Goal: Task Accomplishment & Management: Manage account settings

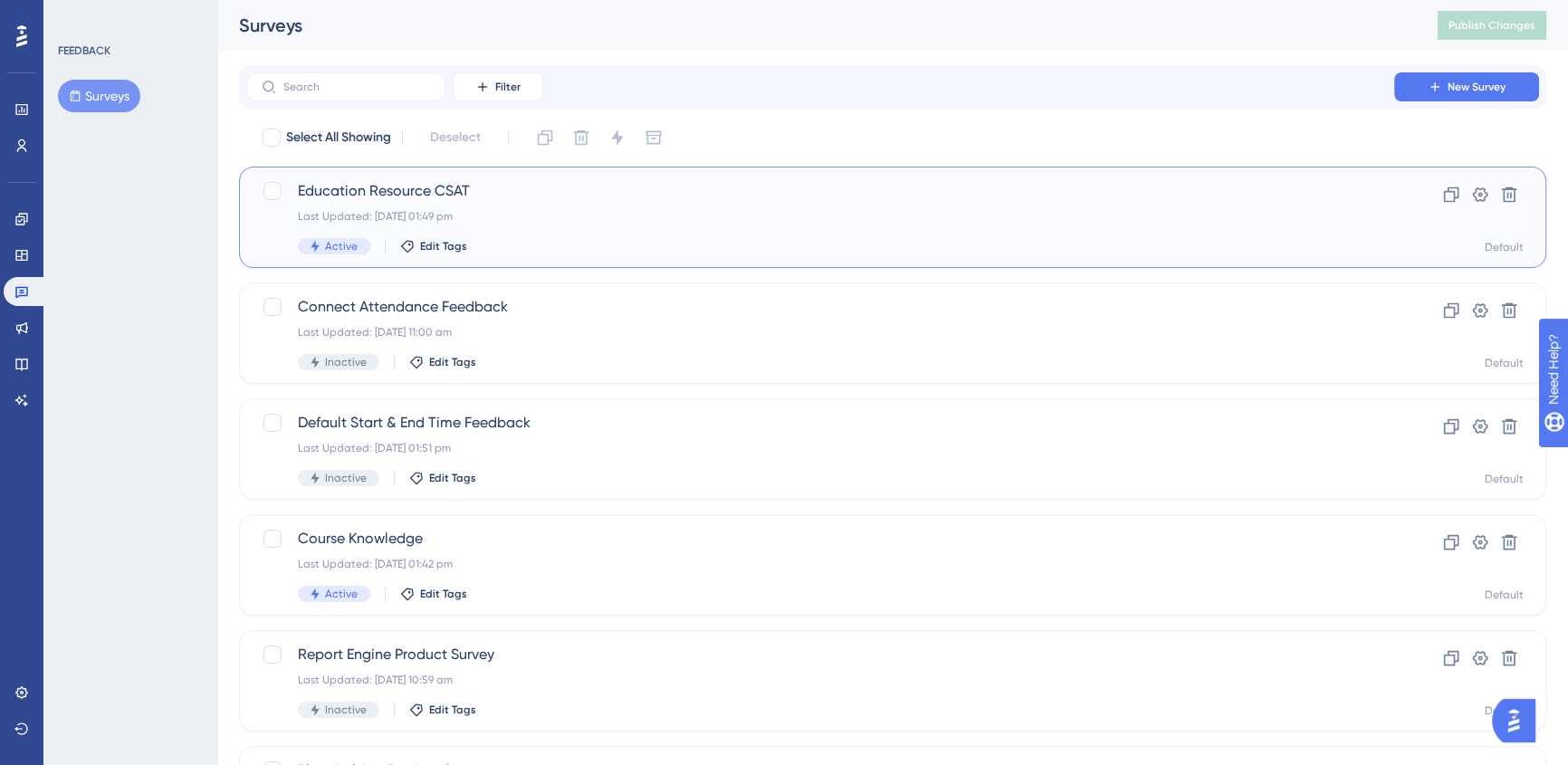
click at [678, 219] on div "Last Updated: [DATE] 01:49 pm" at bounding box center [820, 216] width 1045 height 14
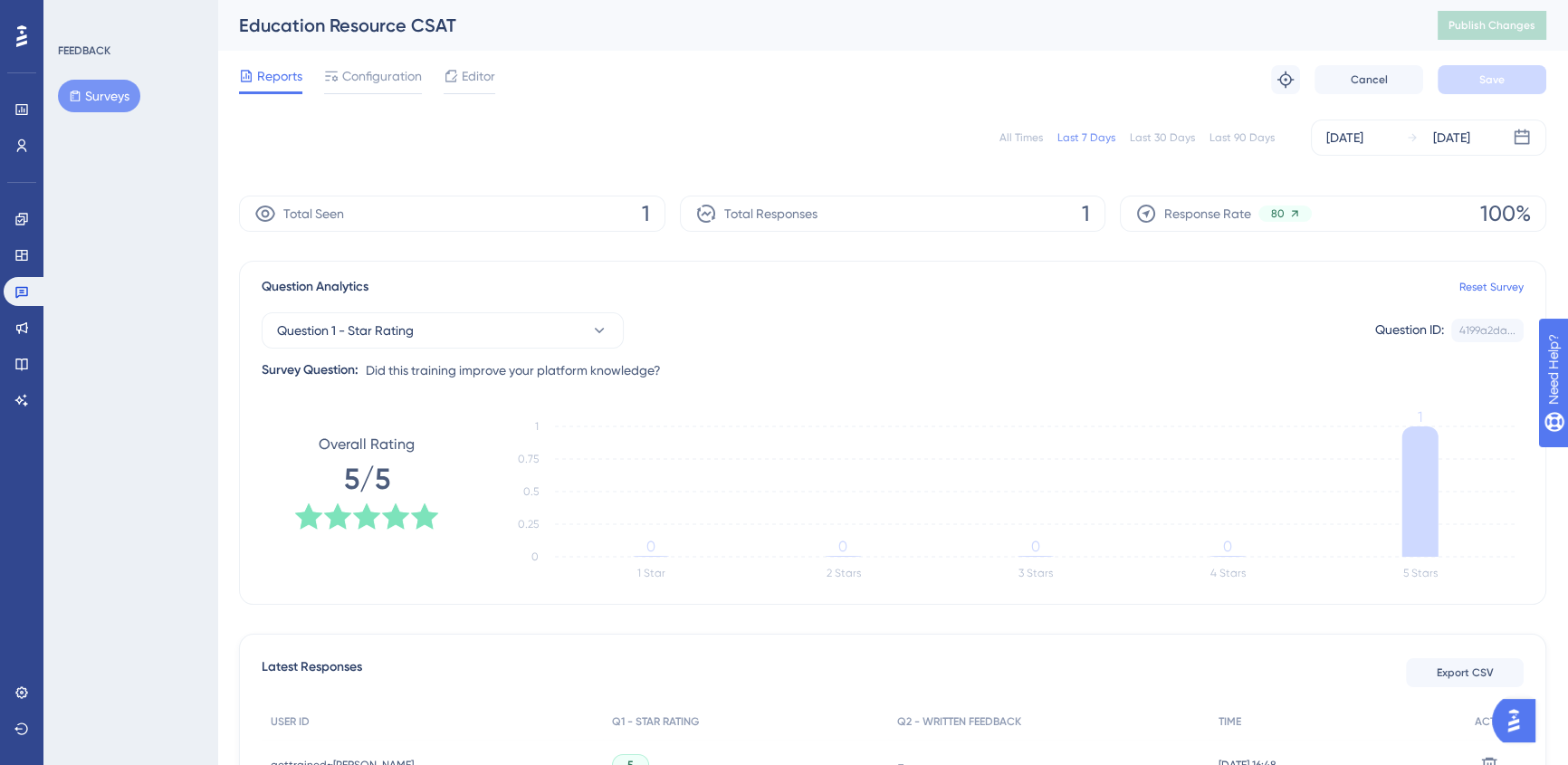
click at [82, 83] on button "Surveys" at bounding box center [99, 96] width 82 height 32
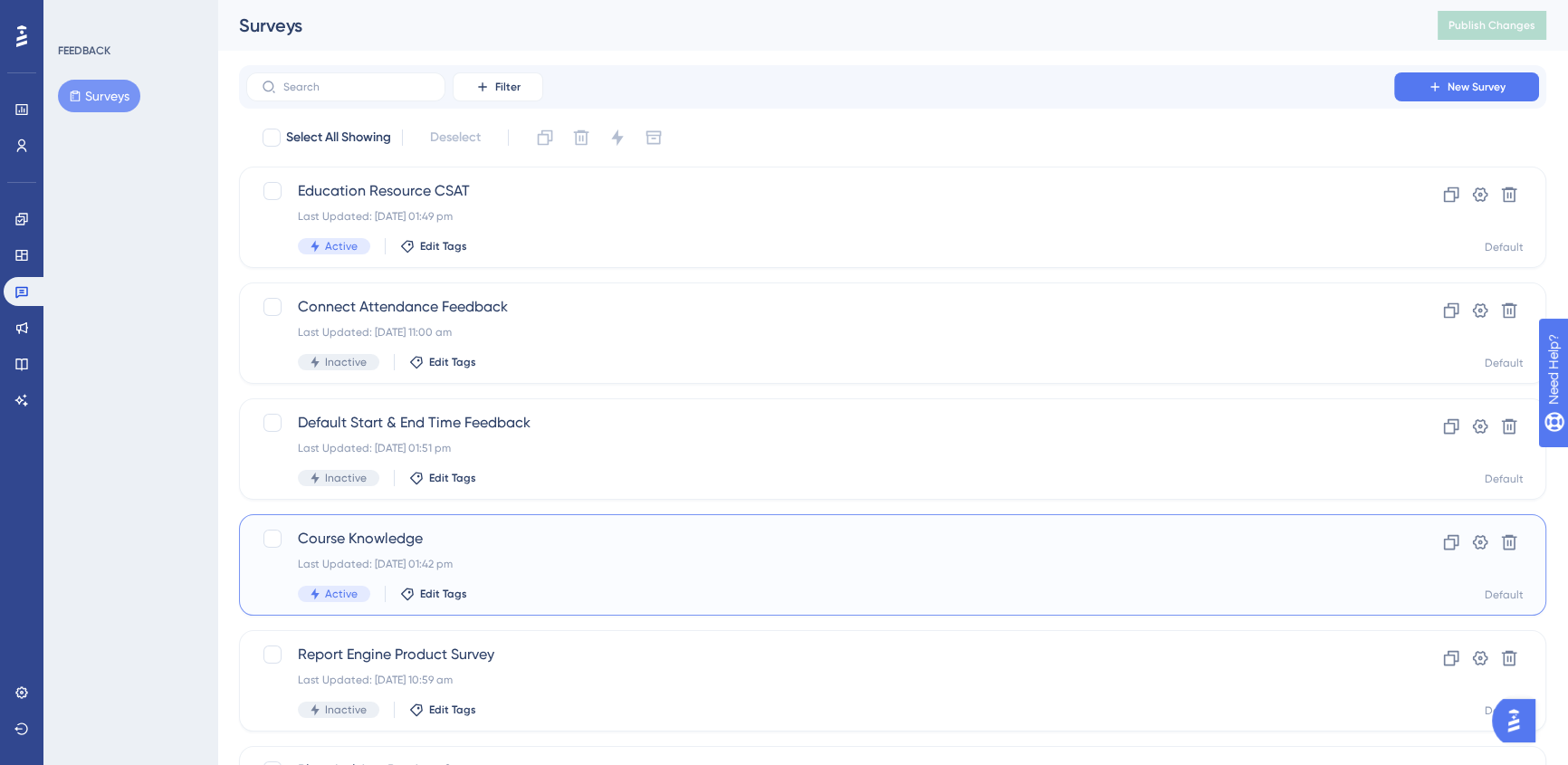
click at [707, 593] on div "Active Edit Tags" at bounding box center [820, 593] width 1045 height 16
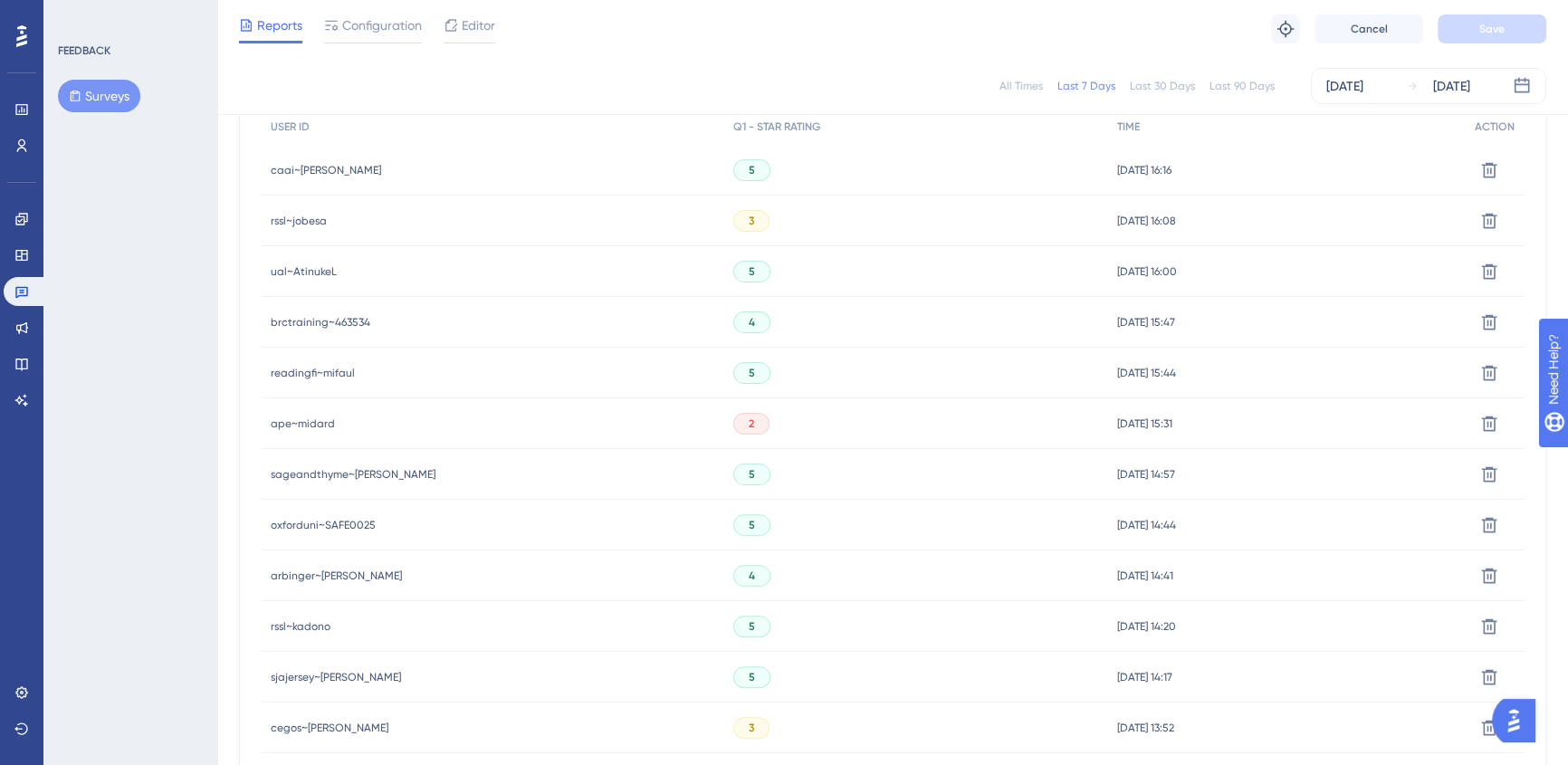
scroll to position [586, 0]
click at [304, 418] on span "ape~midard" at bounding box center [302, 424] width 64 height 14
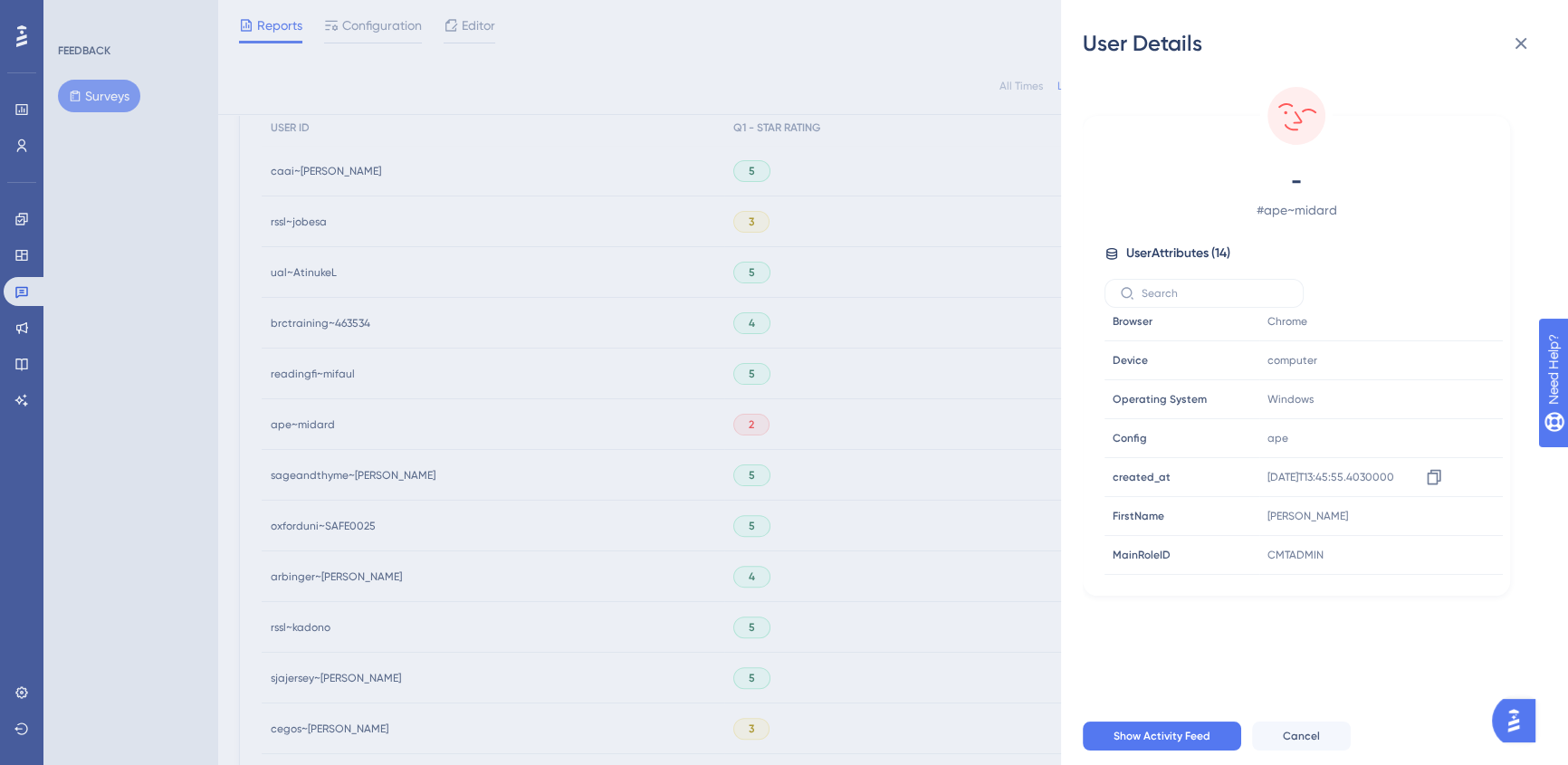
scroll to position [277, 0]
drag, startPoint x: 1313, startPoint y: 479, endPoint x: 1261, endPoint y: 486, distance: 52.5
click at [1261, 486] on div "[PERSON_NAME] Copy [PERSON_NAME]" at bounding box center [1357, 485] width 196 height 36
copy span "[PERSON_NAME]"
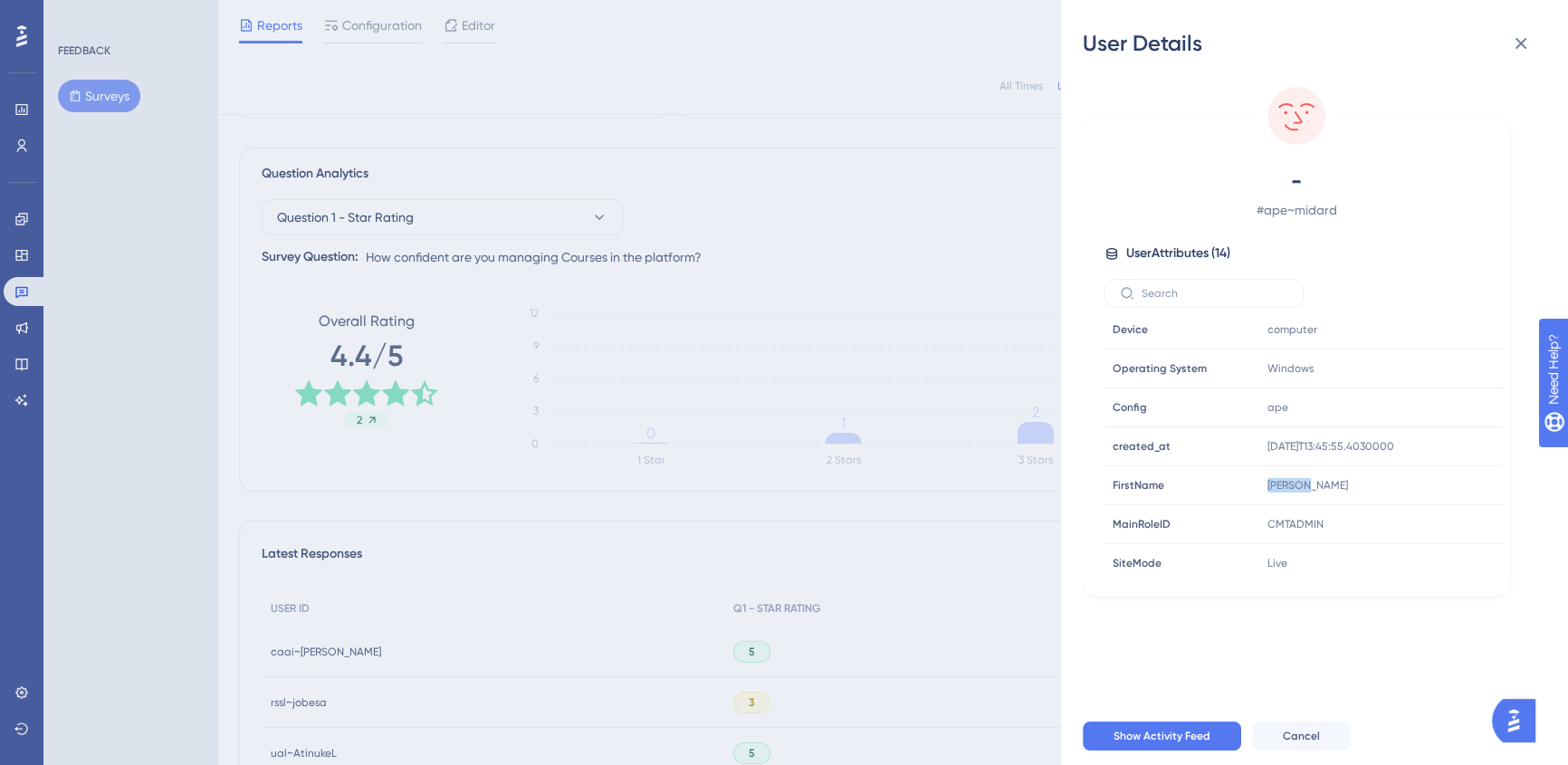
scroll to position [93, 0]
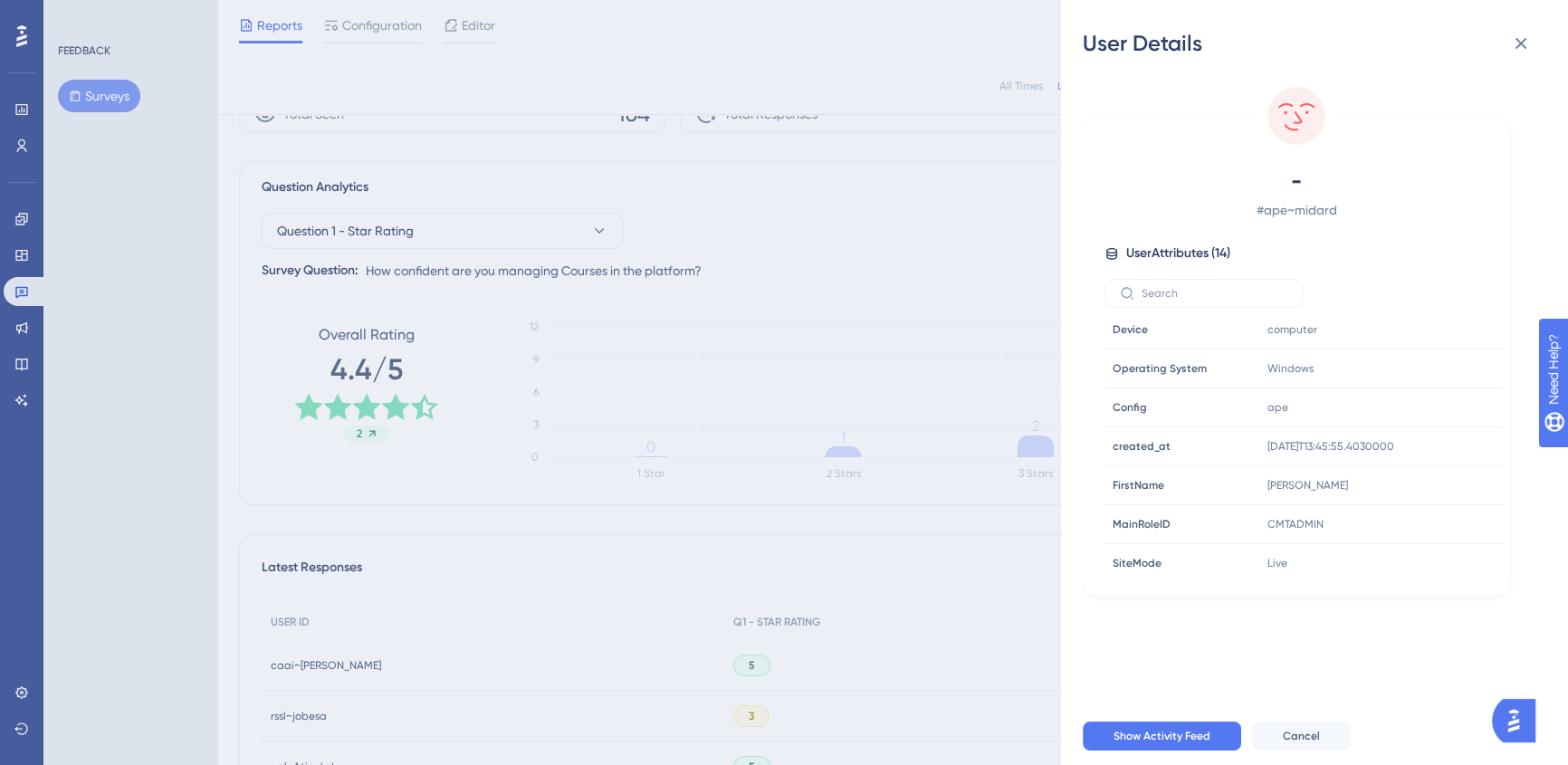
click at [465, 5] on div "User Details - # ape~midard User Attributes ( 14 ) Email Email - Signup Signup …" at bounding box center [784, 382] width 1568 height 765
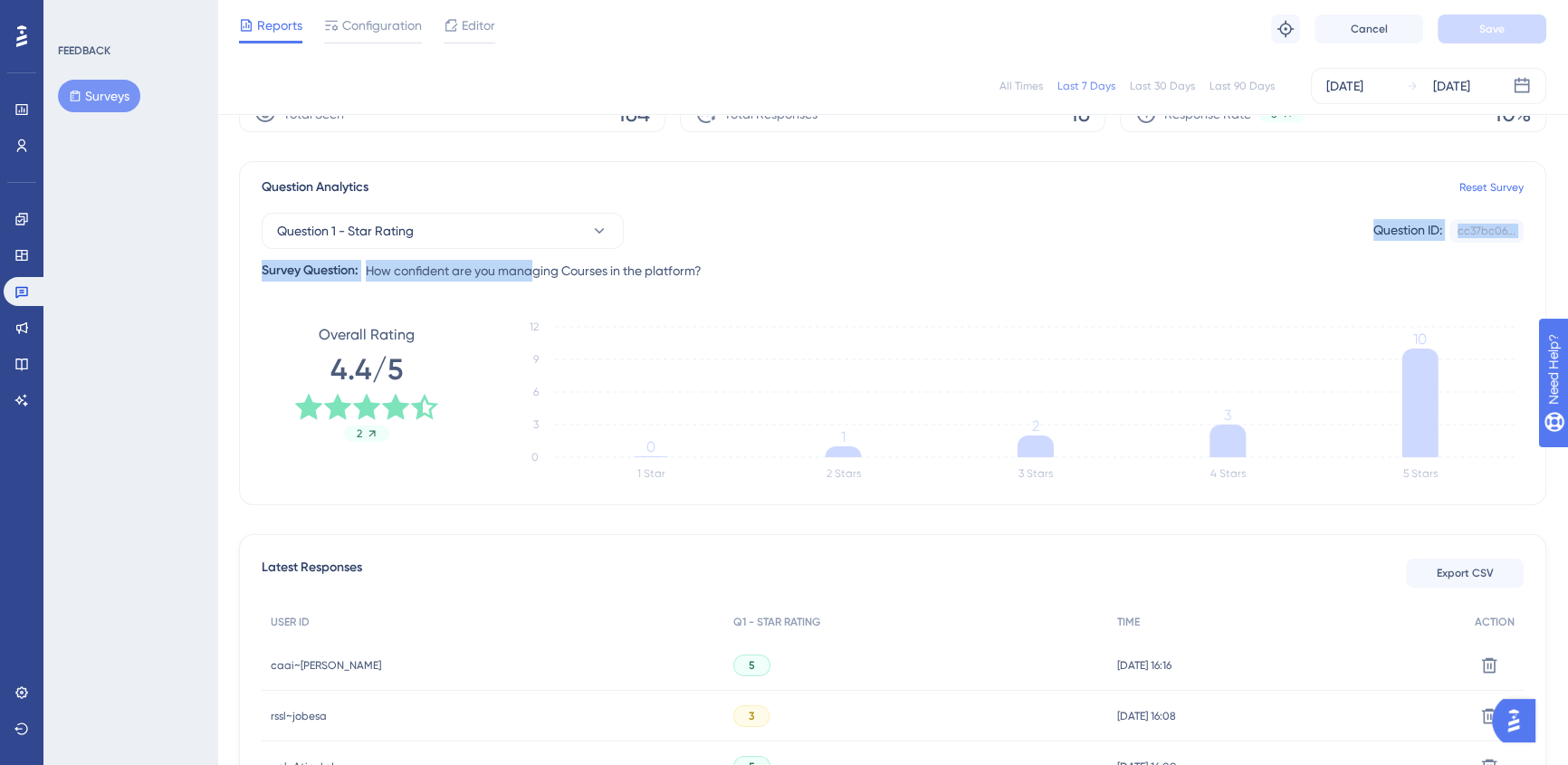
drag, startPoint x: 777, startPoint y: 270, endPoint x: 533, endPoint y: 284, distance: 244.4
click at [535, 283] on div "Question Analytics Reset Survey Question 1 - Star Rating Question ID: cc37bc06.…" at bounding box center [892, 333] width 1307 height 344
click at [533, 284] on div "Question Analytics Reset Survey Question 1 - Star Rating Question ID: cc37bc06.…" at bounding box center [892, 333] width 1307 height 344
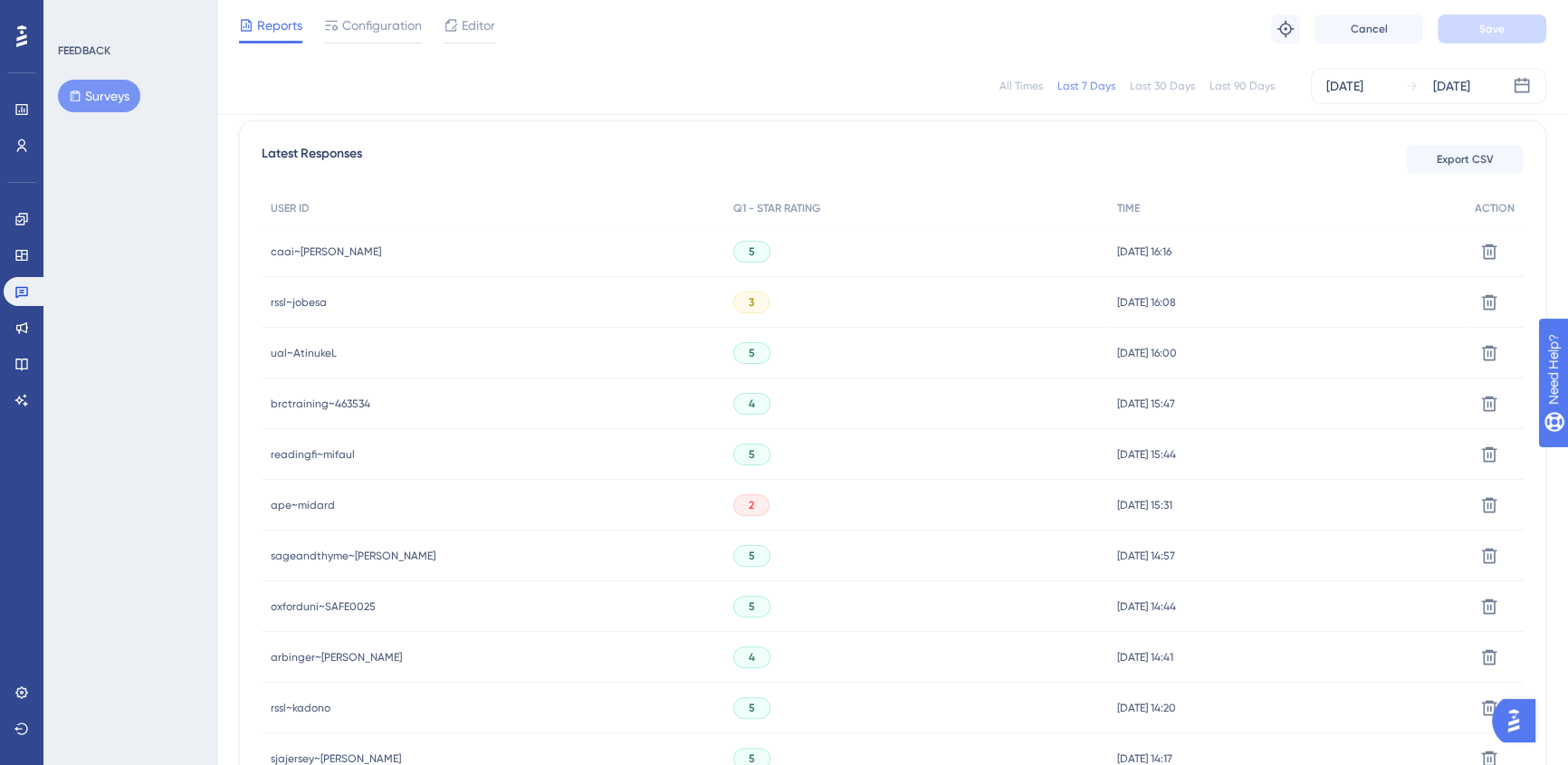
scroll to position [504, 0]
click at [336, 304] on div "rssl~jobesa rssl~jobesa" at bounding box center [493, 304] width 462 height 51
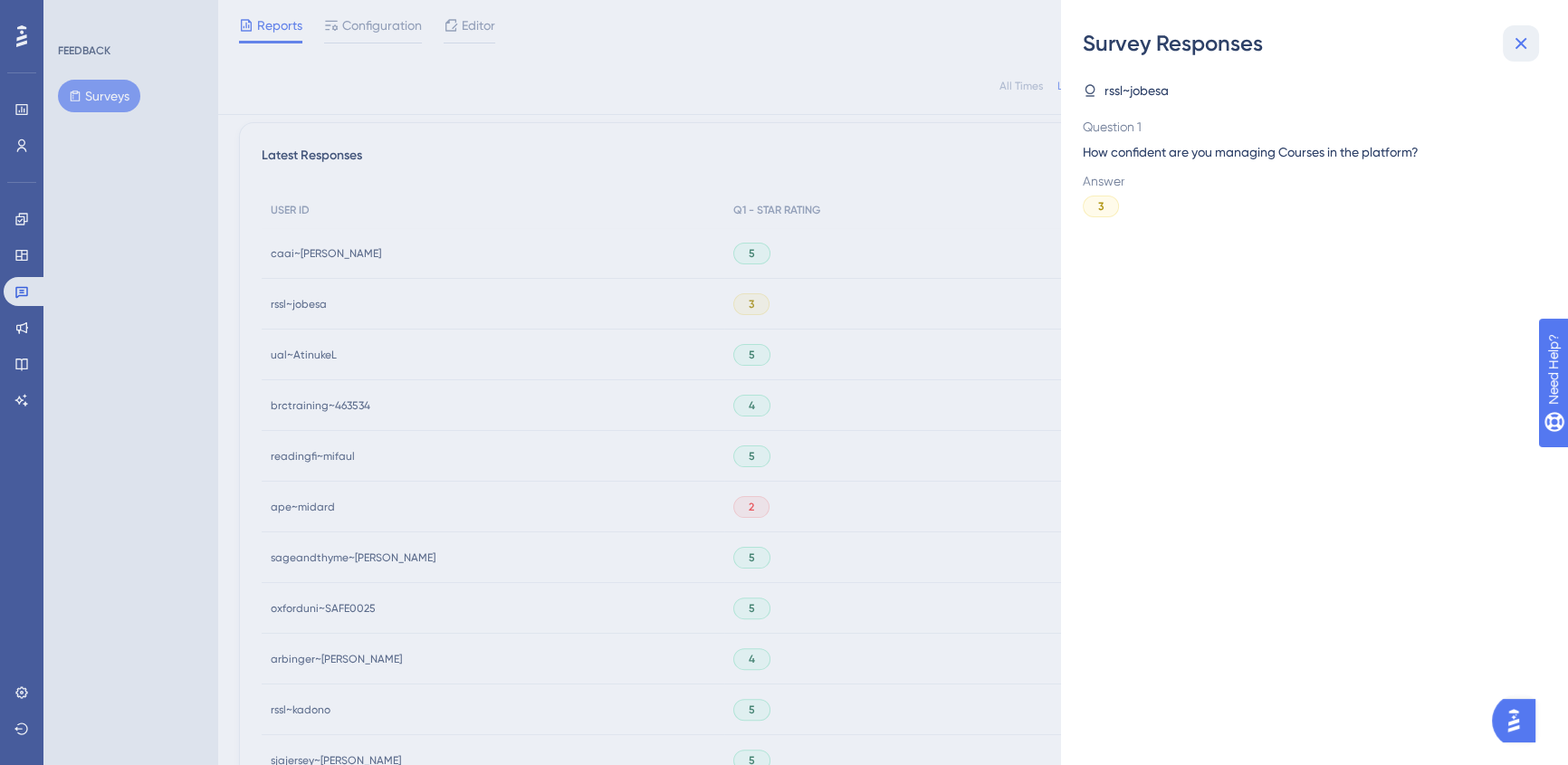
click at [1529, 40] on icon at bounding box center [1520, 43] width 22 height 22
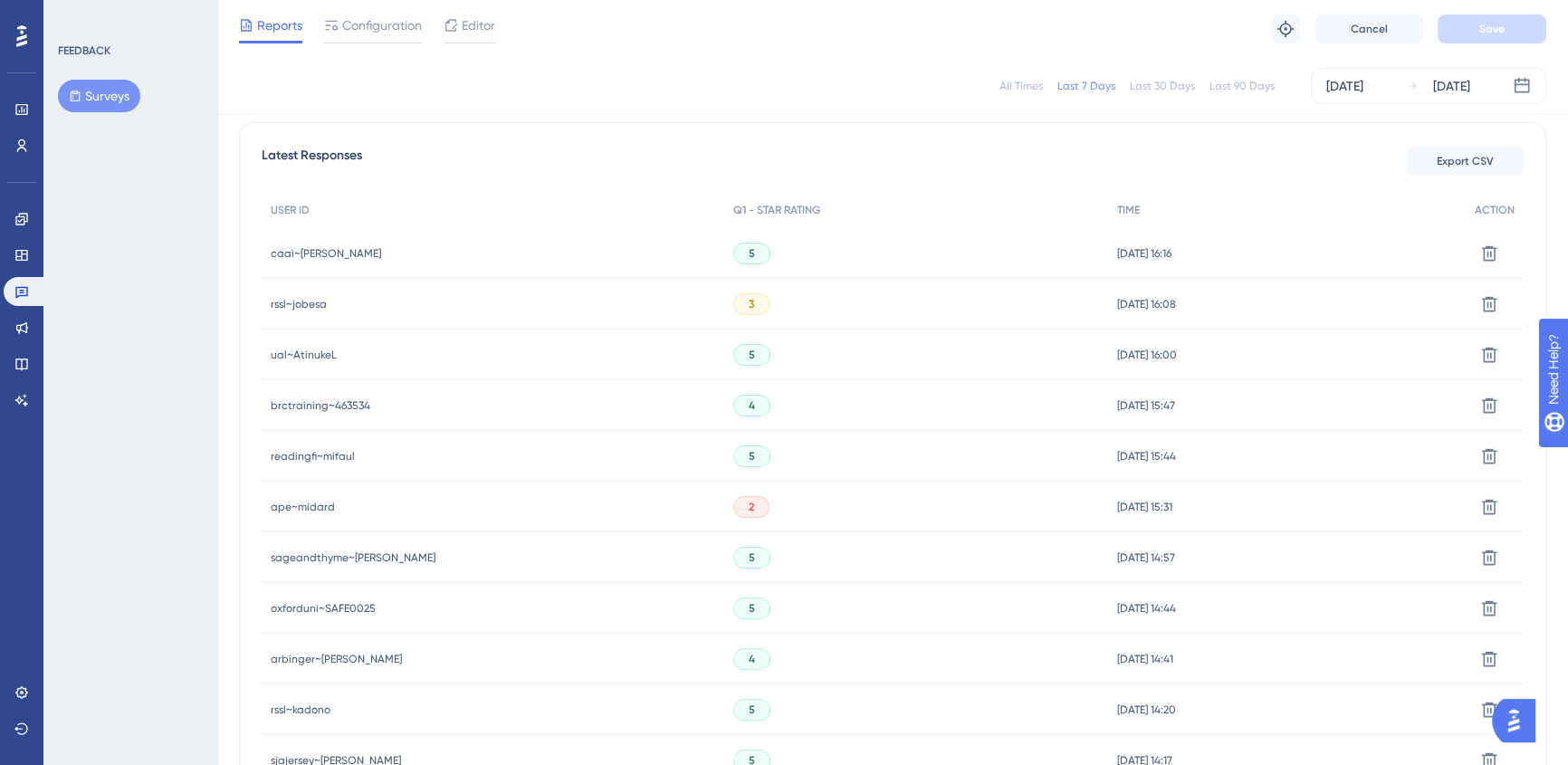
click at [286, 299] on span "rssl~jobesa" at bounding box center [298, 304] width 56 height 14
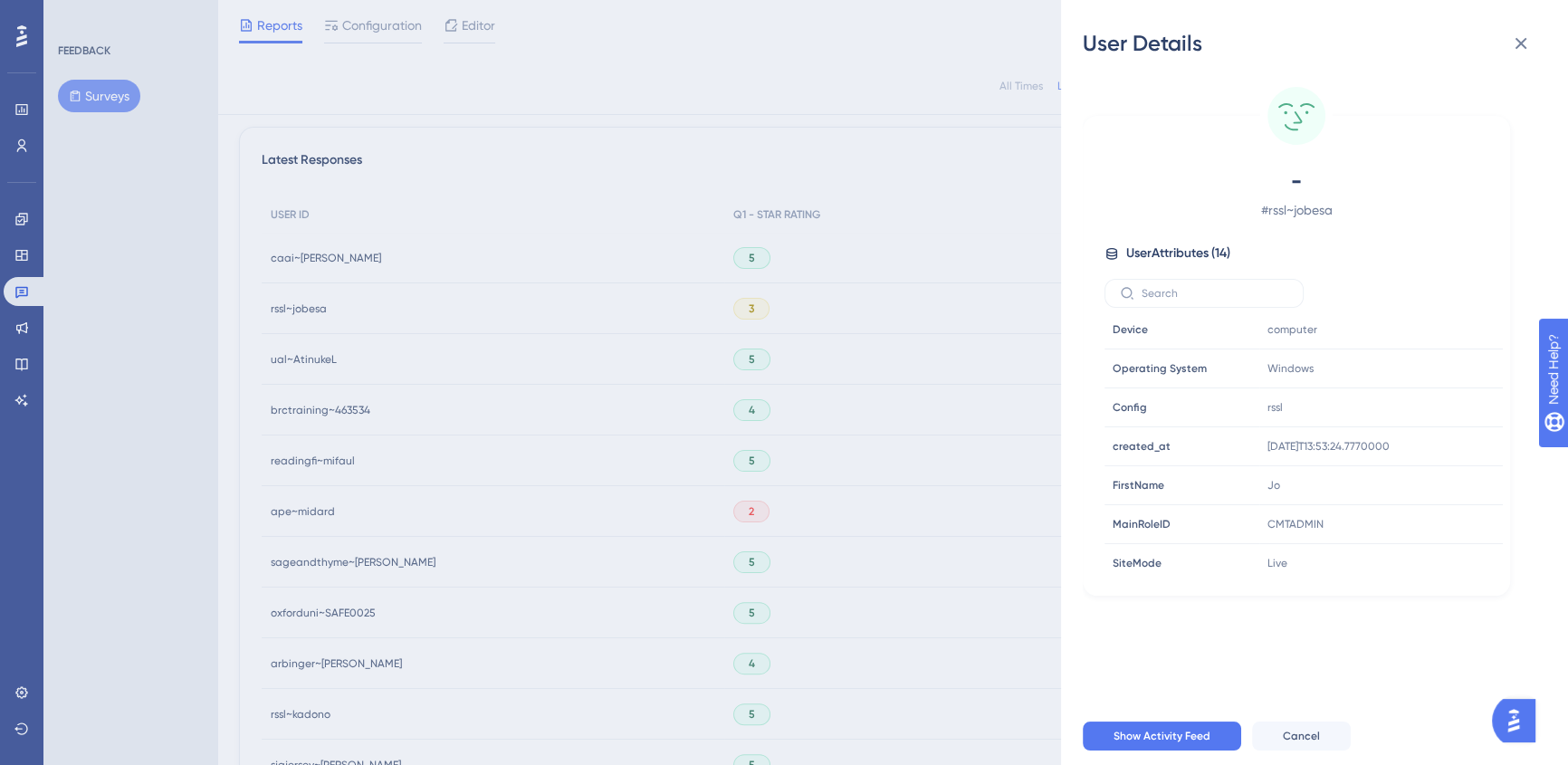
scroll to position [339, 0]
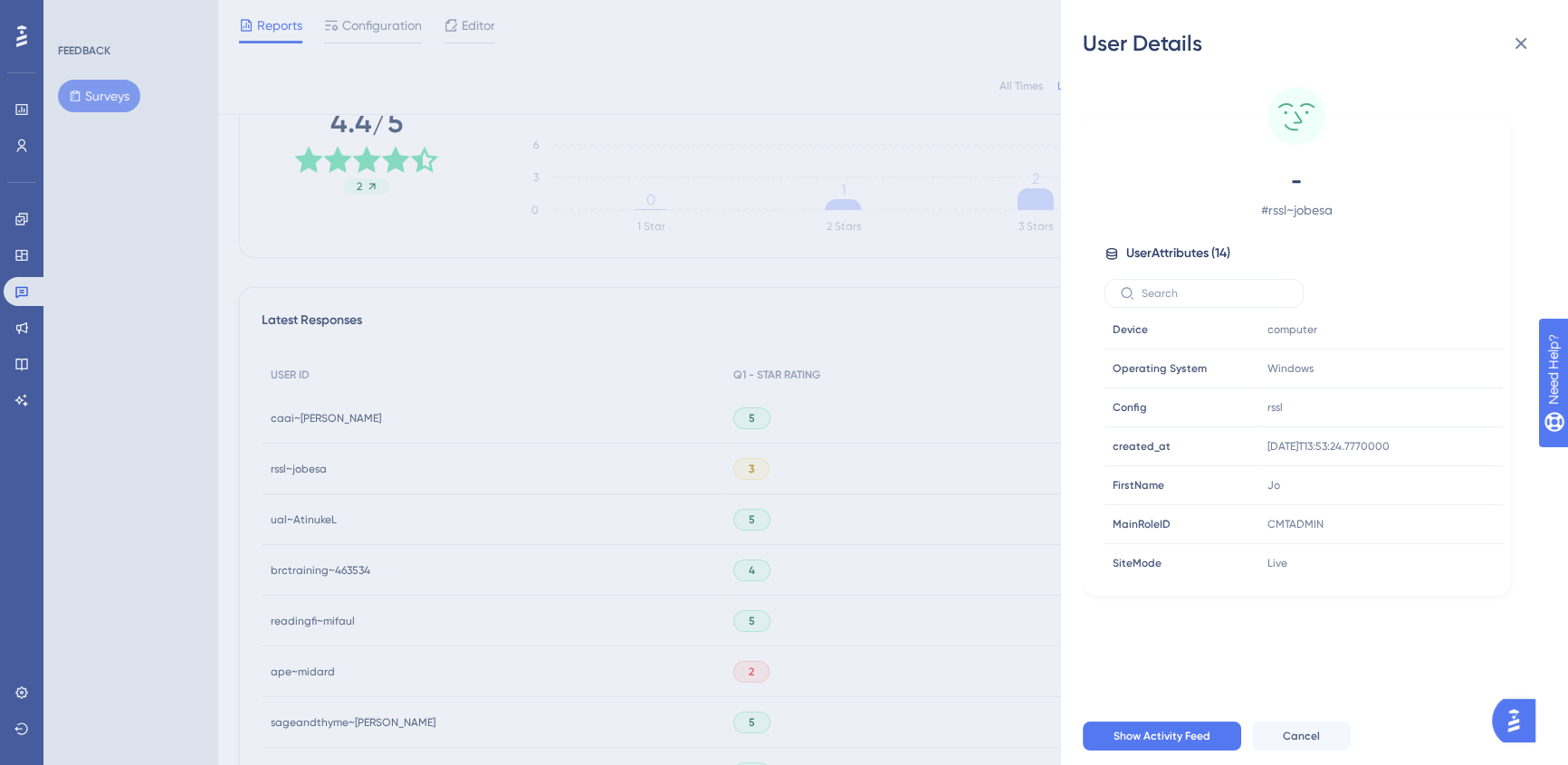
click at [452, 376] on div "User Details - # rssl~jobesa User Attributes ( 14 ) Email Email - Signup Signup…" at bounding box center [784, 382] width 1568 height 765
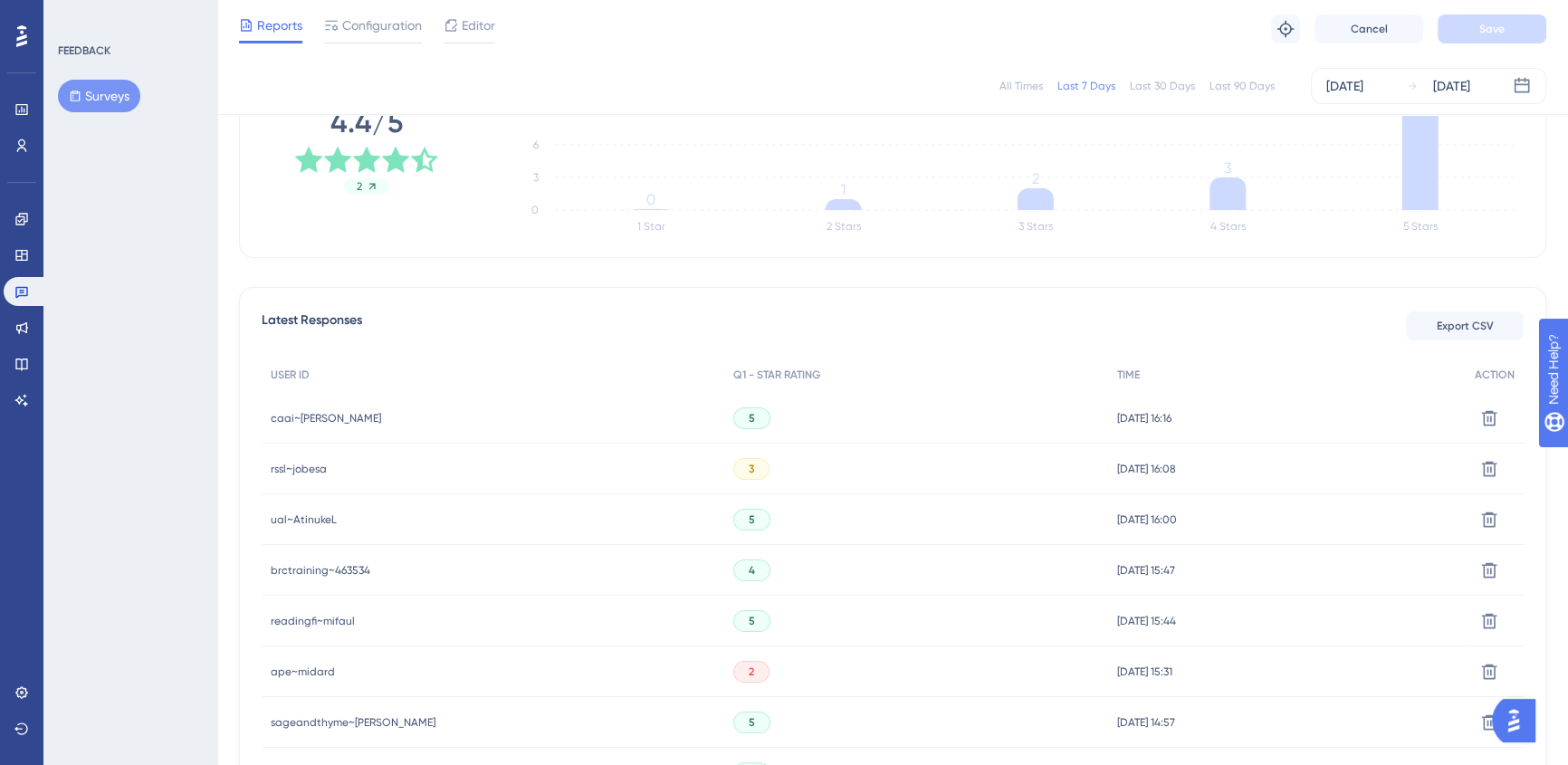
scroll to position [422, 0]
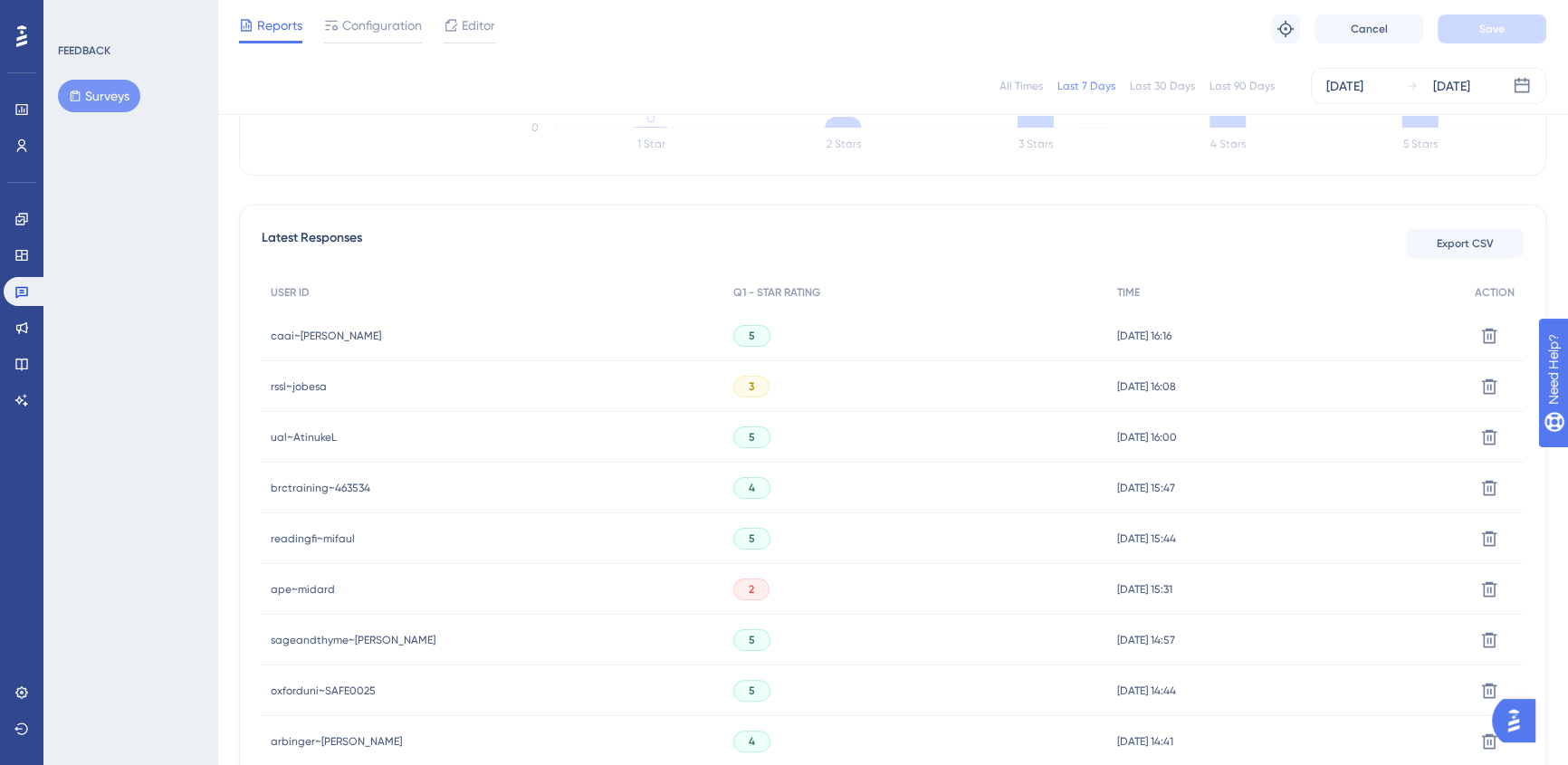
click at [317, 593] on span "ape~midard" at bounding box center [302, 588] width 64 height 14
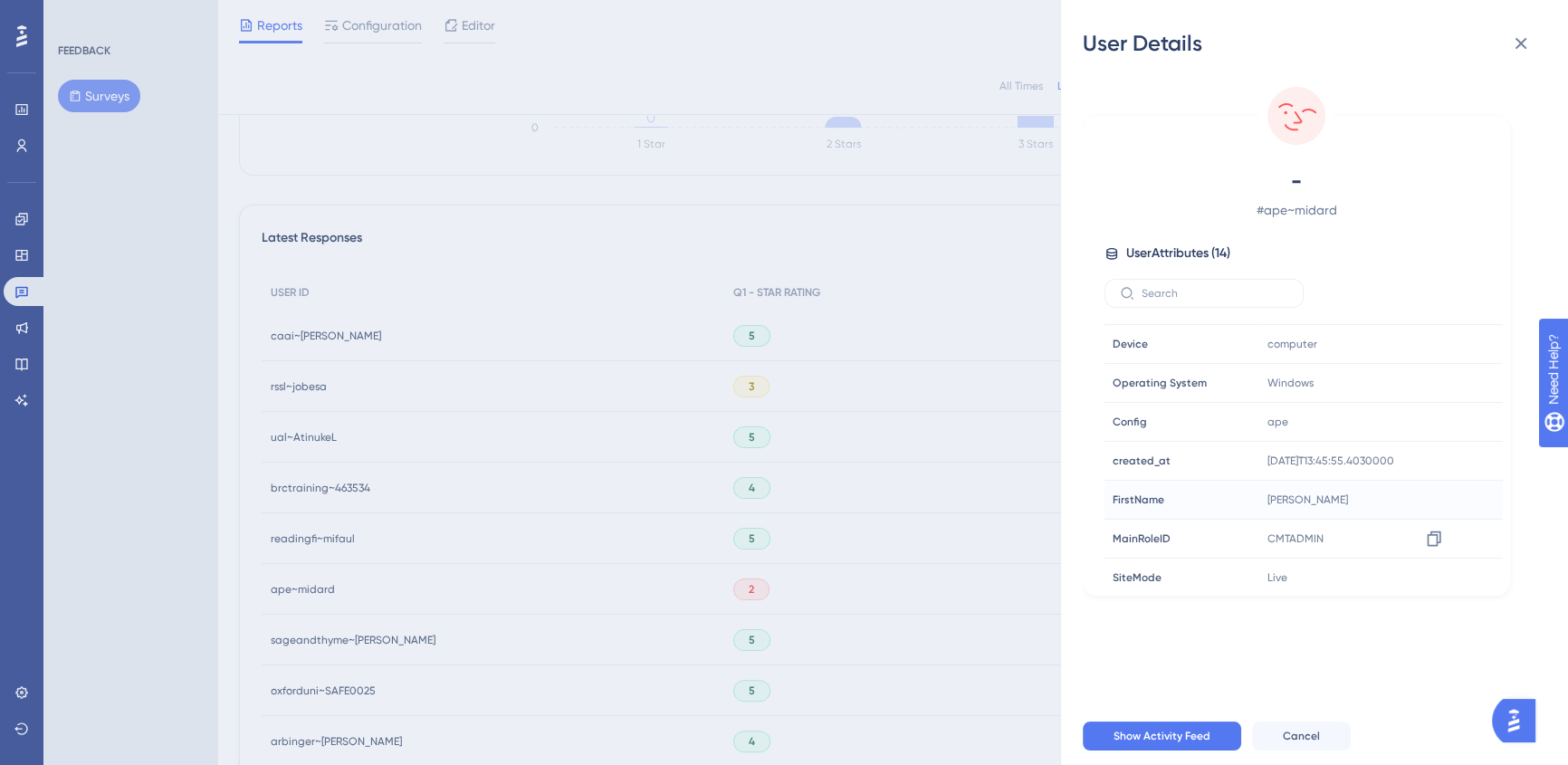
scroll to position [277, 0]
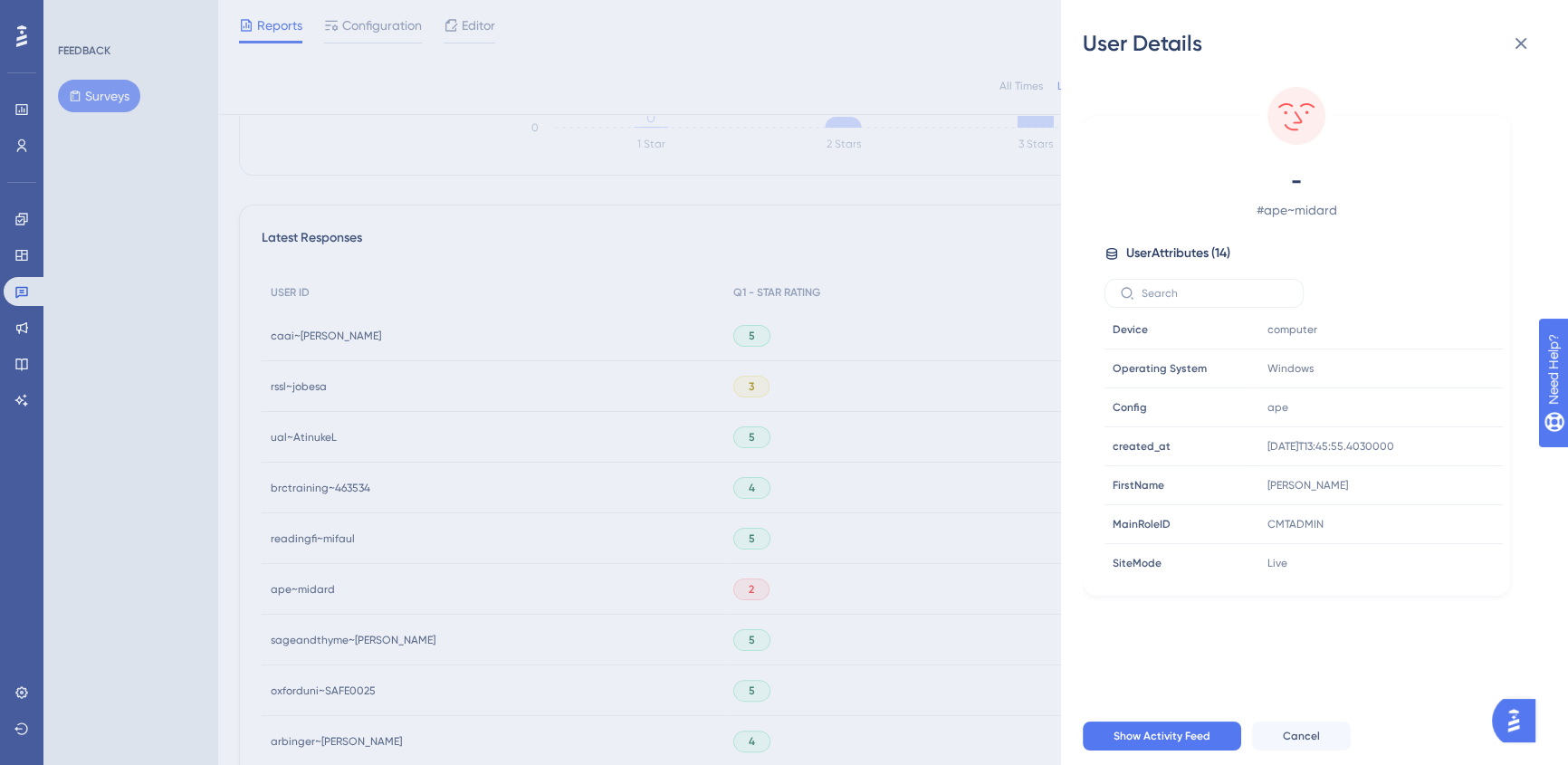
click at [579, 546] on div "User Details - # ape~midard User Attributes ( 14 ) Email Email - Signup Signup …" at bounding box center [784, 382] width 1568 height 765
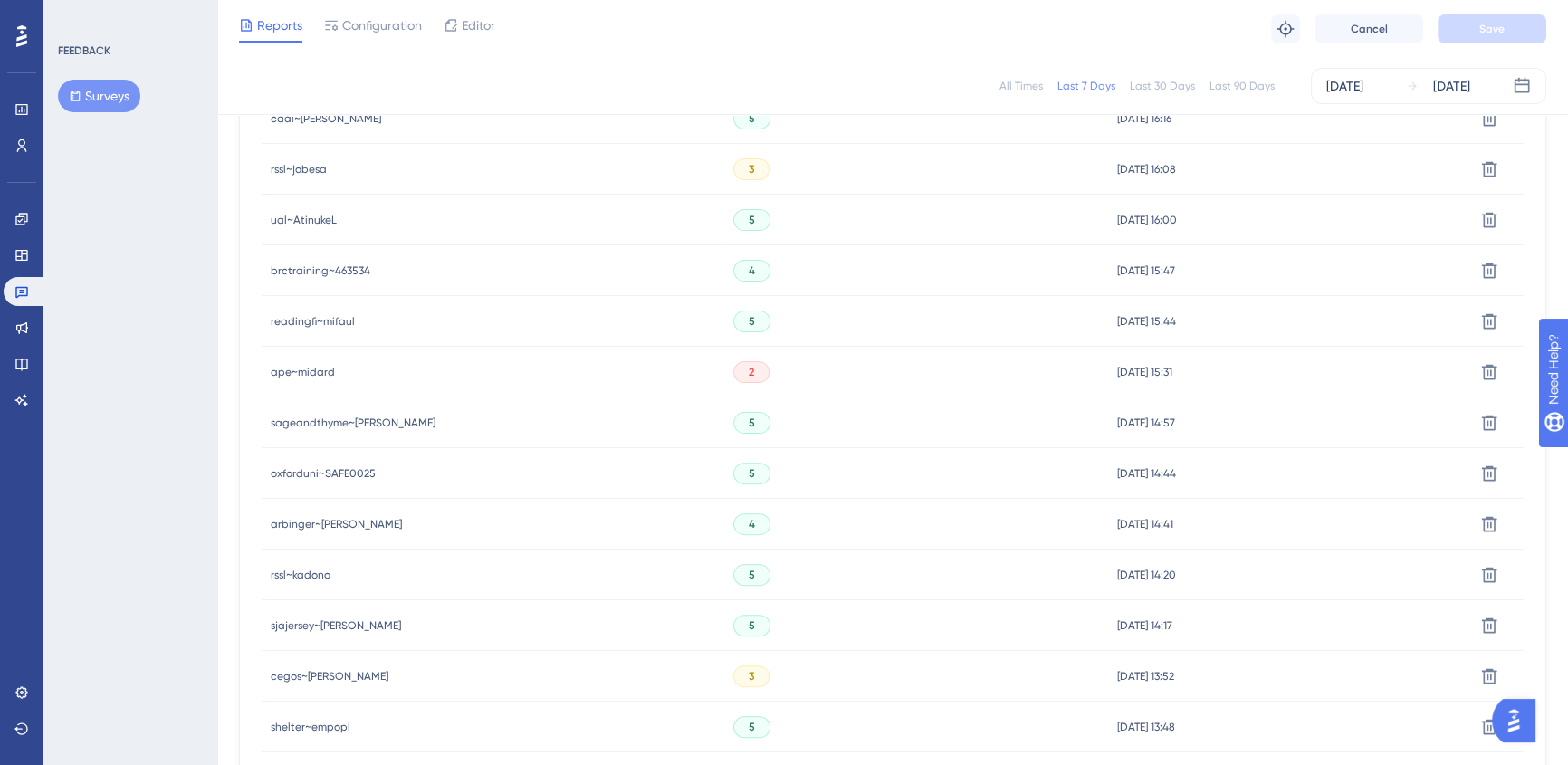
scroll to position [669, 0]
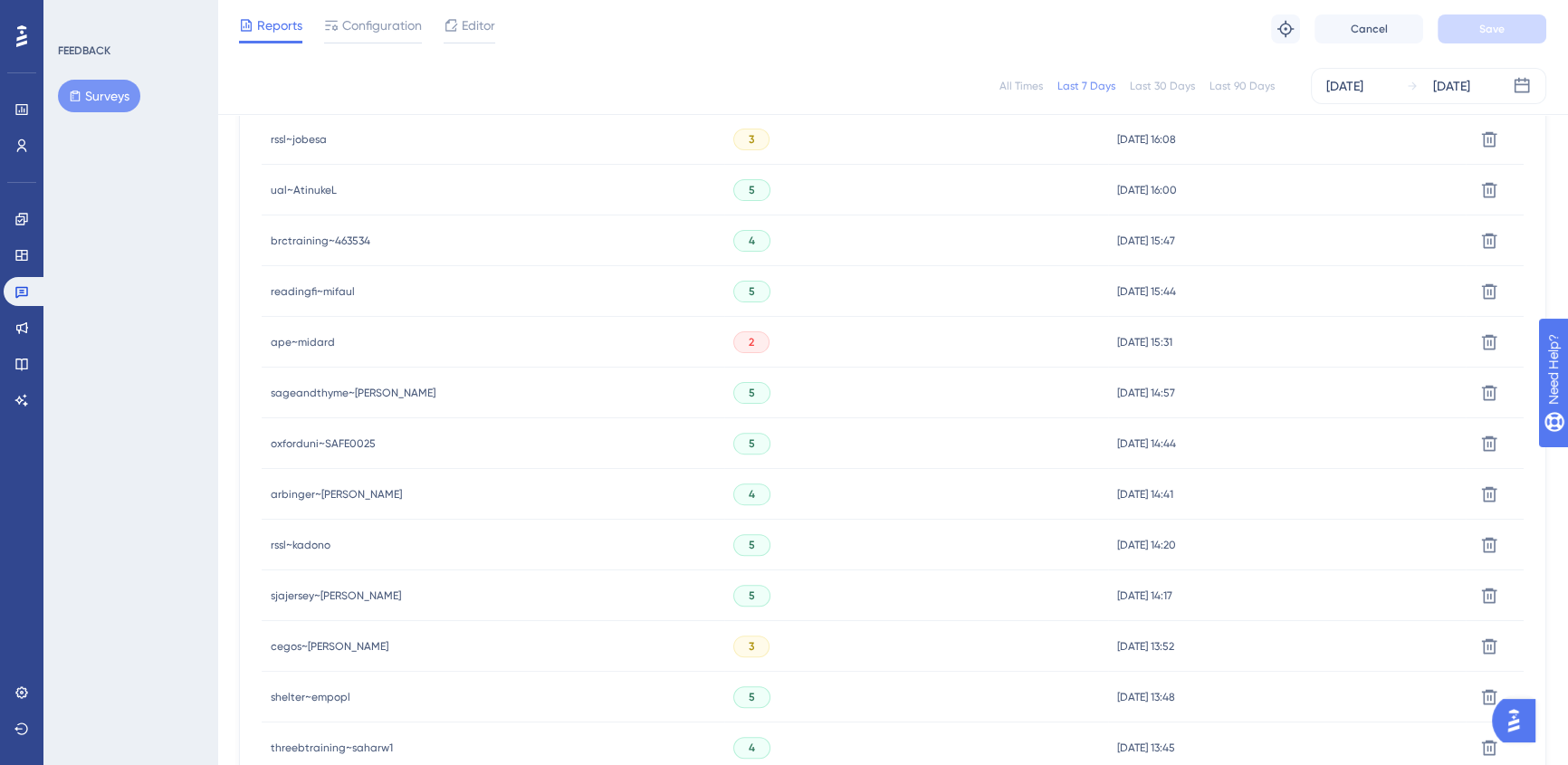
click at [287, 648] on span "cegos~[PERSON_NAME]" at bounding box center [328, 646] width 117 height 14
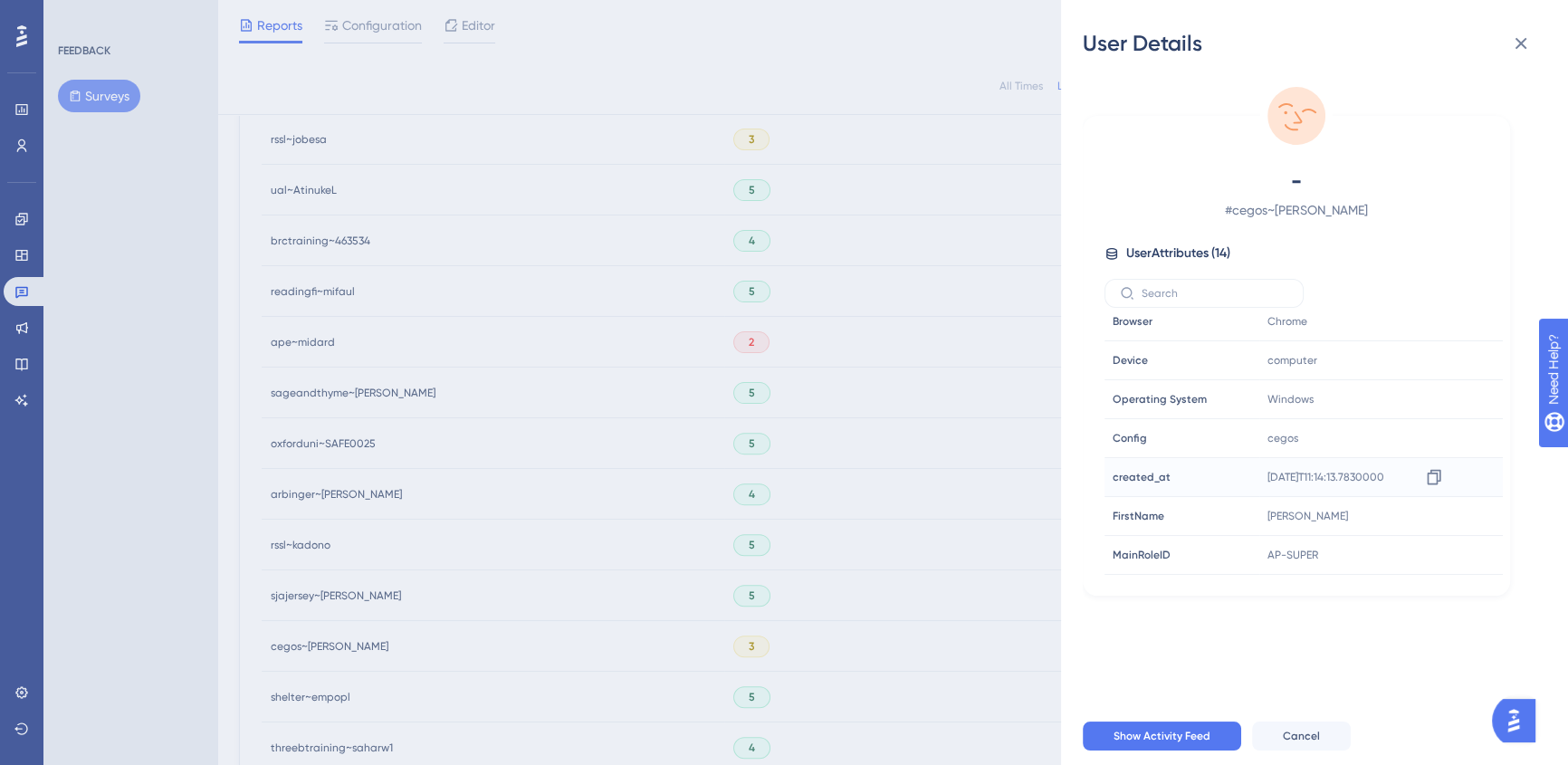
scroll to position [277, 0]
click at [1283, 479] on span "[PERSON_NAME]" at bounding box center [1307, 484] width 80 height 14
copy span "[PERSON_NAME]"
click at [18, 136] on div "User Details - # cegos~[PERSON_NAME] User Attributes ( 14 ) Email Email - Signu…" at bounding box center [784, 382] width 1568 height 765
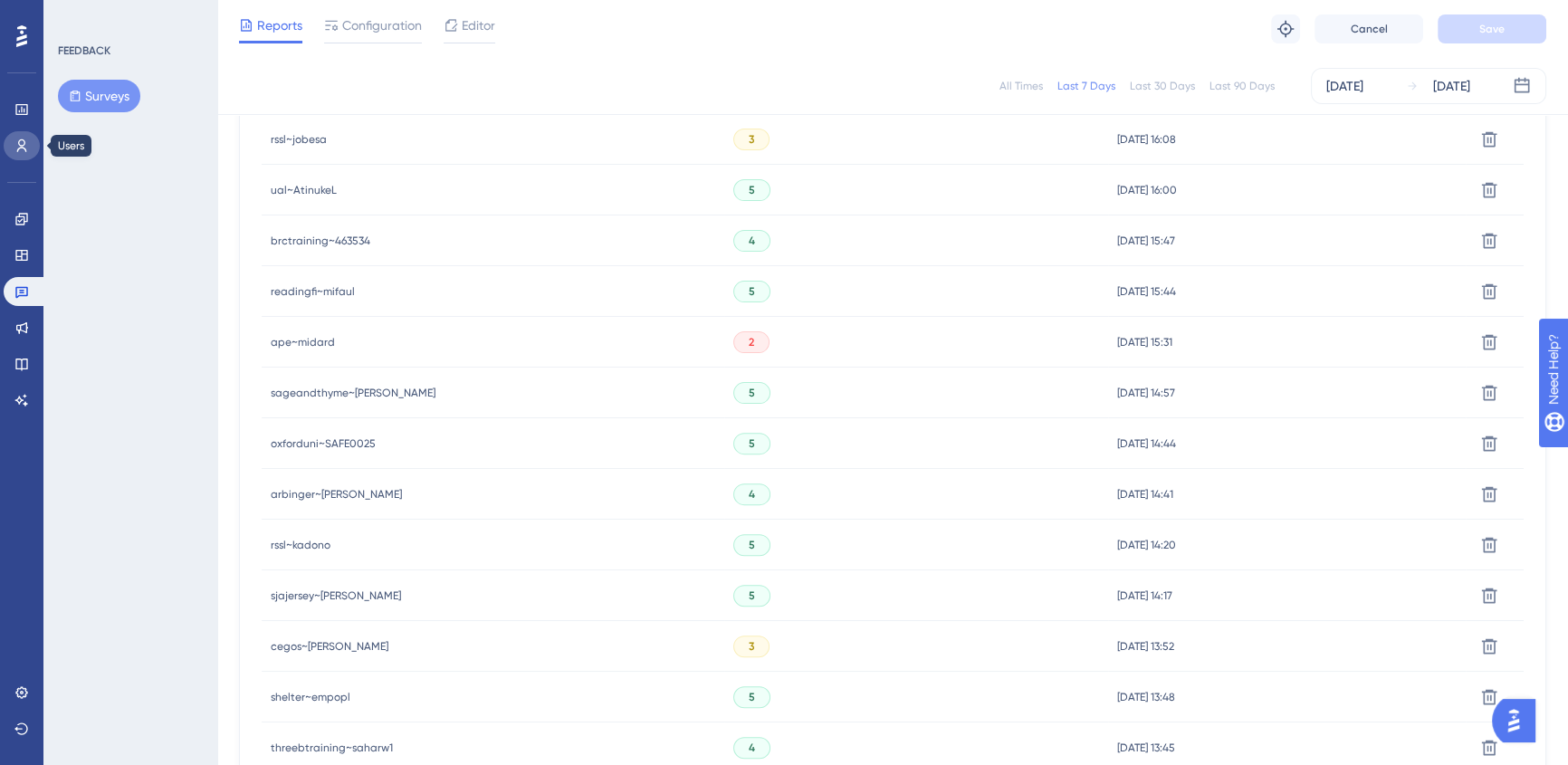
click at [30, 146] on link at bounding box center [22, 145] width 36 height 29
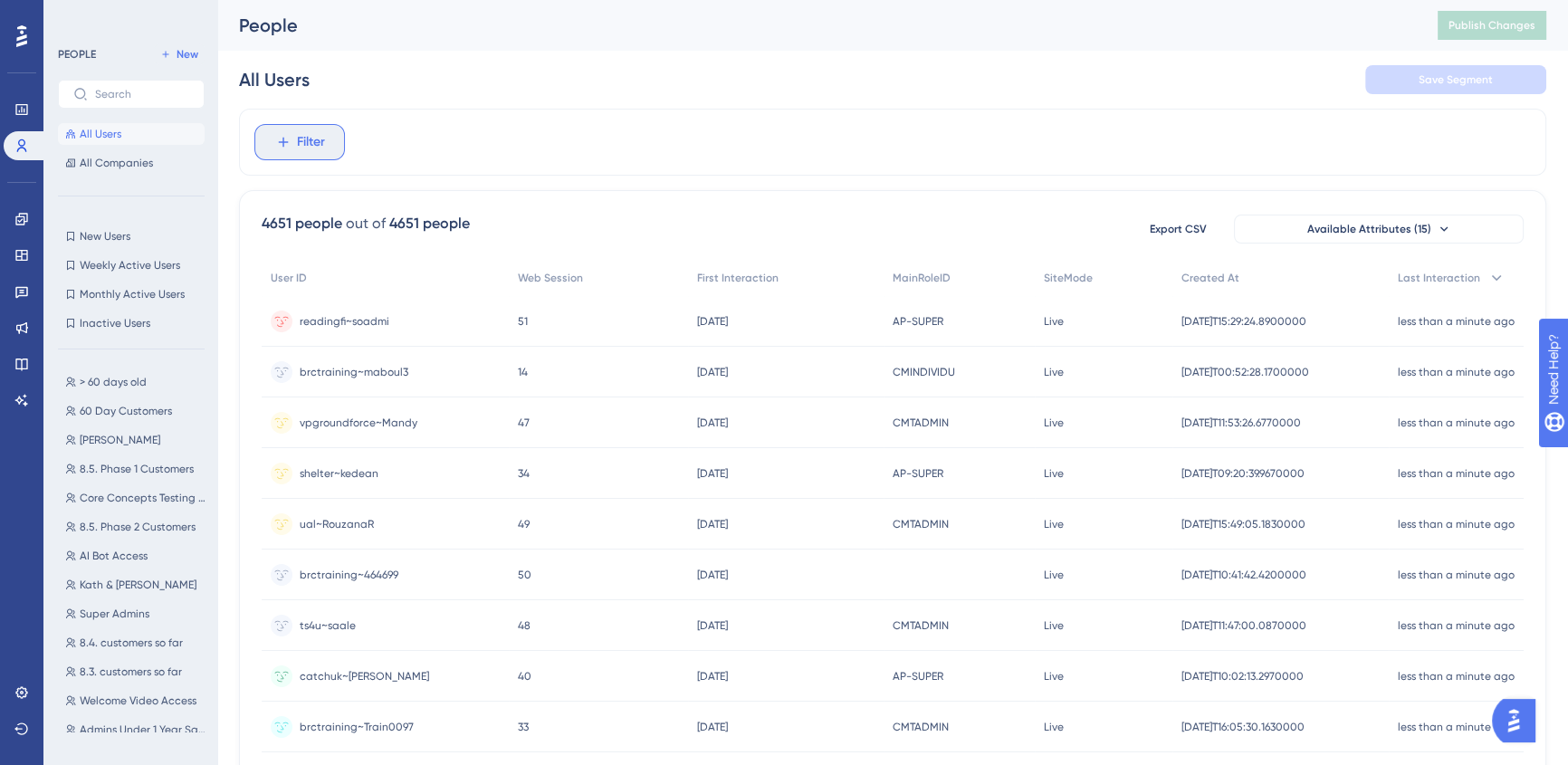
click at [297, 153] on button "Filter" at bounding box center [299, 142] width 91 height 36
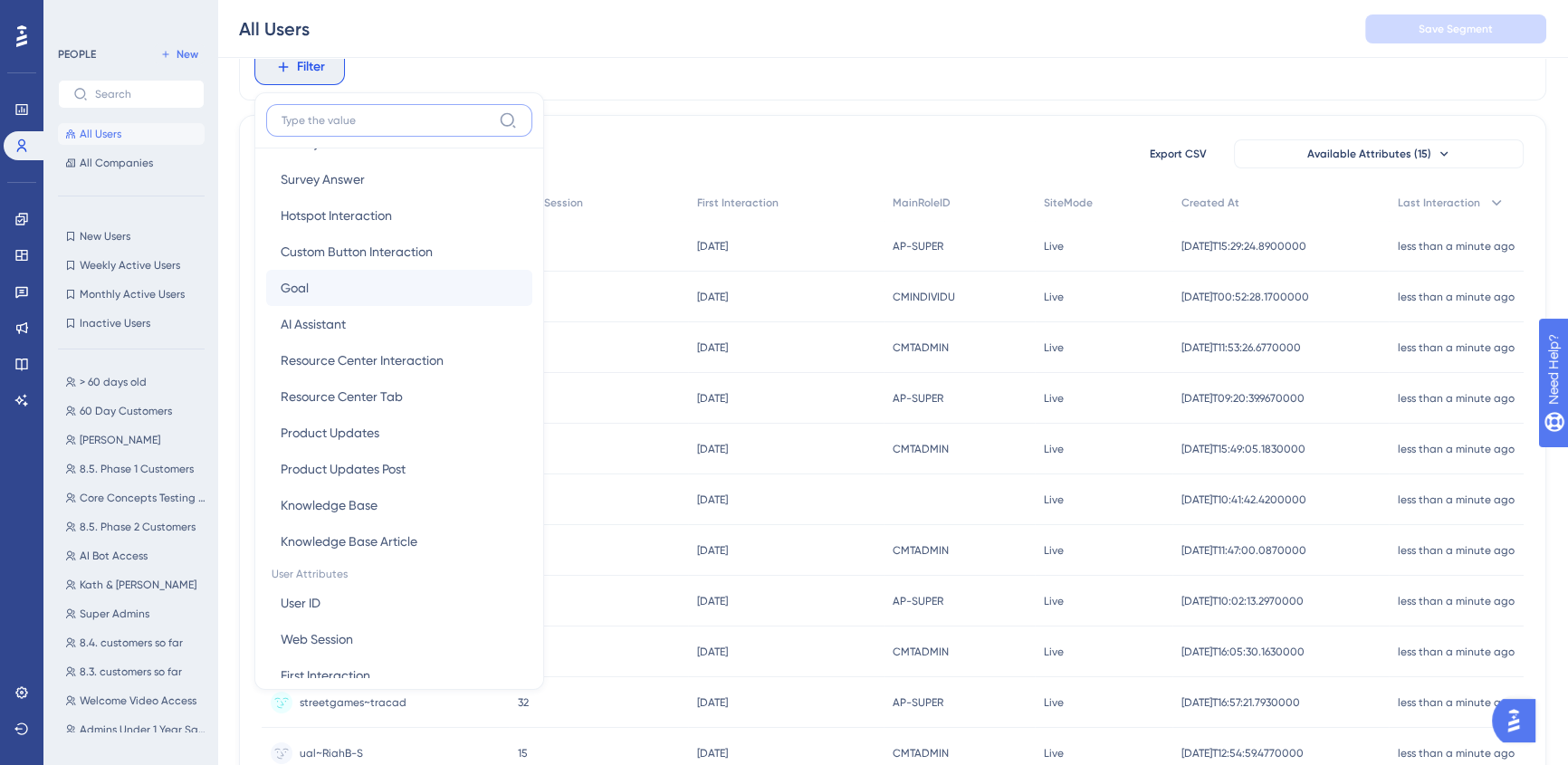
scroll to position [246, 0]
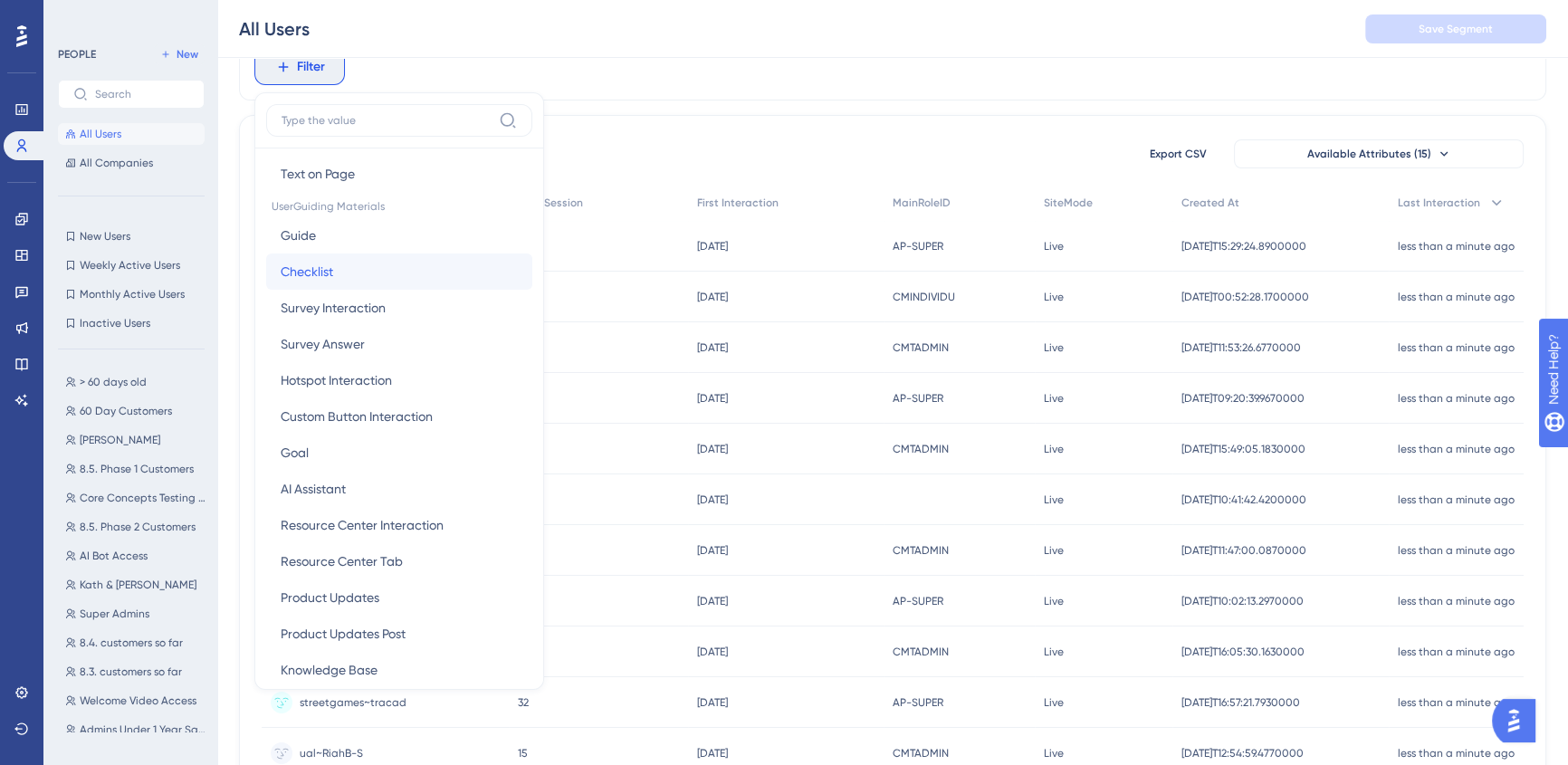
click at [326, 267] on span "Checklist" at bounding box center [307, 271] width 53 height 22
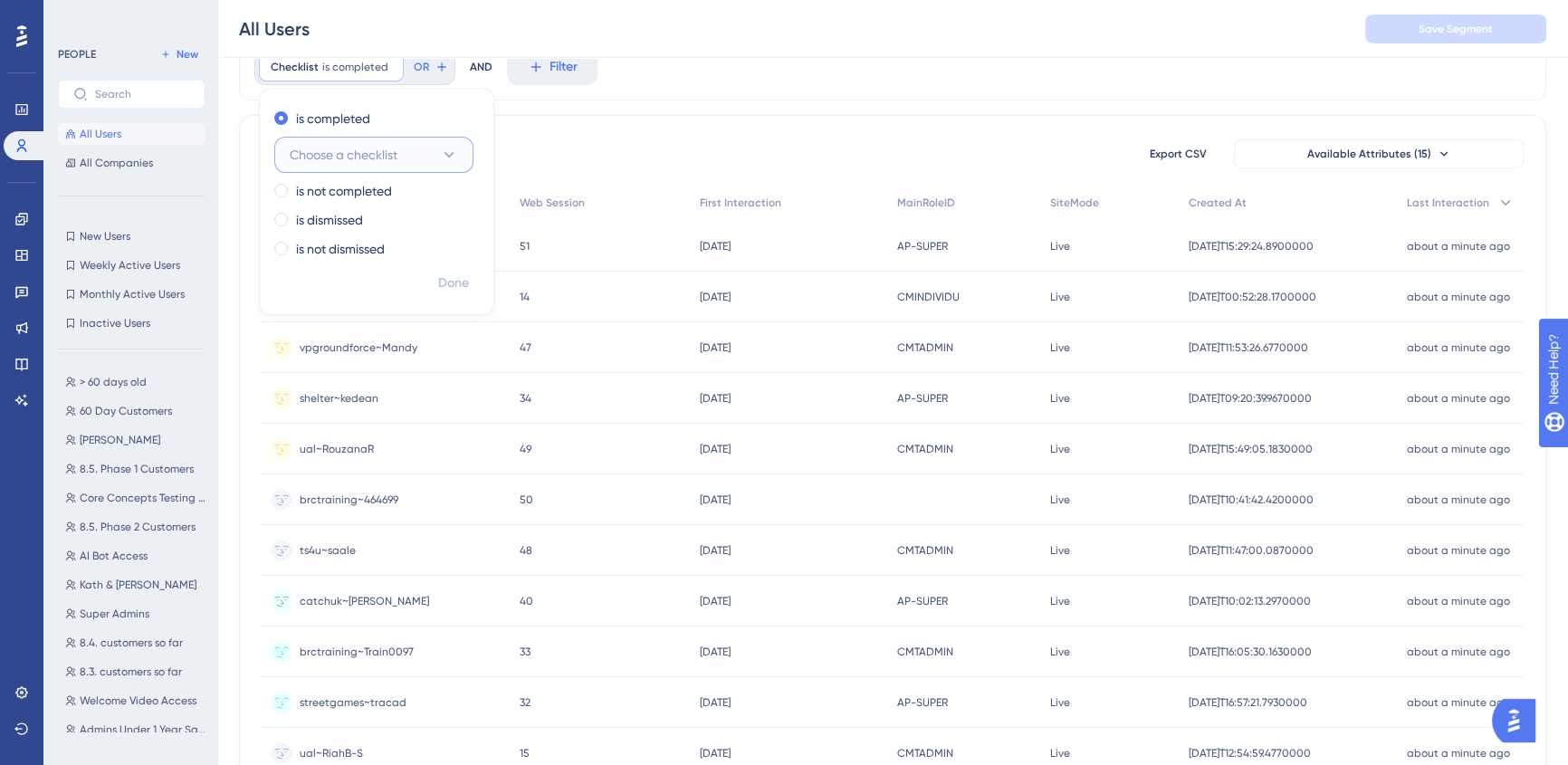
click at [421, 158] on button "Choose a checklist" at bounding box center [373, 155] width 200 height 36
click at [390, 251] on div "Core Concepts Core Concepts" at bounding box center [374, 266] width 147 height 36
click at [359, 187] on label "is not completed" at bounding box center [344, 191] width 95 height 22
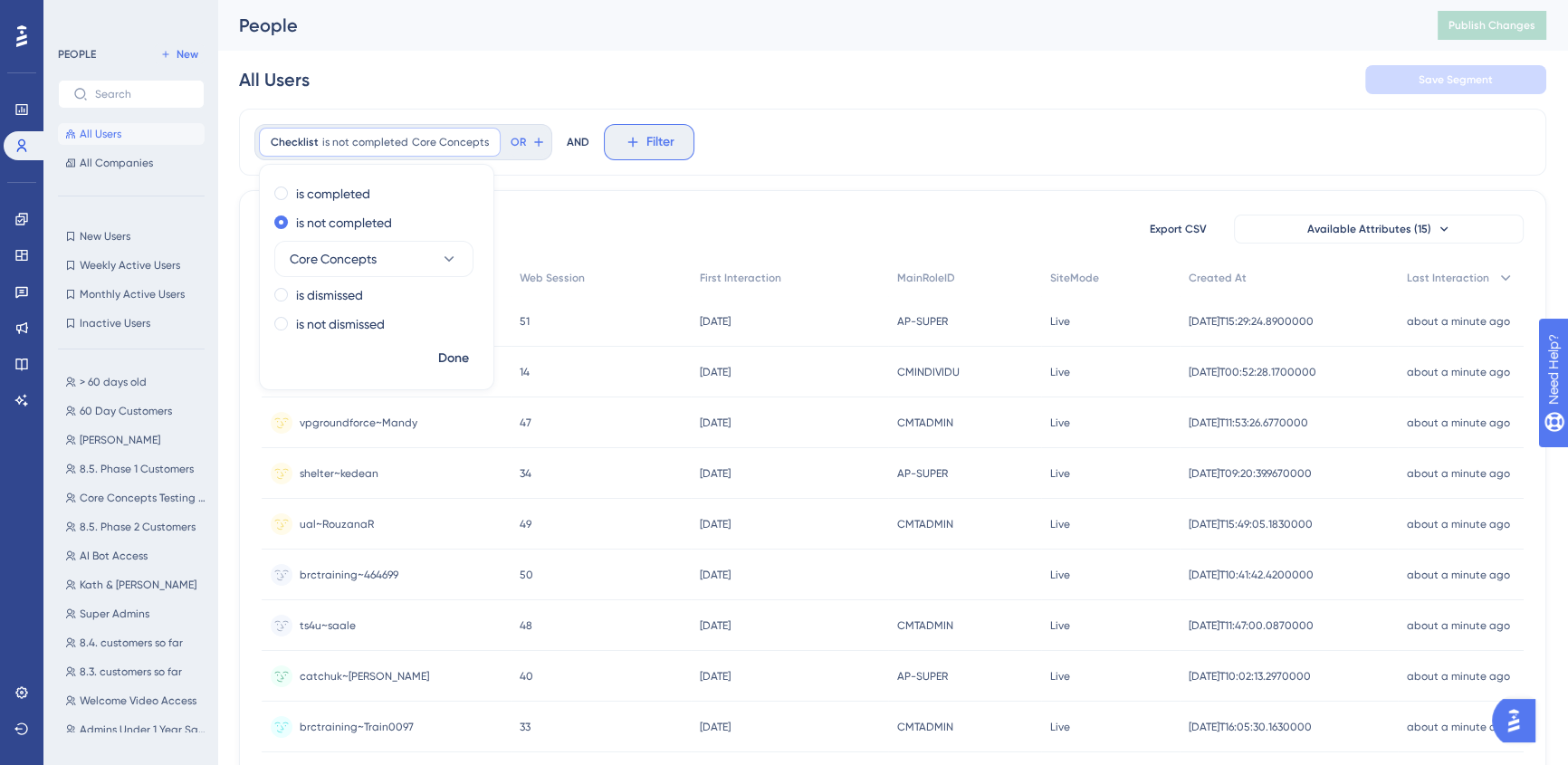
click at [646, 138] on span "Filter" at bounding box center [660, 141] width 28 height 22
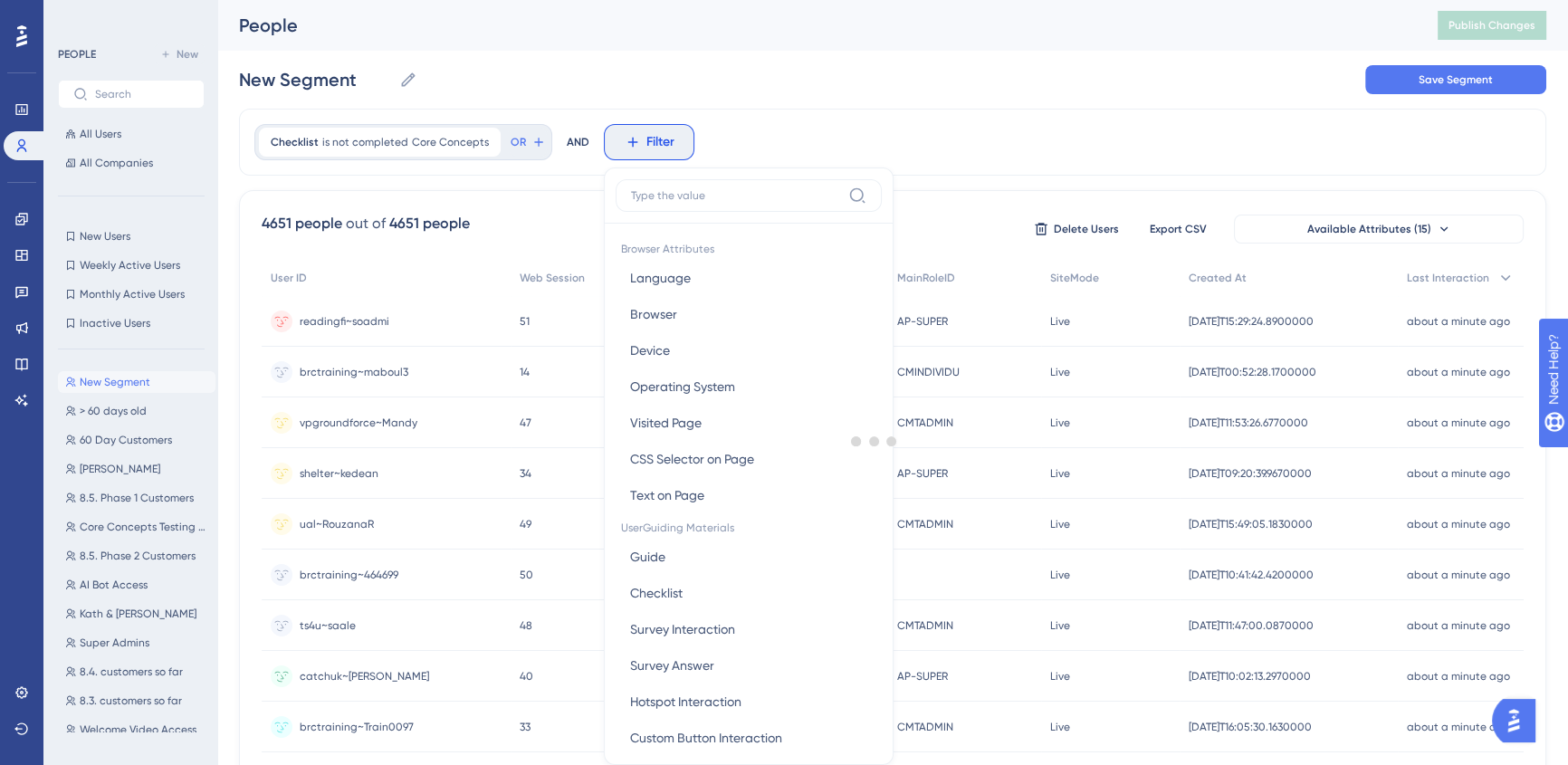
scroll to position [25, 0]
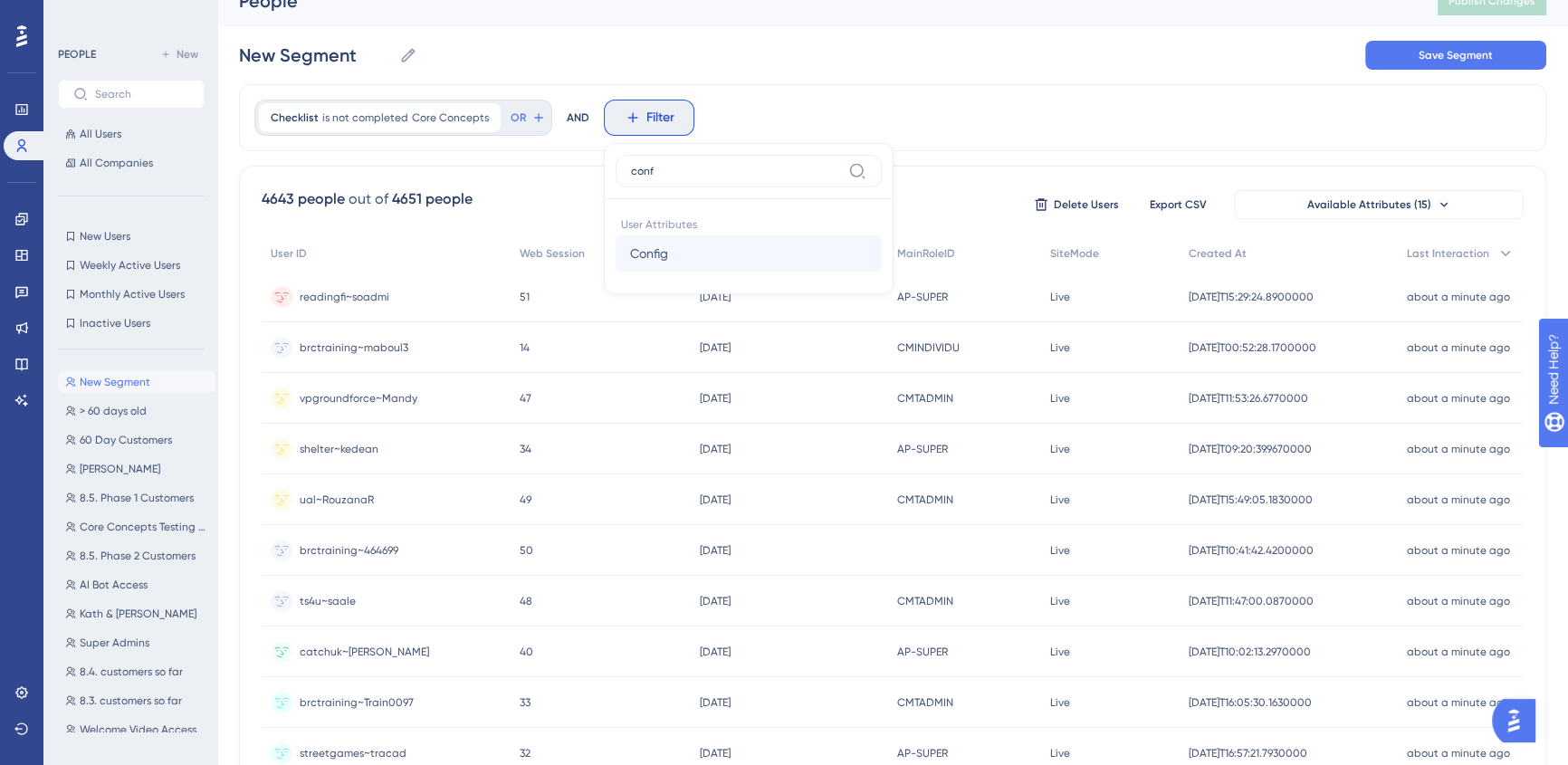
type input "conf"
click at [646, 258] on span "Config" at bounding box center [649, 253] width 38 height 22
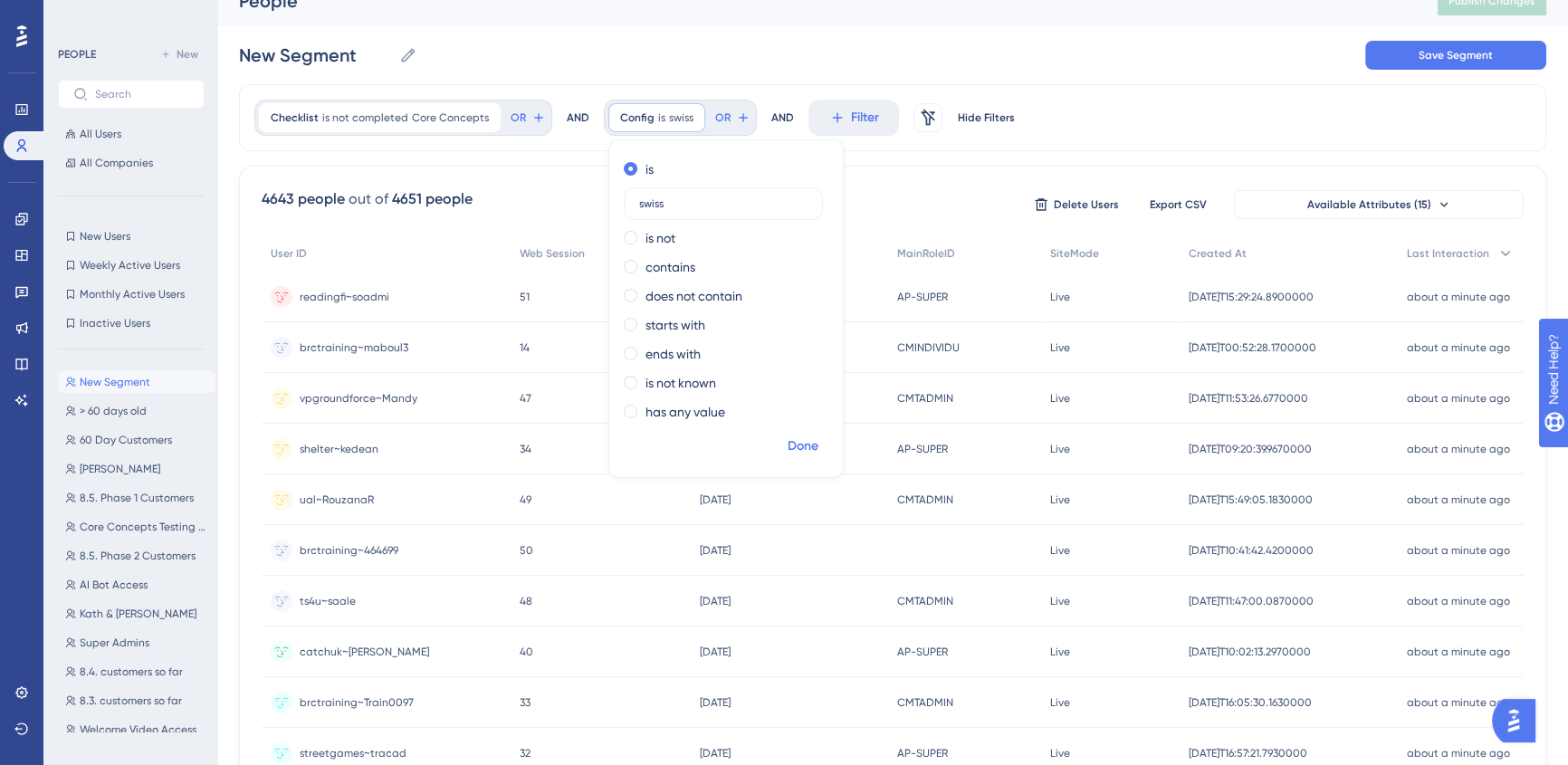
type input "swiss"
click at [793, 440] on span "Done" at bounding box center [803, 446] width 31 height 22
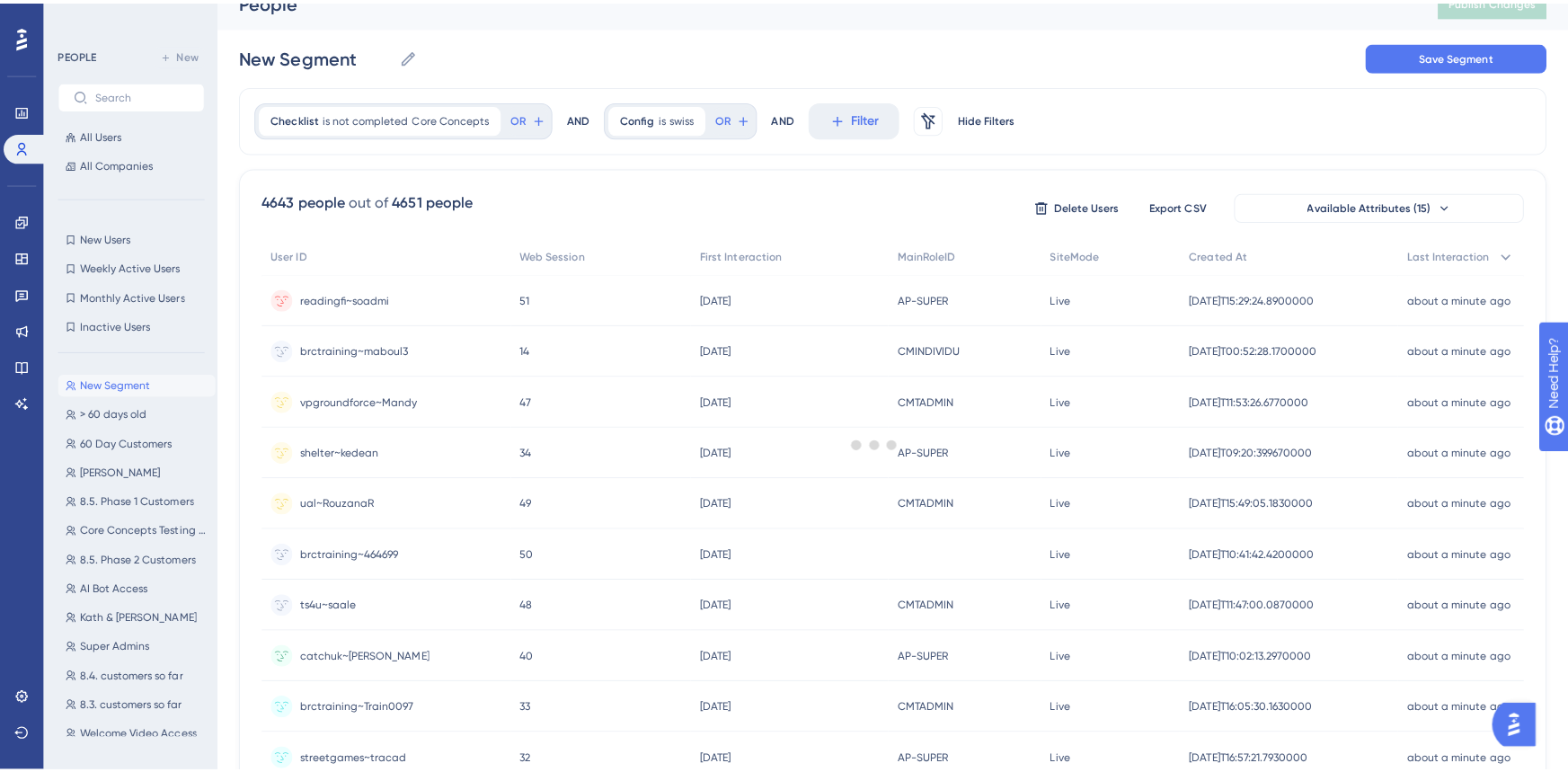
scroll to position [0, 0]
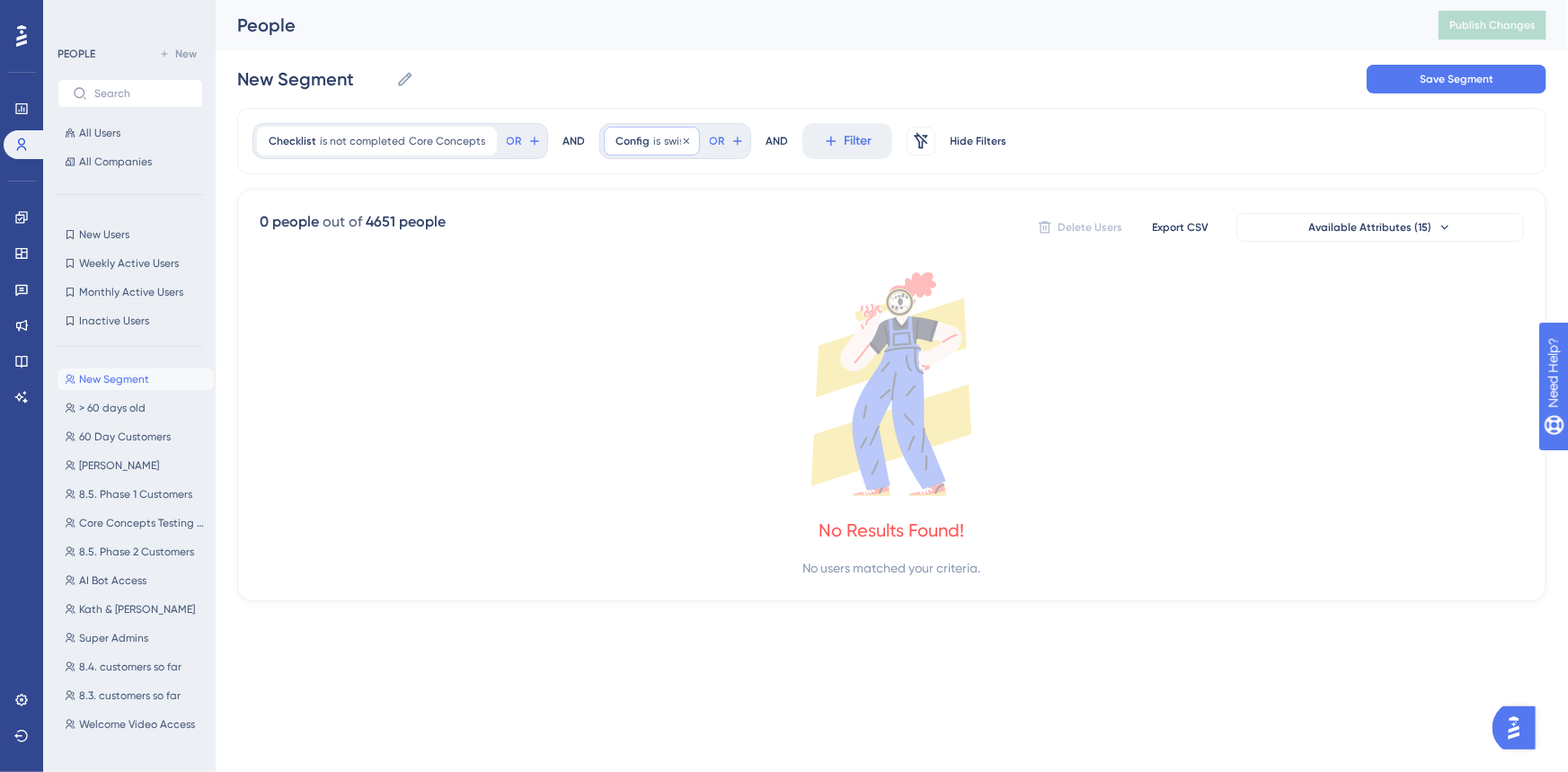
click at [664, 142] on span "swiss" at bounding box center [676, 140] width 25 height 14
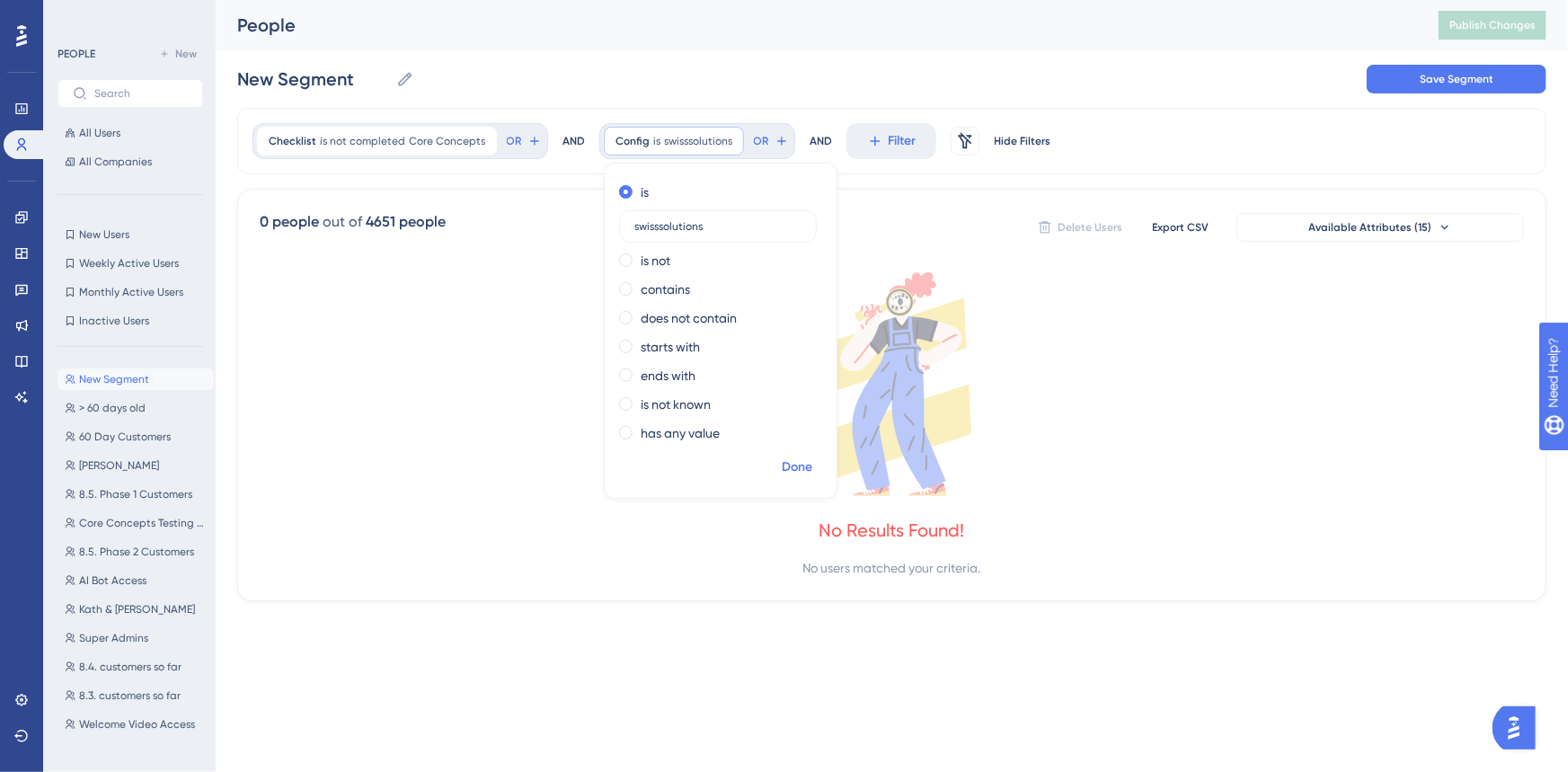
type input "swisssolutions"
click at [793, 469] on span "Done" at bounding box center [797, 467] width 30 height 22
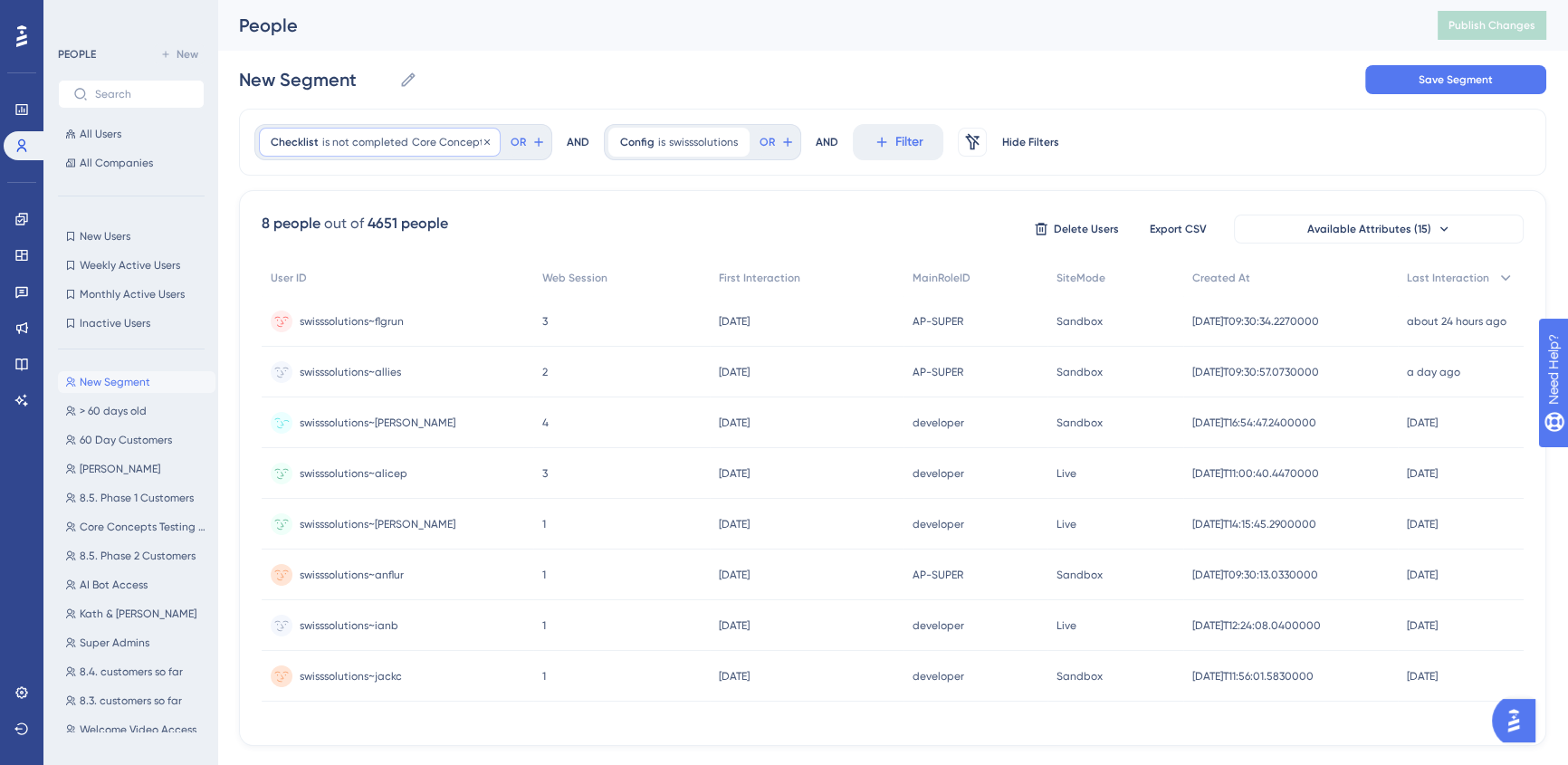
click at [397, 137] on span "is not completed" at bounding box center [365, 141] width 86 height 14
click at [324, 199] on label "is completed" at bounding box center [333, 193] width 74 height 22
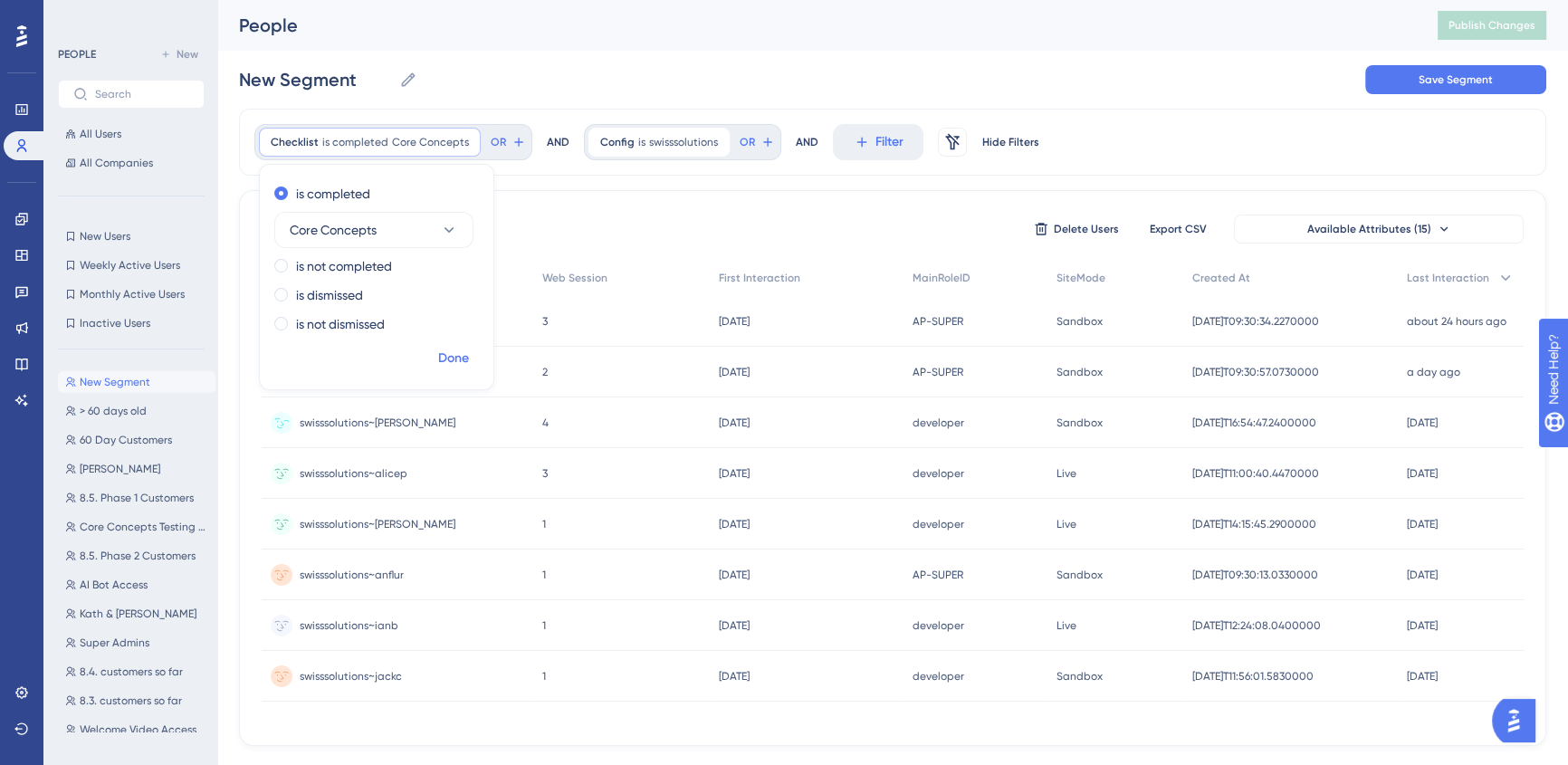
click at [453, 355] on span "Done" at bounding box center [454, 358] width 31 height 22
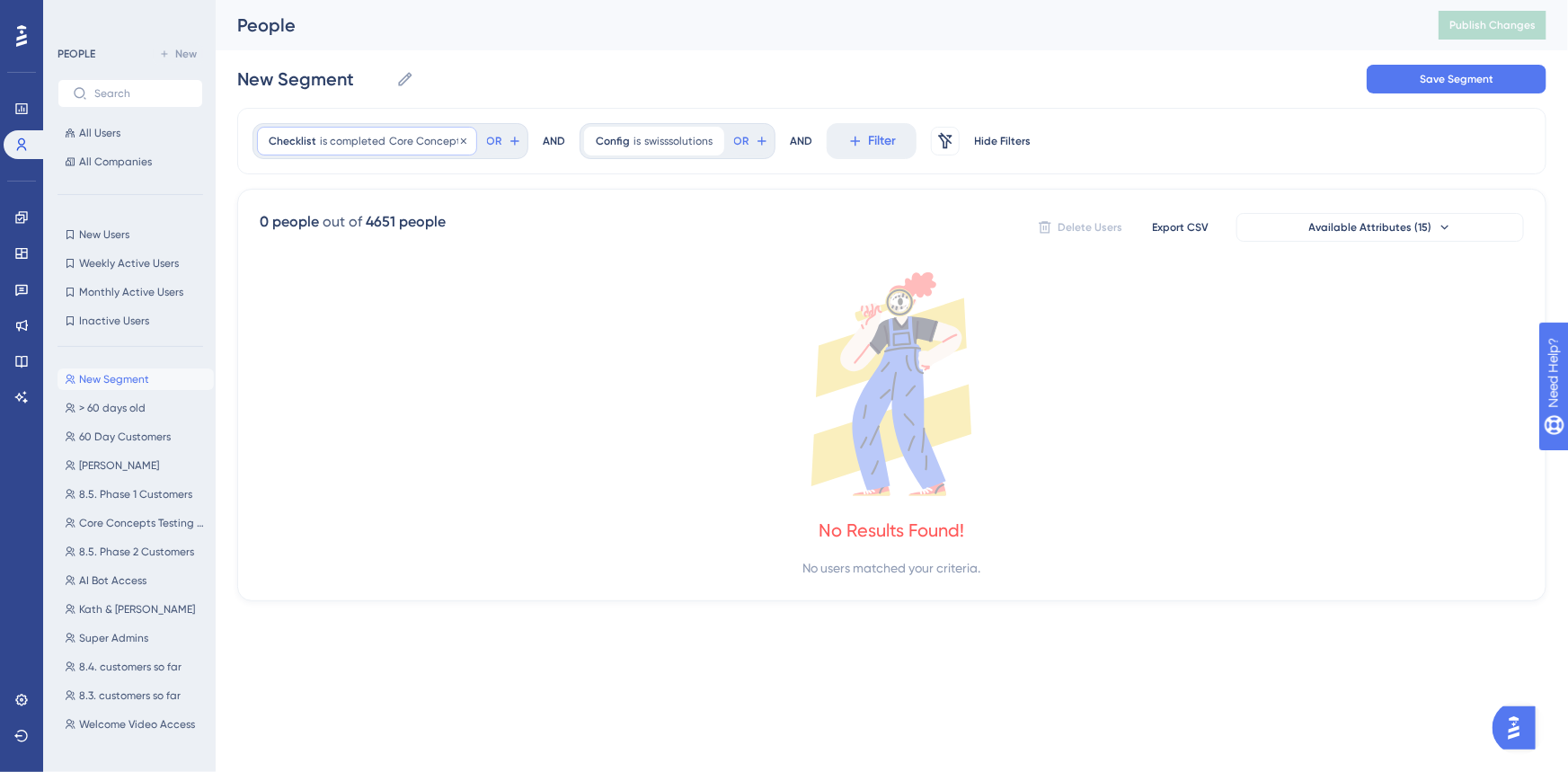
click at [381, 145] on div "Checklist is completed Core Concepts Core Concepts Remove" at bounding box center [367, 141] width 220 height 28
click at [355, 263] on label "is not completed" at bounding box center [341, 264] width 95 height 22
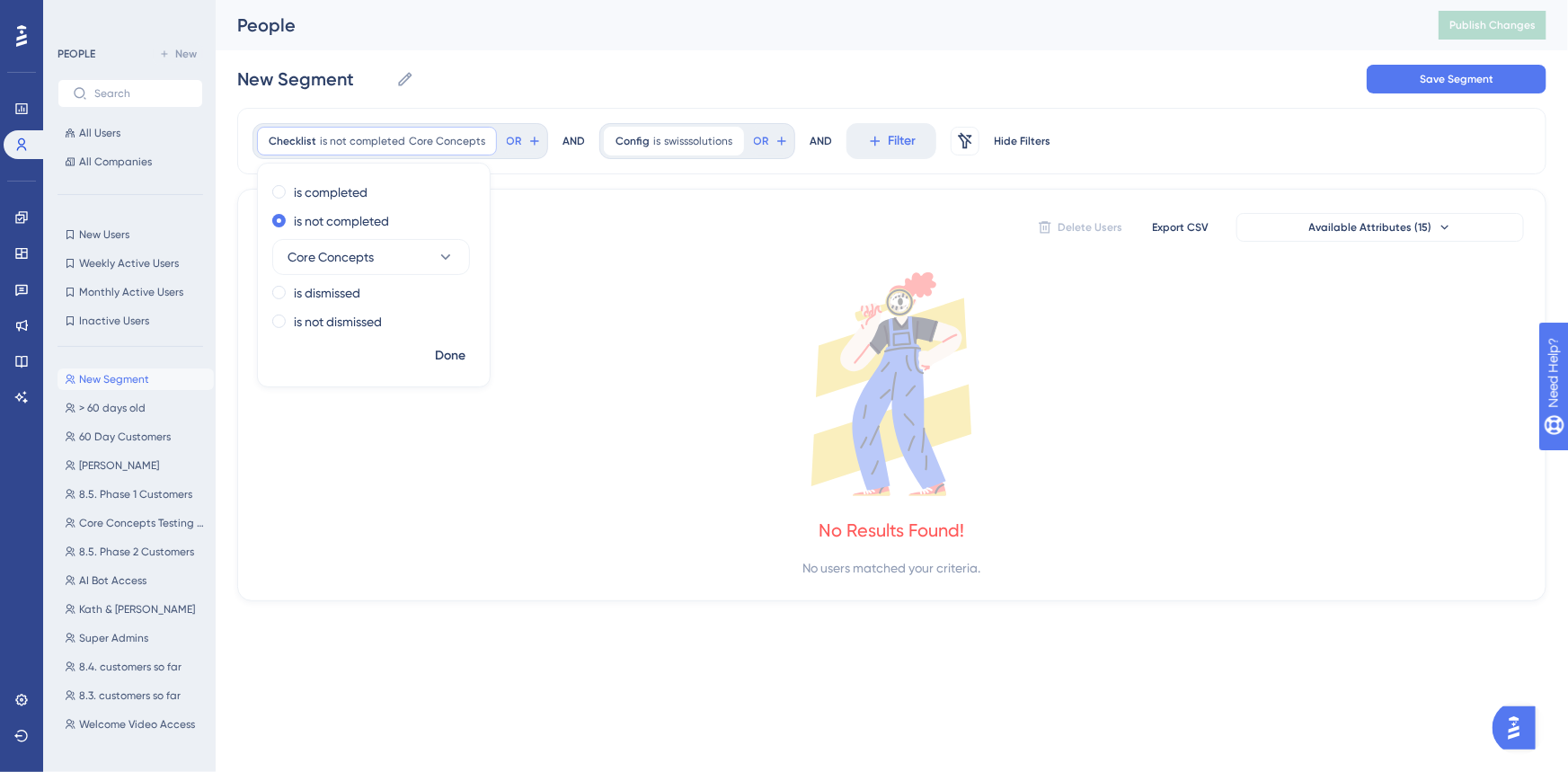
click at [448, 351] on span "Done" at bounding box center [450, 356] width 30 height 22
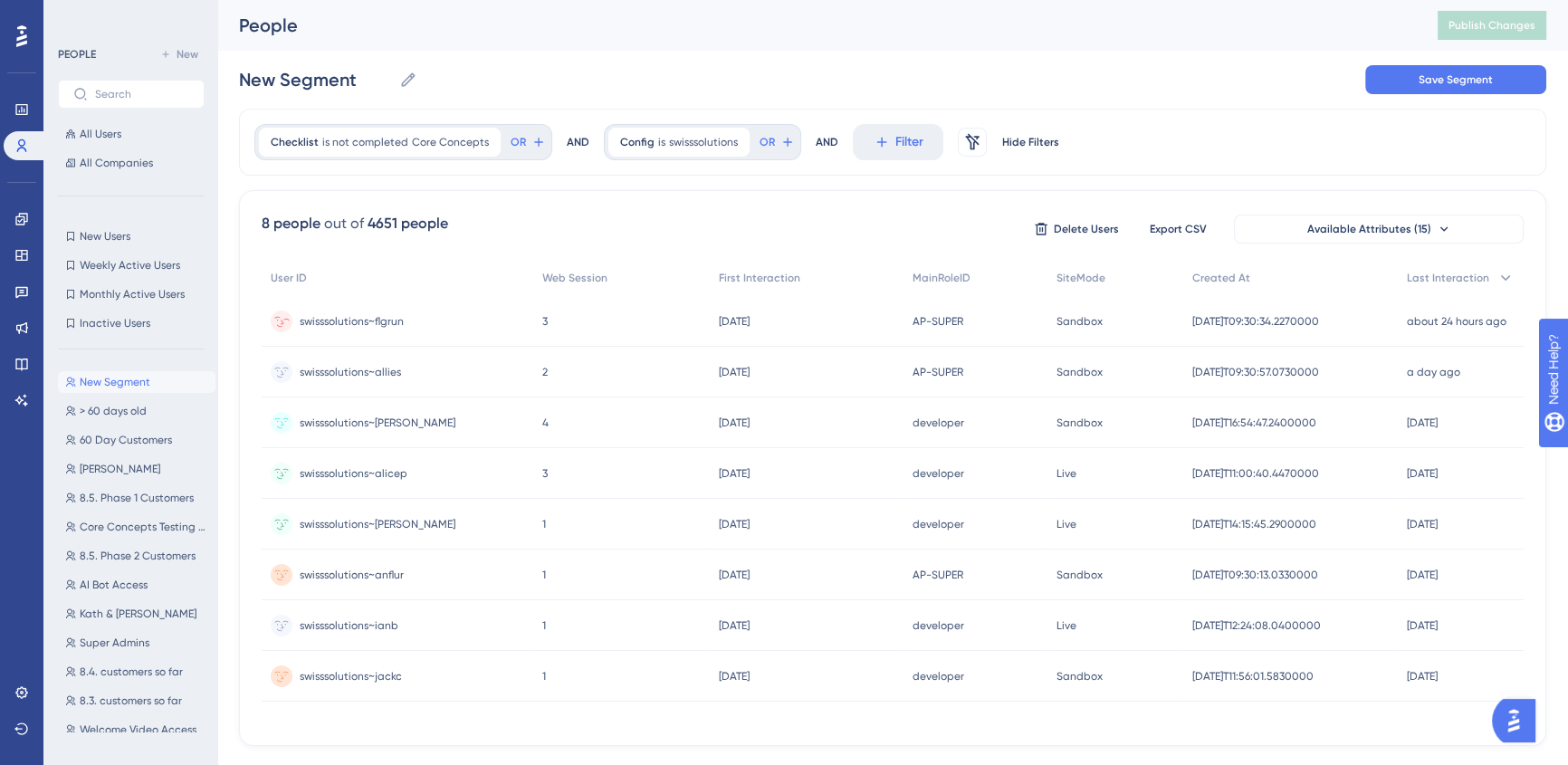
click at [376, 319] on span "swisssolutions~flgrun" at bounding box center [351, 321] width 104 height 14
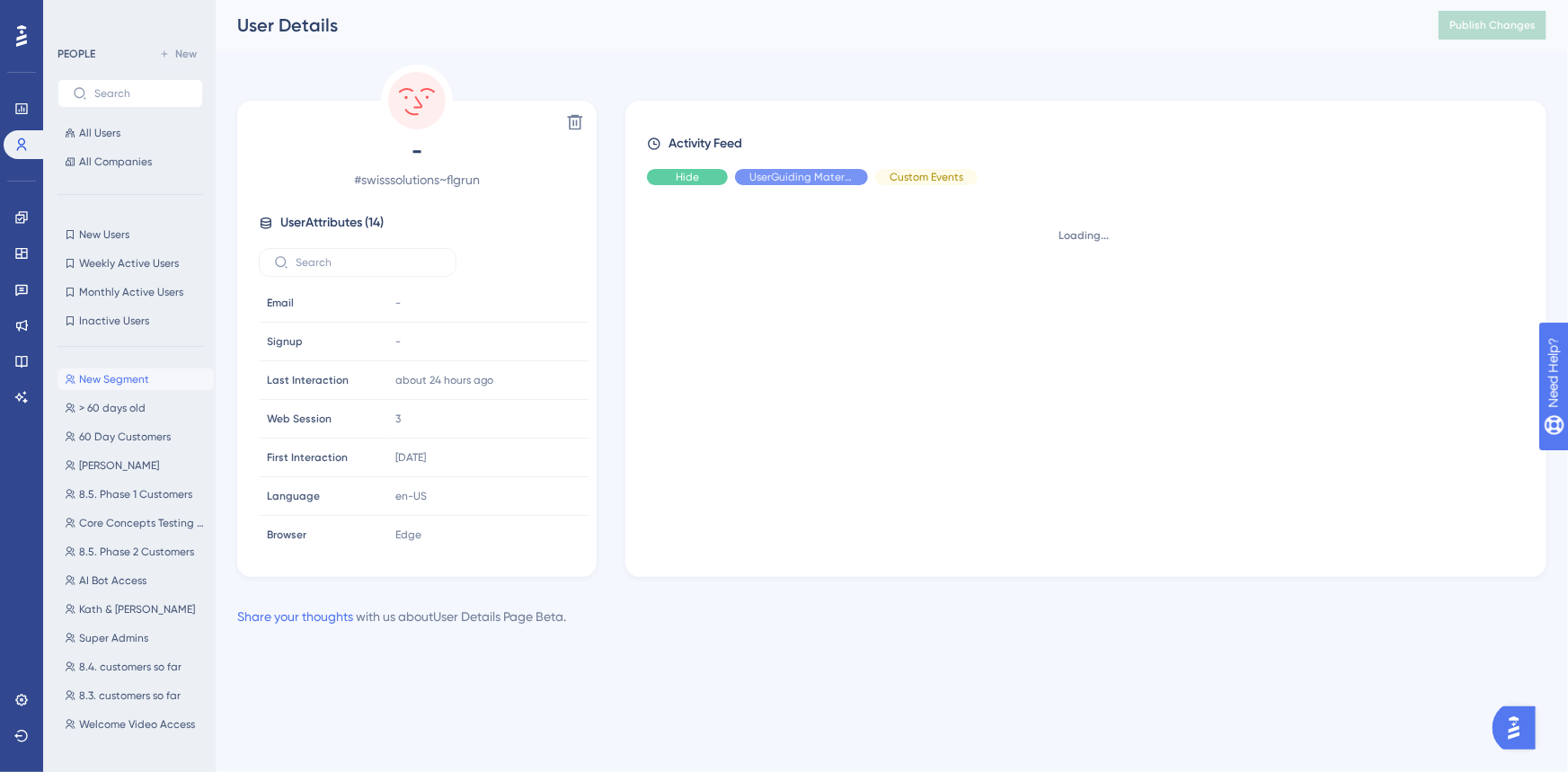
click at [690, 175] on span "Hide" at bounding box center [687, 176] width 24 height 14
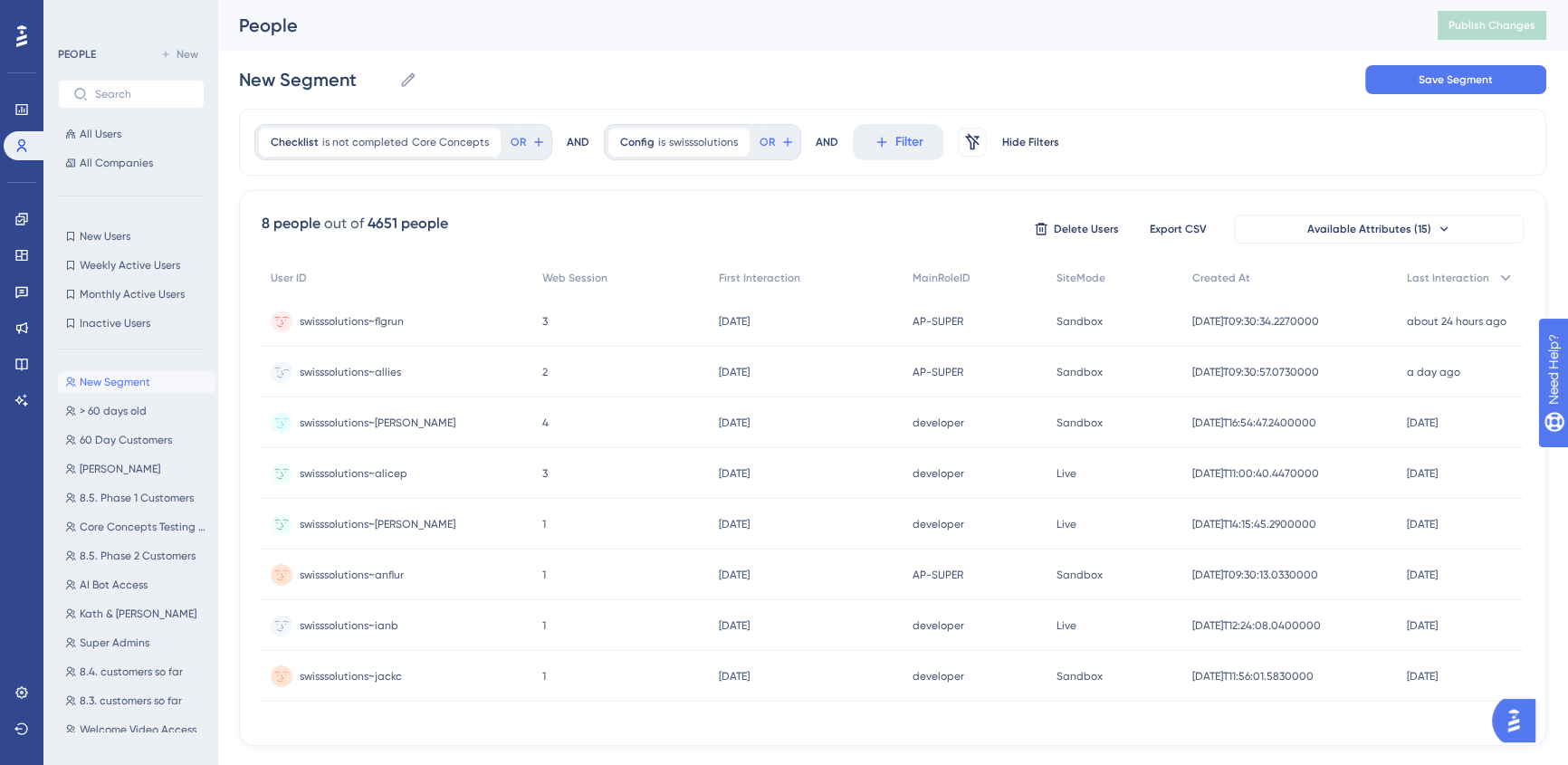
click at [380, 371] on span "swisssolutions~allies" at bounding box center [350, 372] width 101 height 14
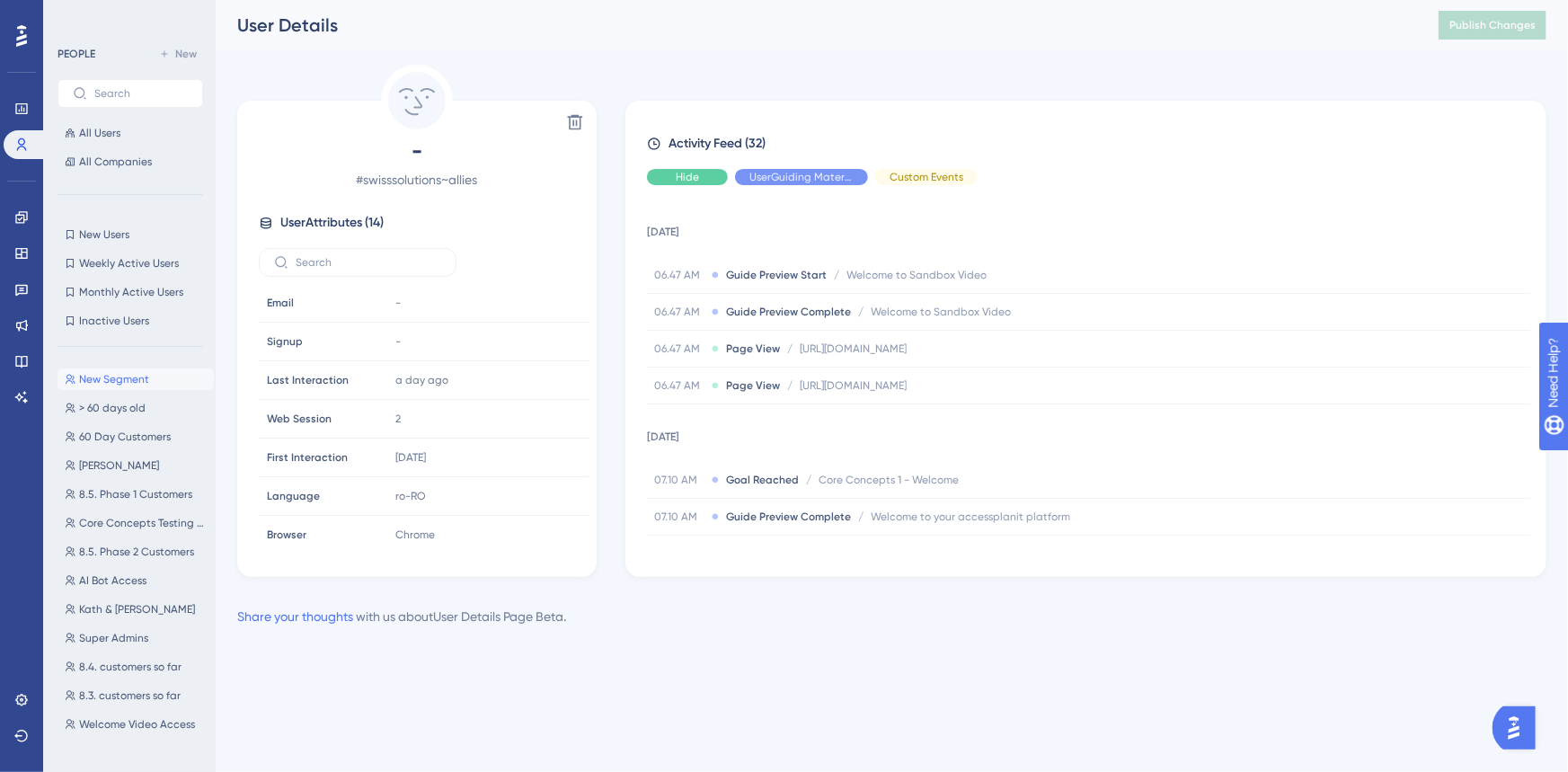
click at [687, 172] on span "Hide" at bounding box center [687, 176] width 24 height 14
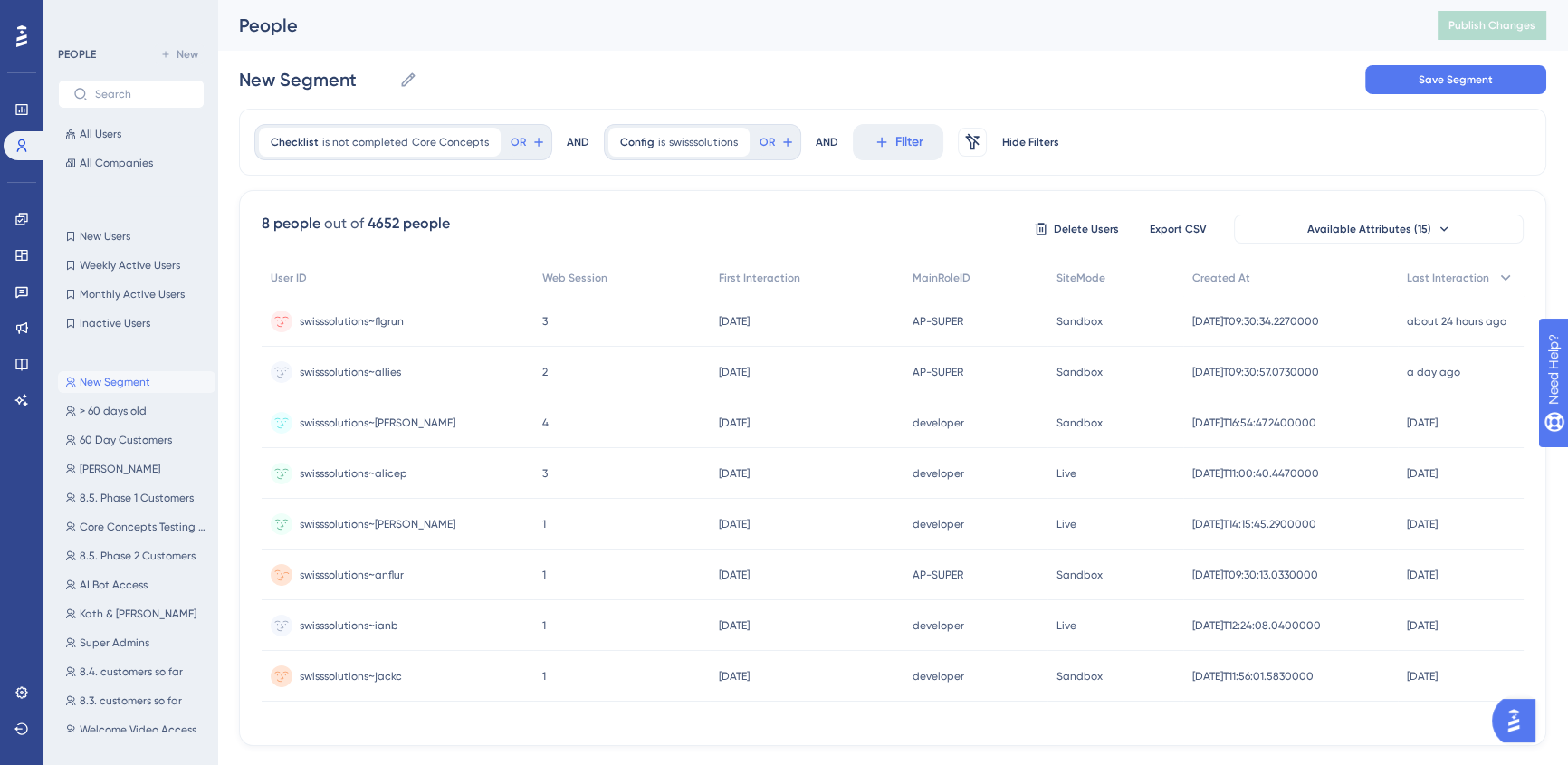
click at [354, 579] on span "swisssolutions~anflur" at bounding box center [351, 574] width 104 height 14
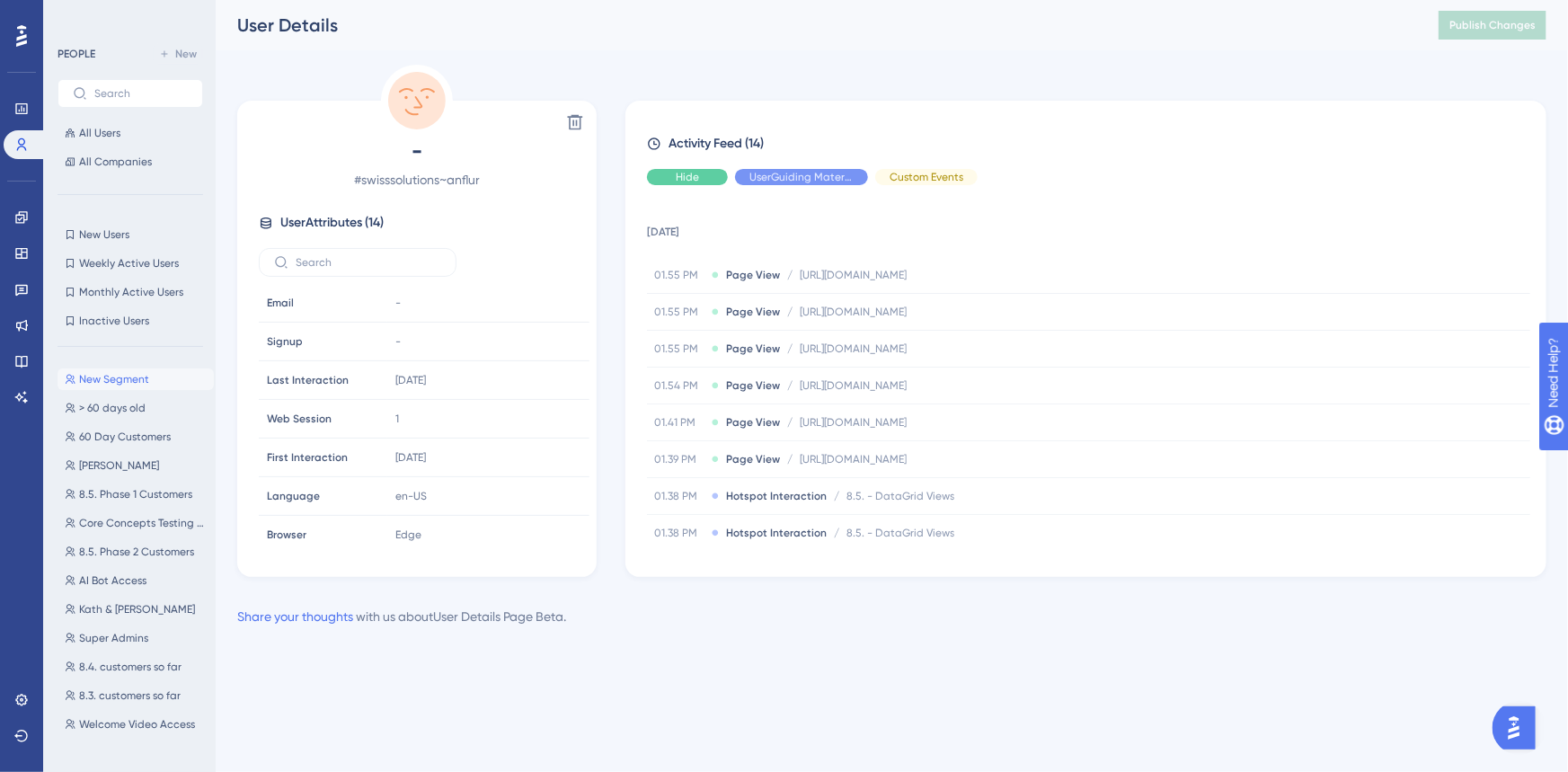
click at [690, 180] on span "Hide" at bounding box center [687, 176] width 24 height 14
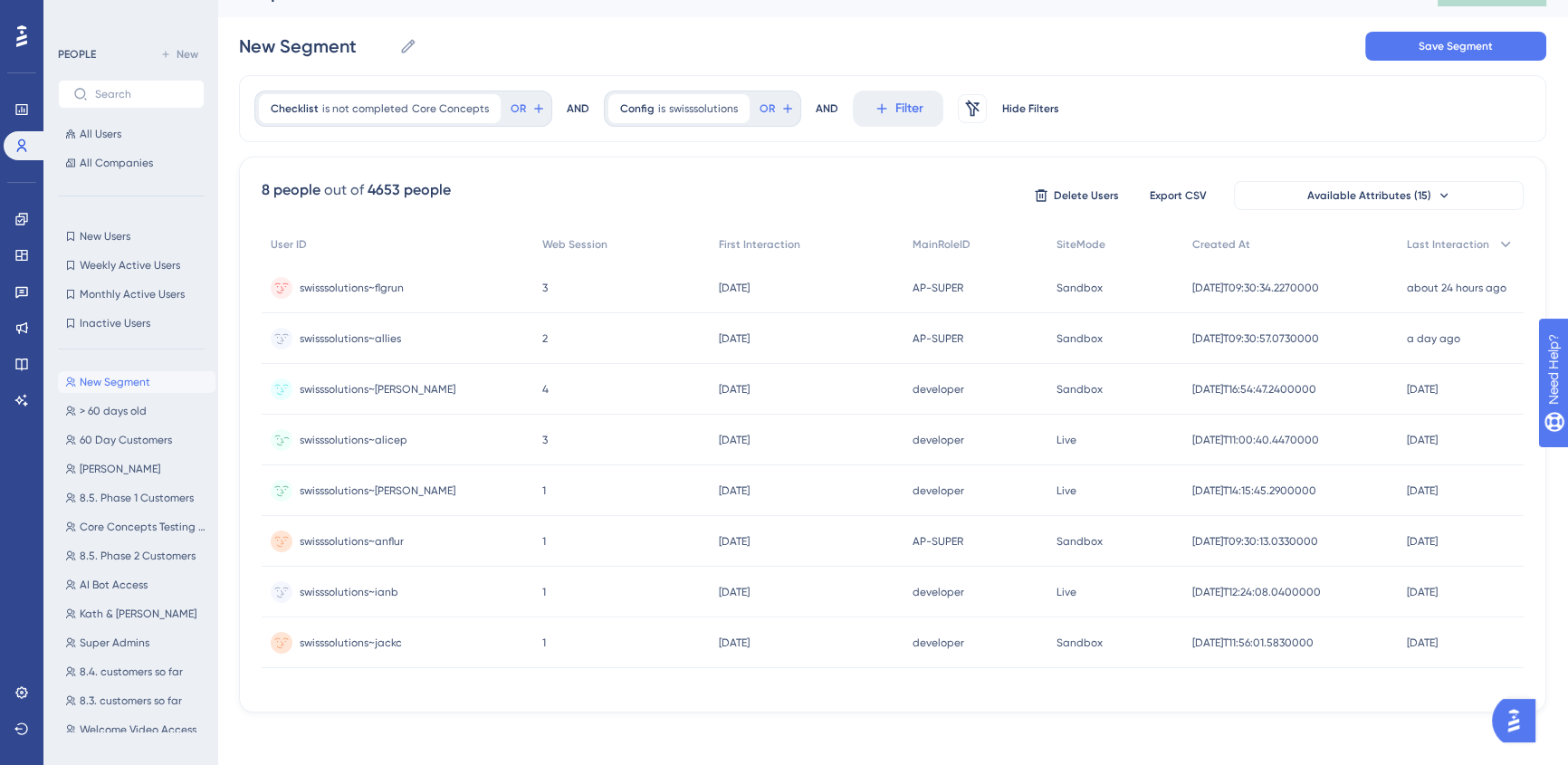
scroll to position [43, 0]
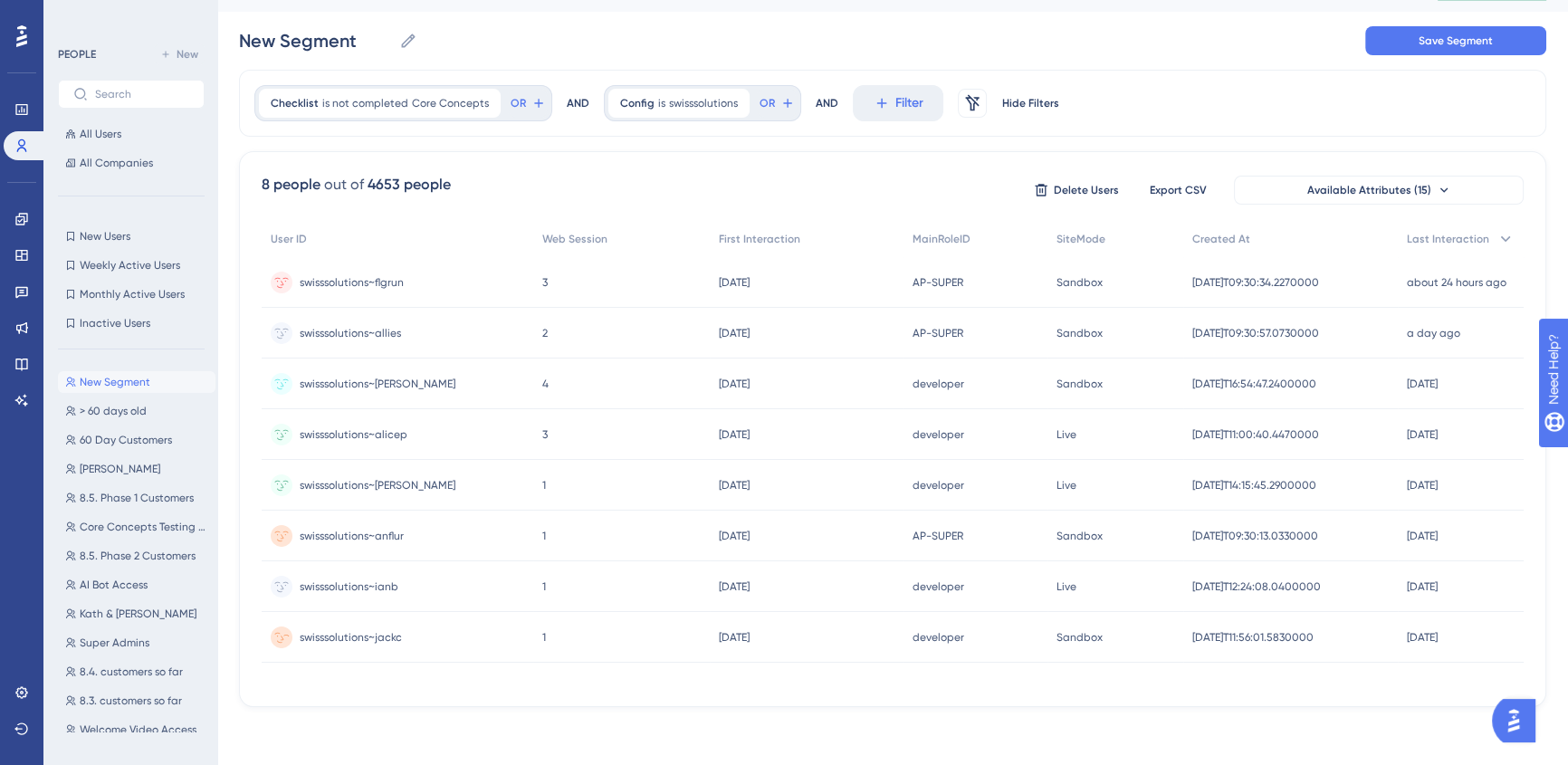
click at [365, 630] on span "swisssolutions~jackc" at bounding box center [350, 637] width 102 height 14
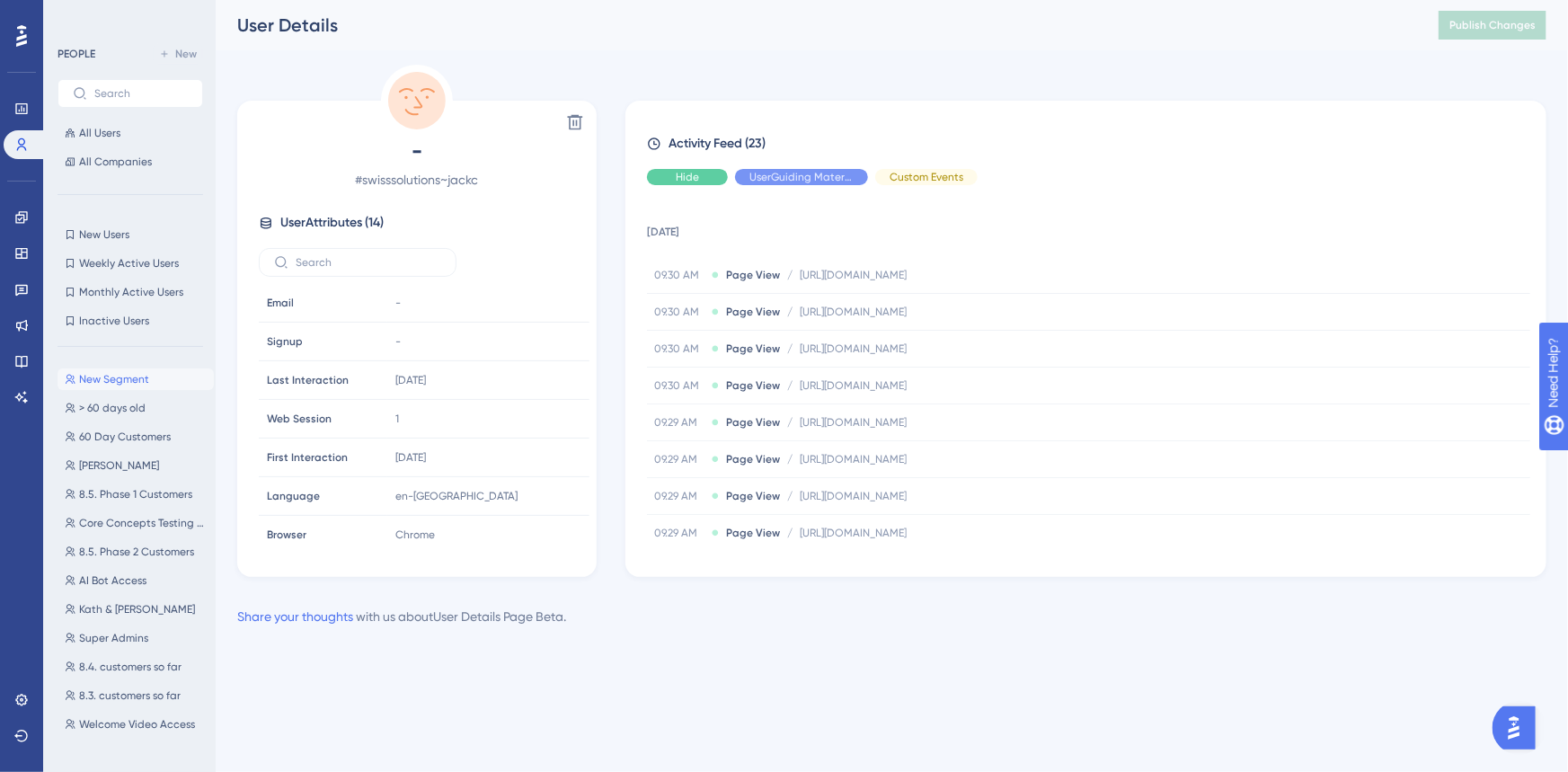
click at [657, 175] on div "Hide" at bounding box center [686, 176] width 81 height 16
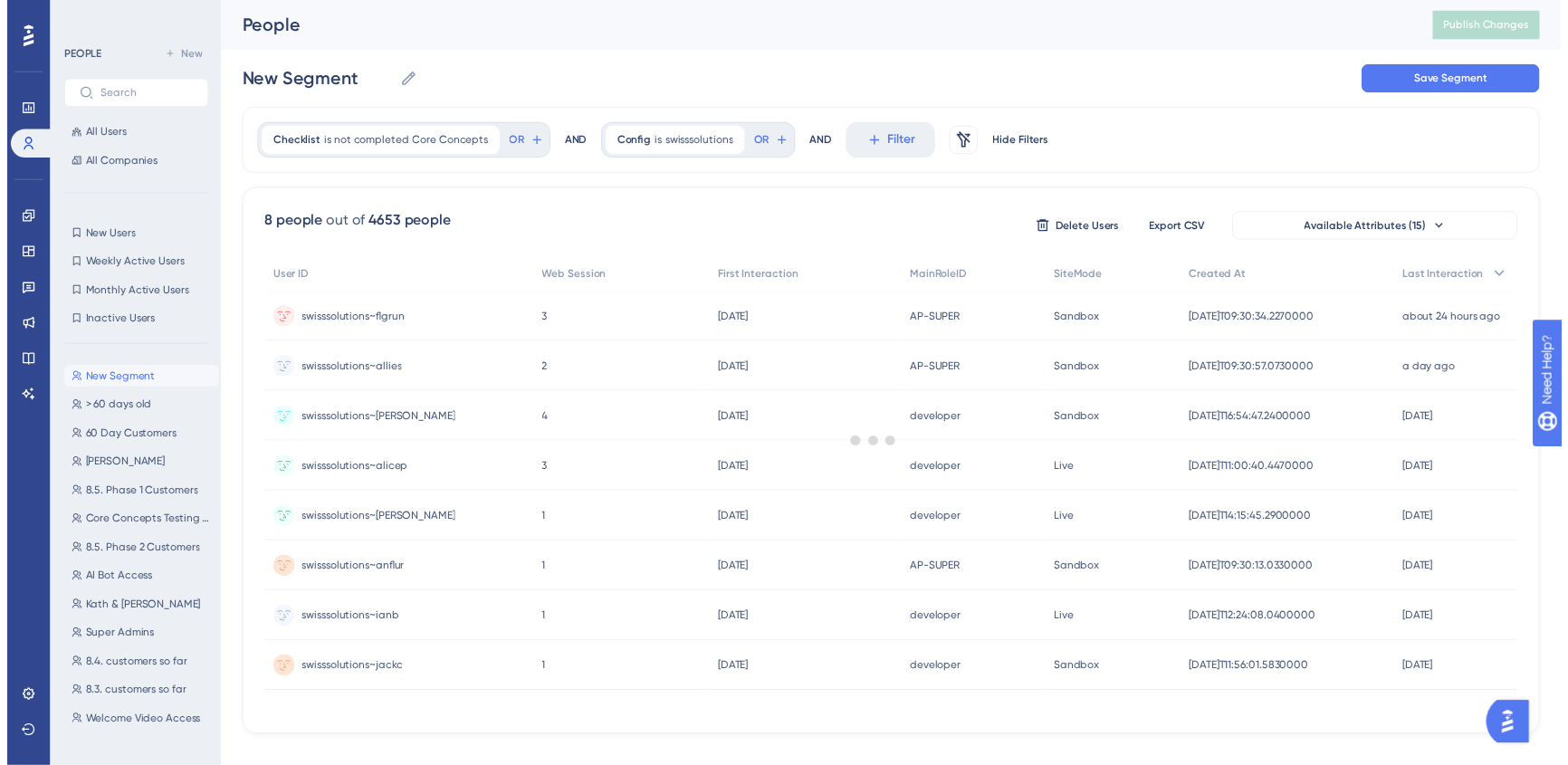
scroll to position [37, 0]
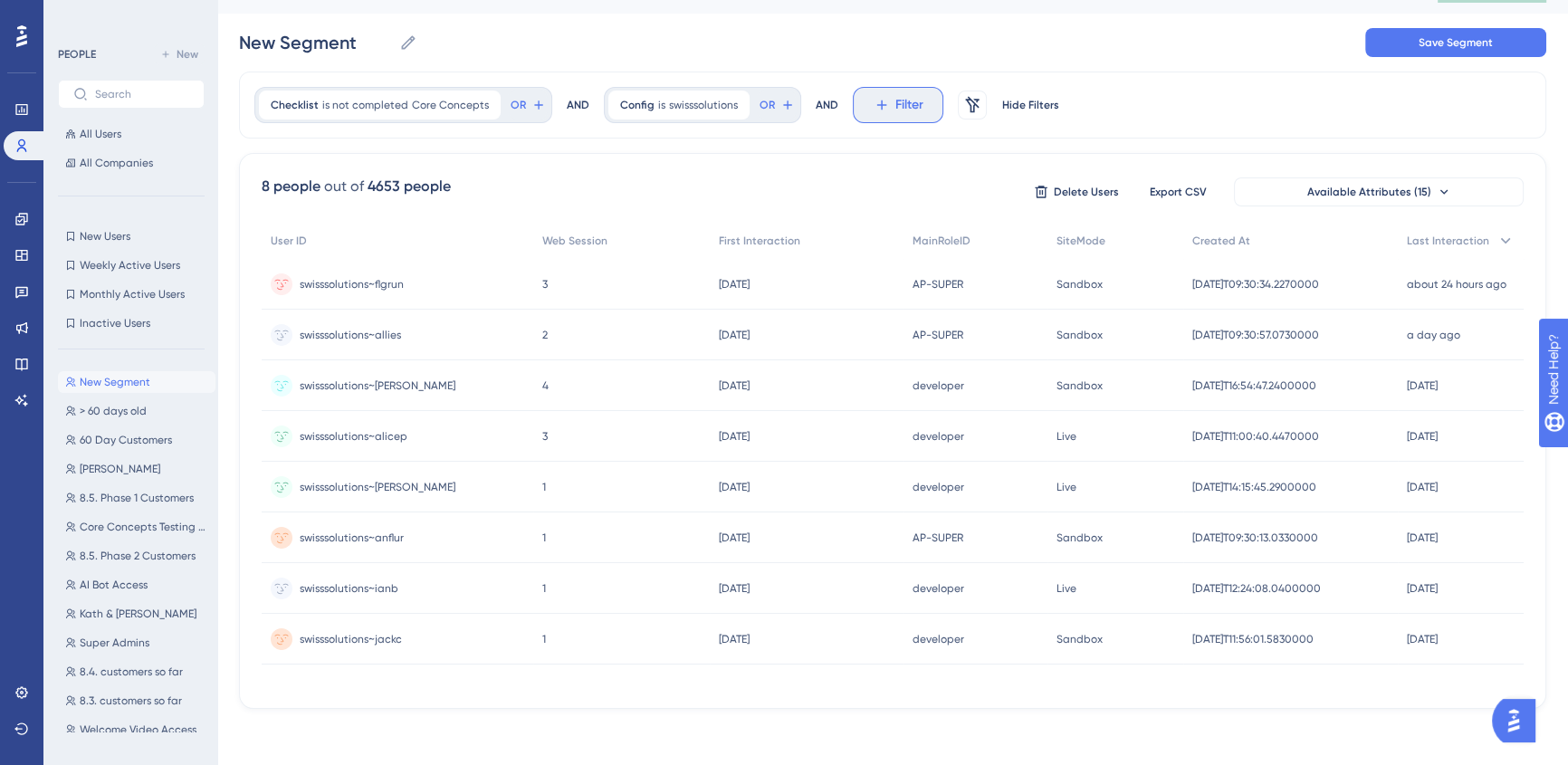
click at [895, 110] on span "Filter" at bounding box center [908, 105] width 28 height 22
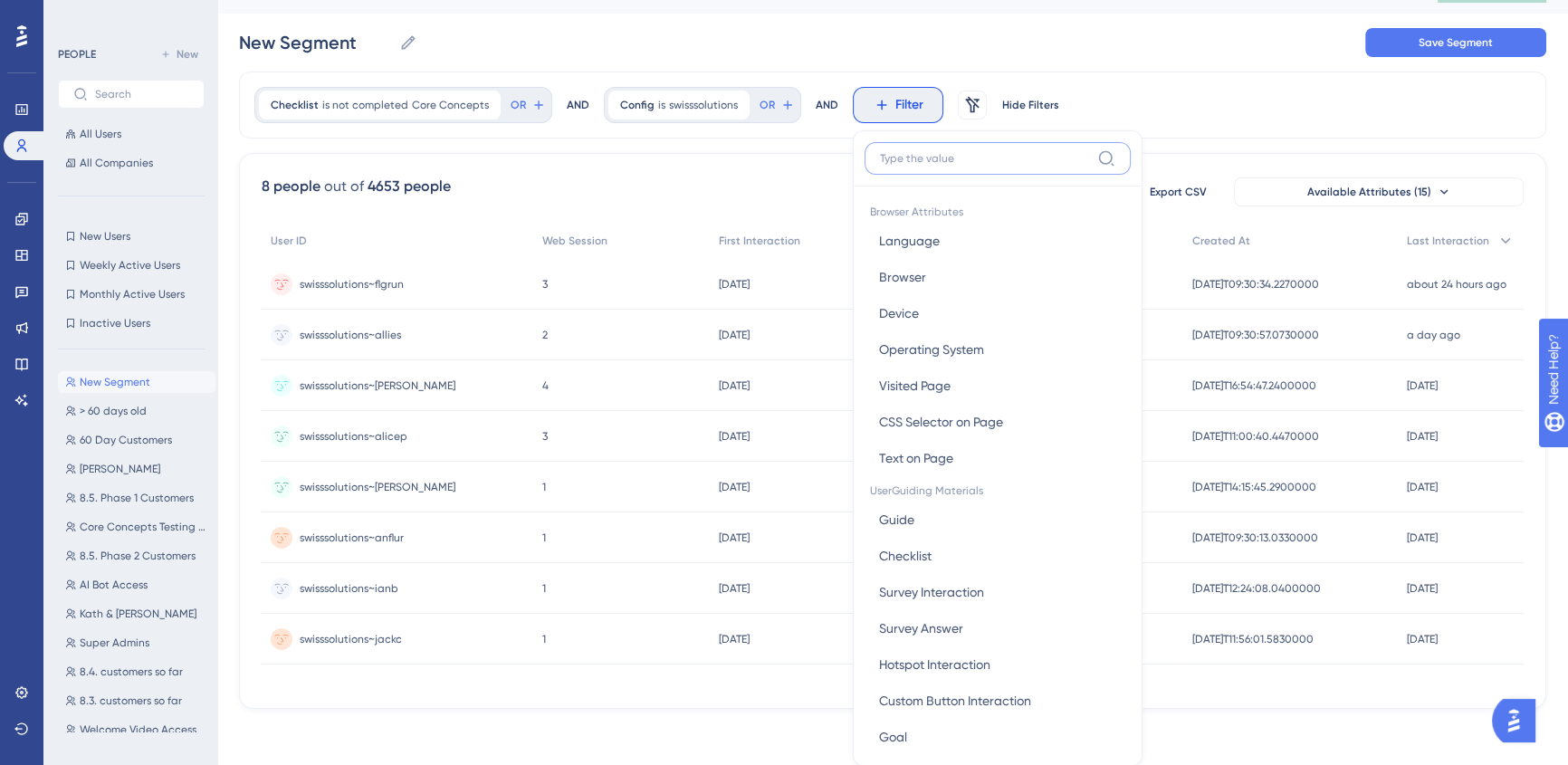
scroll to position [78, 0]
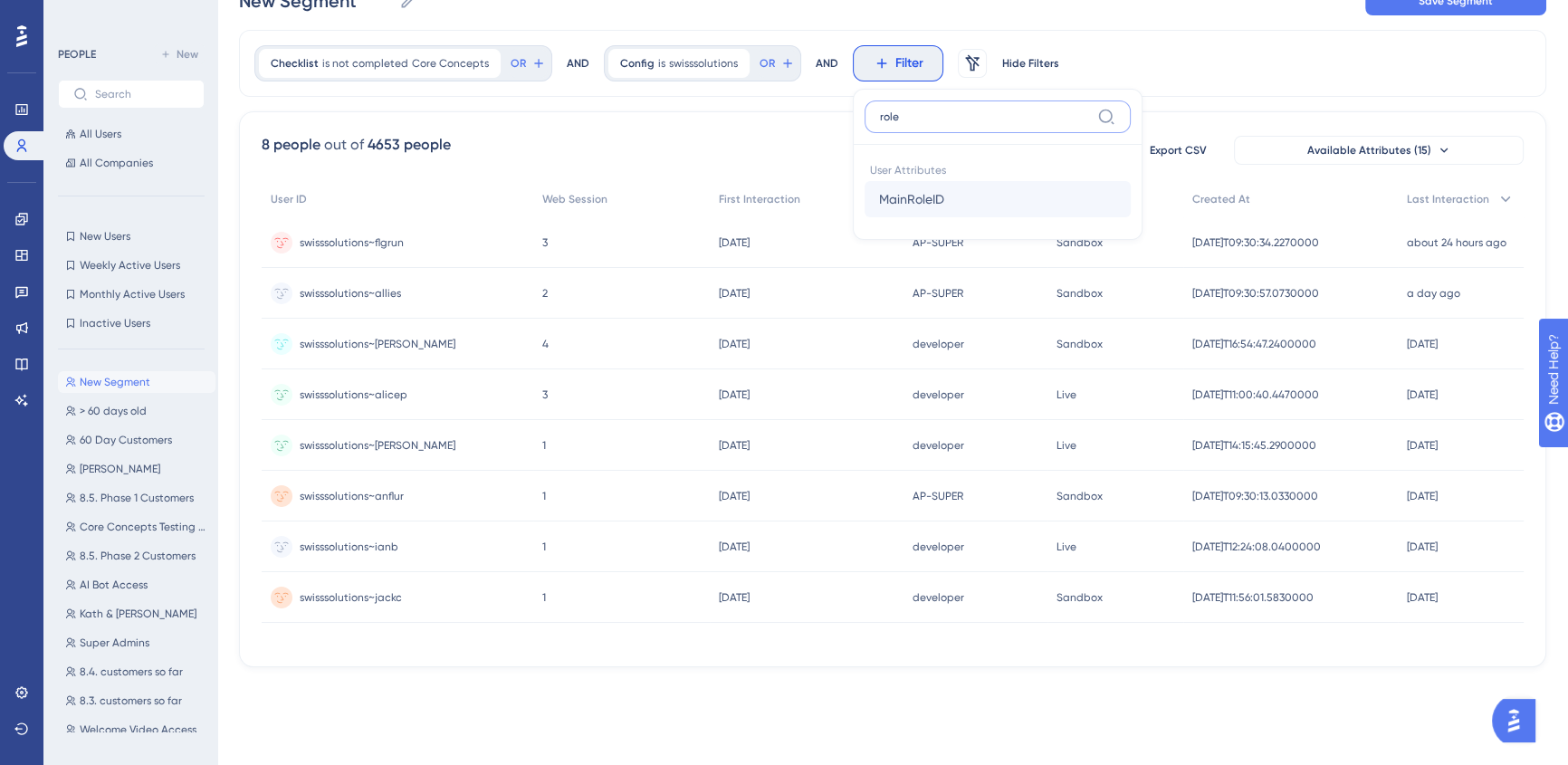
type input "role"
click at [922, 190] on span "MainRoleID" at bounding box center [911, 199] width 65 height 22
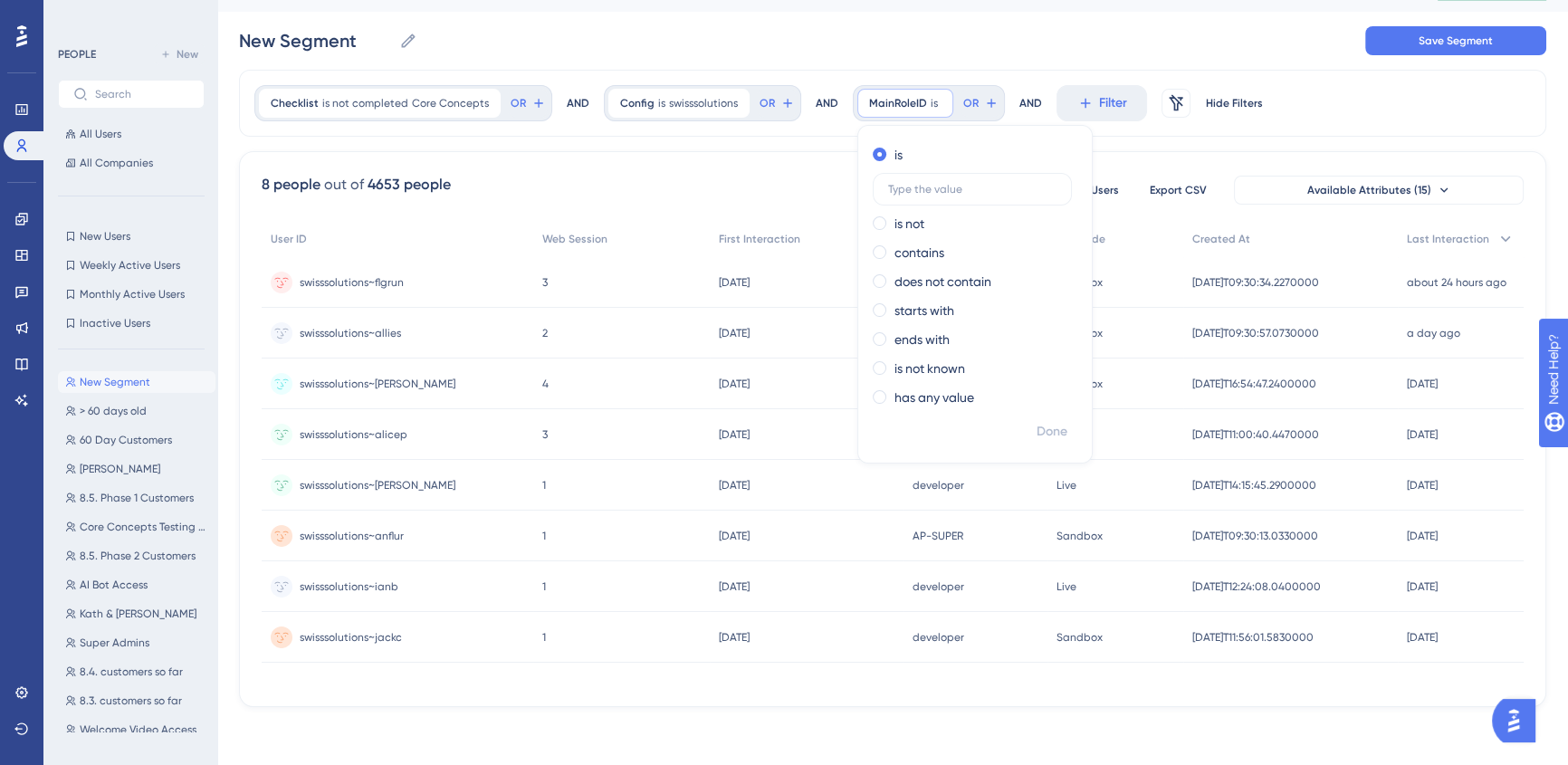
scroll to position [43, 0]
click at [894, 216] on label "is not" at bounding box center [908, 223] width 30 height 22
type input "developer"
click at [1045, 425] on span "Done" at bounding box center [1051, 432] width 31 height 22
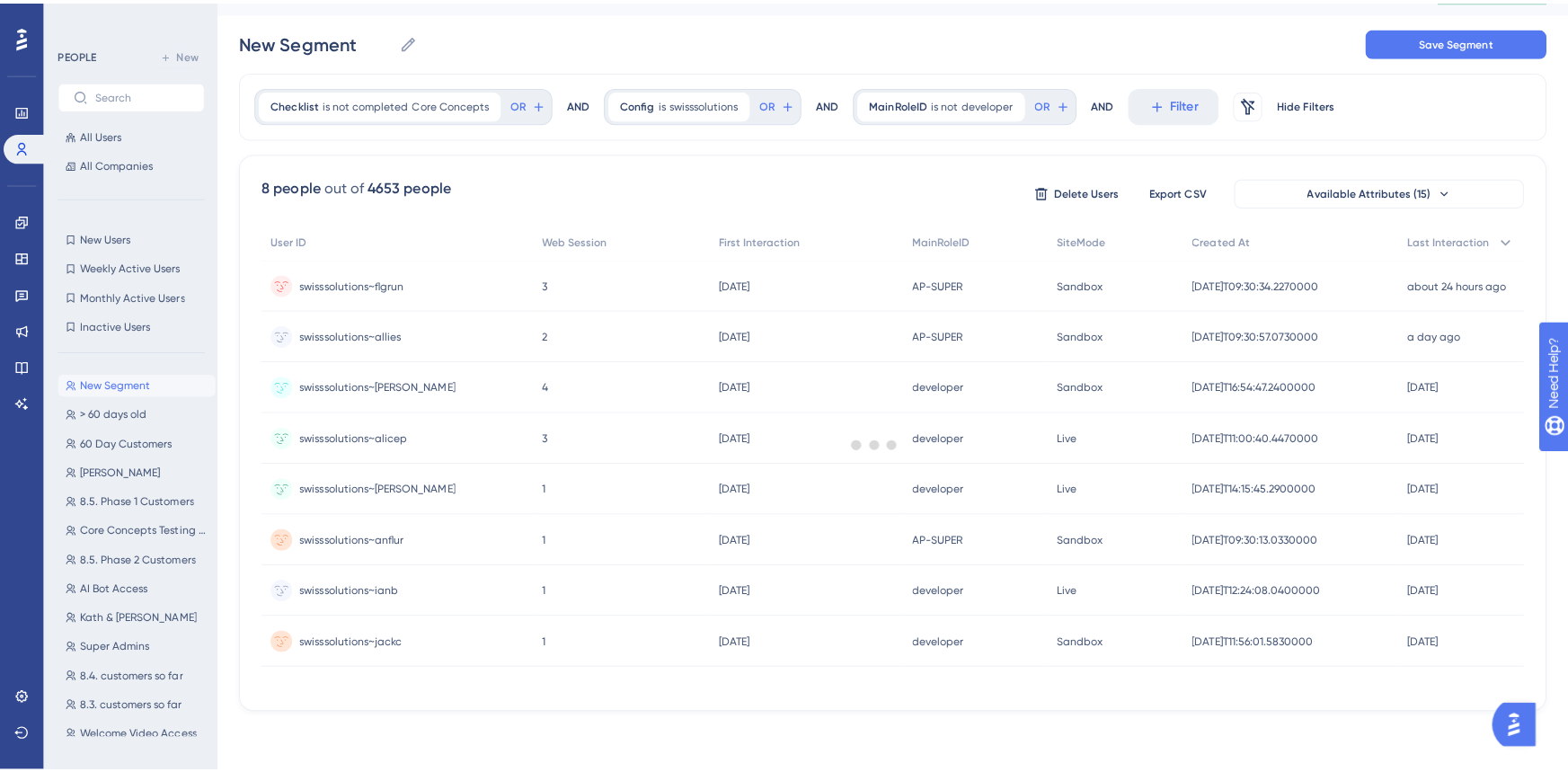
scroll to position [0, 0]
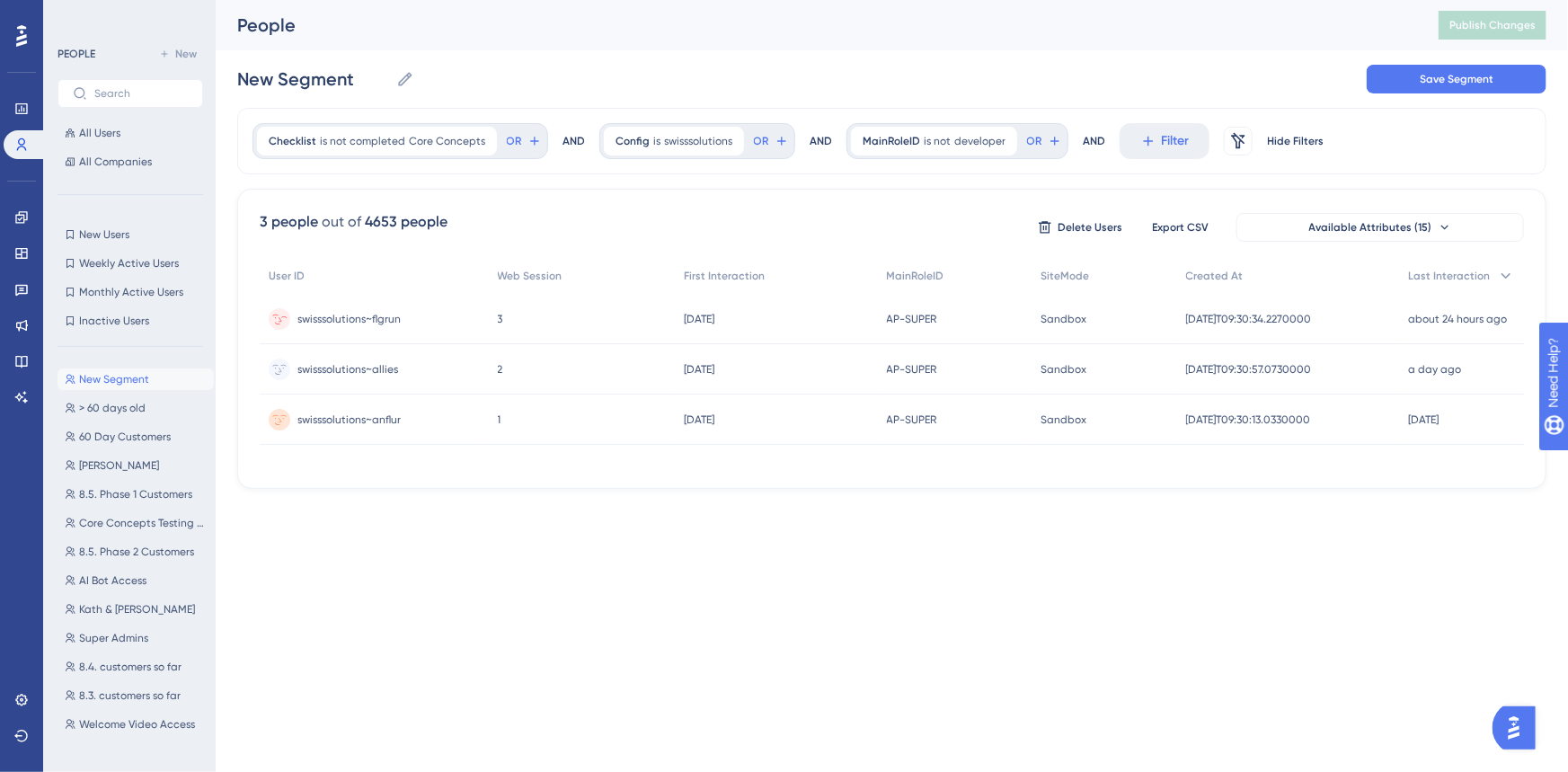
click at [398, 313] on div "swisssolutions~flgrun swisssolutions~flgrun" at bounding box center [374, 319] width 229 height 50
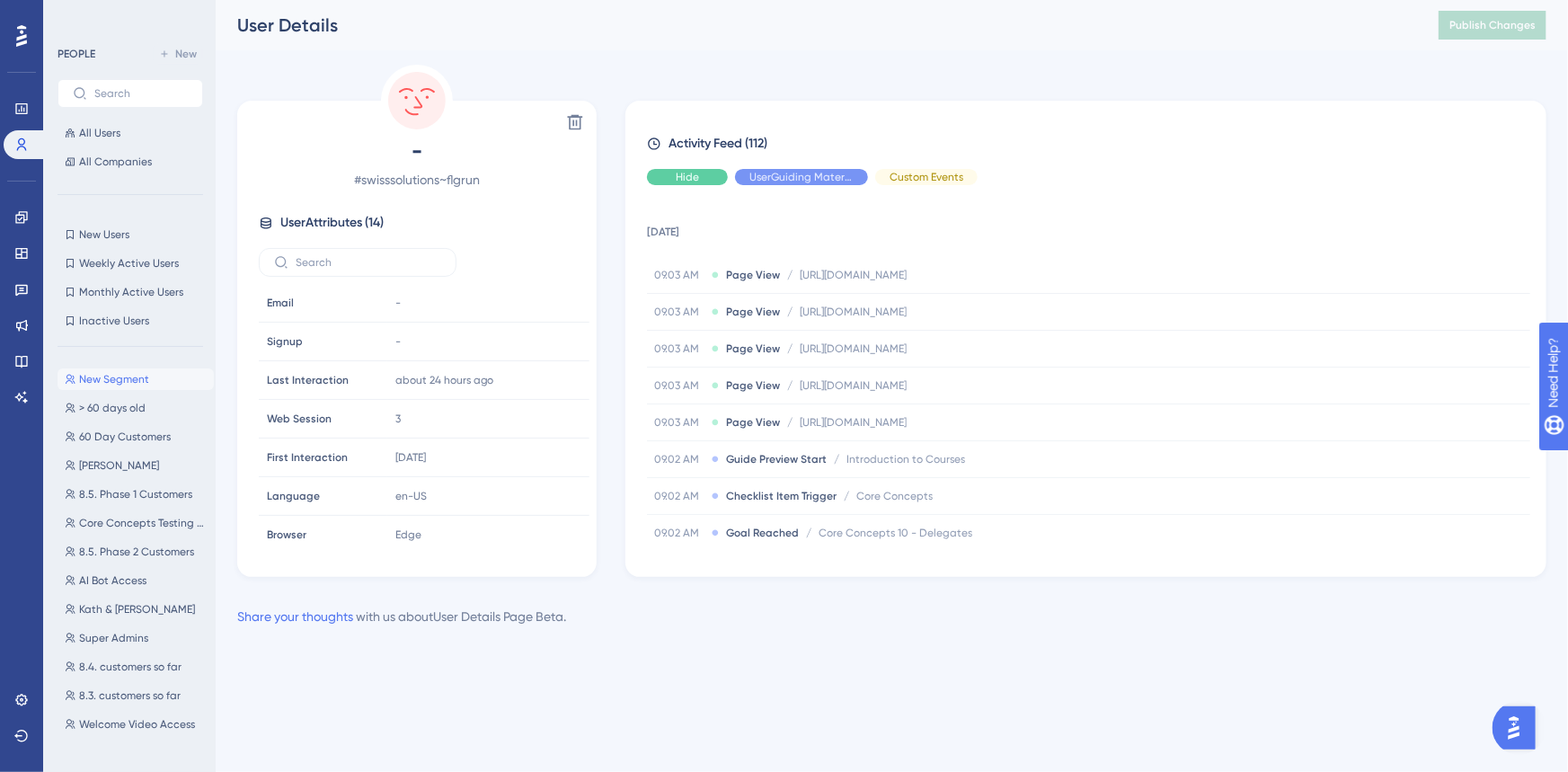
click at [680, 180] on span "Hide" at bounding box center [687, 176] width 24 height 14
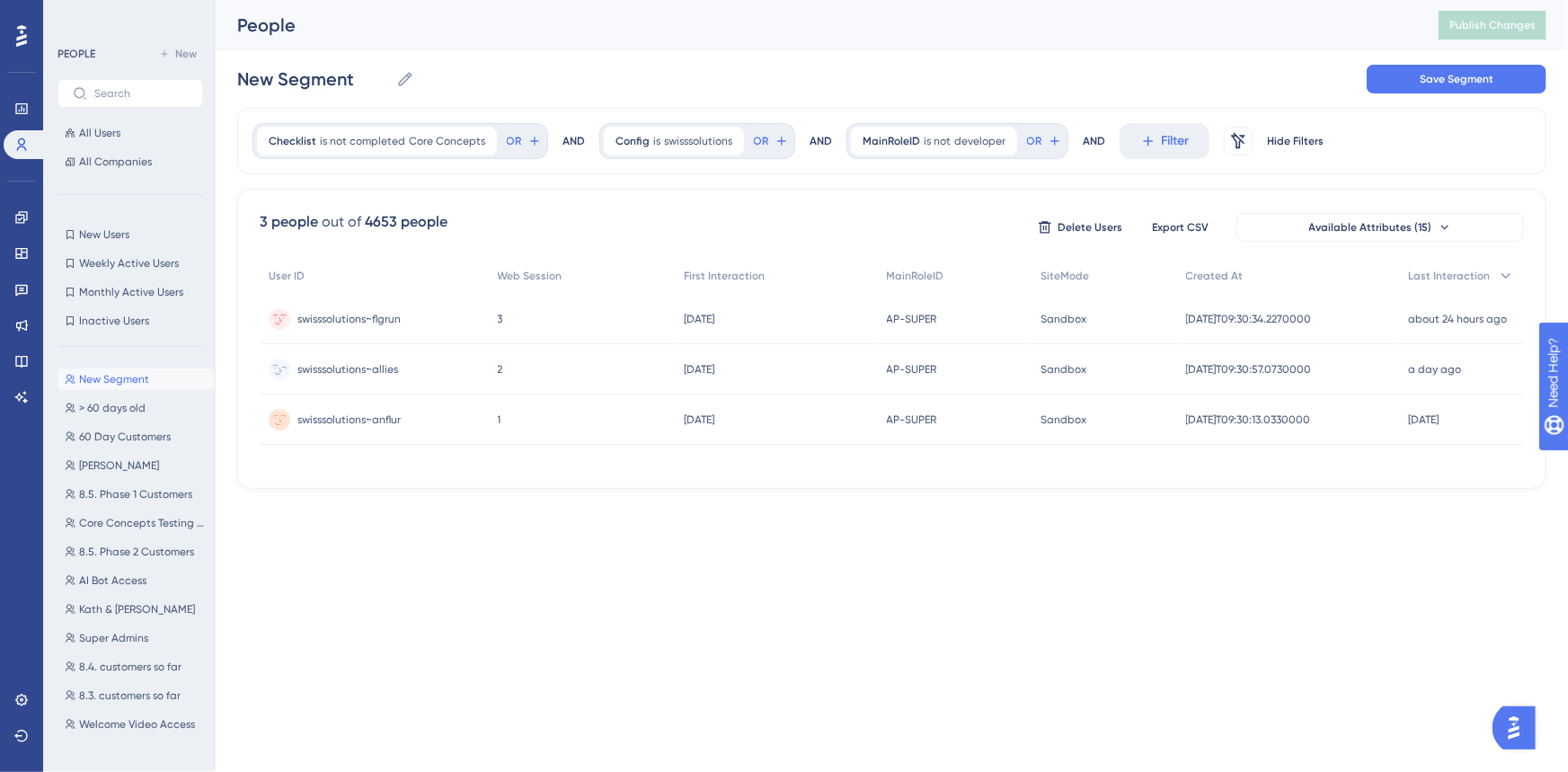
click at [351, 374] on span "swisssolutions~allies" at bounding box center [348, 369] width 100 height 14
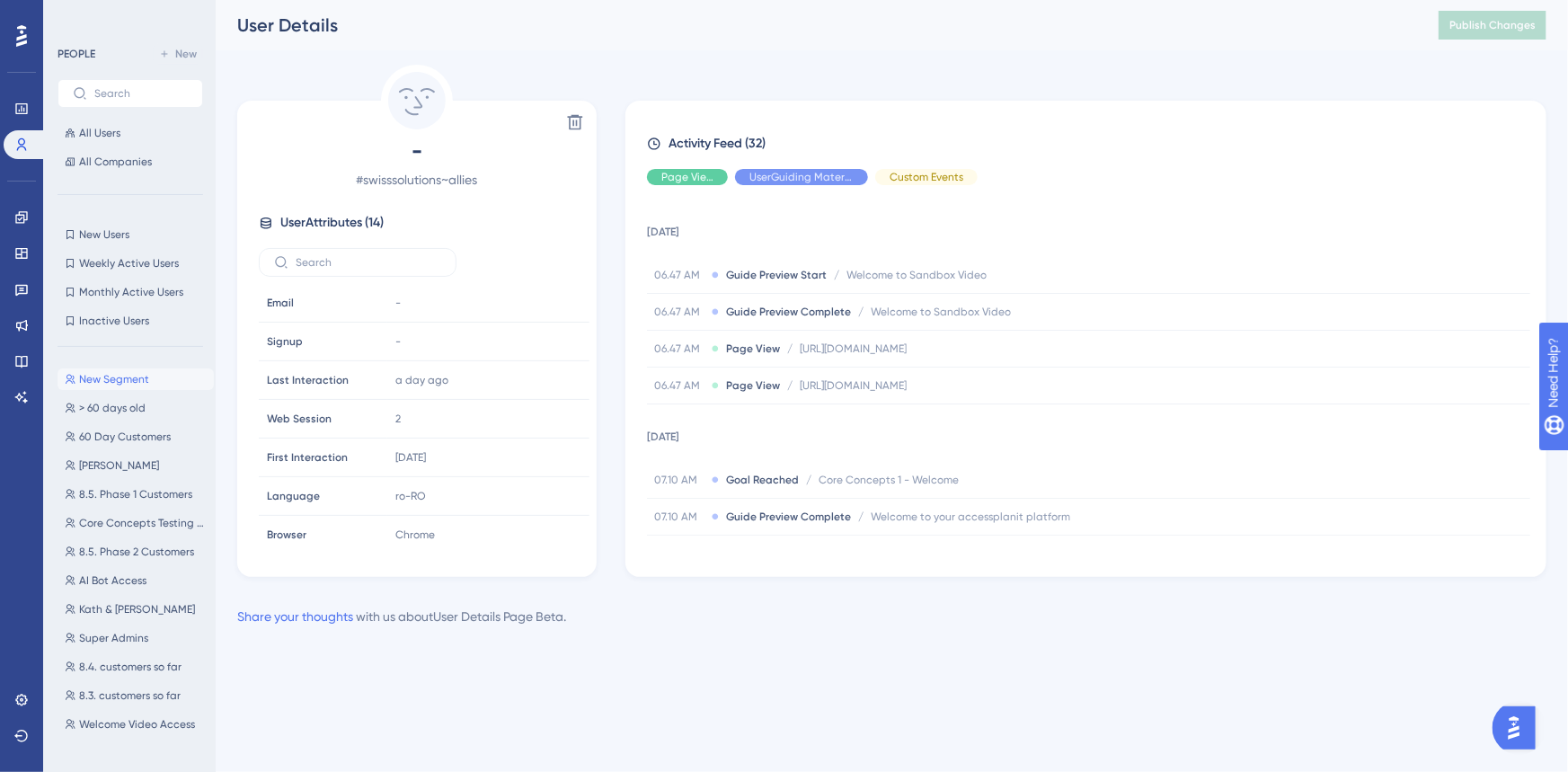
scroll to position [81, 0]
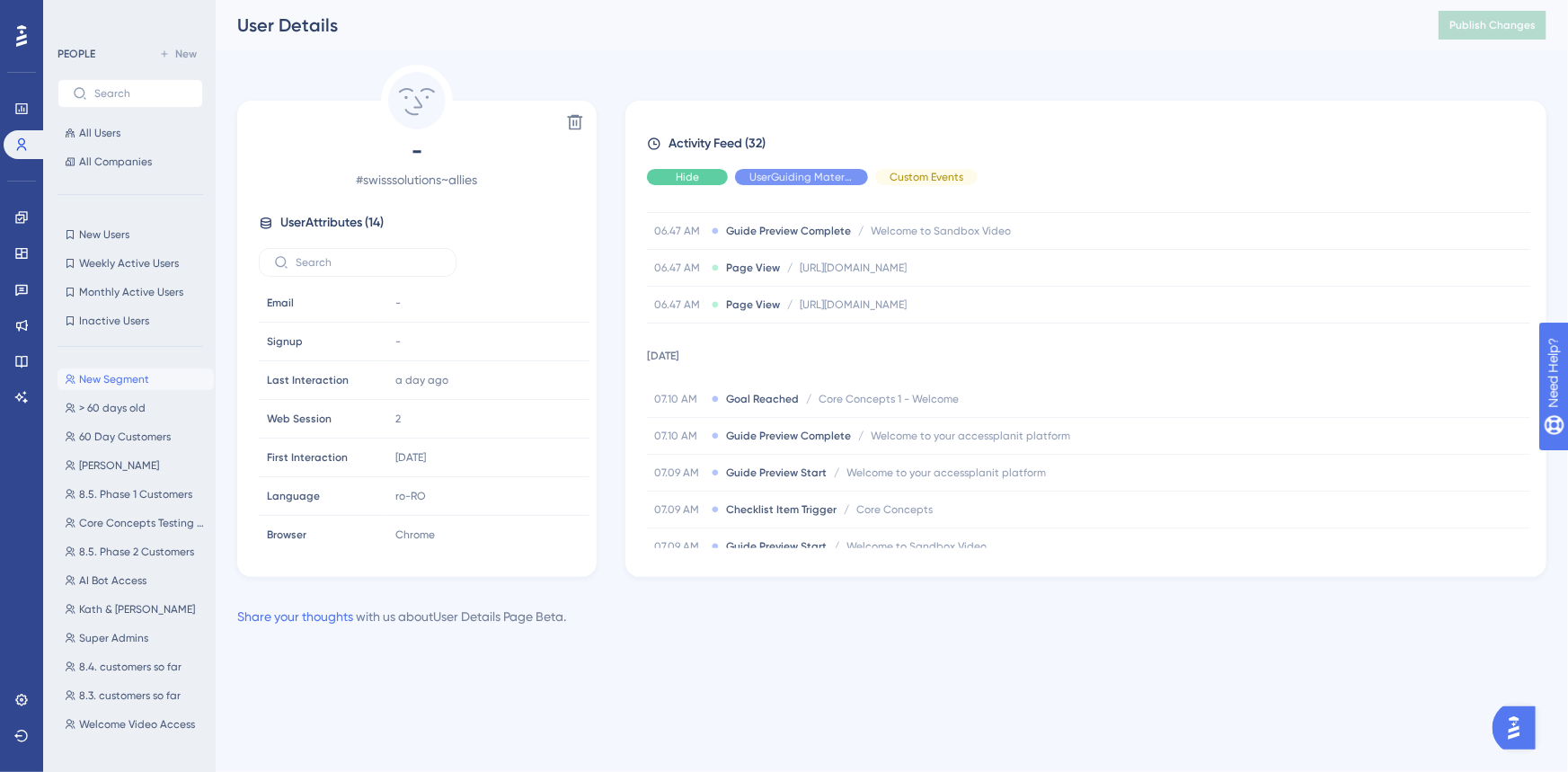
click at [680, 182] on span "Hide" at bounding box center [687, 176] width 24 height 14
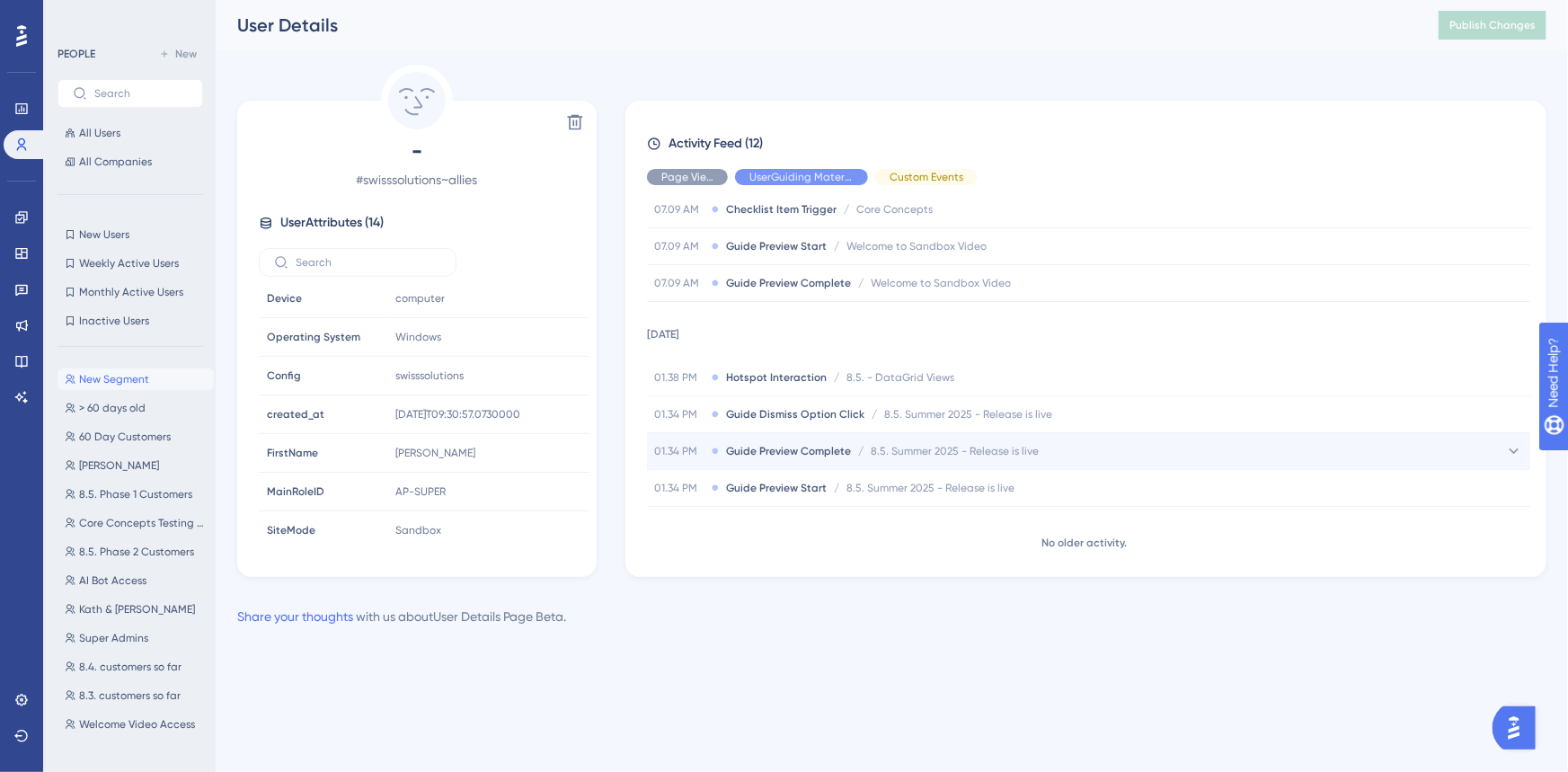
scroll to position [0, 0]
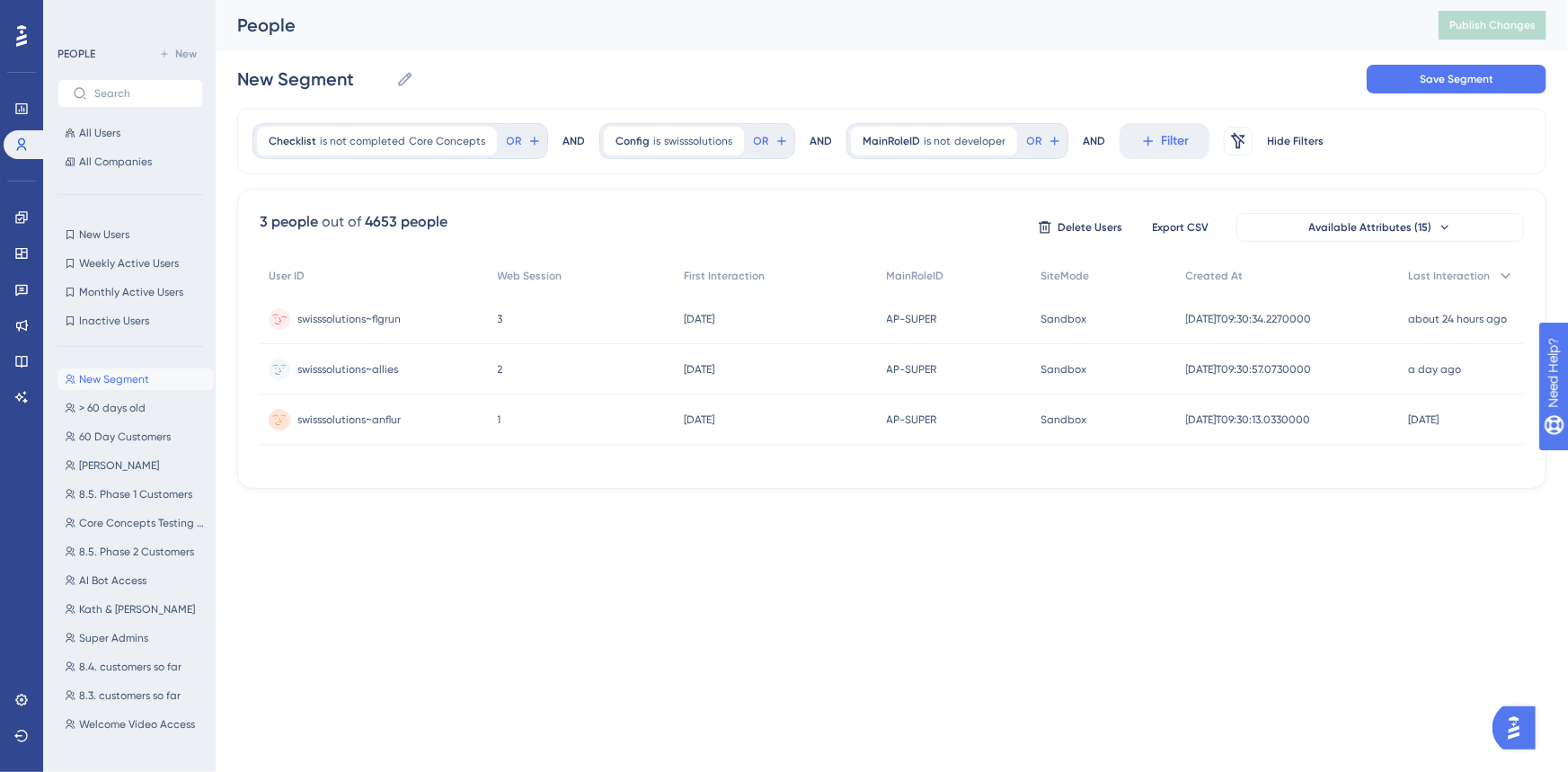
click at [328, 314] on span "swisssolutions~flgrun" at bounding box center [349, 319] width 103 height 14
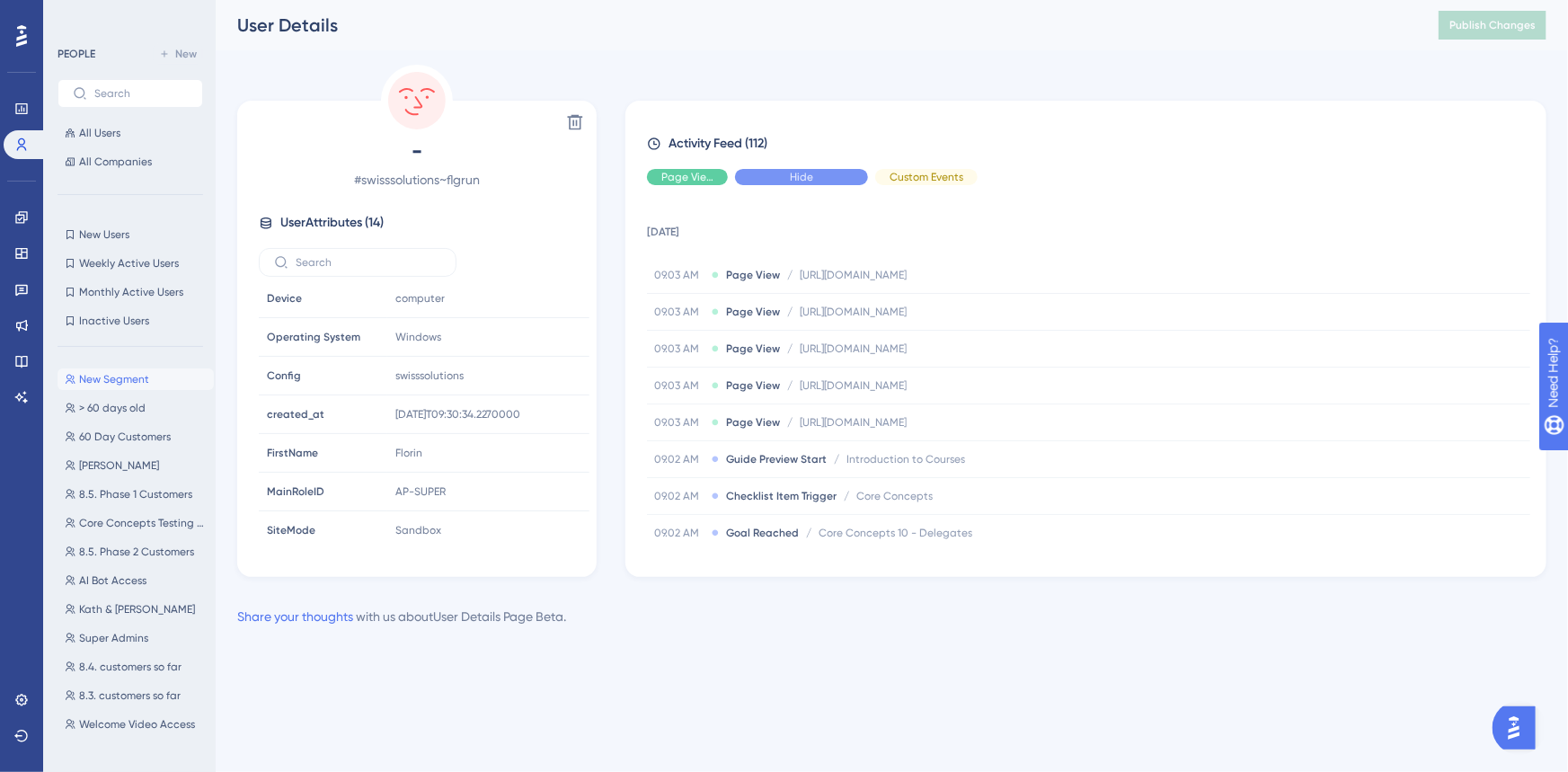
click at [817, 174] on div "Hide" at bounding box center [801, 176] width 133 height 16
click at [707, 181] on div "Hide" at bounding box center [686, 176] width 81 height 16
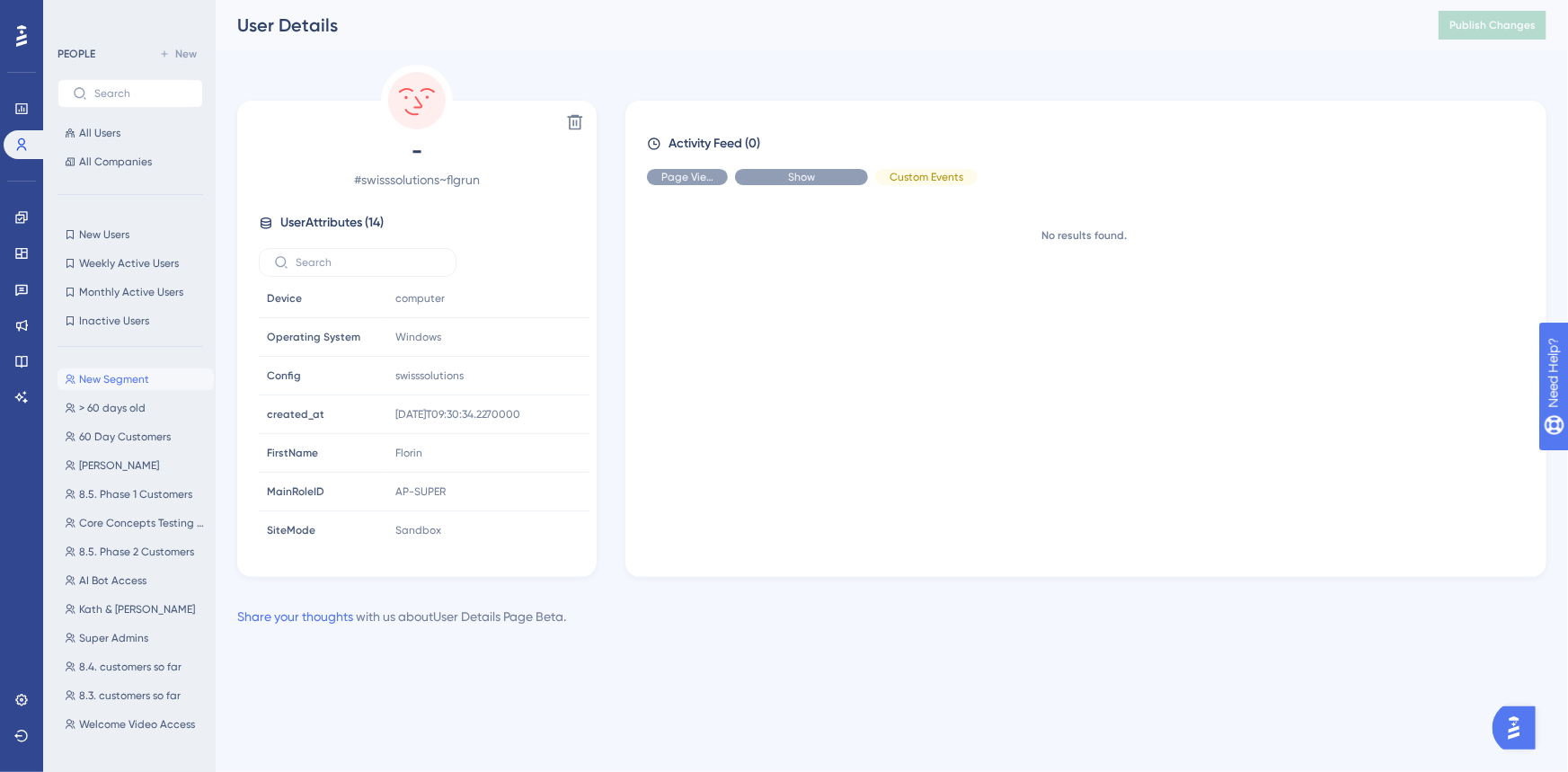
click at [770, 177] on div "Show" at bounding box center [801, 176] width 133 height 16
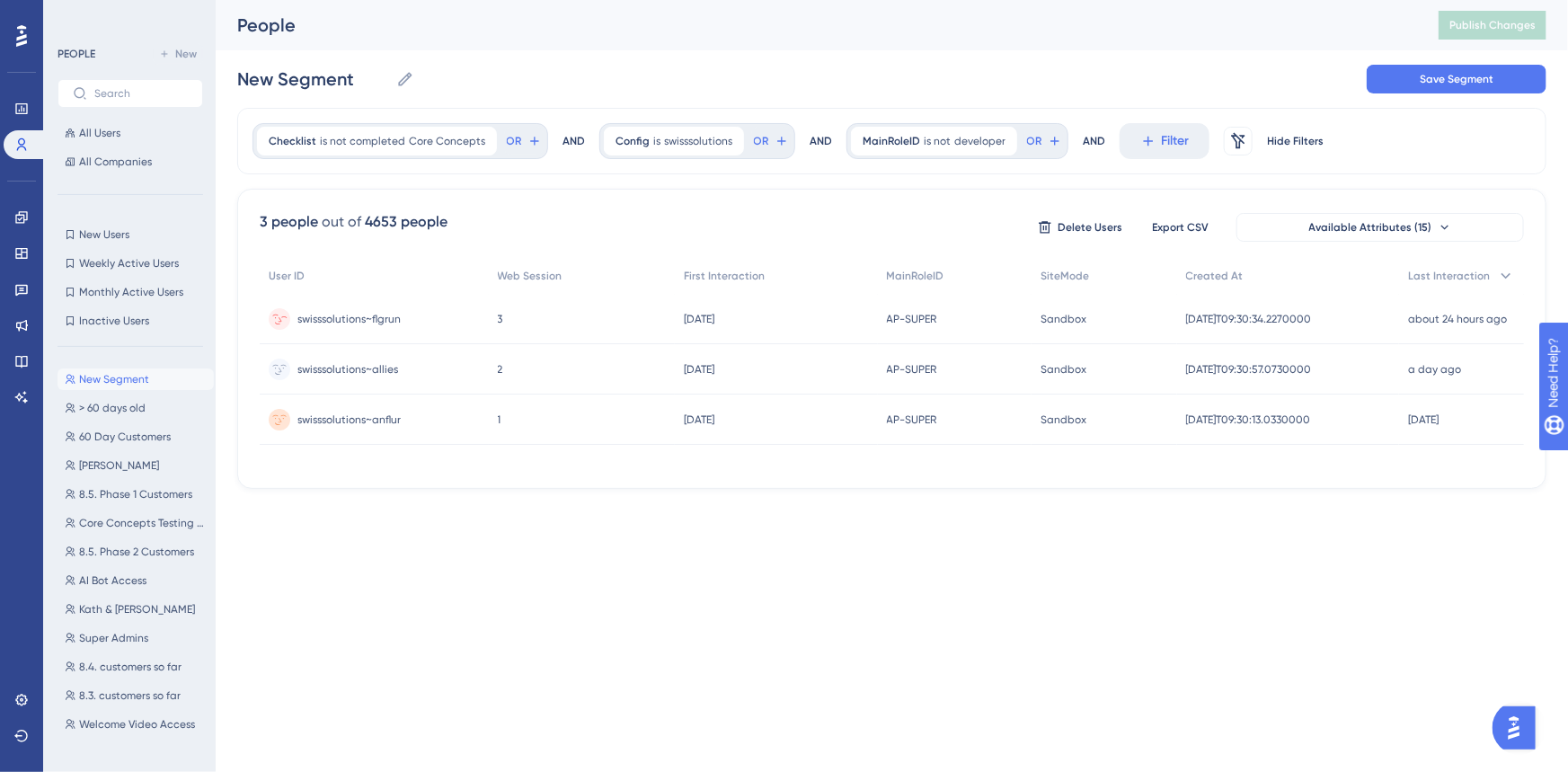
click at [378, 319] on span "swisssolutions~flgrun" at bounding box center [349, 319] width 103 height 14
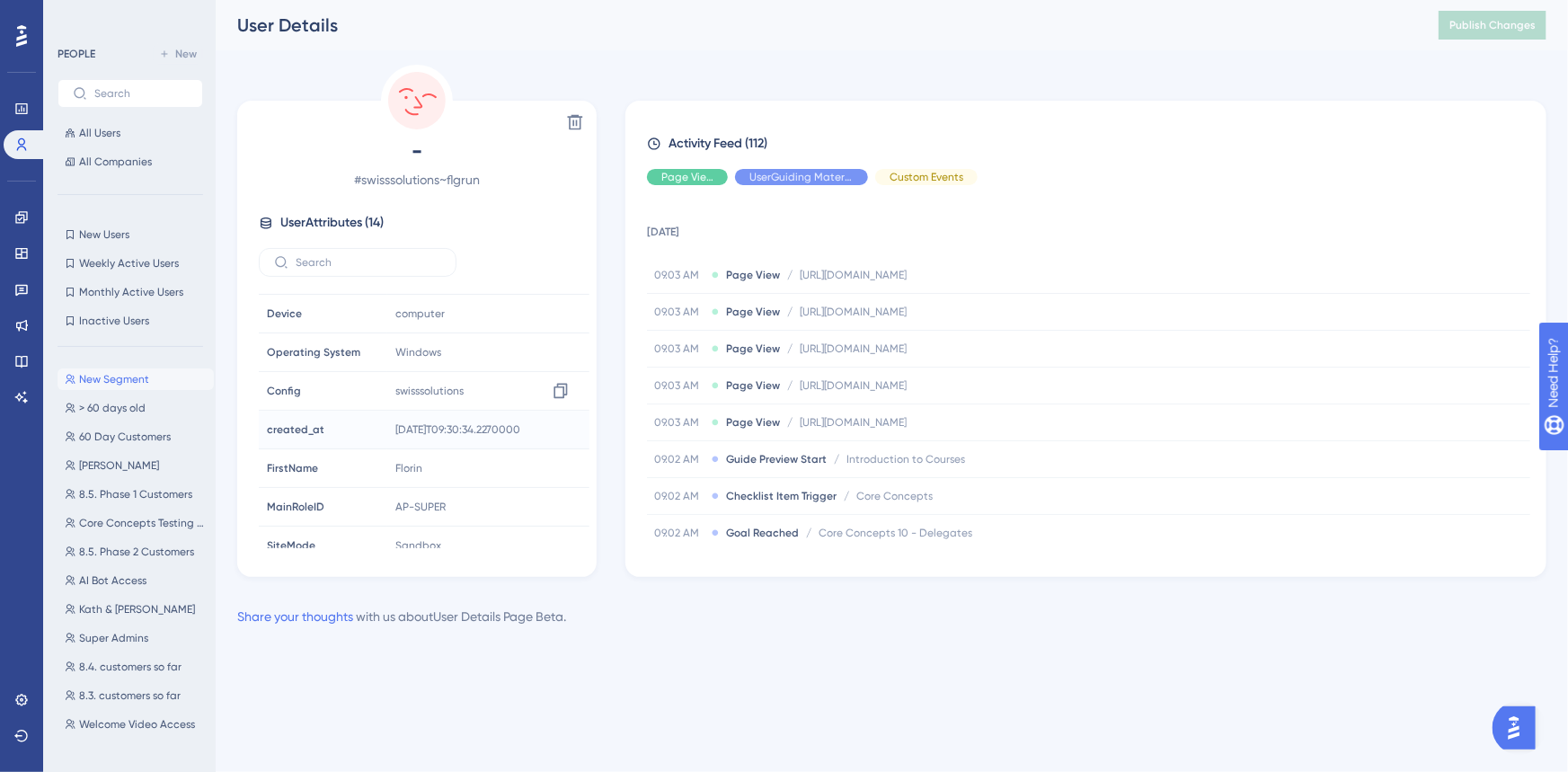
scroll to position [275, 0]
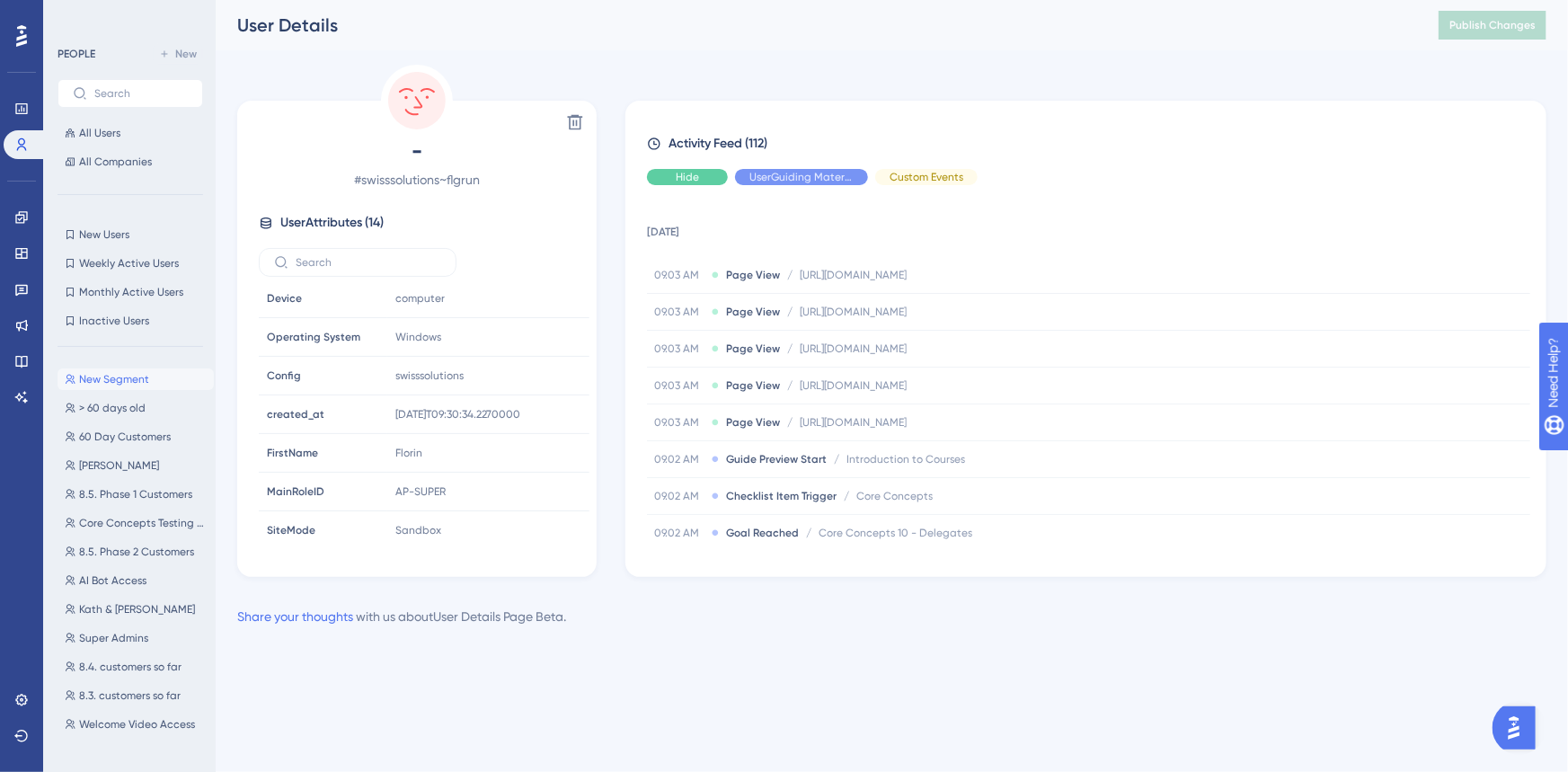
click at [665, 175] on div "Hide" at bounding box center [686, 176] width 81 height 16
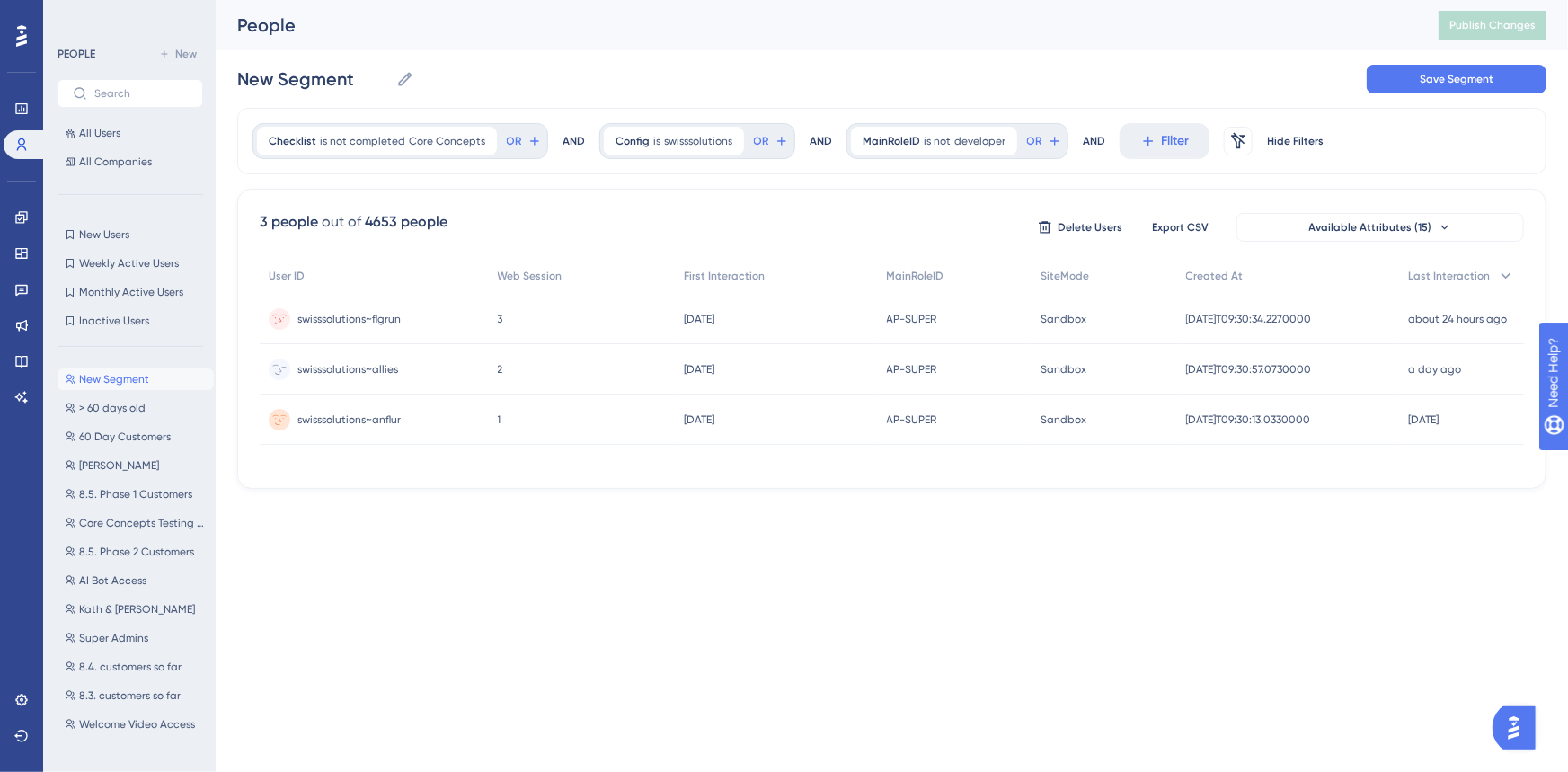
click at [356, 362] on span "swisssolutions~allies" at bounding box center [348, 369] width 100 height 14
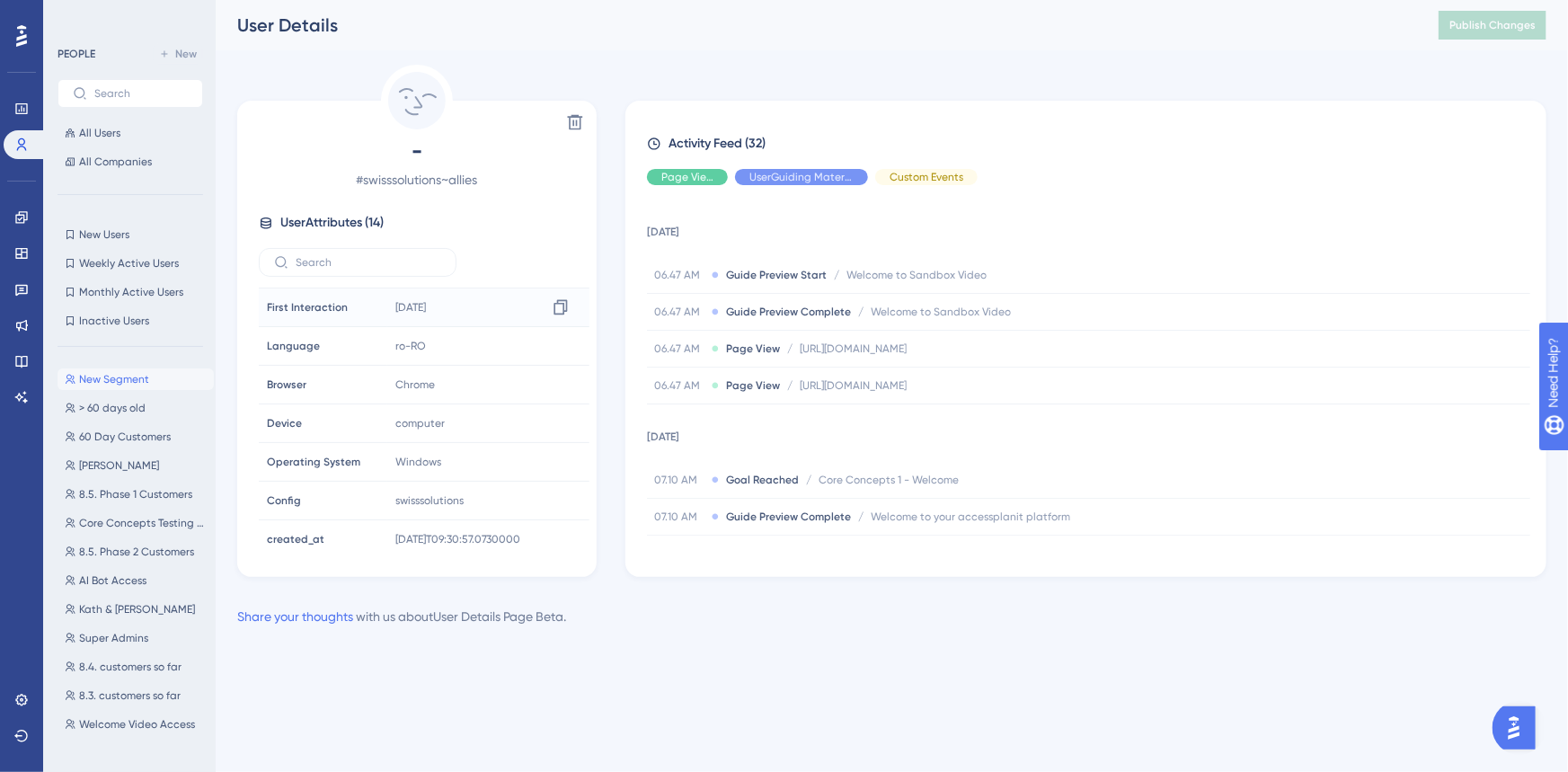
scroll to position [275, 0]
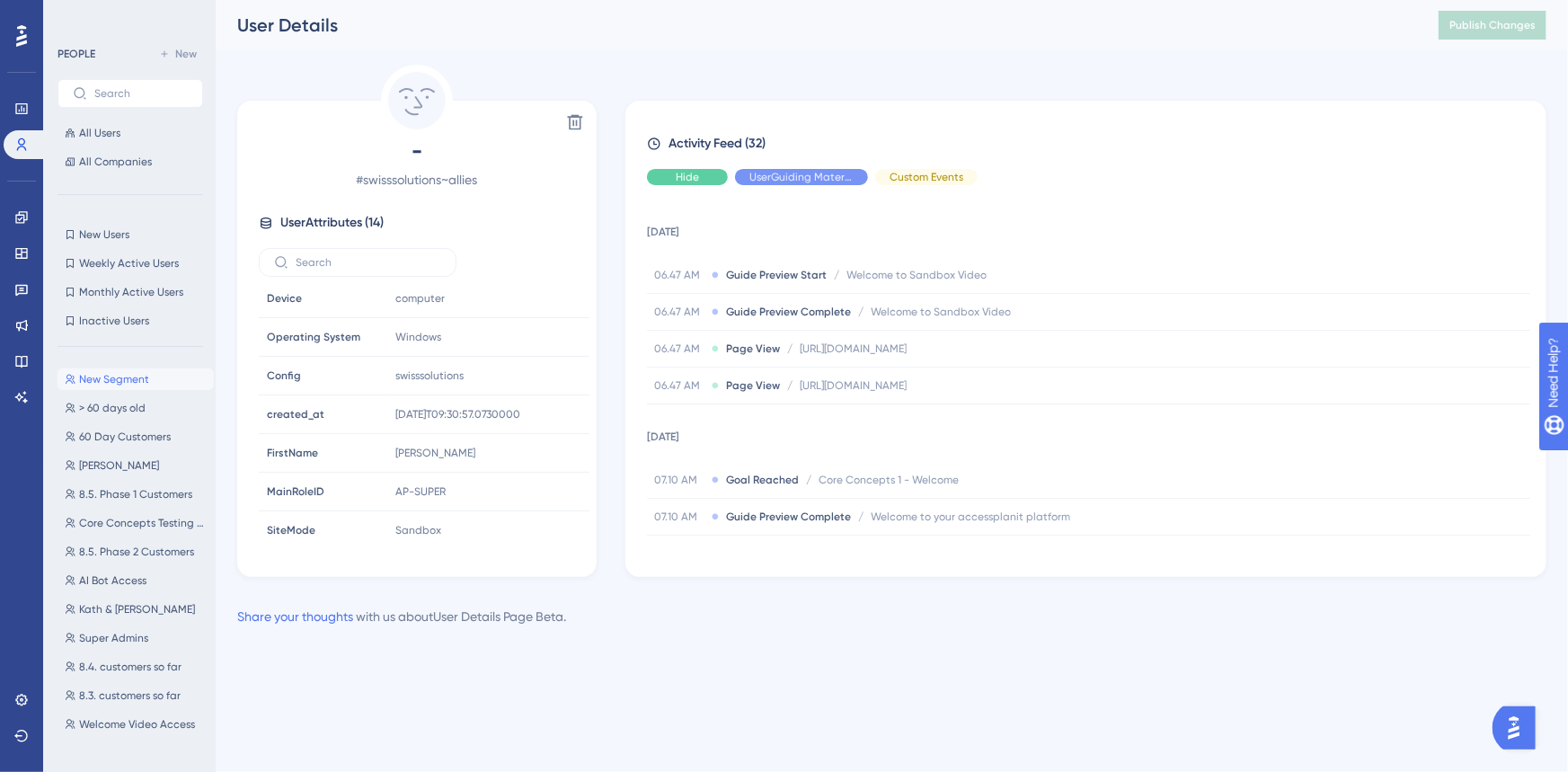
click at [694, 171] on span "Hide" at bounding box center [687, 176] width 24 height 14
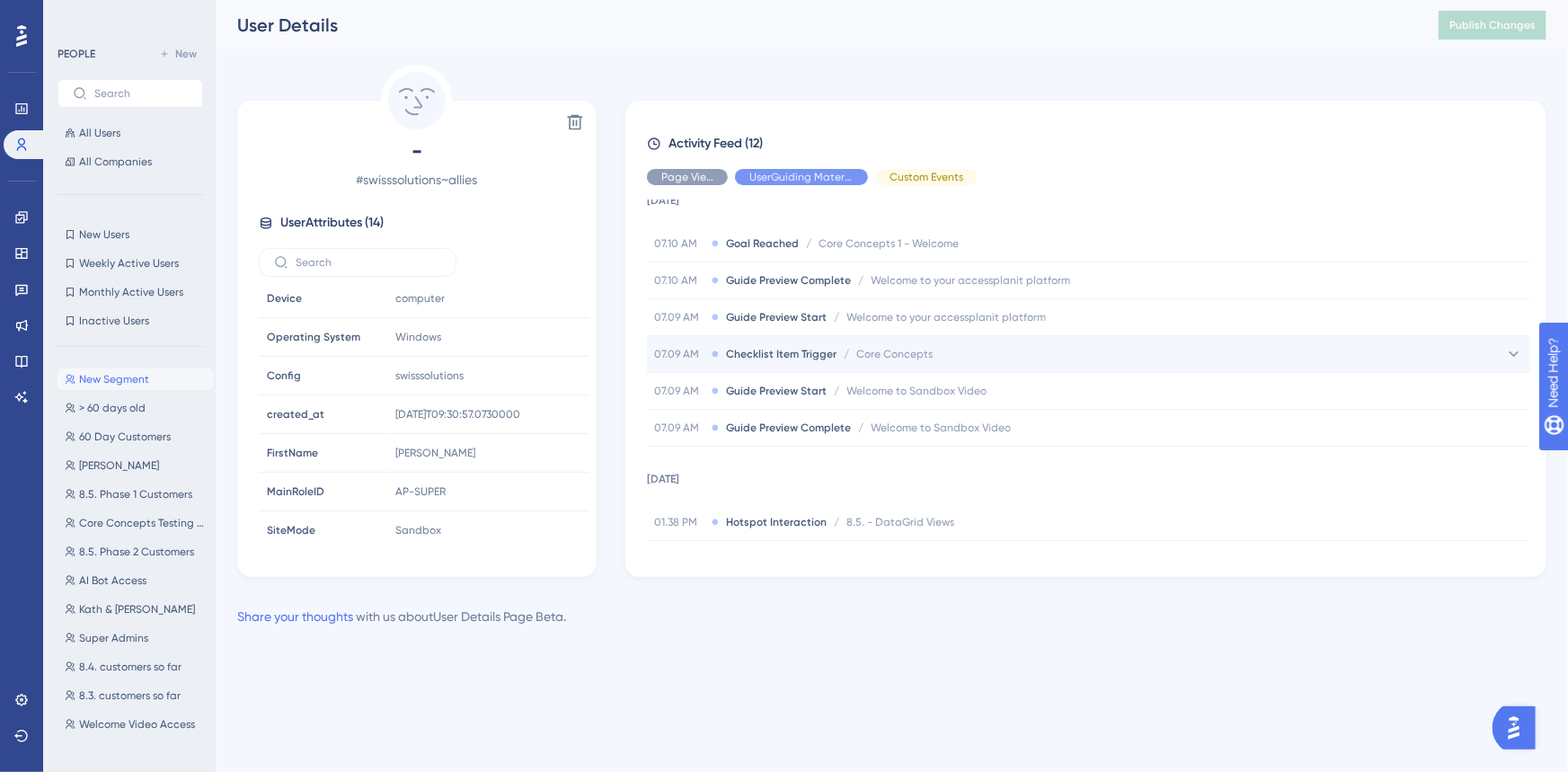
scroll to position [307, 0]
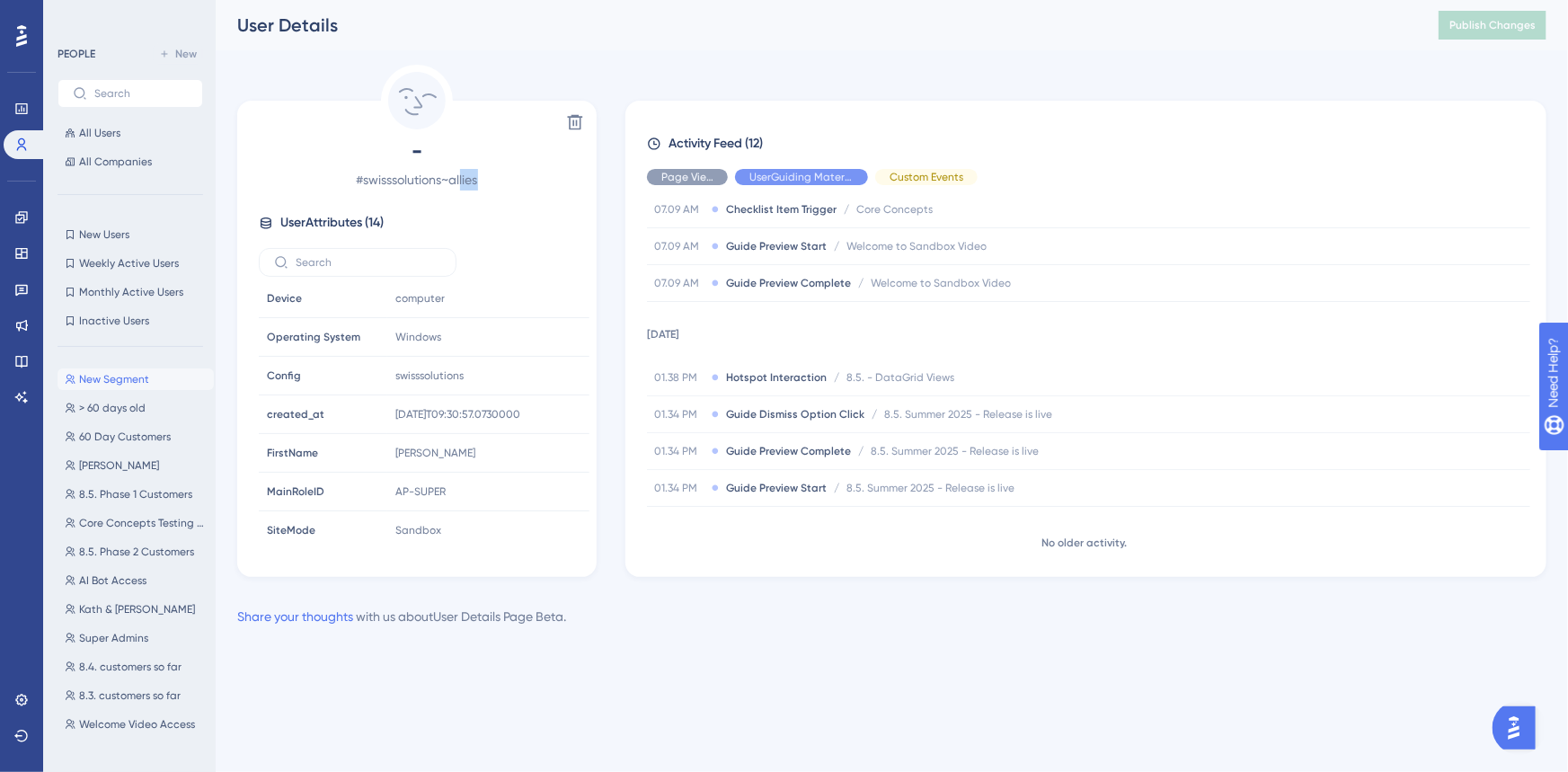
drag, startPoint x: 510, startPoint y: 176, endPoint x: 460, endPoint y: 180, distance: 50.2
click at [460, 180] on span "# swisssolutions~allies" at bounding box center [417, 179] width 317 height 22
drag, startPoint x: 459, startPoint y: 447, endPoint x: 382, endPoint y: 449, distance: 77.0
click at [382, 449] on tr "FirstName FirstName [PERSON_NAME]" at bounding box center [424, 453] width 331 height 39
copy tr "FirstName [PERSON_NAME]"
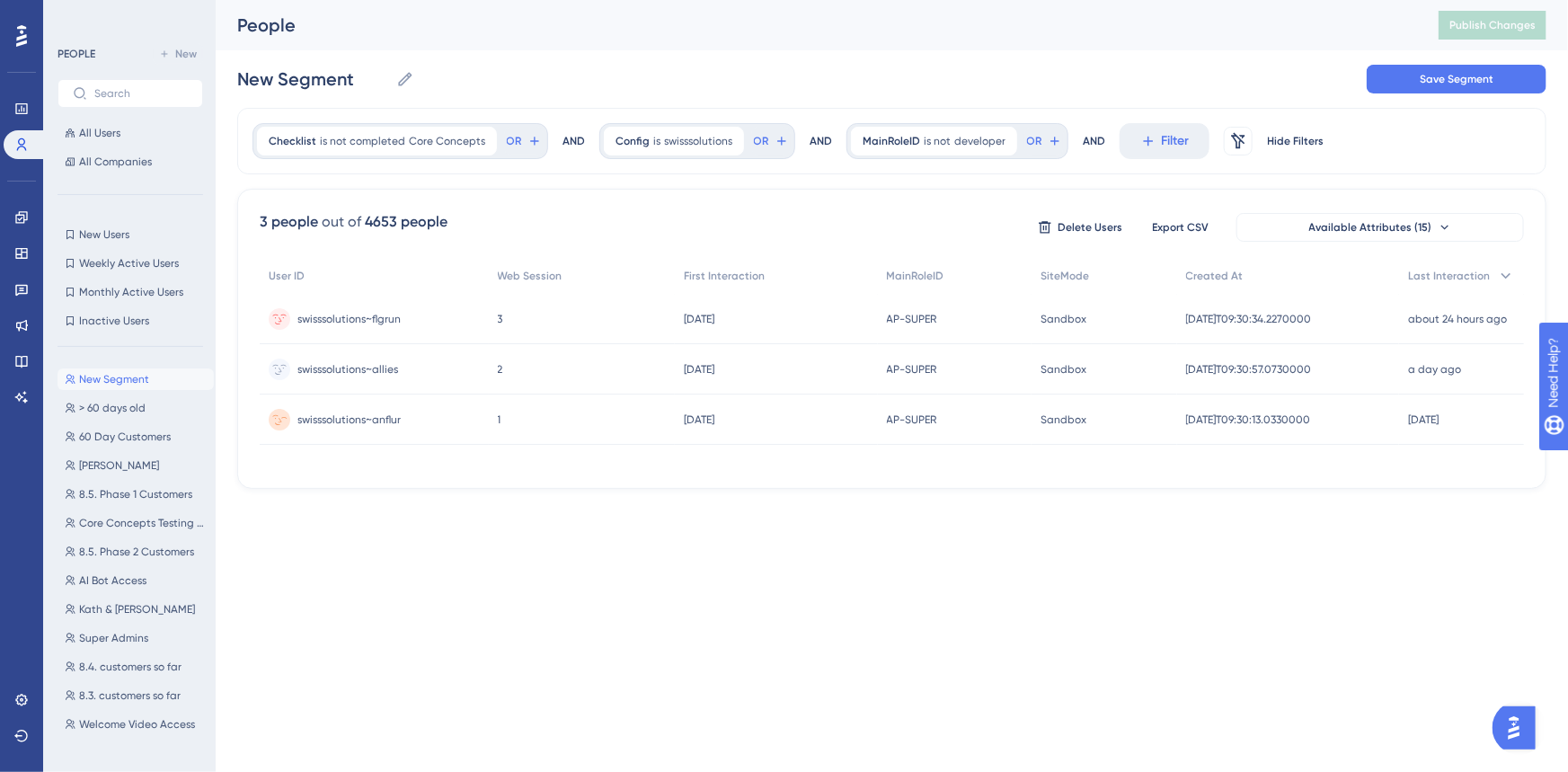
click at [386, 415] on span "swisssolutions~anflur" at bounding box center [349, 419] width 103 height 14
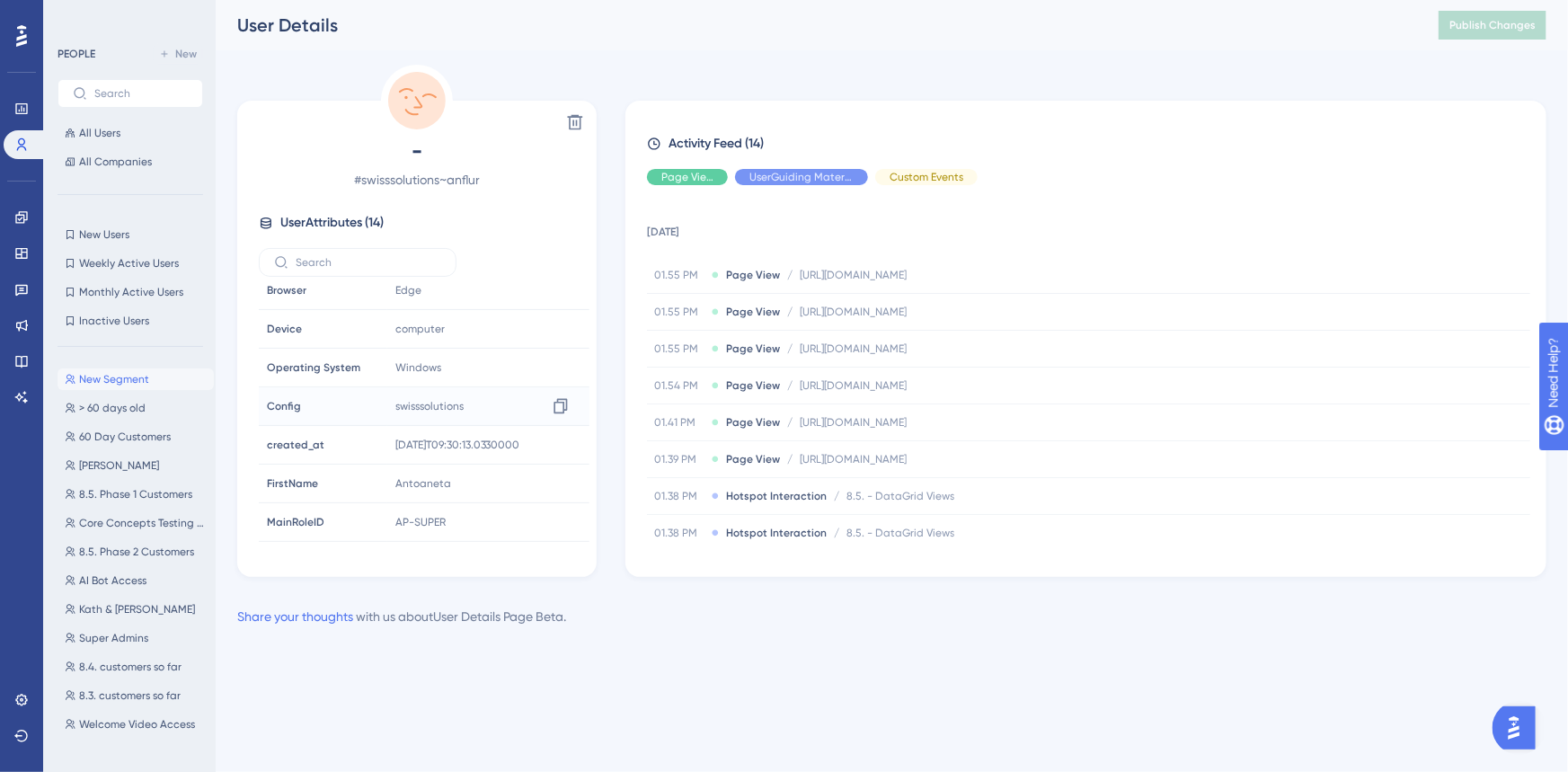
scroll to position [275, 0]
drag, startPoint x: 467, startPoint y: 444, endPoint x: 394, endPoint y: 446, distance: 73.0
click at [394, 446] on div "Antoaneta Copy Antoaneta" at bounding box center [484, 453] width 194 height 36
copy span "Antoaneta"
click at [680, 191] on div "Activity Feed (14) Page View UserGuiding Material Custom Events [DATE] 01.55 PM…" at bounding box center [1085, 340] width 878 height 415
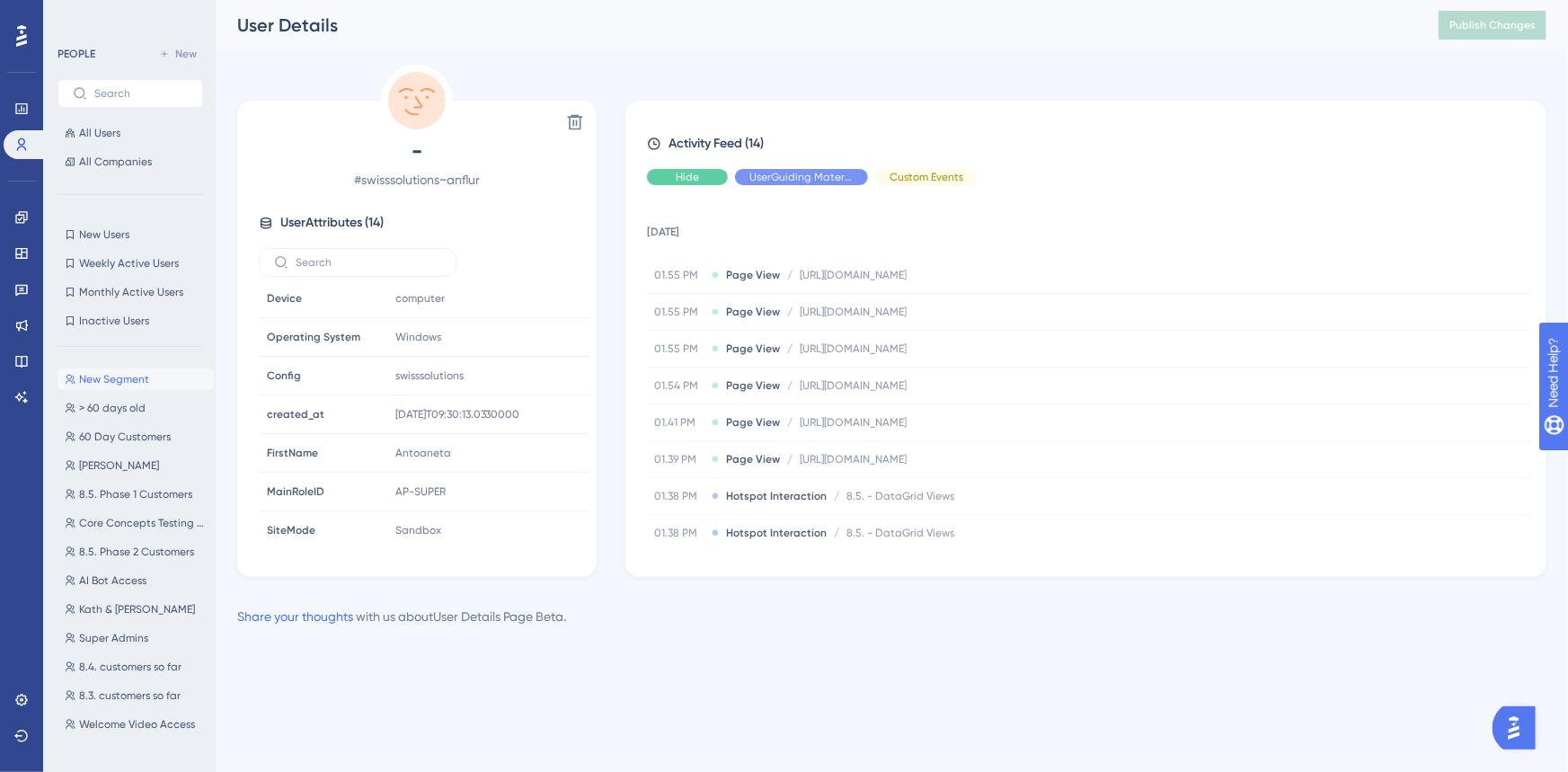
click at [681, 176] on span "Hide" at bounding box center [687, 176] width 24 height 14
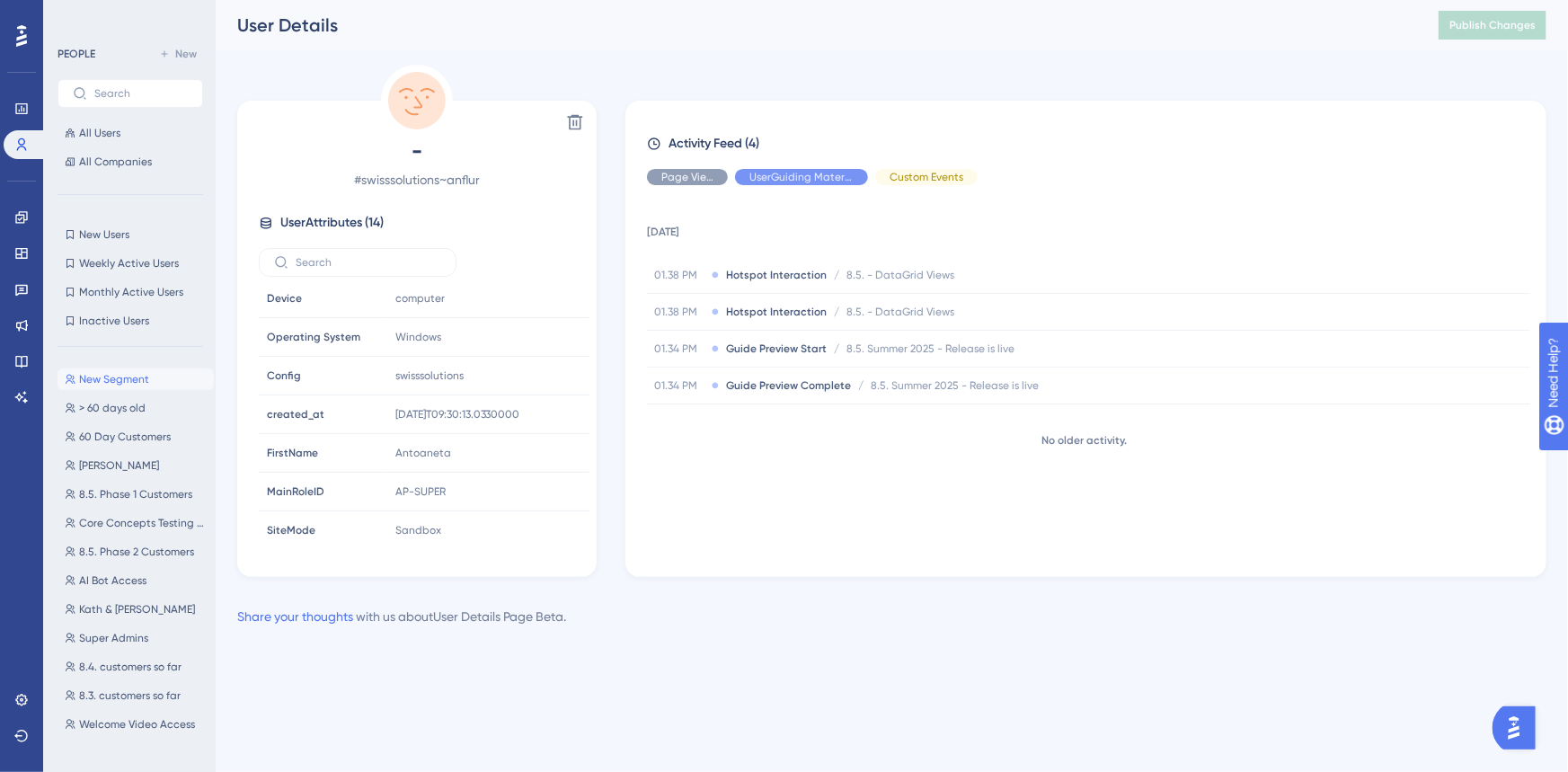
click at [136, 376] on span "New Segment" at bounding box center [114, 378] width 70 height 14
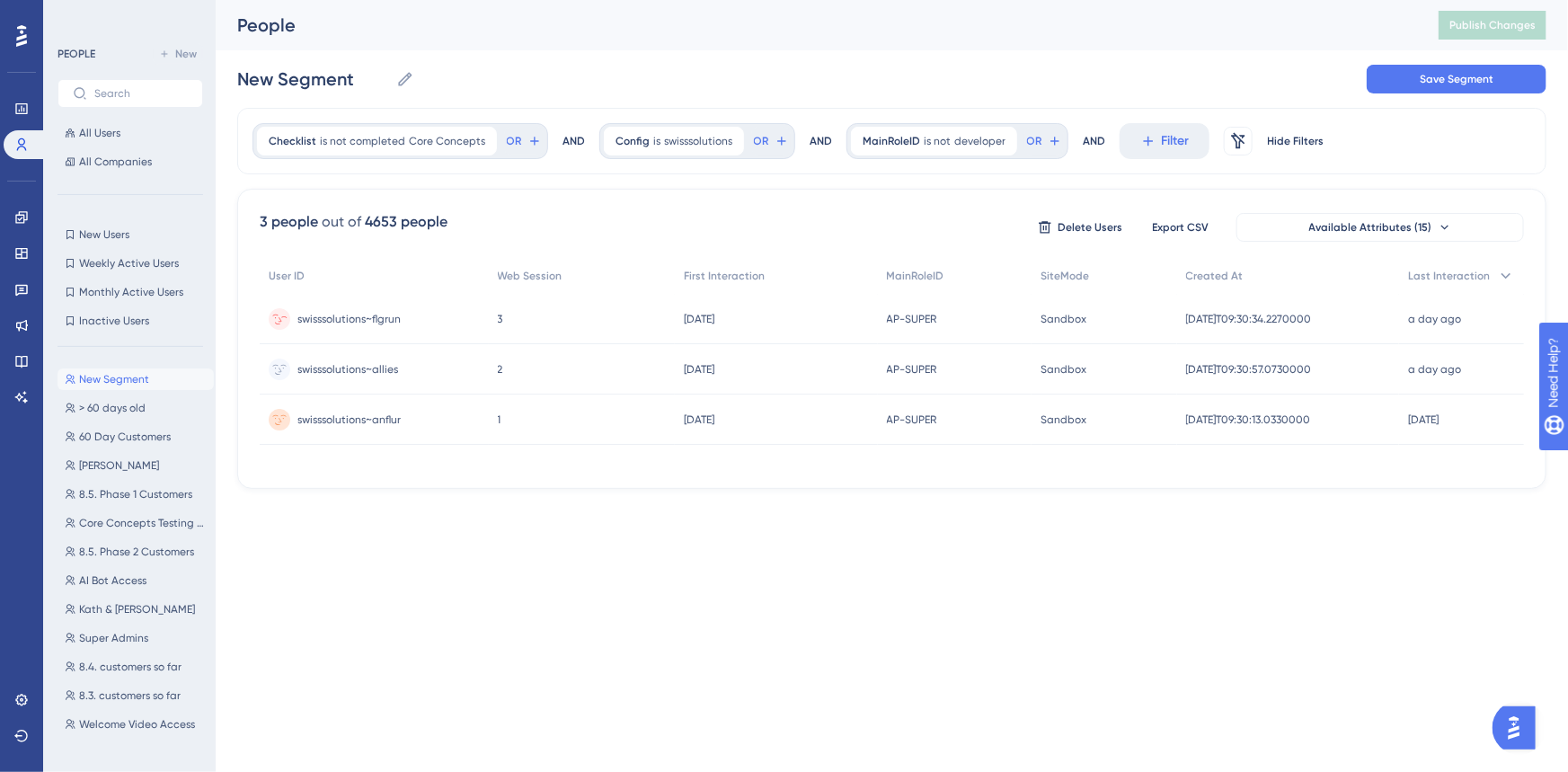
click at [347, 327] on div "swisssolutions~flgrun swisssolutions~flgrun" at bounding box center [349, 319] width 103 height 50
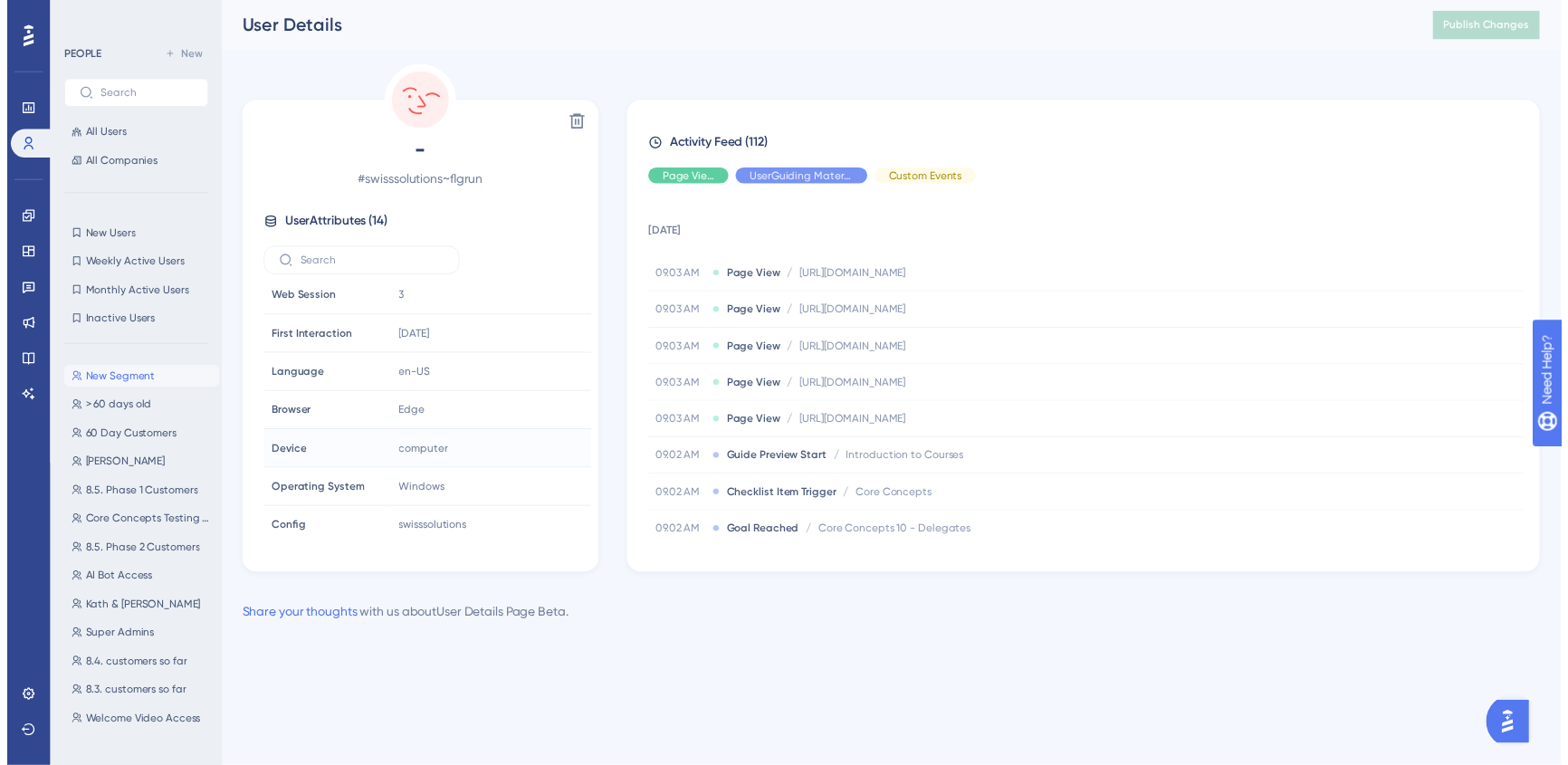
scroll to position [277, 0]
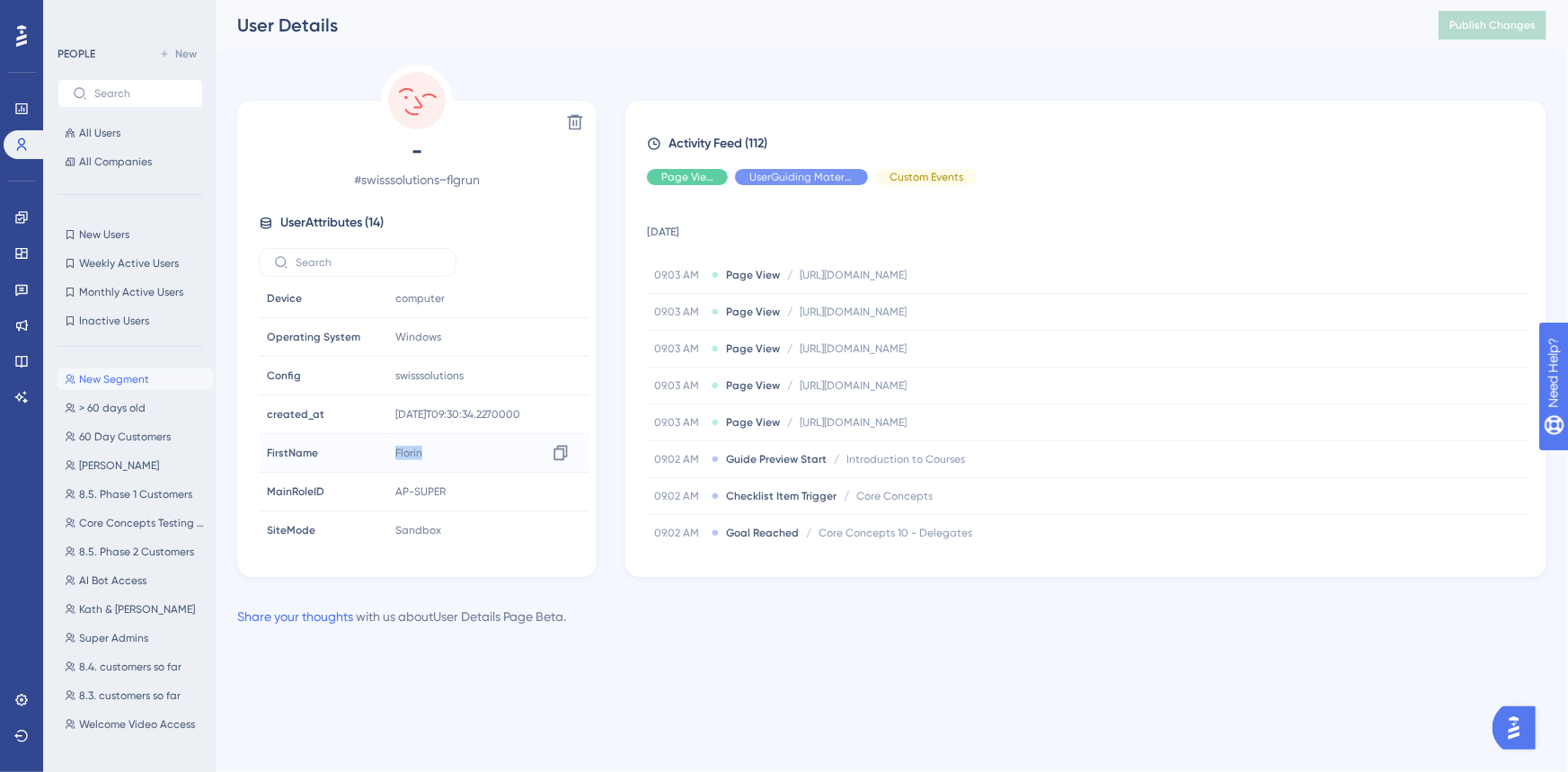
drag, startPoint x: 444, startPoint y: 456, endPoint x: 389, endPoint y: 461, distance: 55.2
click at [389, 461] on div "Florin Copy Florin" at bounding box center [484, 453] width 194 height 36
copy span "Florin"
click at [9, 249] on link at bounding box center [22, 253] width 36 height 28
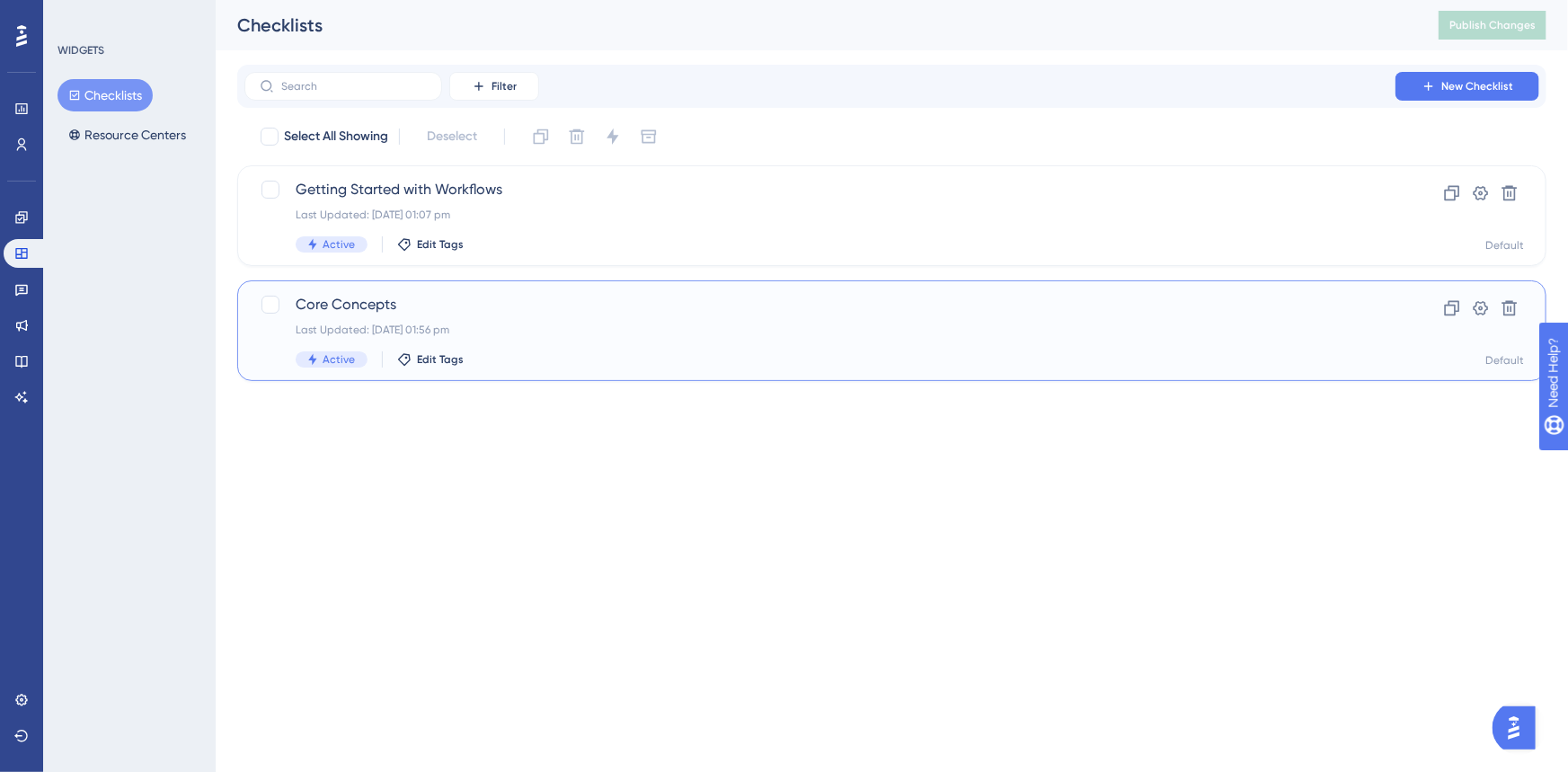
click at [553, 305] on span "Core Concepts" at bounding box center [820, 304] width 1048 height 22
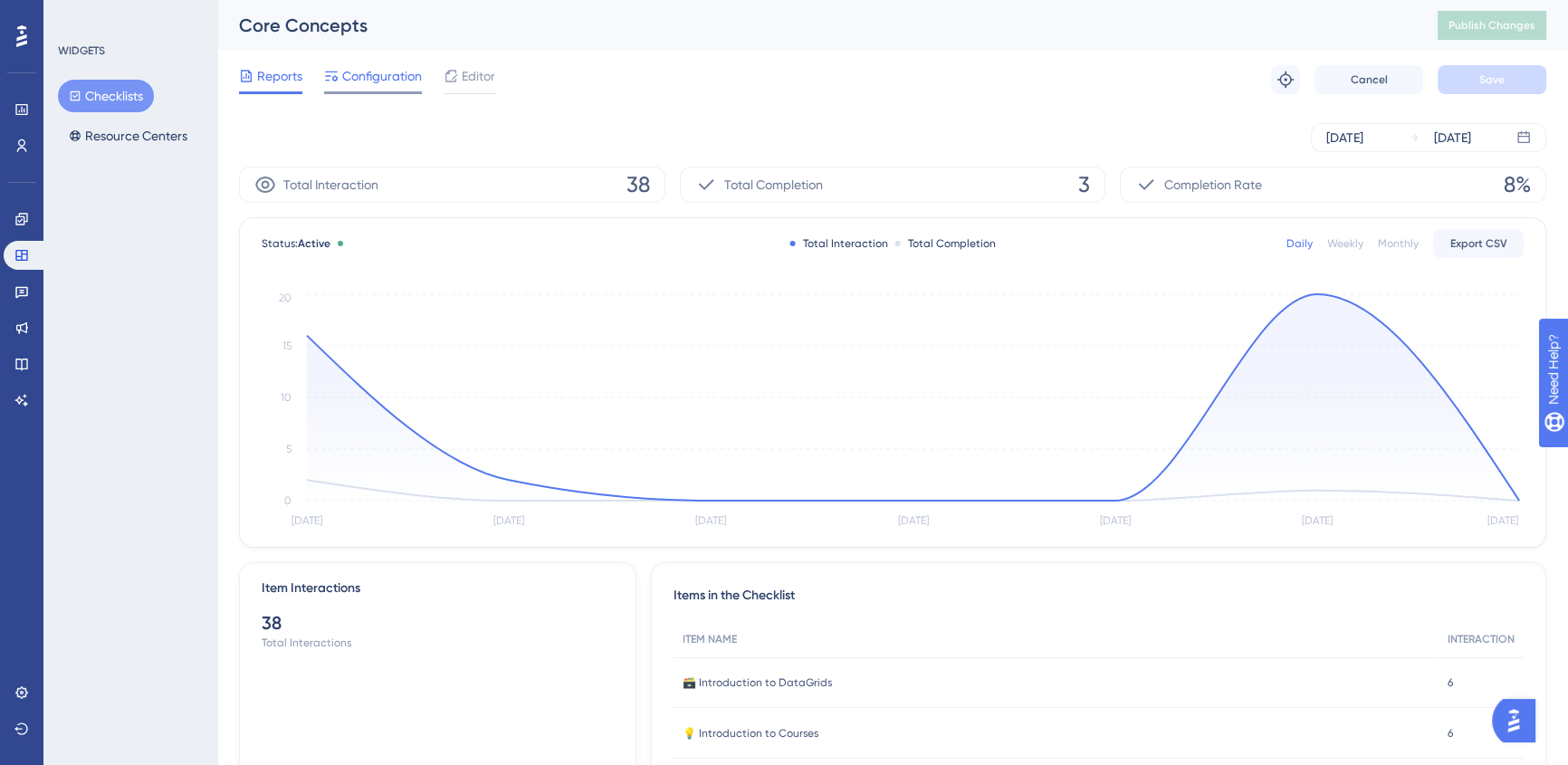
click at [372, 75] on span "Configuration" at bounding box center [381, 75] width 79 height 22
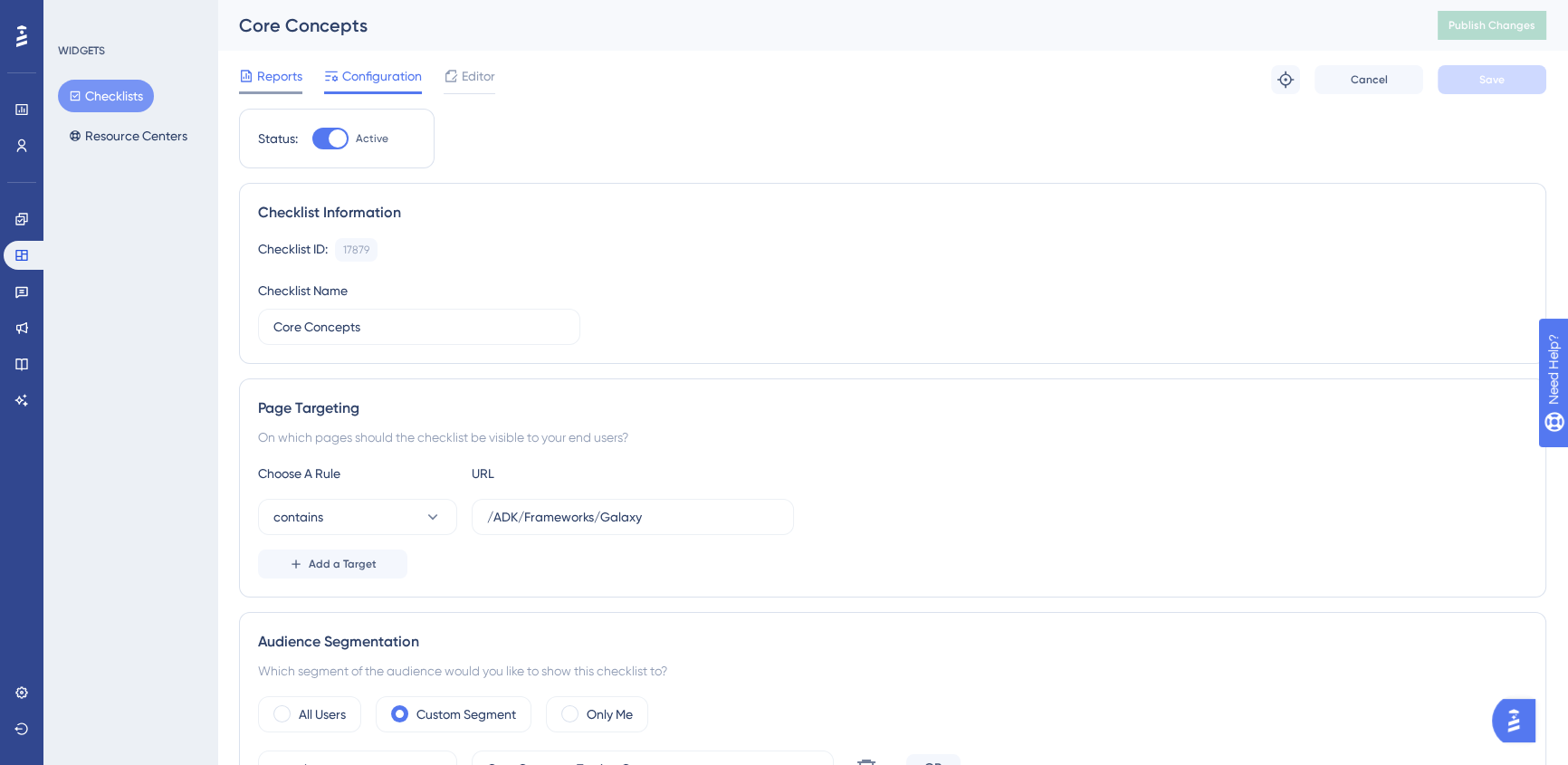
click at [263, 75] on span "Reports" at bounding box center [279, 75] width 45 height 22
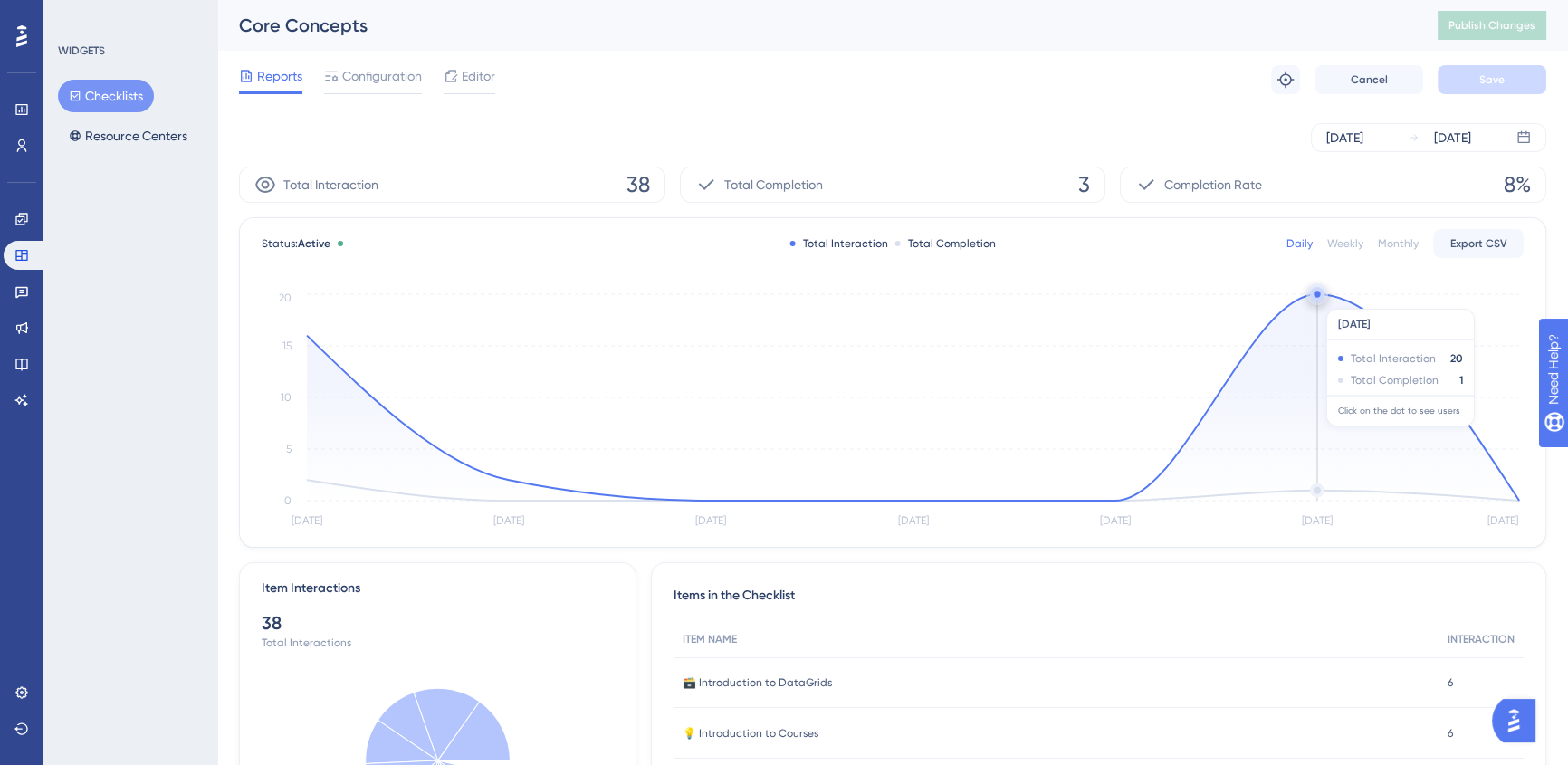
click at [1320, 300] on circle at bounding box center [1316, 293] width 14 height 14
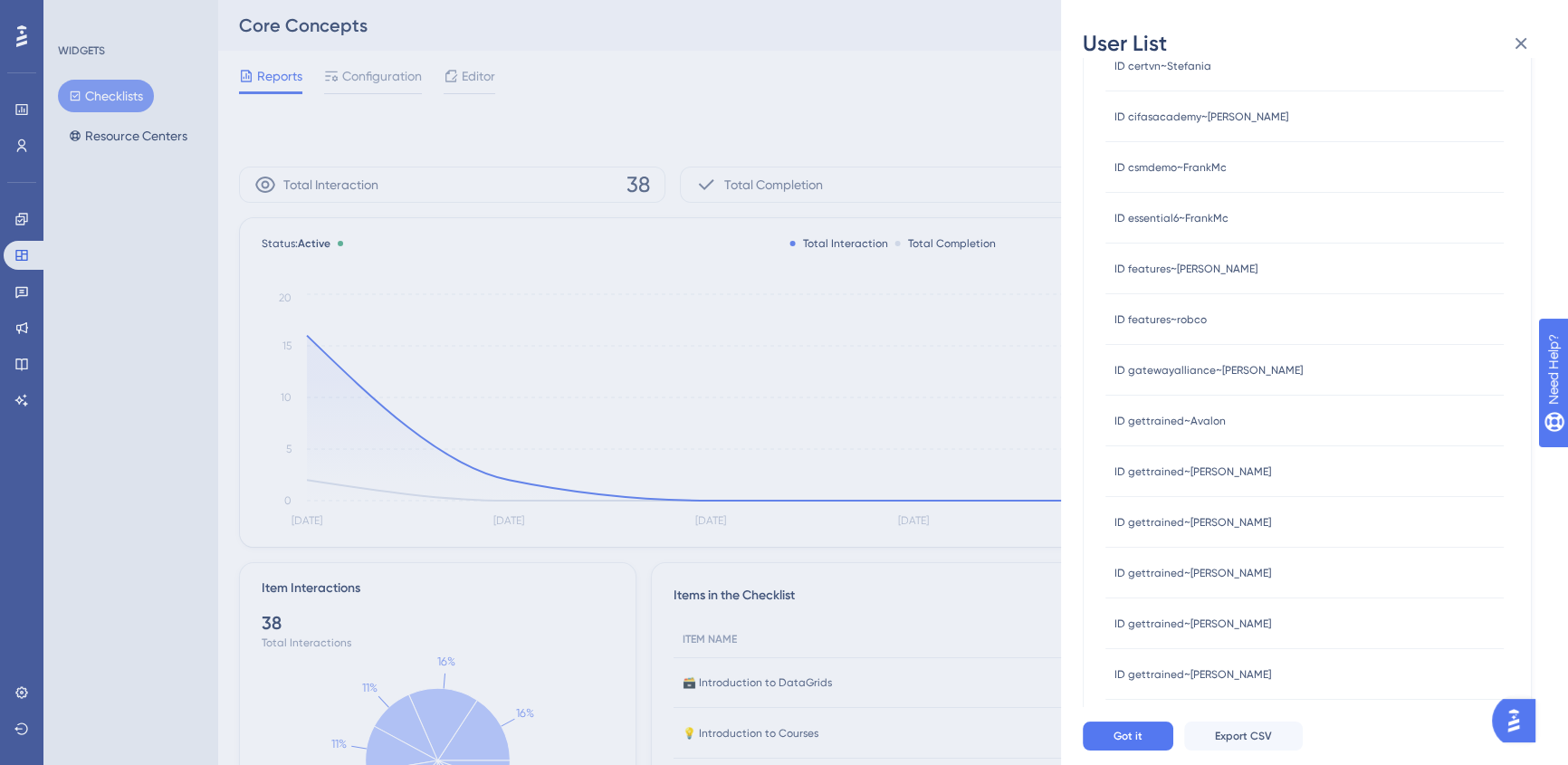
scroll to position [610, 0]
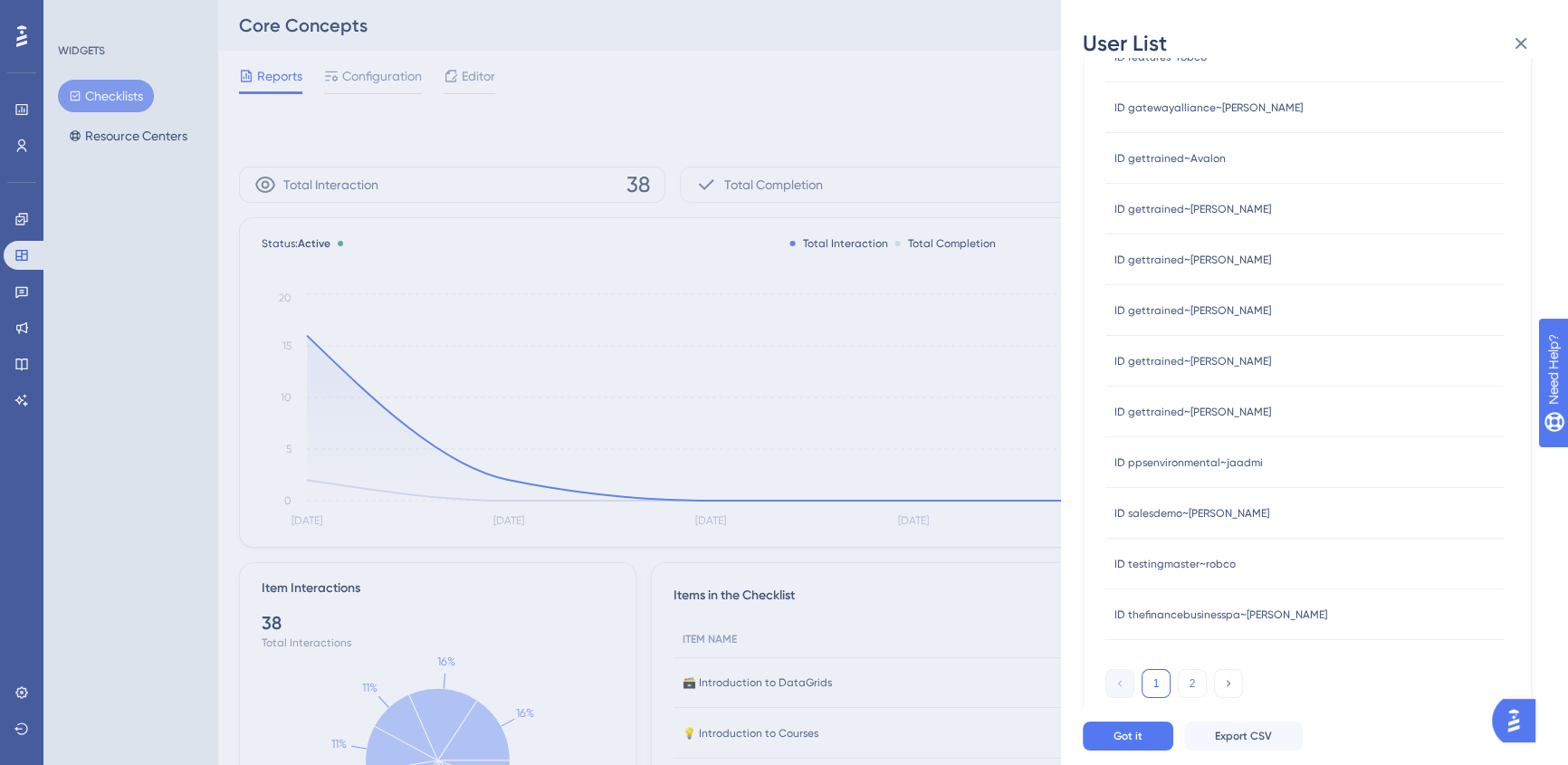
click at [1227, 607] on span "ID thefinancebusinesspa~[PERSON_NAME]" at bounding box center [1220, 614] width 213 height 14
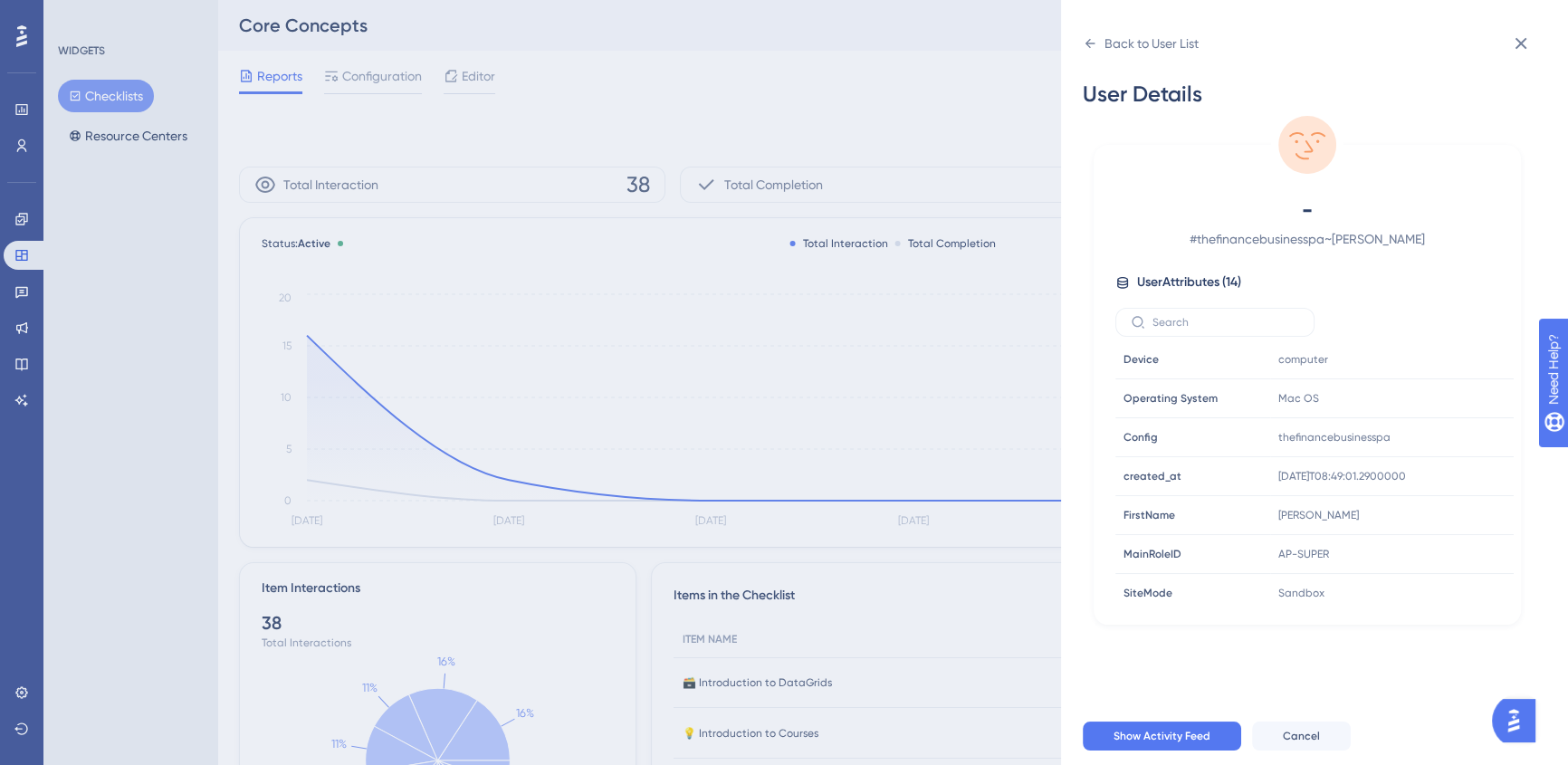
scroll to position [278, 0]
click at [1526, 44] on icon at bounding box center [1520, 43] width 22 height 22
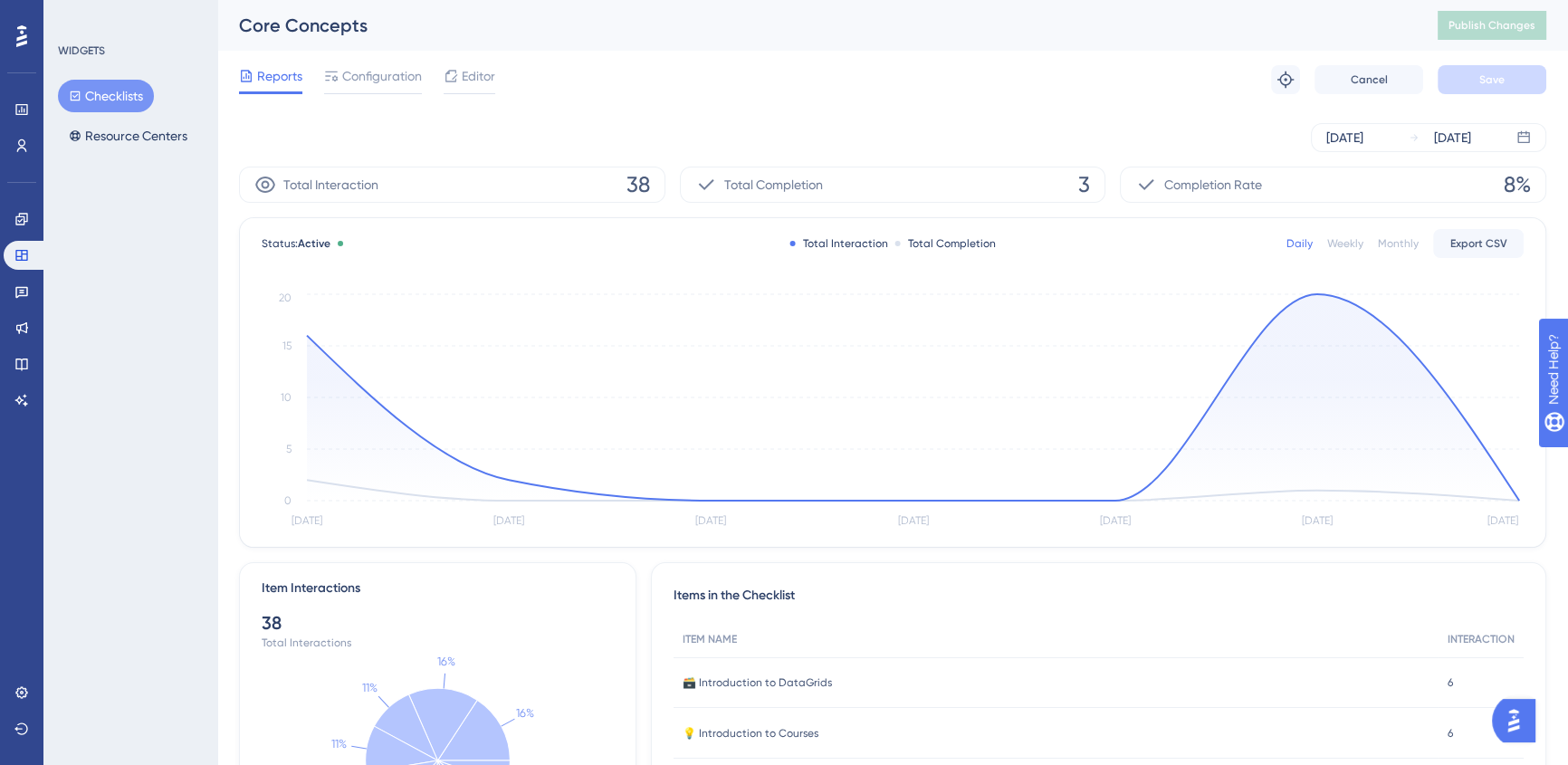
scroll to position [0, 0]
click at [389, 81] on span "Configuration" at bounding box center [381, 75] width 79 height 22
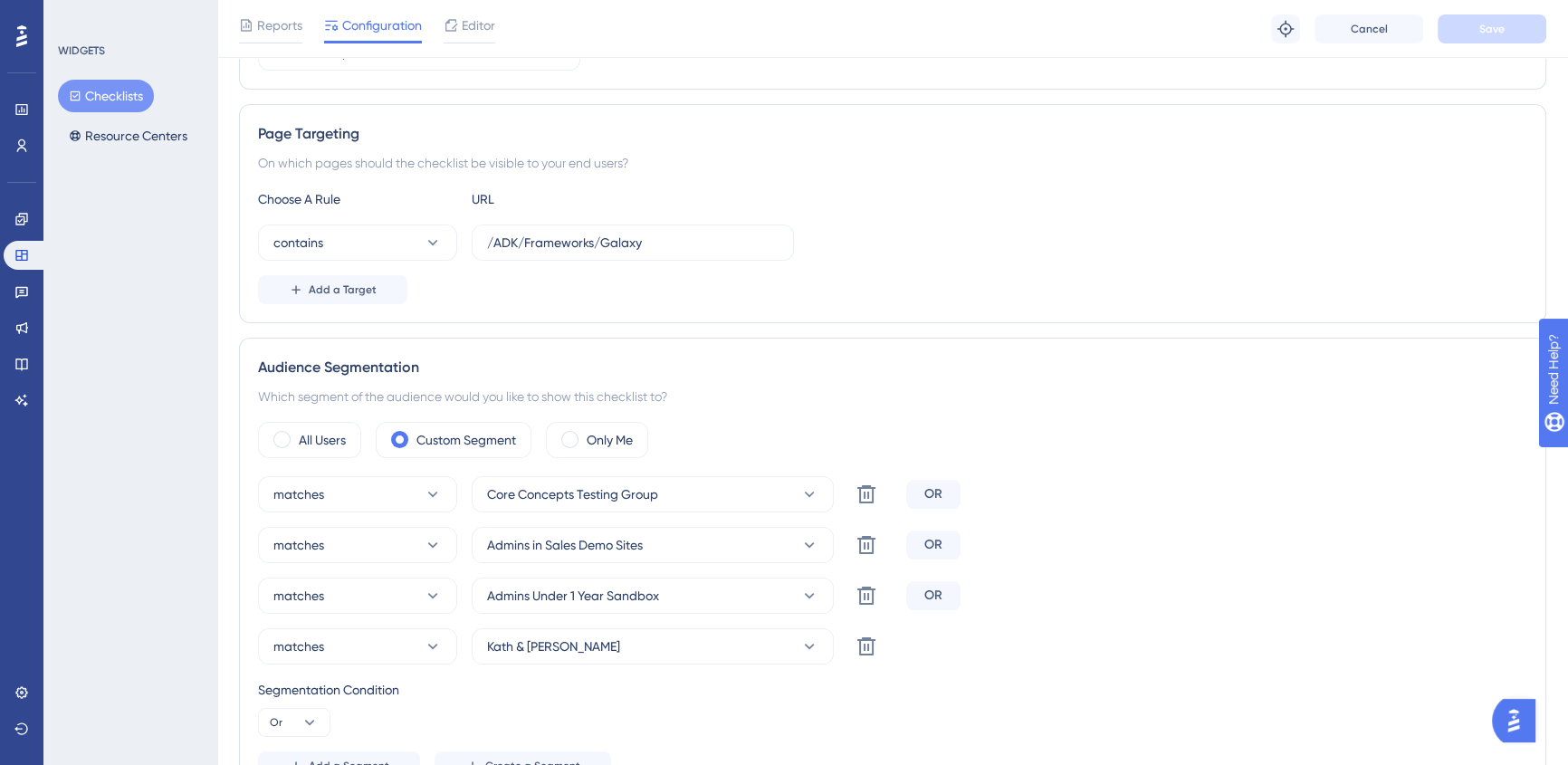
scroll to position [329, 0]
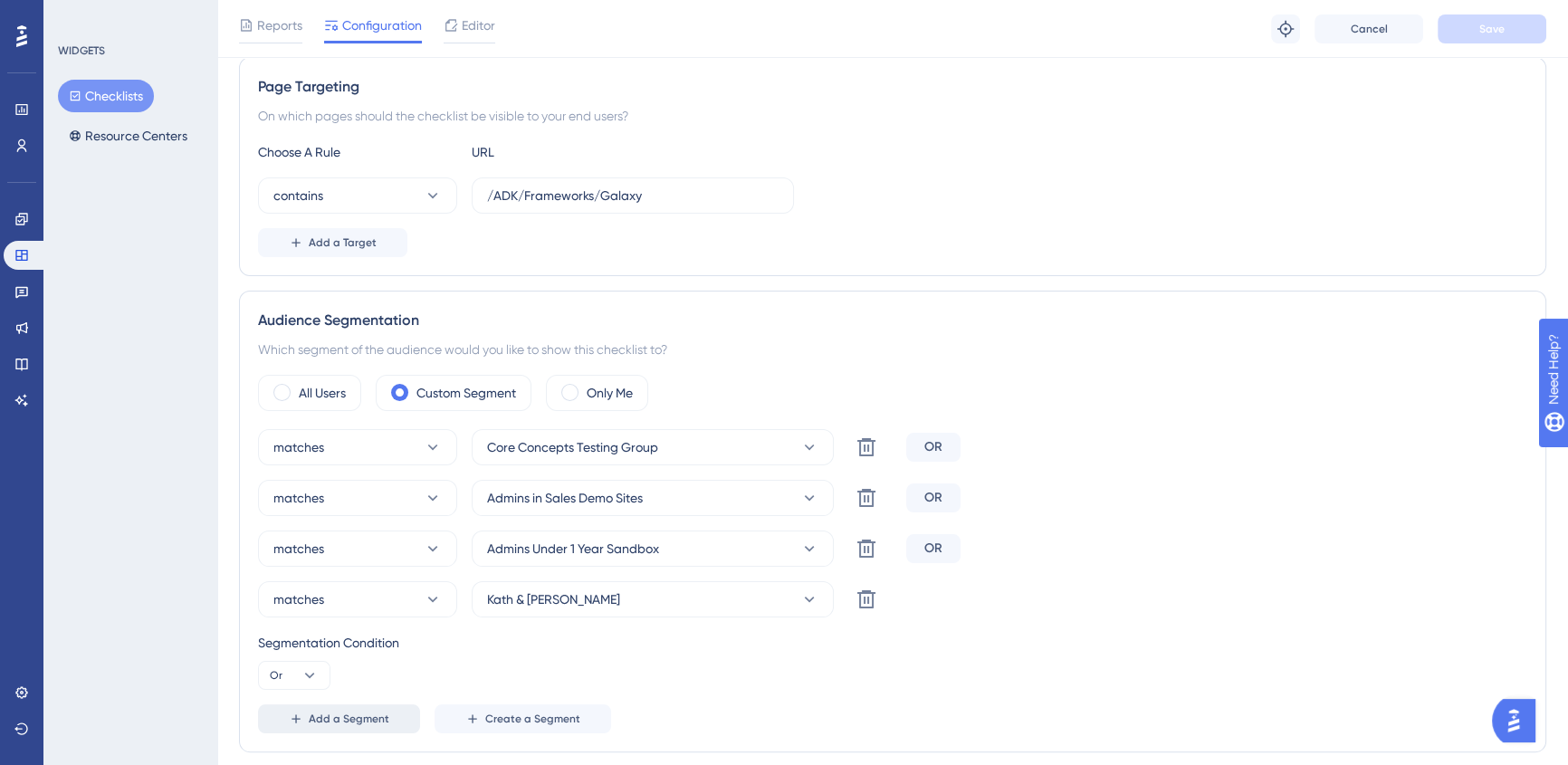
click at [375, 719] on span "Add a Segment" at bounding box center [349, 718] width 80 height 14
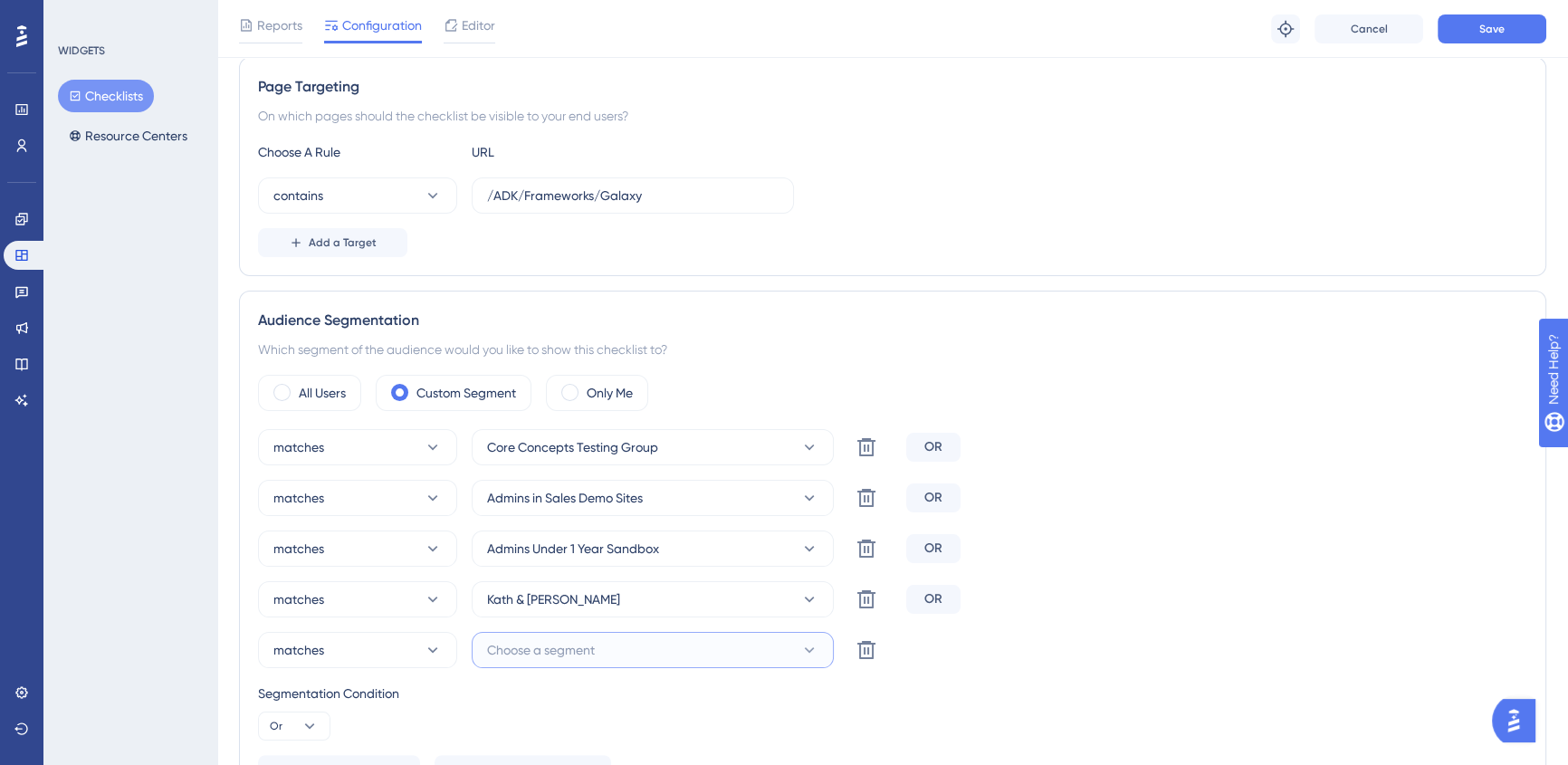
click at [511, 648] on span "Choose a segment" at bounding box center [540, 649] width 108 height 22
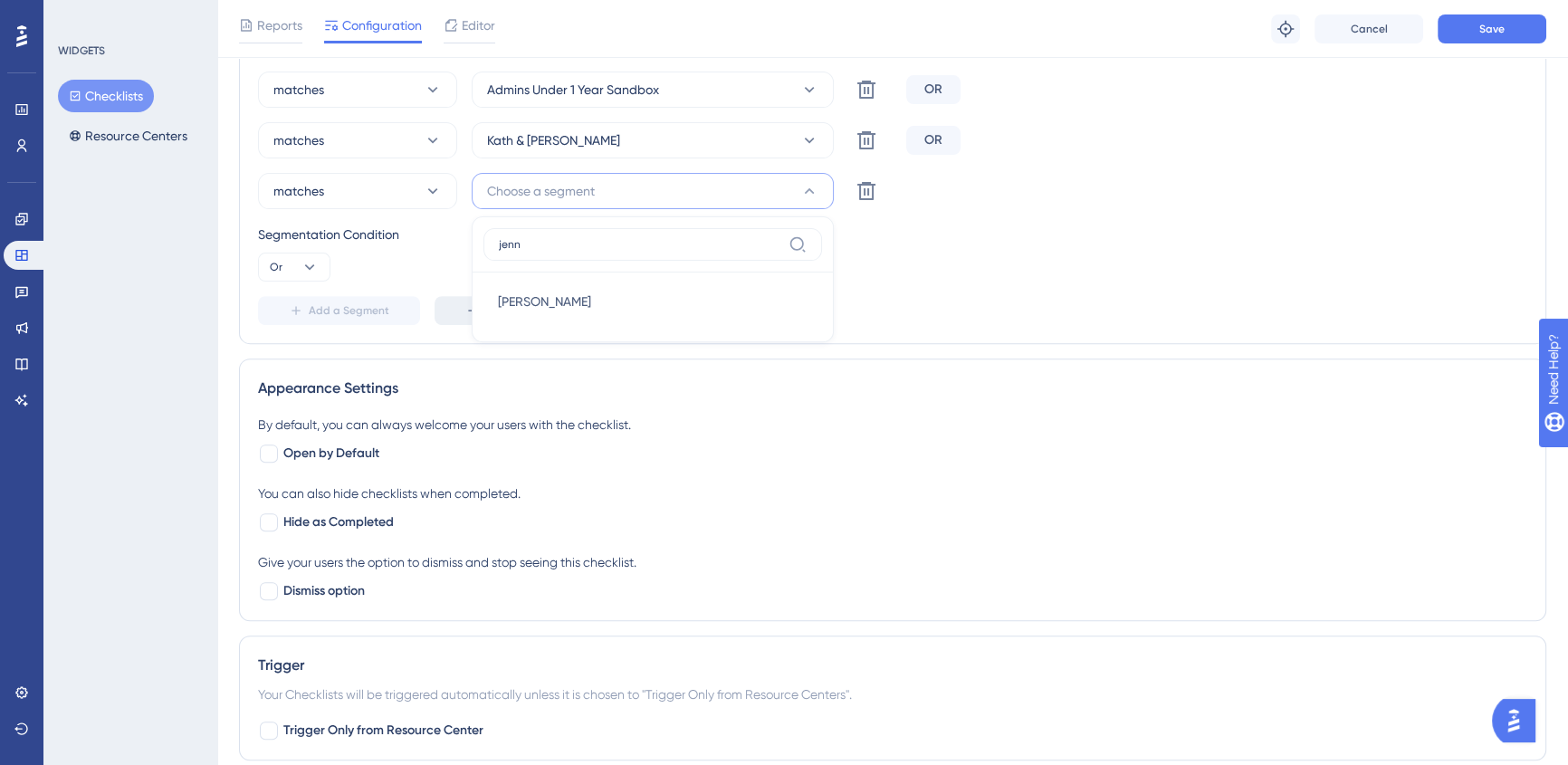
type input "jenn"
click at [570, 302] on span "[PERSON_NAME]" at bounding box center [544, 301] width 94 height 22
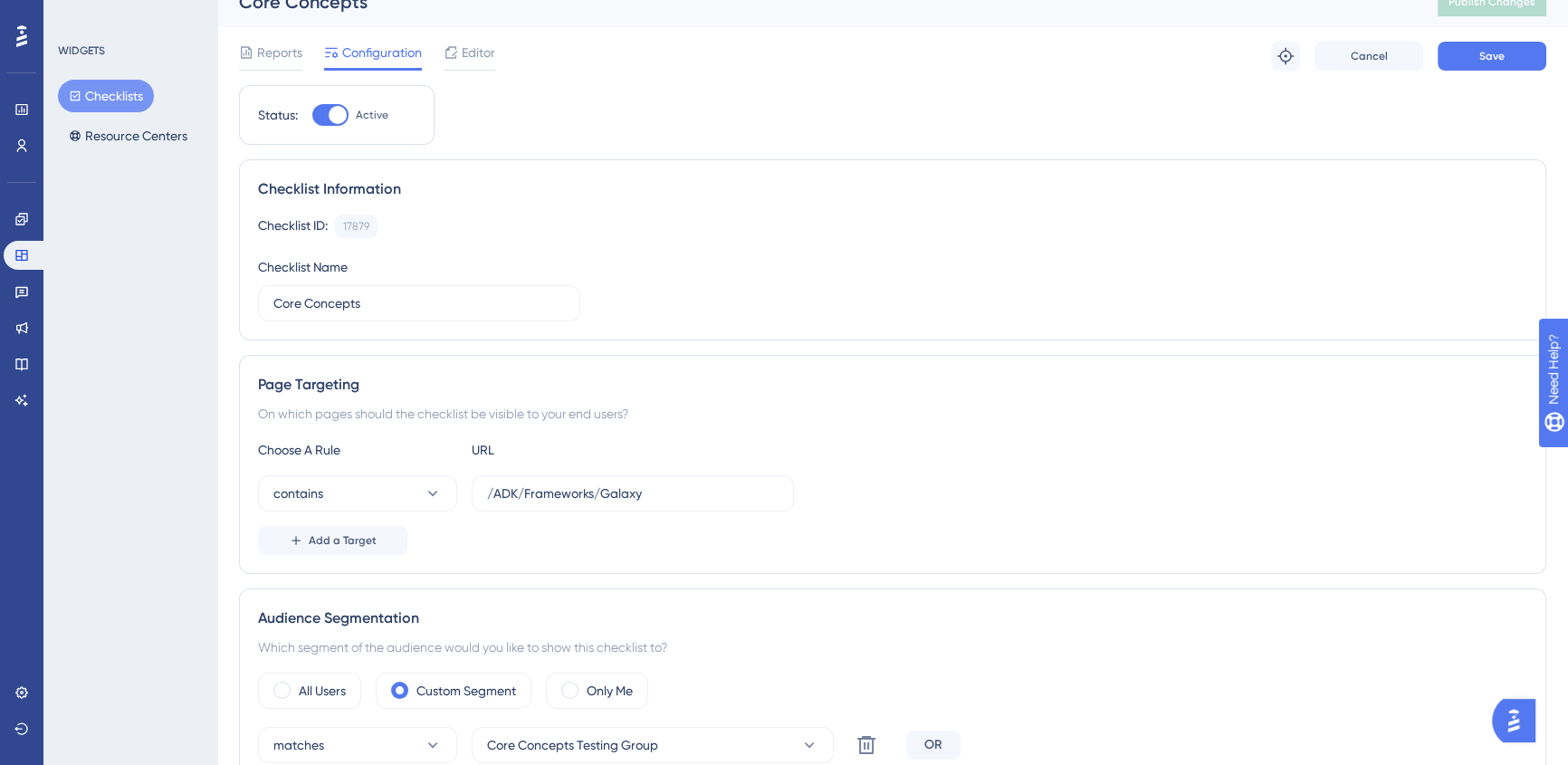
scroll to position [0, 0]
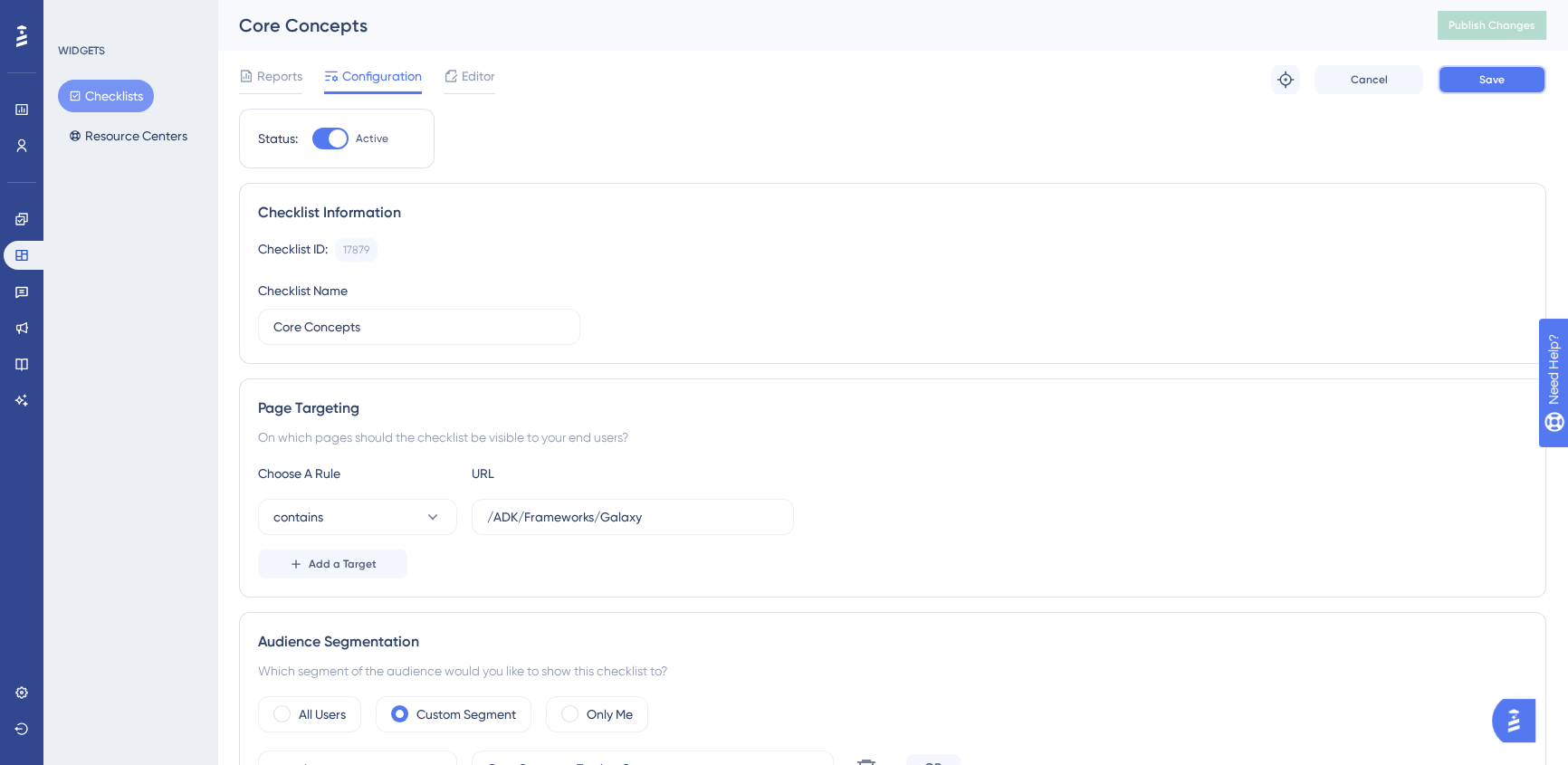
click at [1512, 80] on button "Save" at bounding box center [1492, 79] width 109 height 29
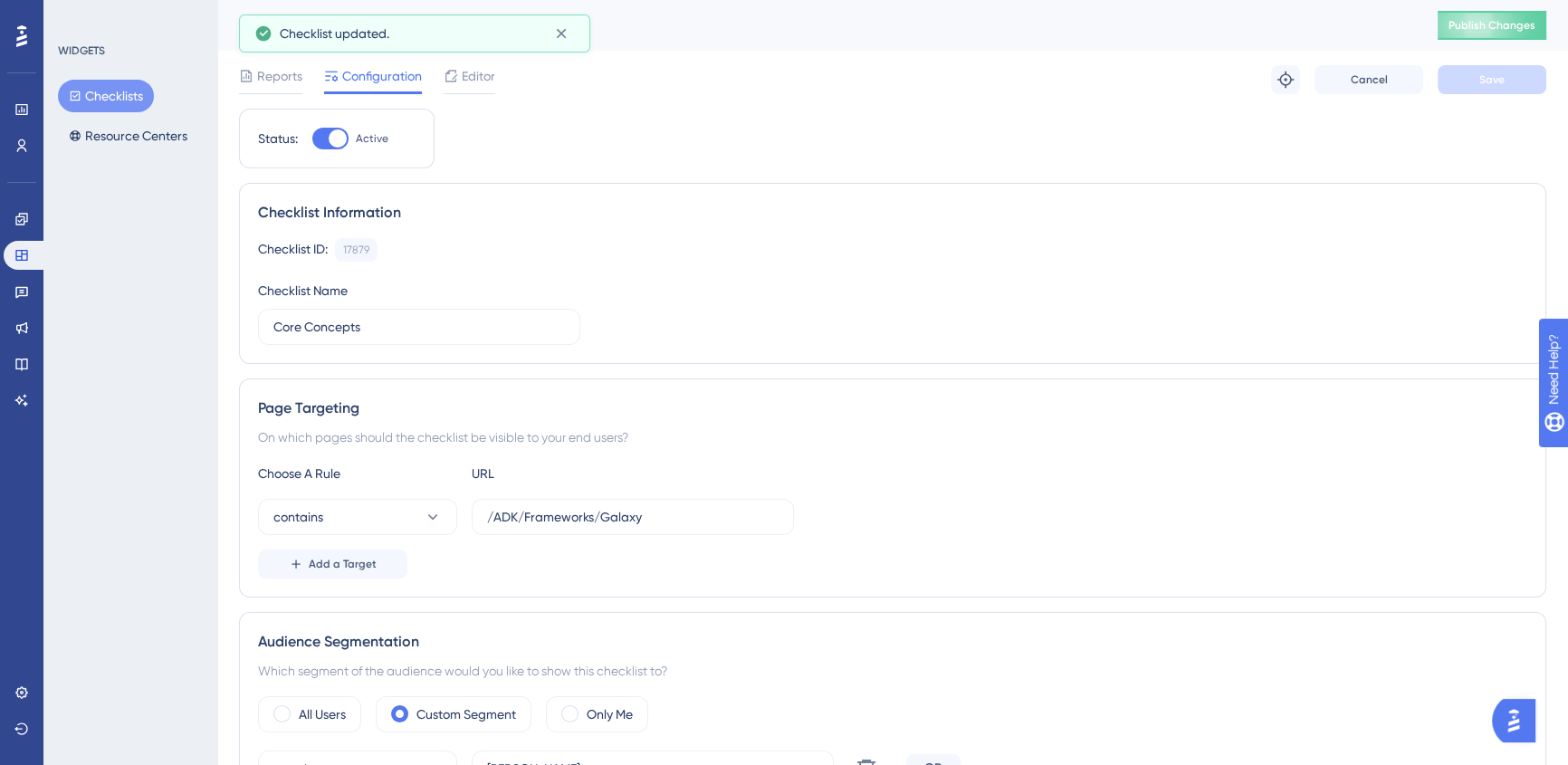
click at [1516, 5] on div "Core Concepts Publish Changes" at bounding box center [892, 25] width 1350 height 51
click at [1504, 32] on span "Publish Changes" at bounding box center [1491, 25] width 87 height 14
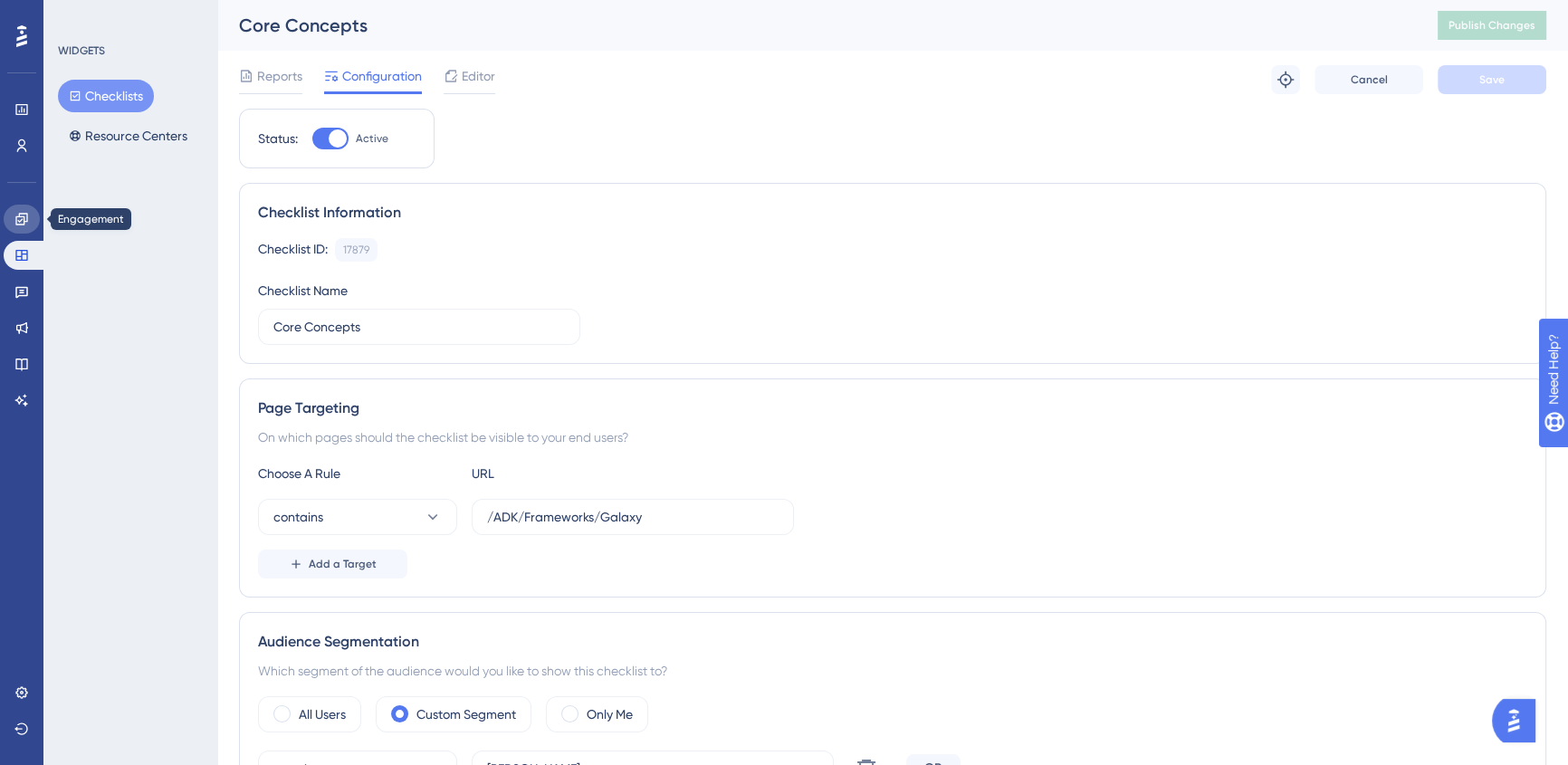
click at [20, 212] on icon at bounding box center [21, 219] width 14 height 14
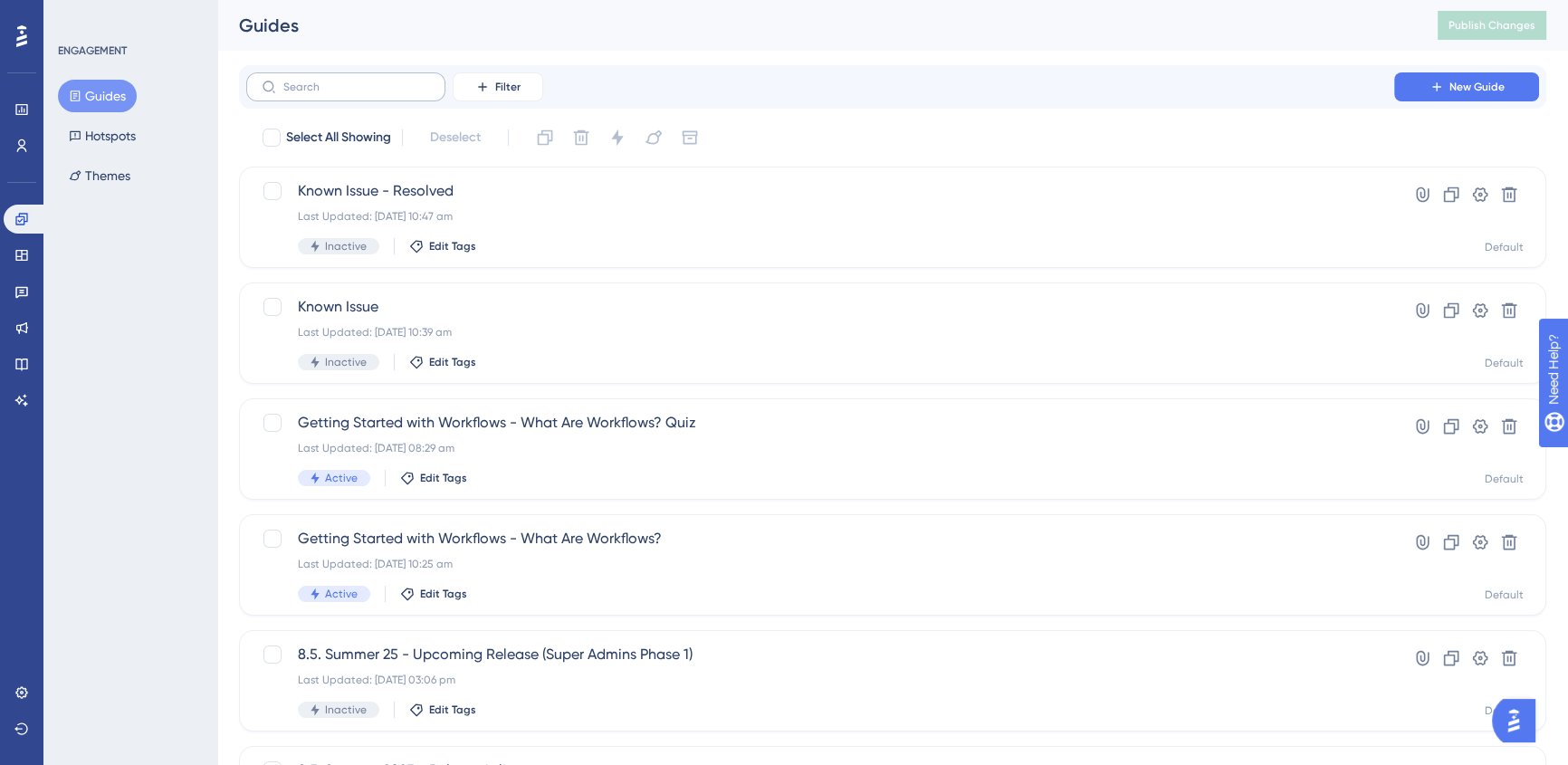
click at [413, 94] on label at bounding box center [346, 87] width 200 height 29
click at [413, 94] on input "text" at bounding box center [357, 86] width 147 height 12
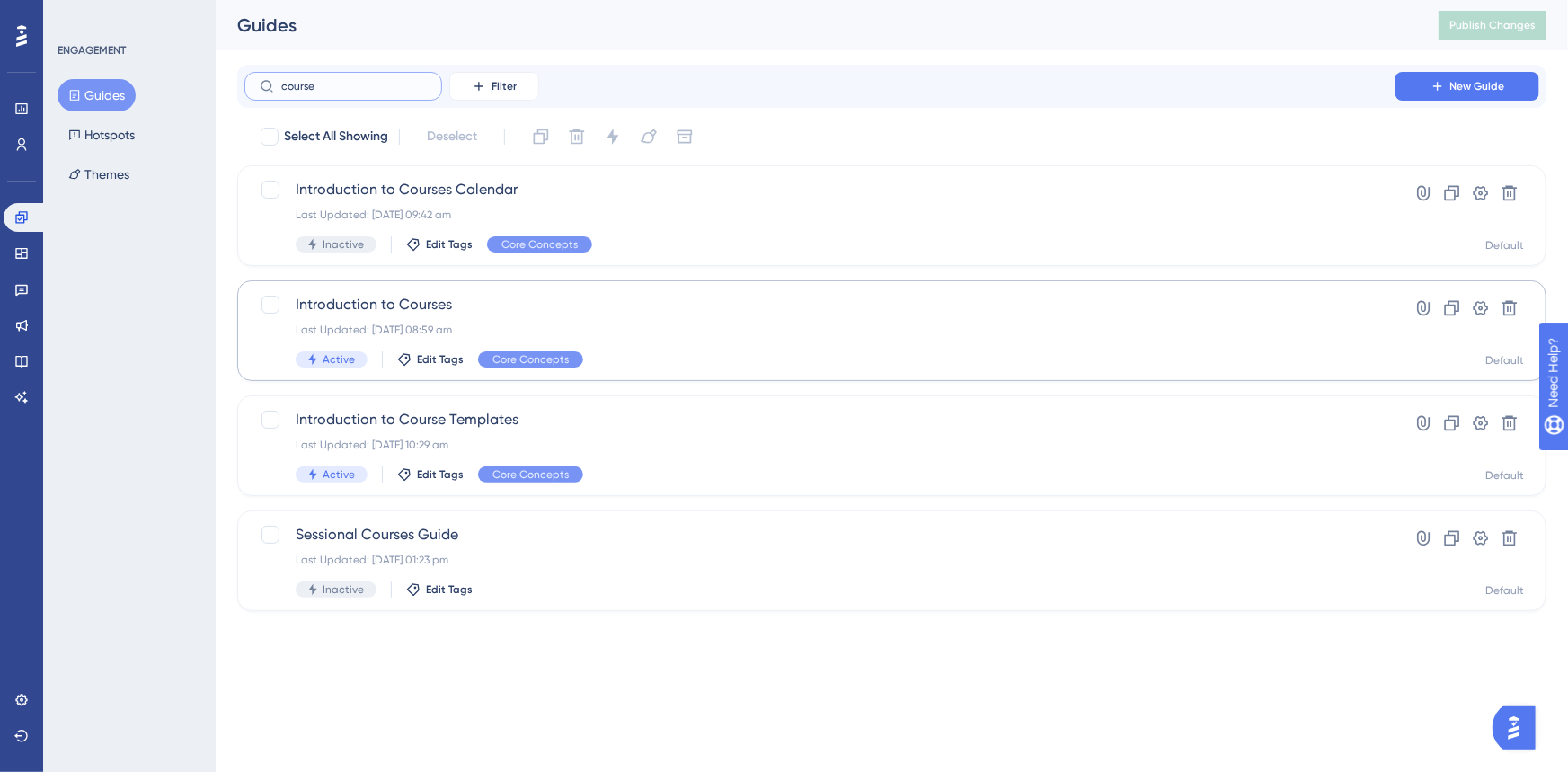
type input "course"
click at [771, 334] on div "Last Updated: [DATE] 08:59 am" at bounding box center [820, 329] width 1048 height 14
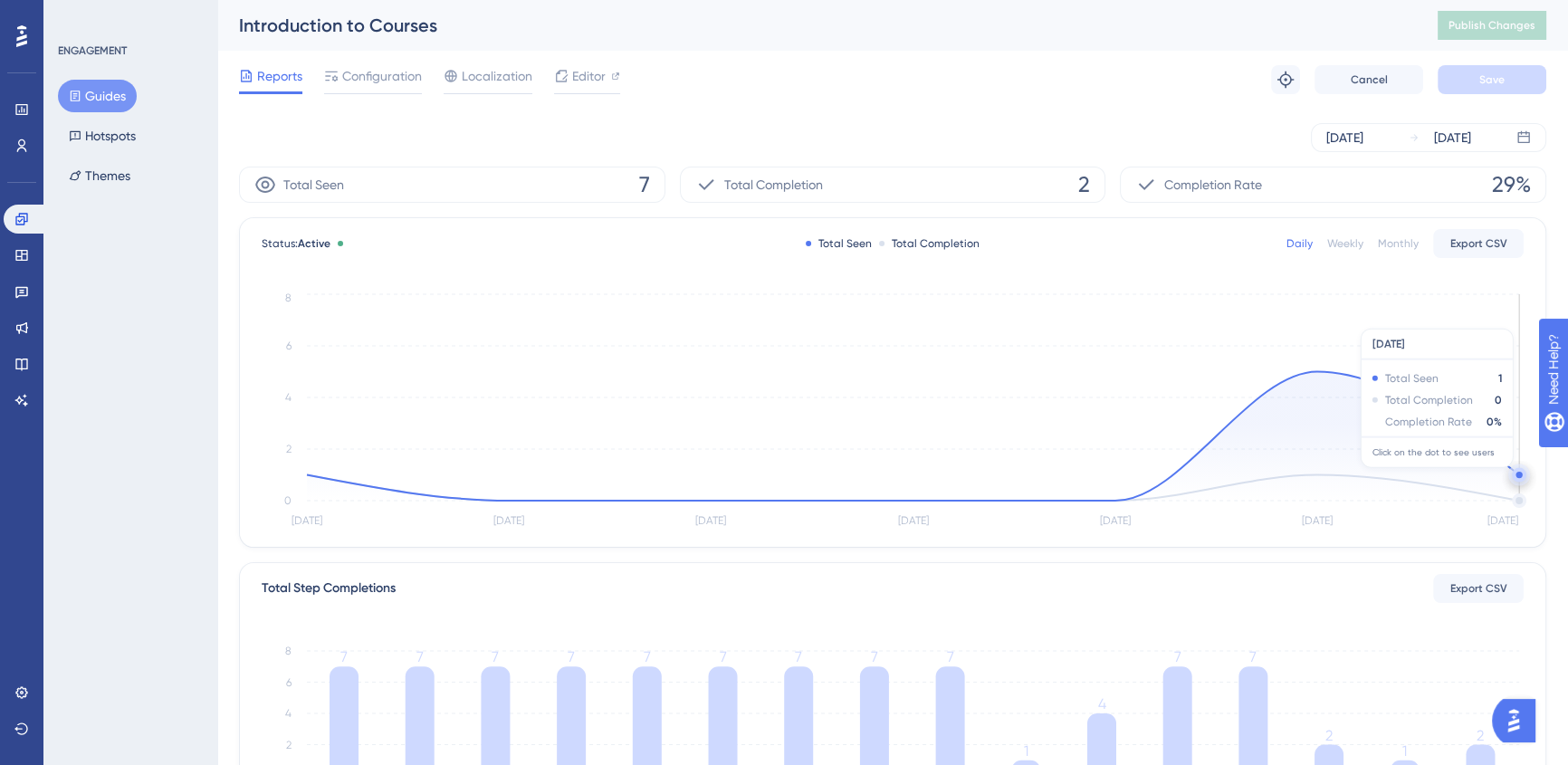
click at [1518, 478] on circle at bounding box center [1518, 478] width 0 height 0
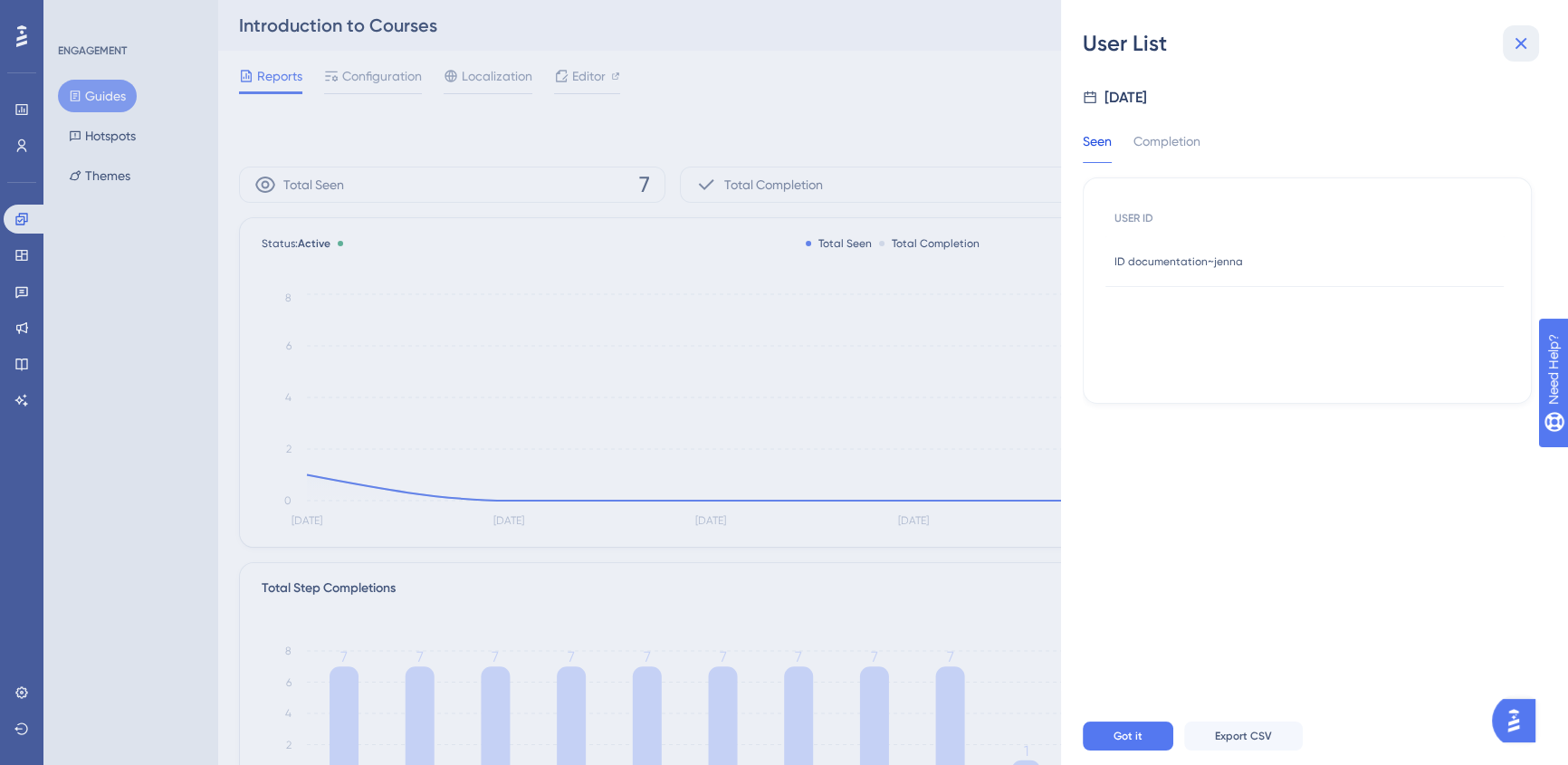
click at [1530, 36] on icon at bounding box center [1520, 43] width 22 height 22
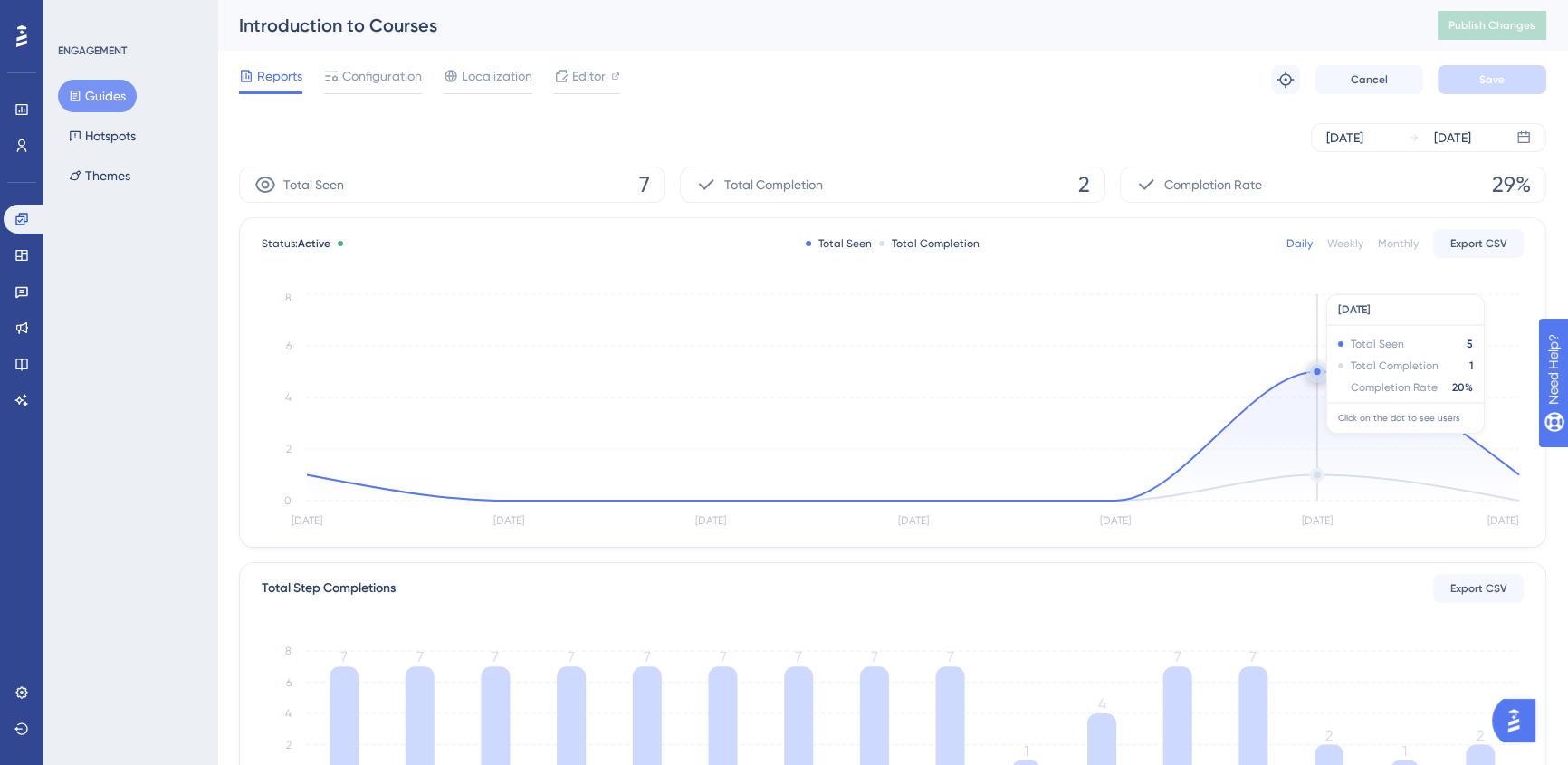
click at [1320, 365] on circle at bounding box center [1316, 372] width 14 height 14
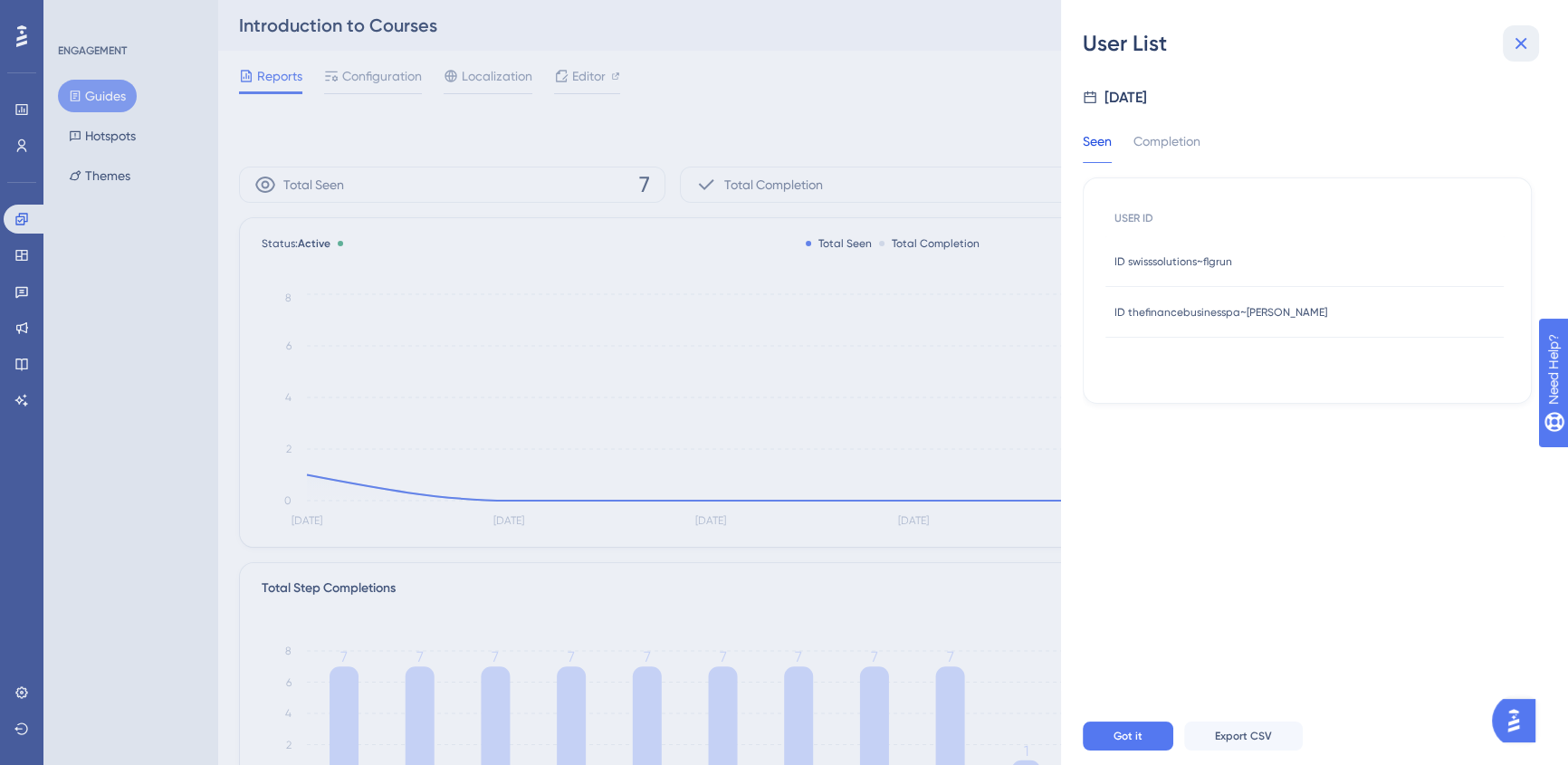
click at [1520, 48] on icon at bounding box center [1520, 43] width 22 height 22
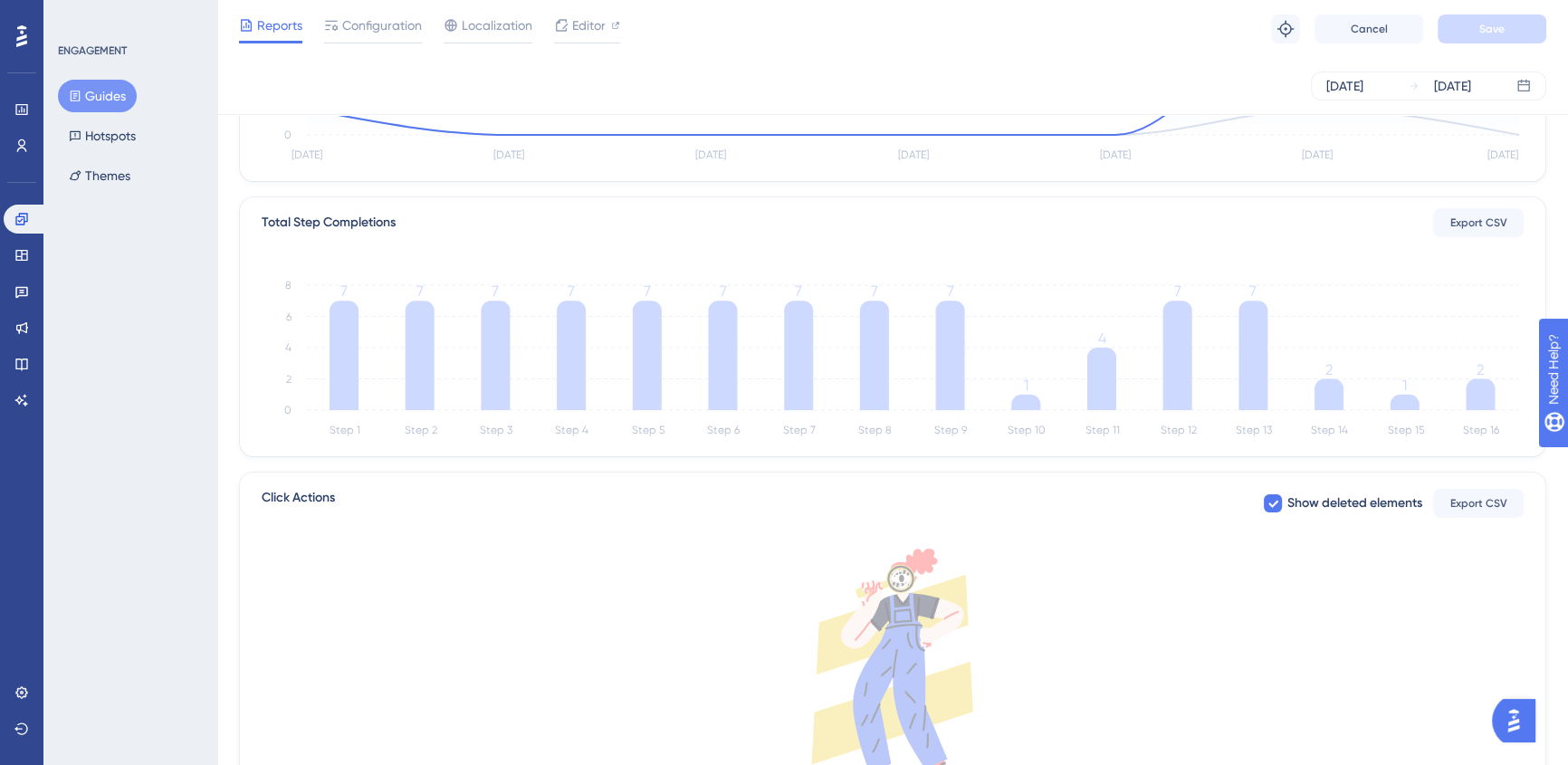
scroll to position [411, 0]
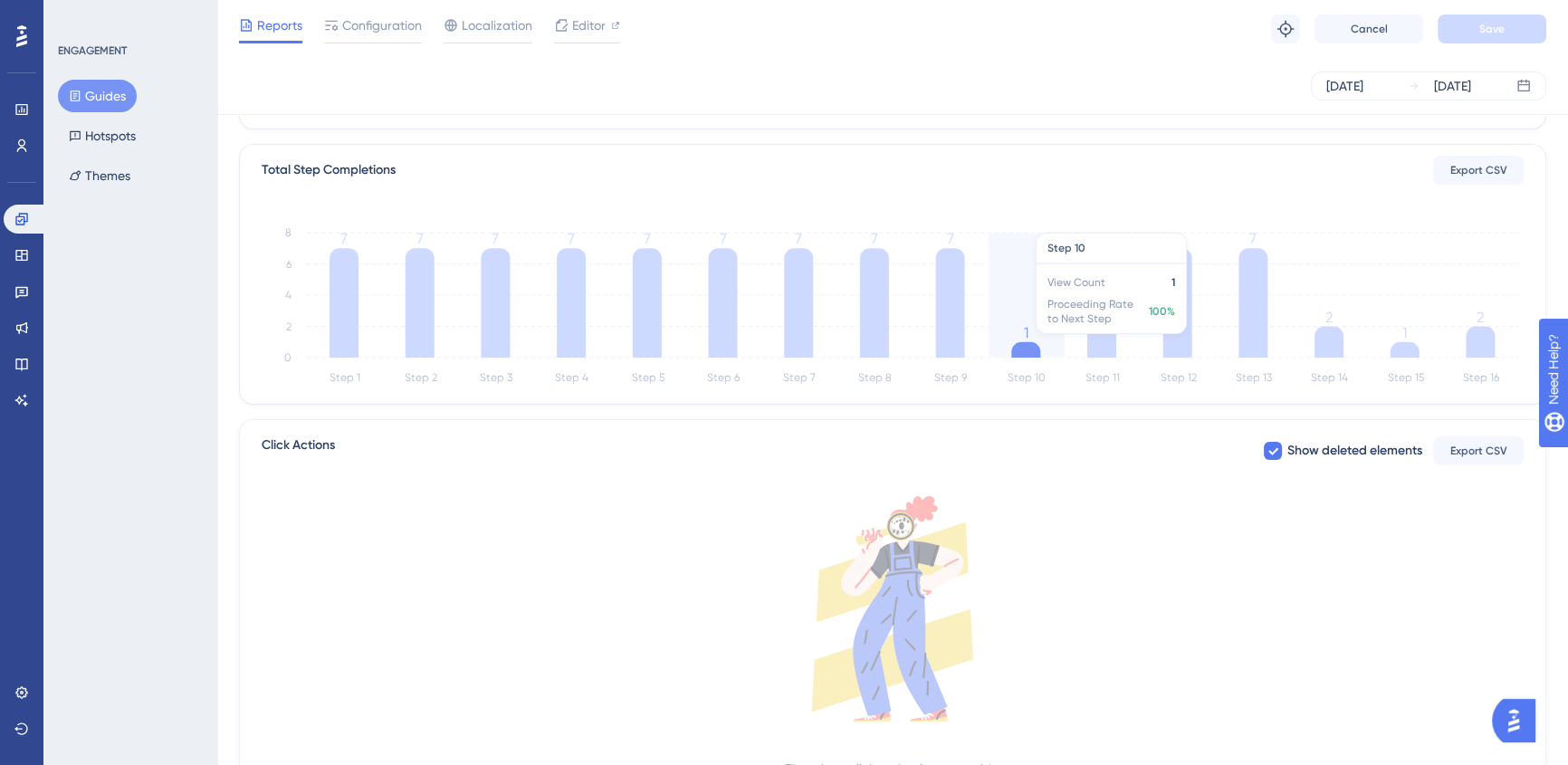
click at [1032, 341] on icon "Step 1 Step 2 Step 3 Step 4 Step 5 Step 6 Step 7 Step 8 Step 9 Step 10 Step 11 …" at bounding box center [892, 303] width 1261 height 173
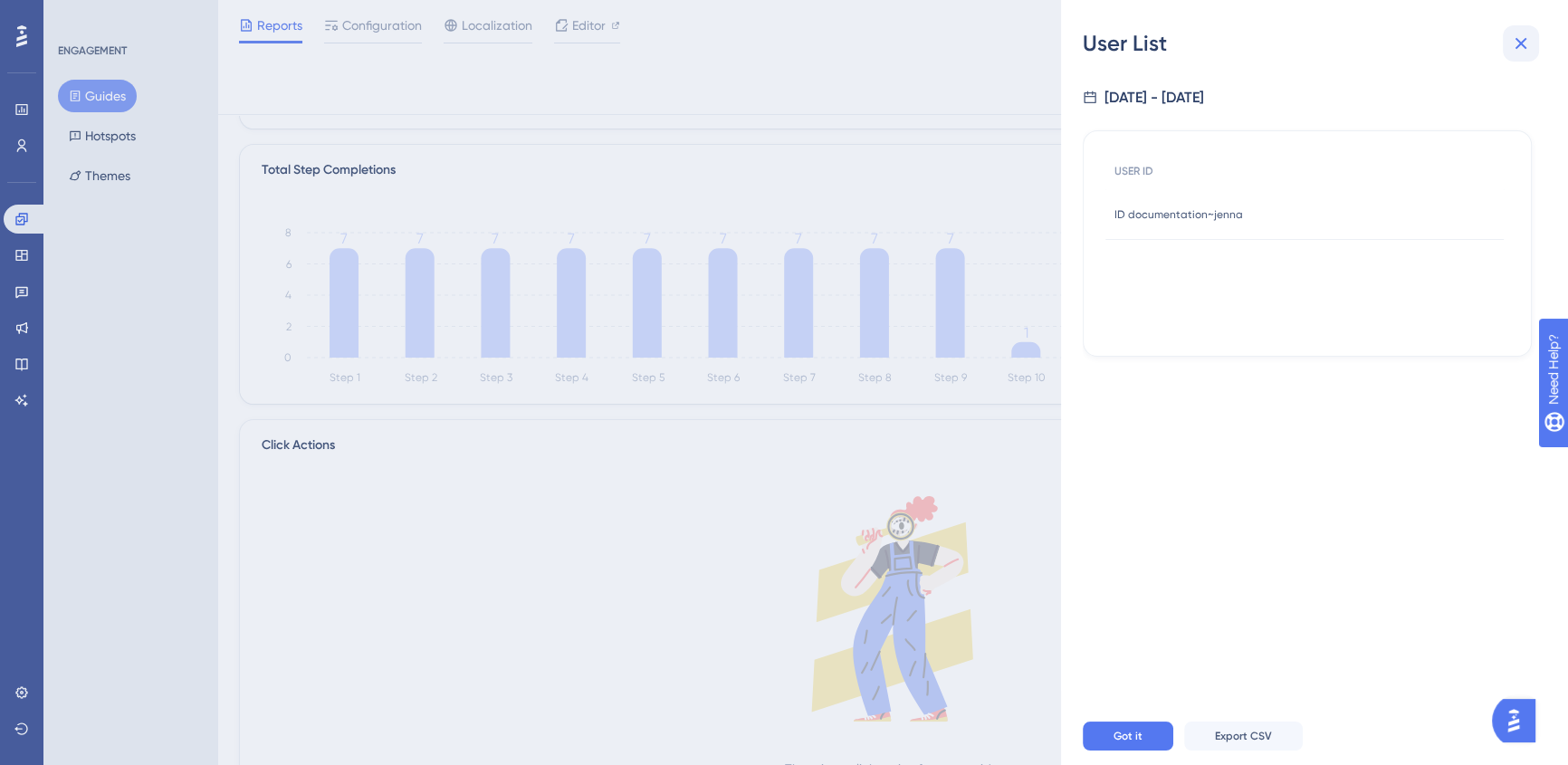
click at [1534, 52] on button at bounding box center [1520, 44] width 36 height 36
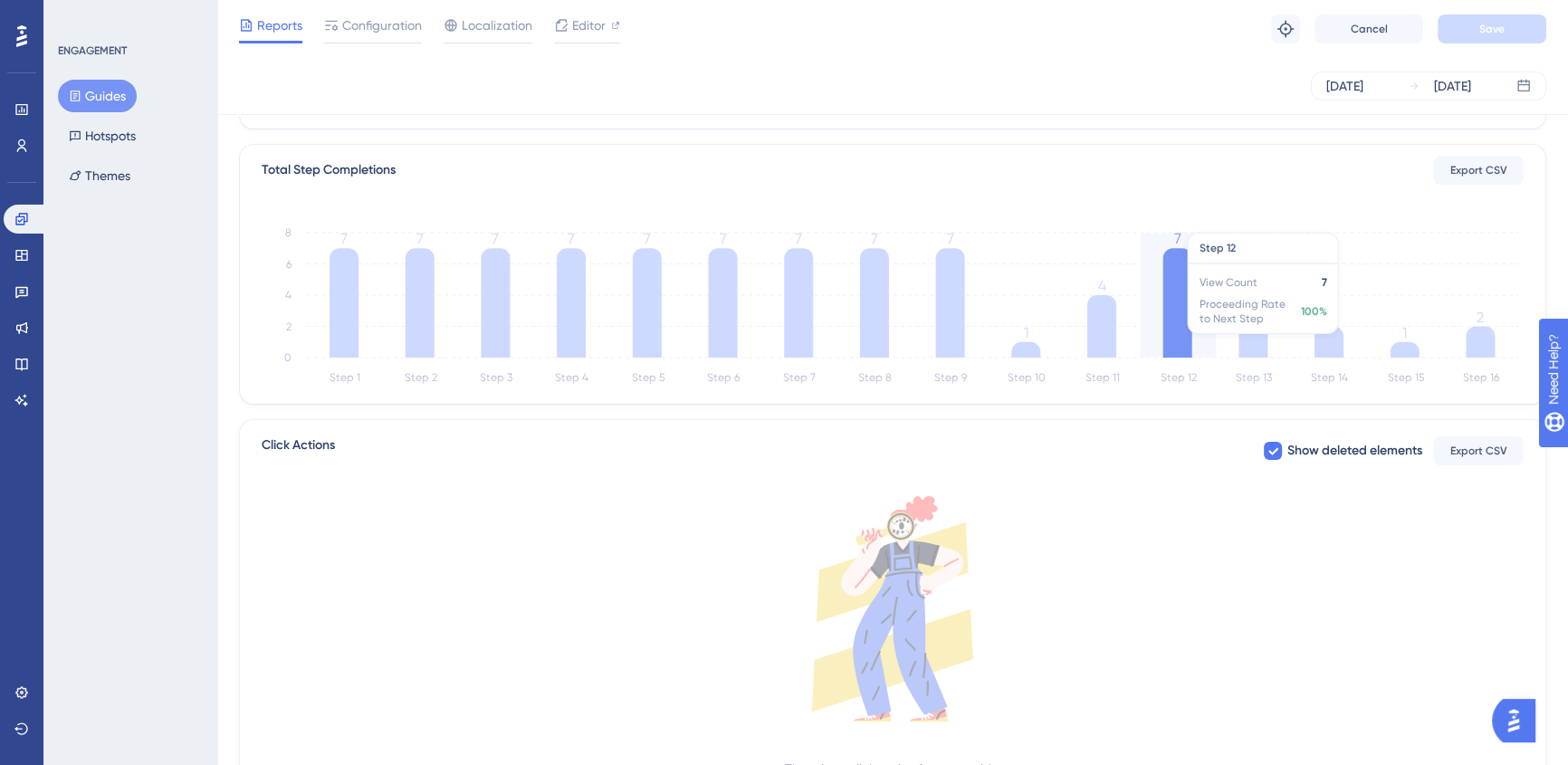
click at [1172, 314] on icon at bounding box center [1177, 303] width 29 height 110
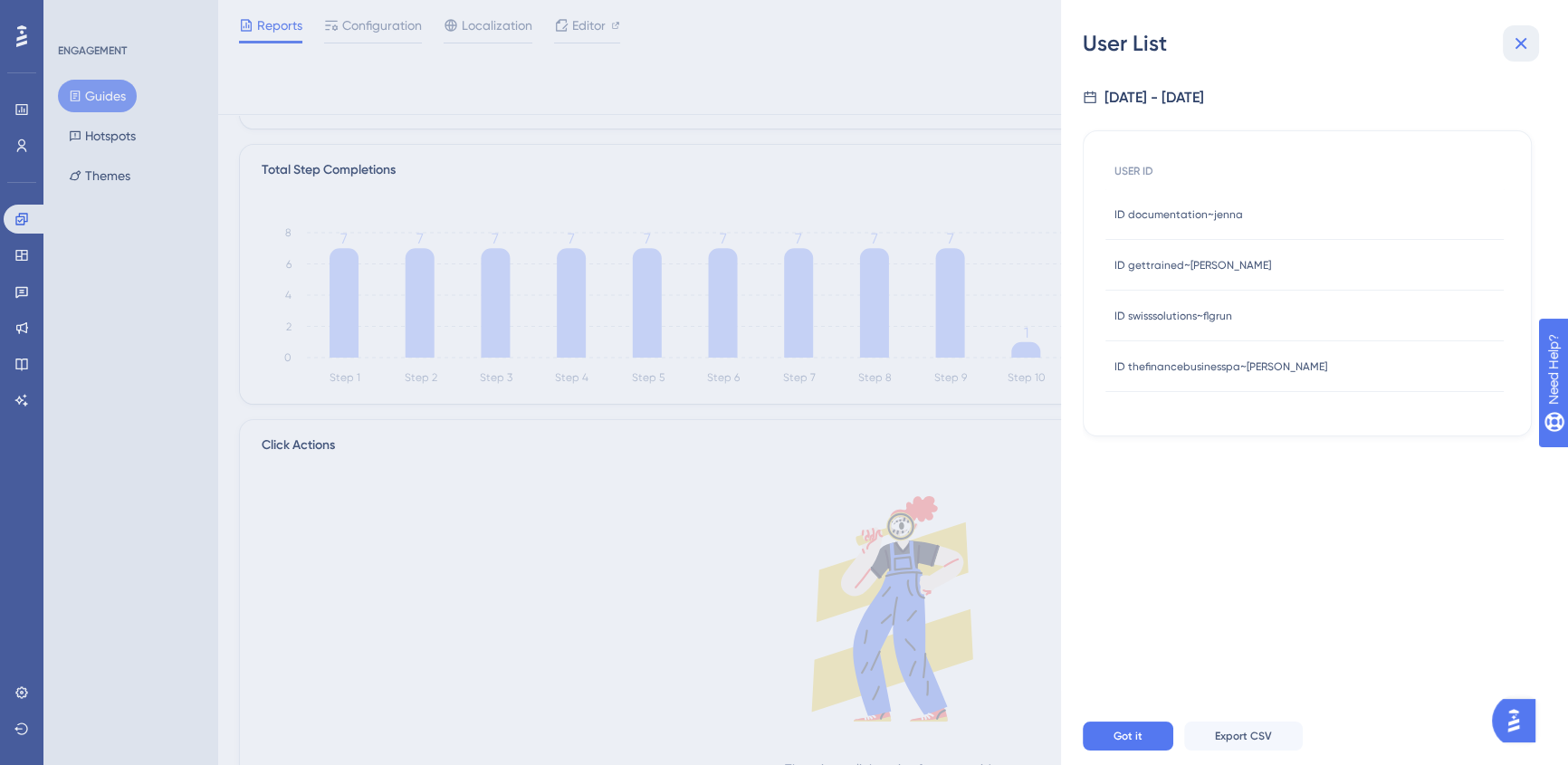
click at [1519, 40] on icon at bounding box center [1520, 43] width 22 height 22
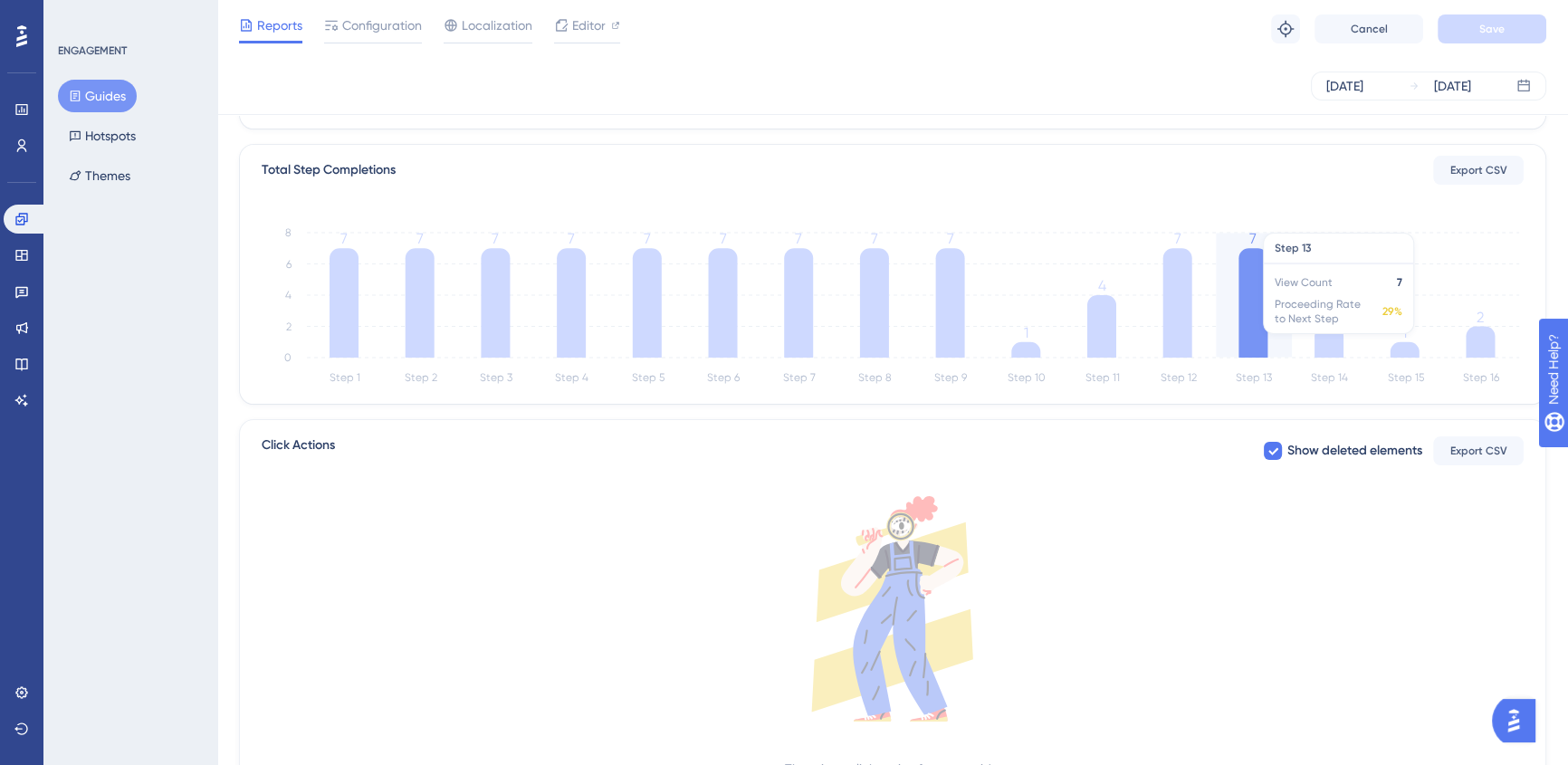
click at [1253, 304] on icon at bounding box center [1253, 303] width 29 height 110
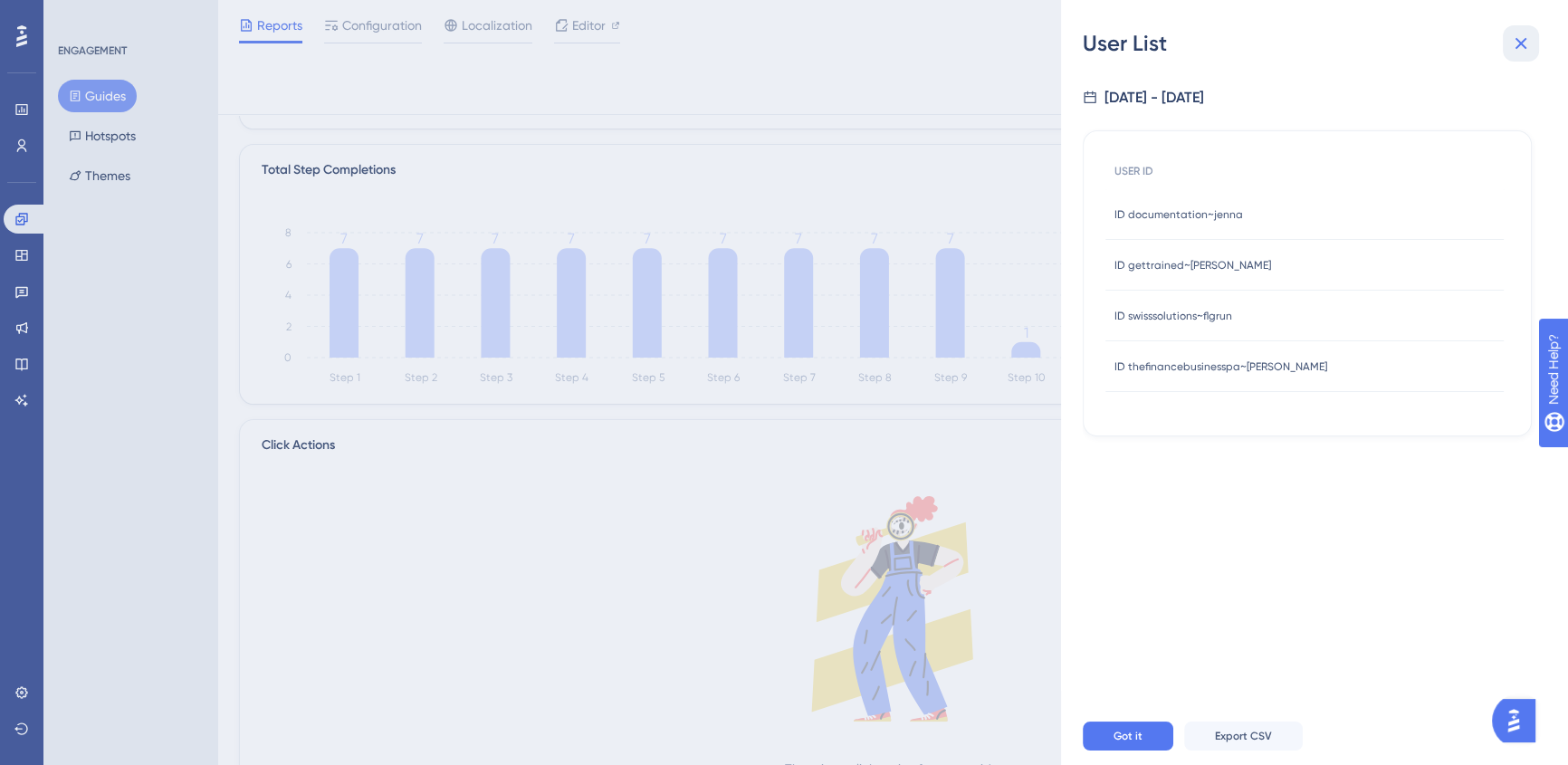
click at [1510, 36] on icon at bounding box center [1520, 43] width 22 height 22
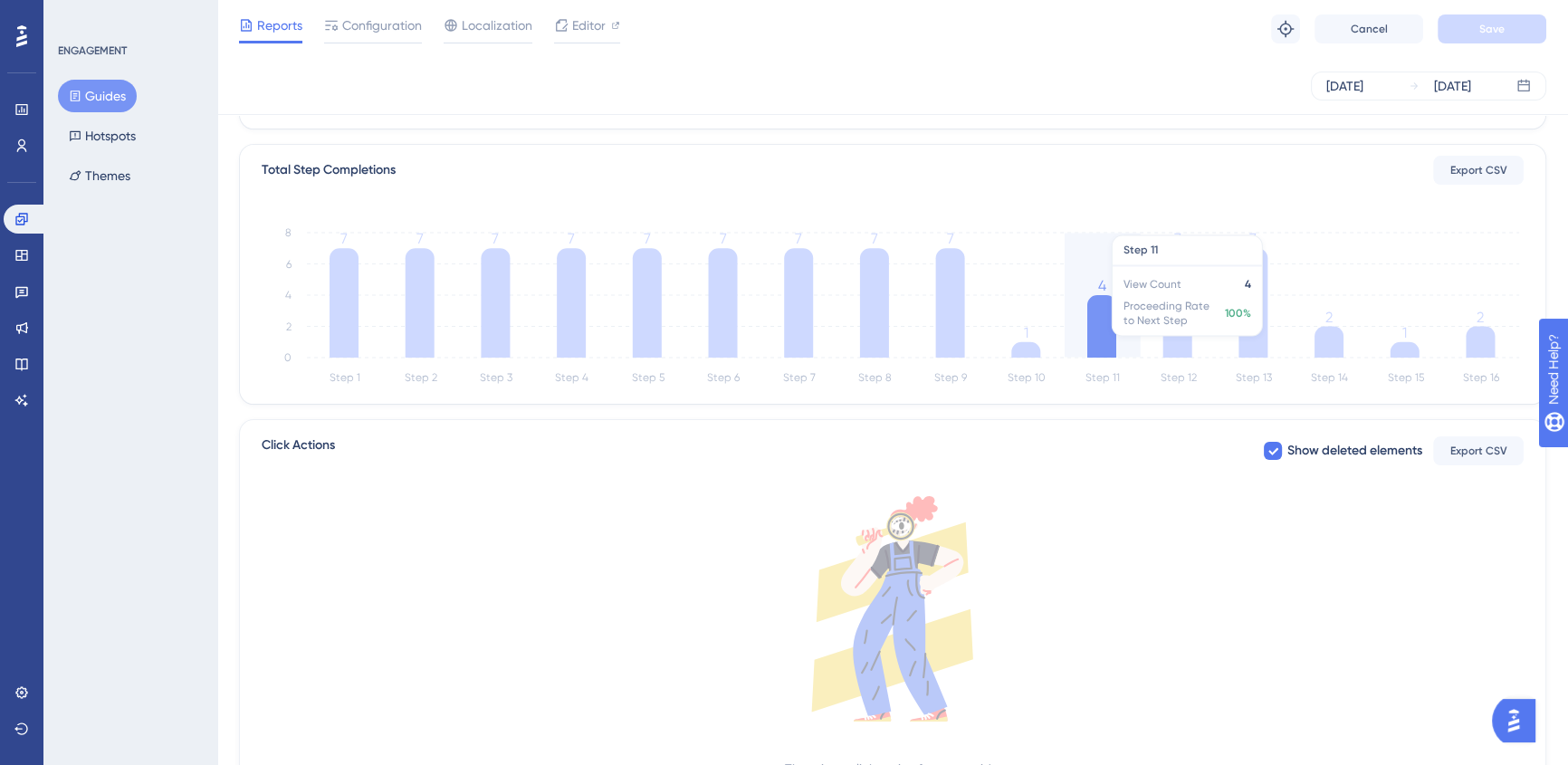
click at [1101, 344] on icon at bounding box center [1101, 326] width 29 height 62
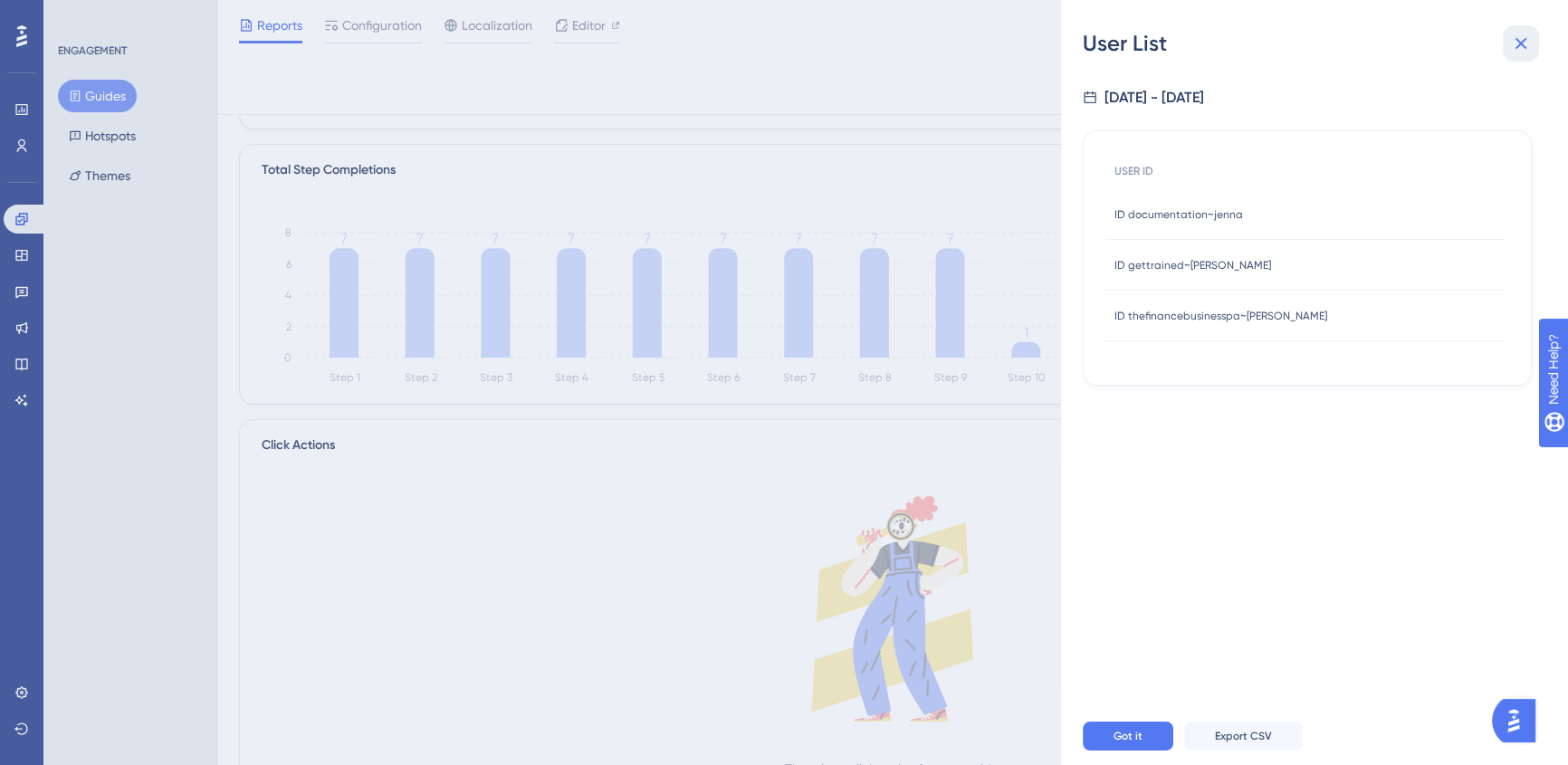
click at [1510, 47] on icon at bounding box center [1520, 43] width 22 height 22
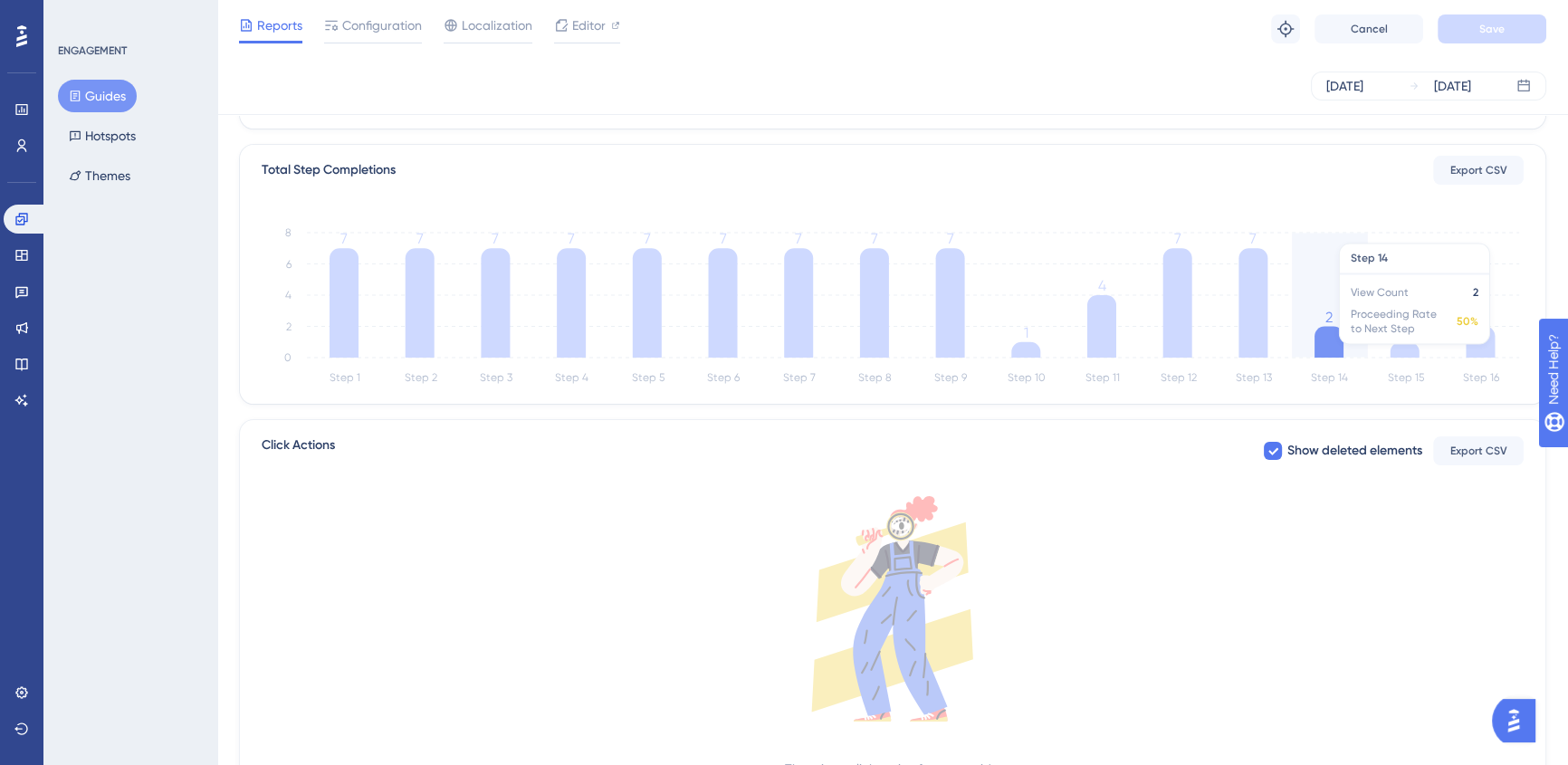
click at [1337, 353] on icon at bounding box center [1328, 342] width 29 height 32
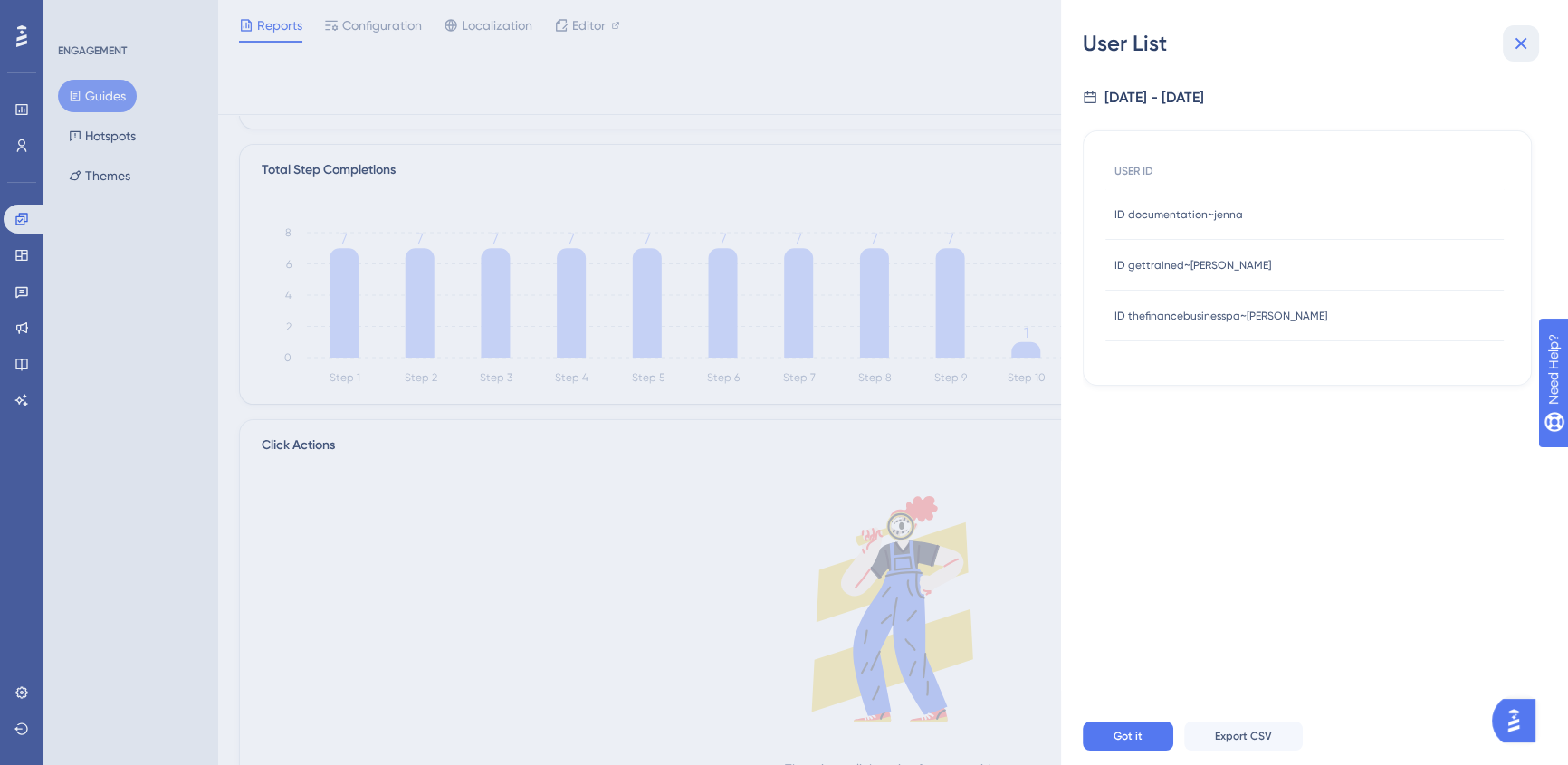
click at [1517, 33] on icon at bounding box center [1520, 43] width 22 height 22
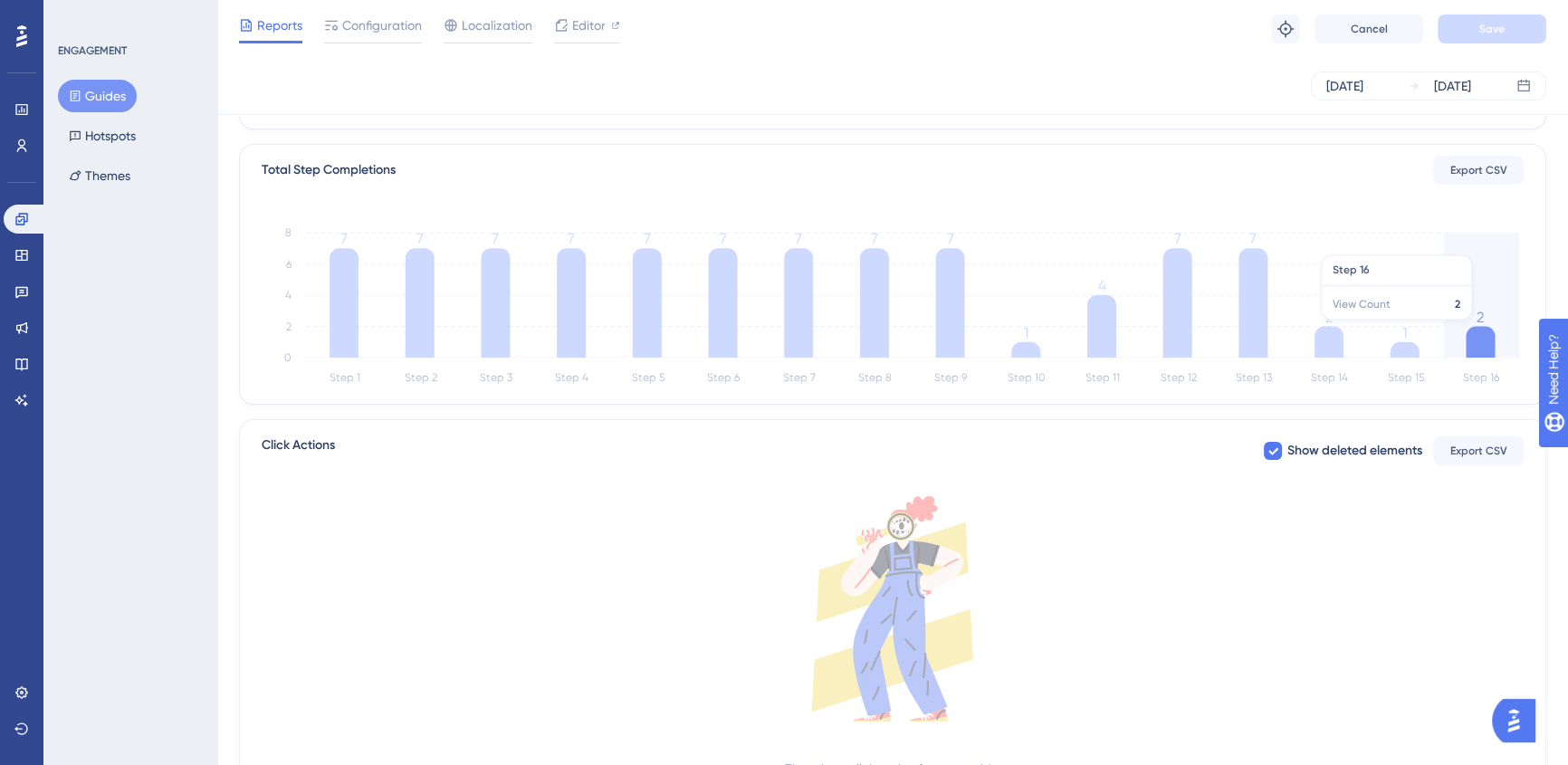
click at [1482, 328] on icon at bounding box center [1479, 342] width 29 height 32
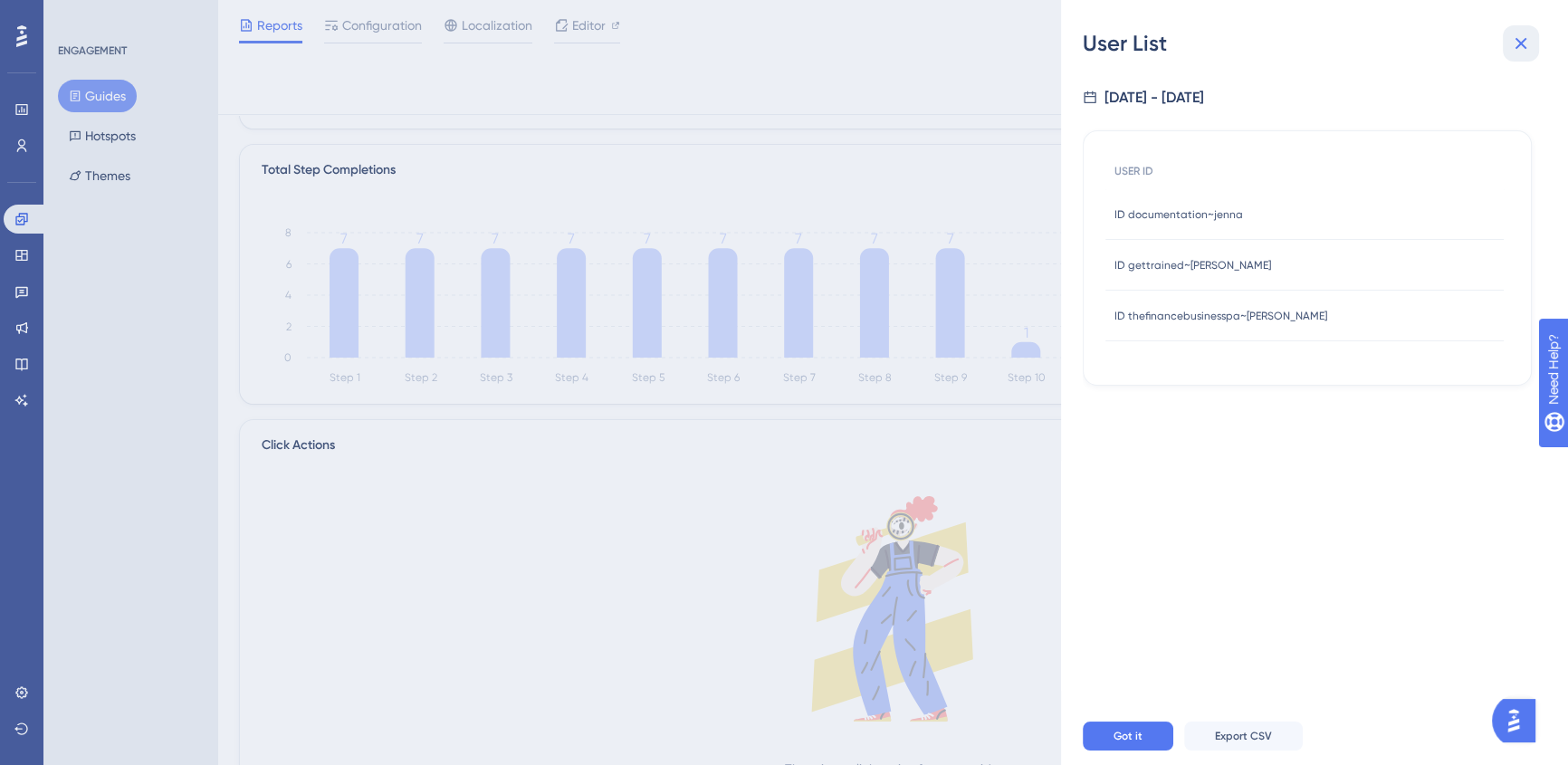
click at [1524, 31] on button at bounding box center [1520, 44] width 36 height 36
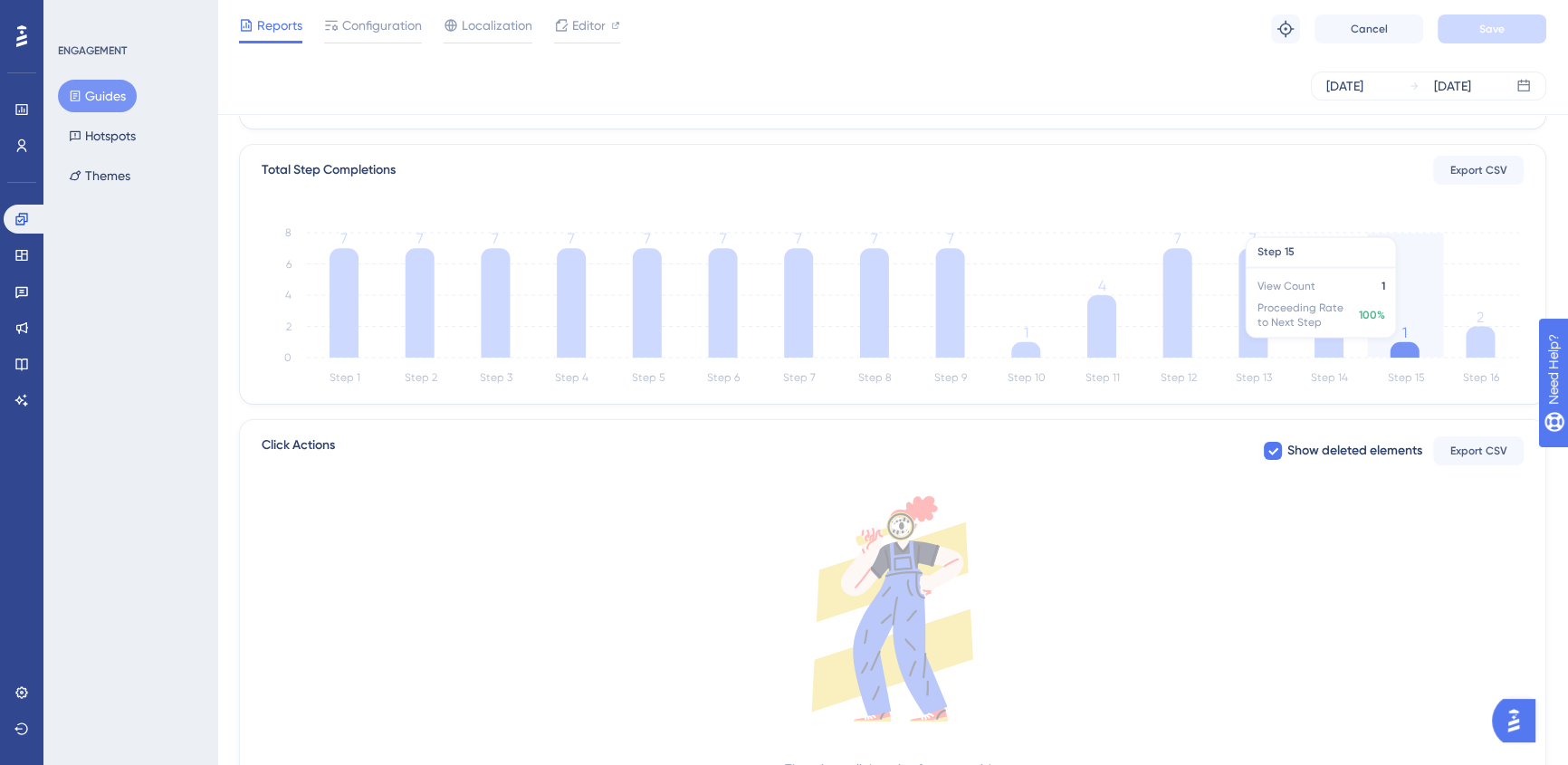
click at [1415, 346] on icon at bounding box center [1405, 350] width 29 height 15
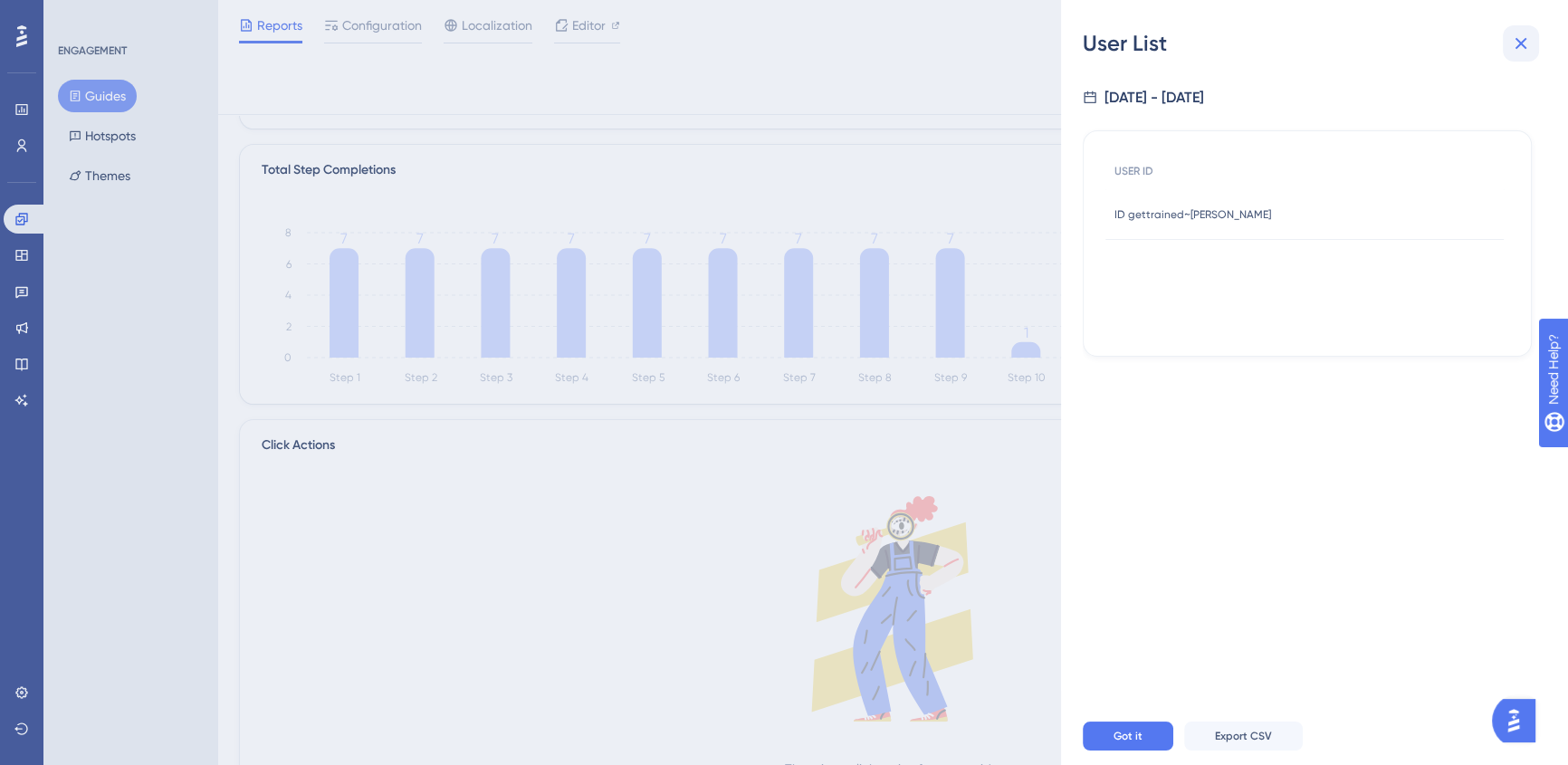
click at [1515, 51] on icon at bounding box center [1520, 43] width 22 height 22
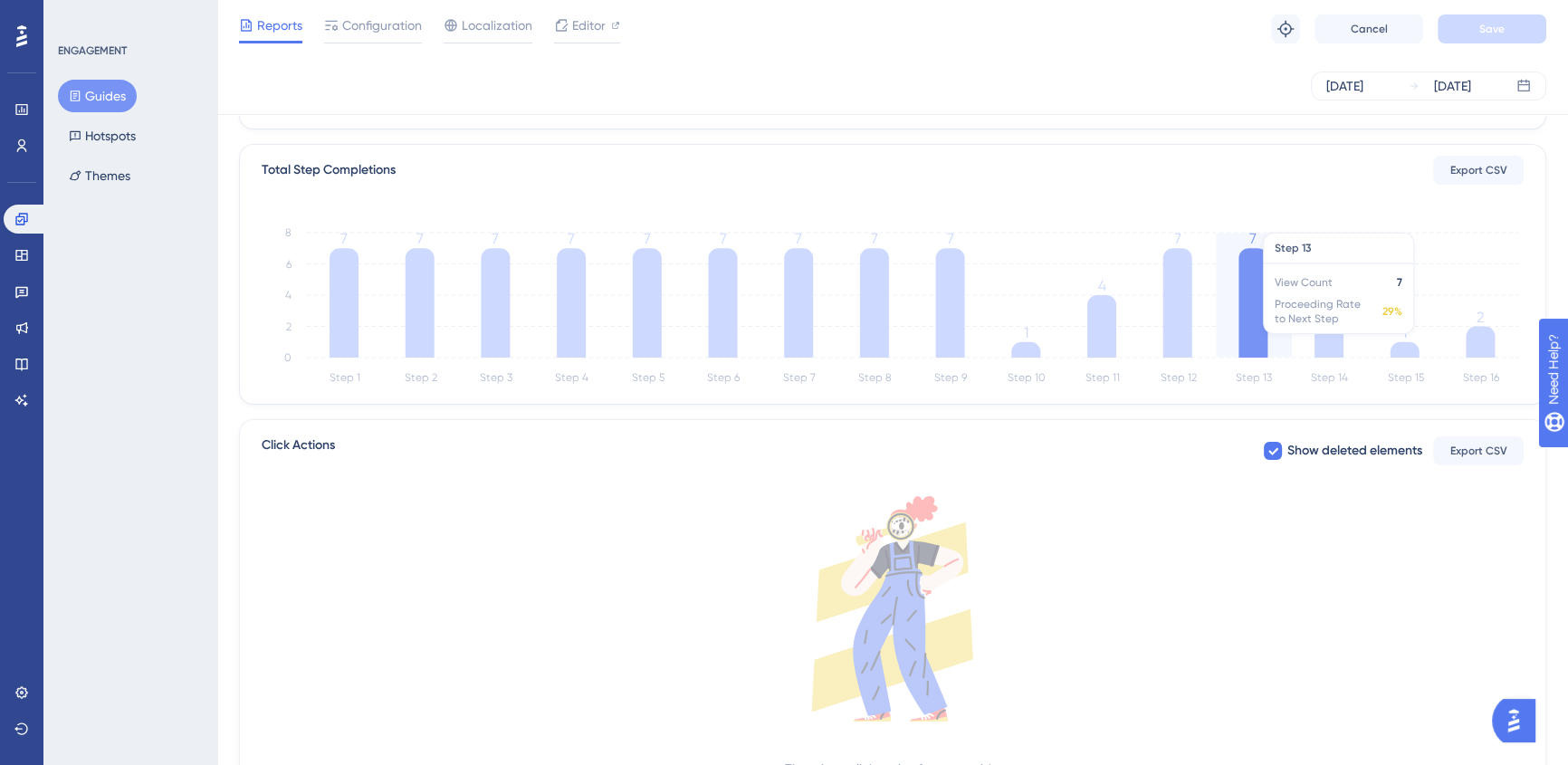
click at [1265, 316] on icon at bounding box center [1253, 303] width 29 height 110
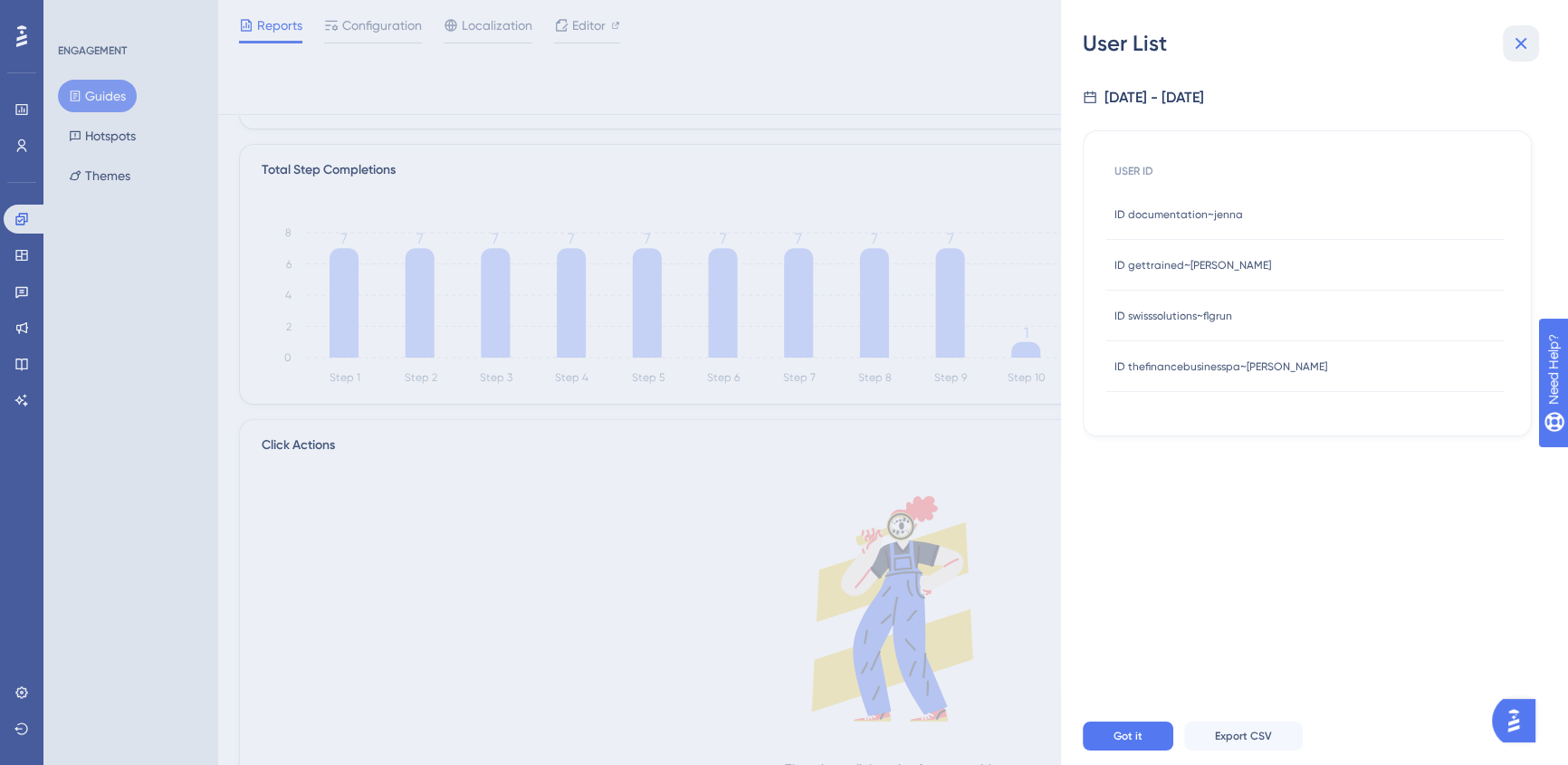
click at [1529, 45] on icon at bounding box center [1520, 43] width 22 height 22
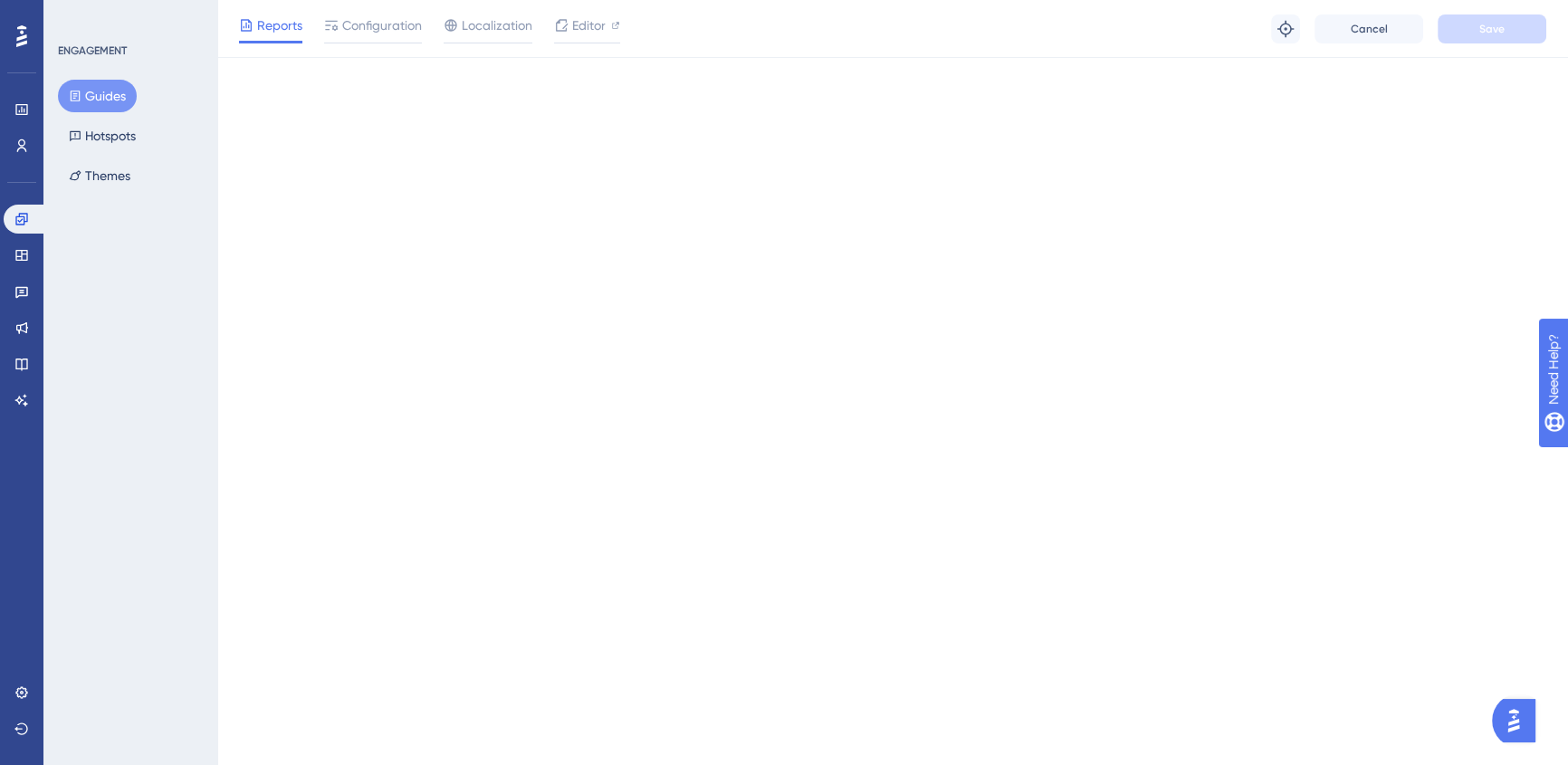
scroll to position [0, 0]
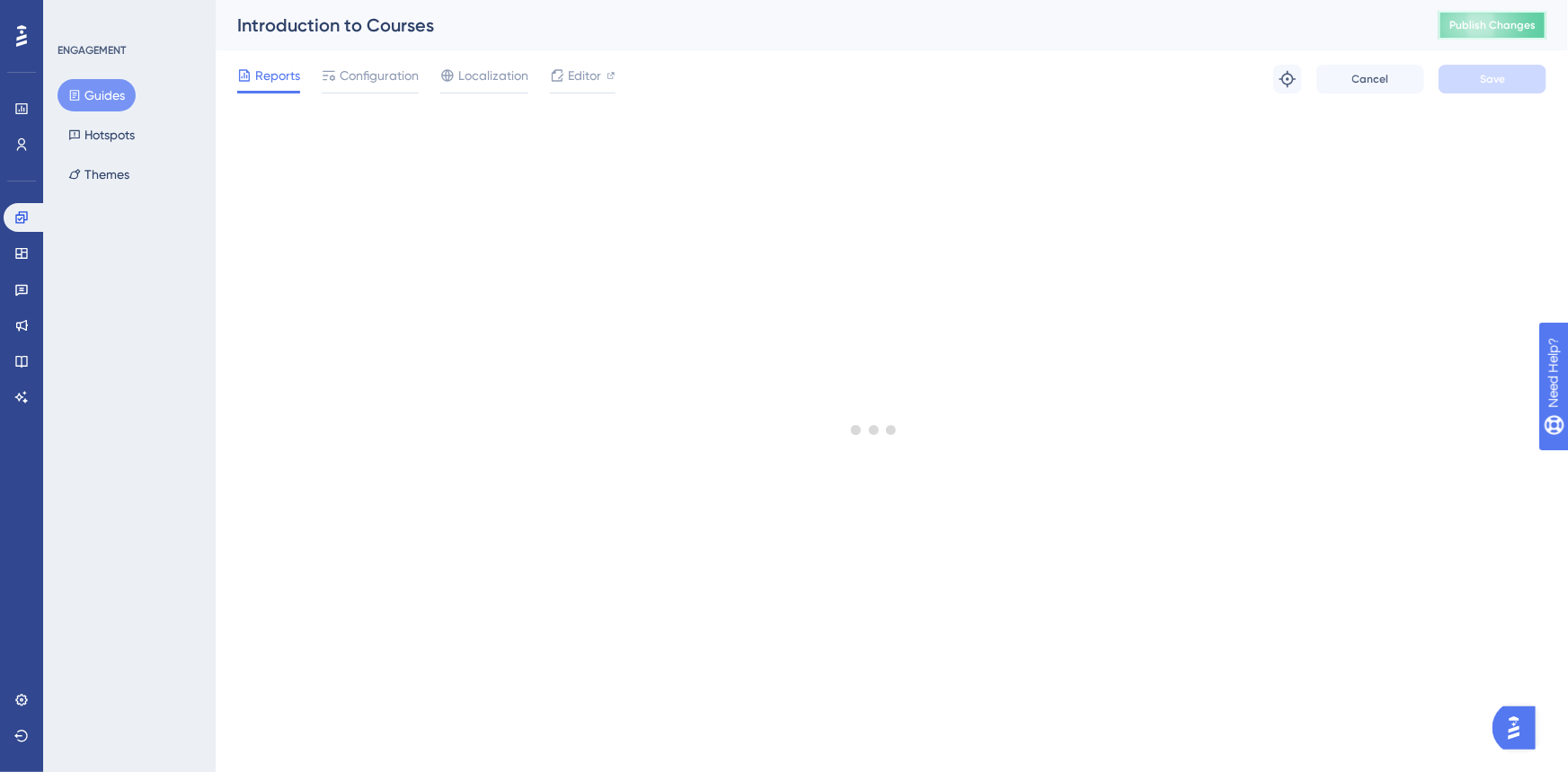
click at [1505, 26] on span "Publish Changes" at bounding box center [1492, 25] width 86 height 14
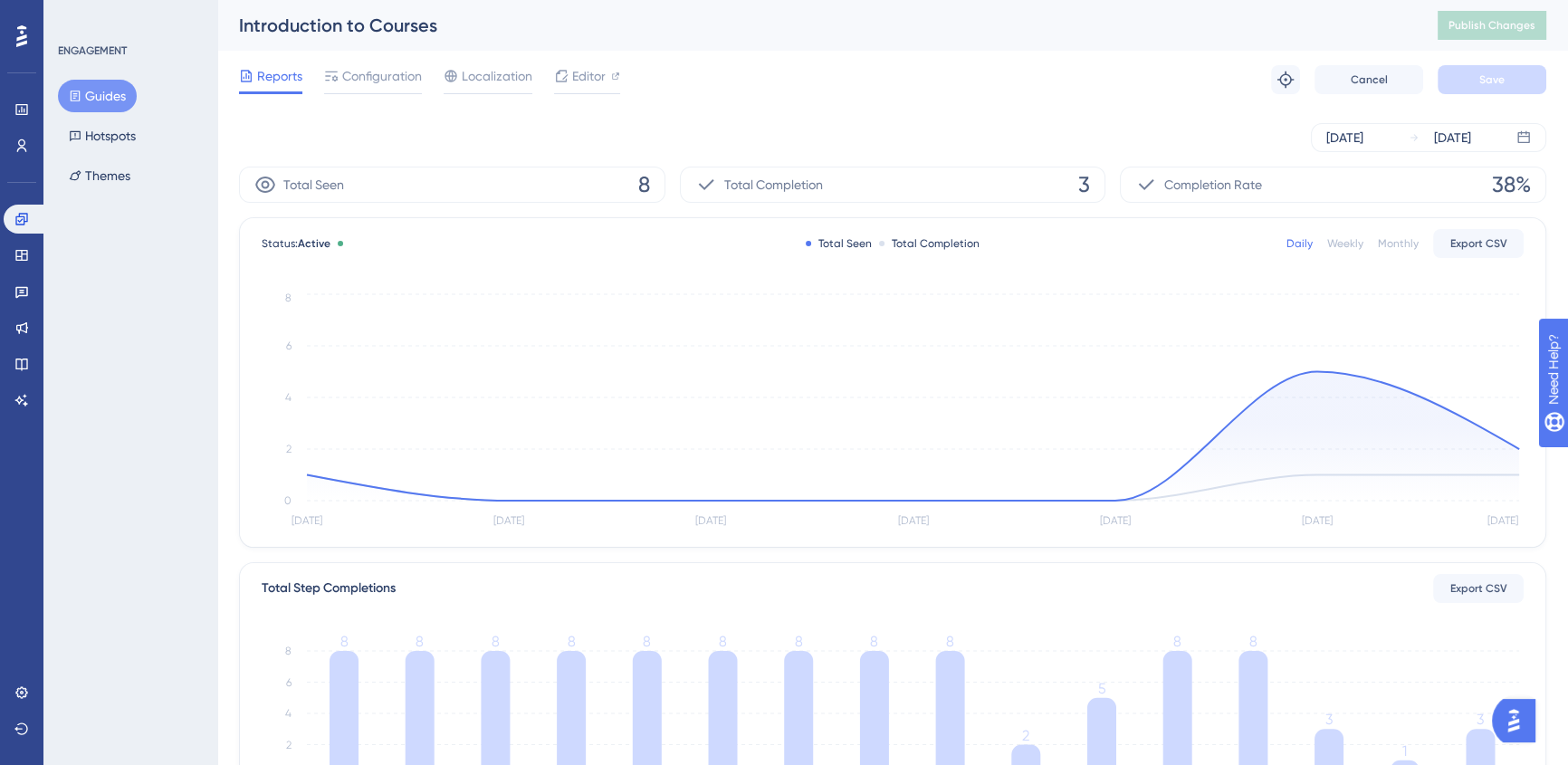
click at [1399, 243] on div "Monthly" at bounding box center [1398, 243] width 41 height 14
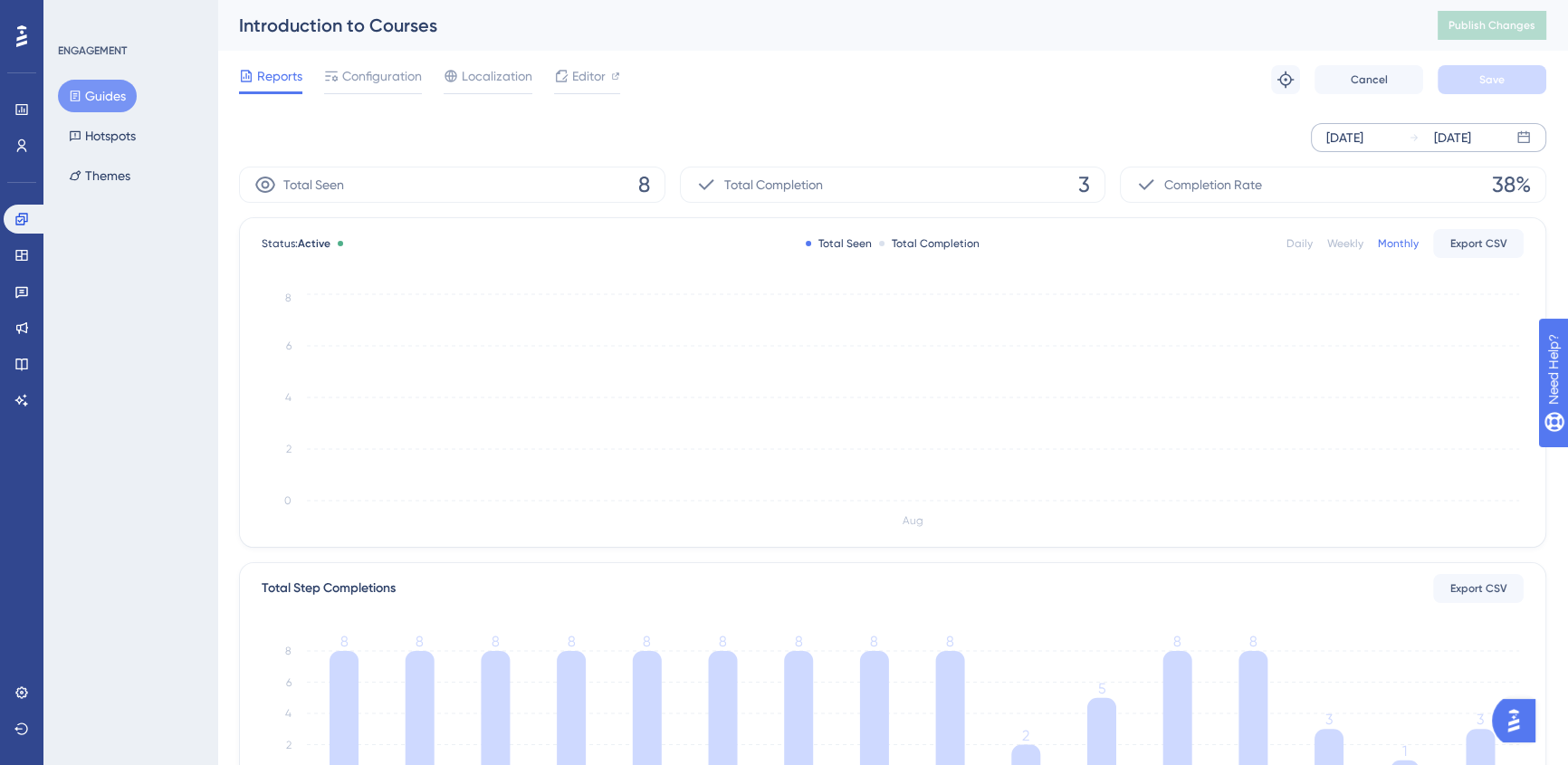
click at [1447, 136] on div "[DATE]" at bounding box center [1451, 138] width 37 height 22
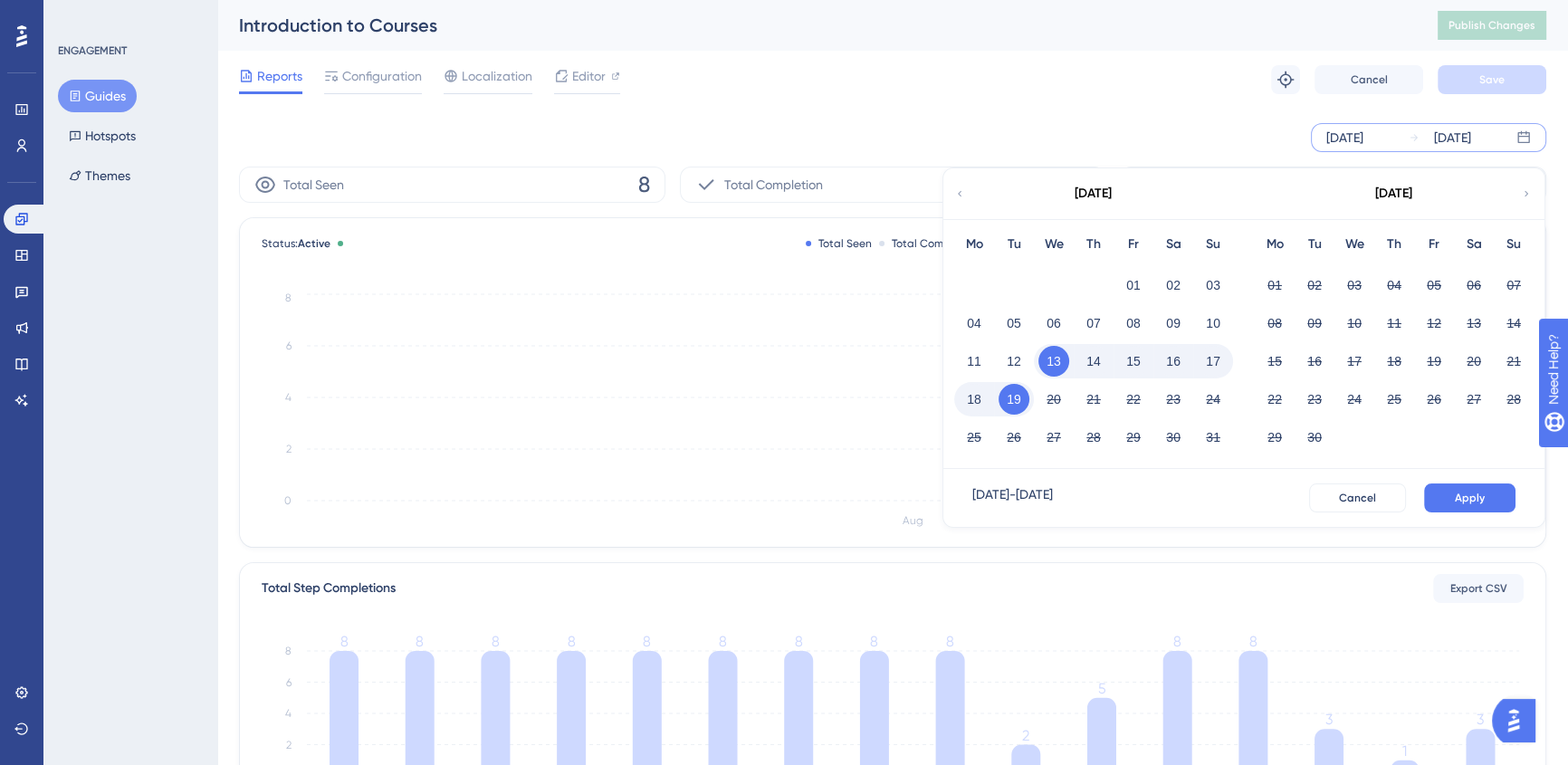
click at [964, 202] on div "[DATE]" at bounding box center [1092, 193] width 299 height 51
click at [962, 201] on icon at bounding box center [959, 193] width 11 height 16
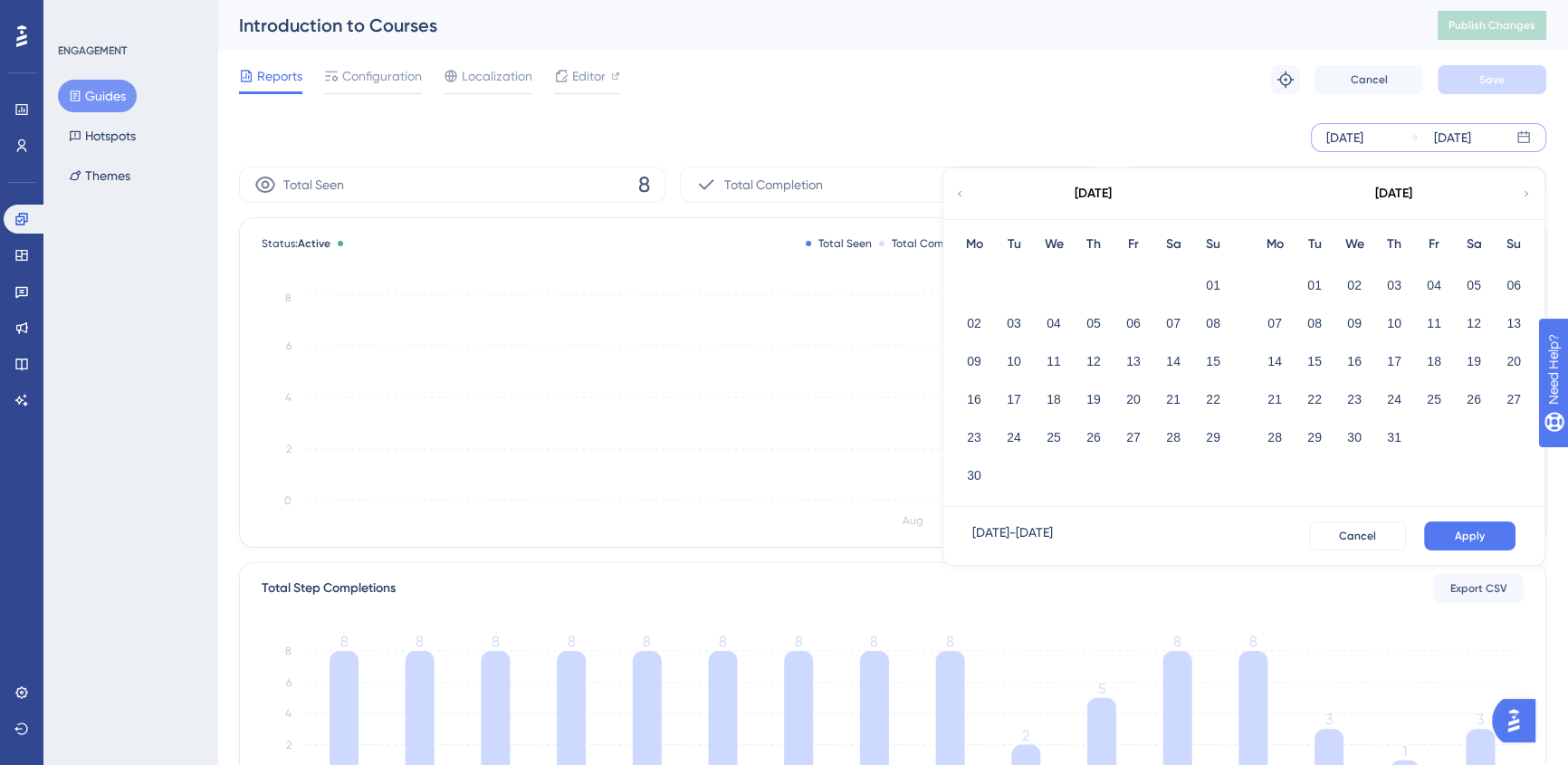
click at [954, 193] on icon at bounding box center [959, 193] width 11 height 16
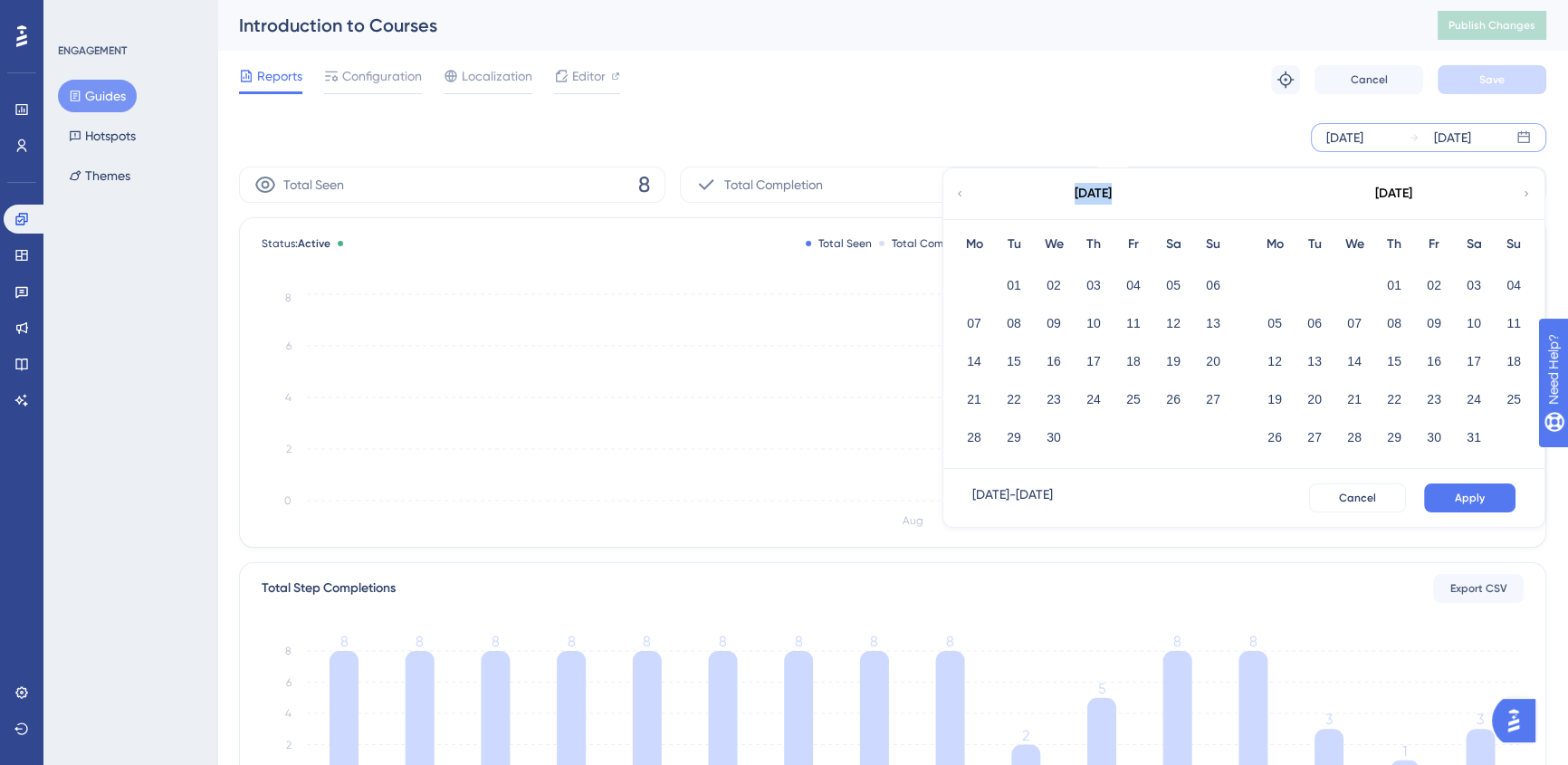
click at [954, 193] on icon at bounding box center [959, 193] width 11 height 16
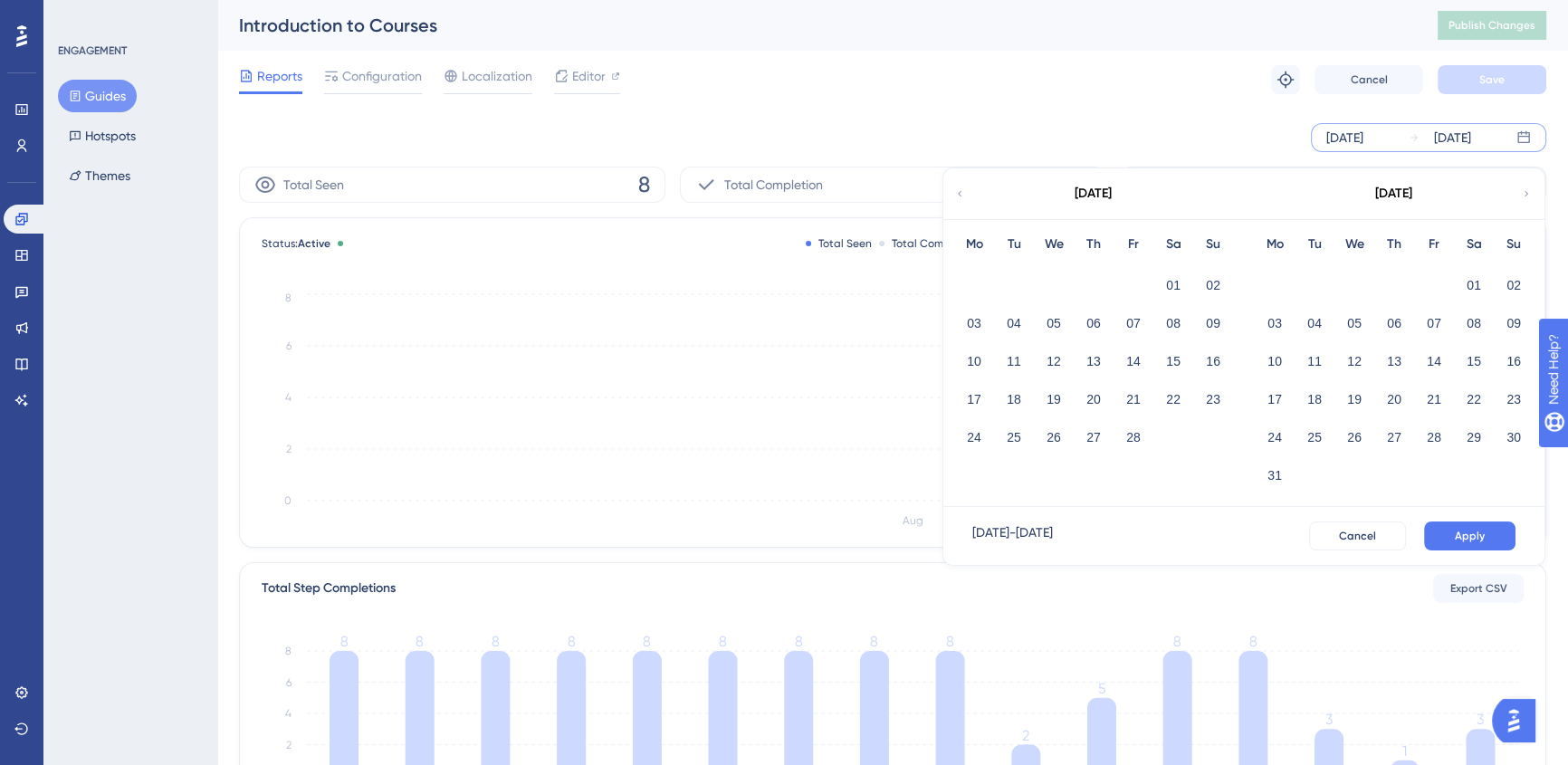
click at [954, 193] on icon at bounding box center [959, 193] width 11 height 16
click at [1351, 273] on button "01" at bounding box center [1354, 285] width 31 height 31
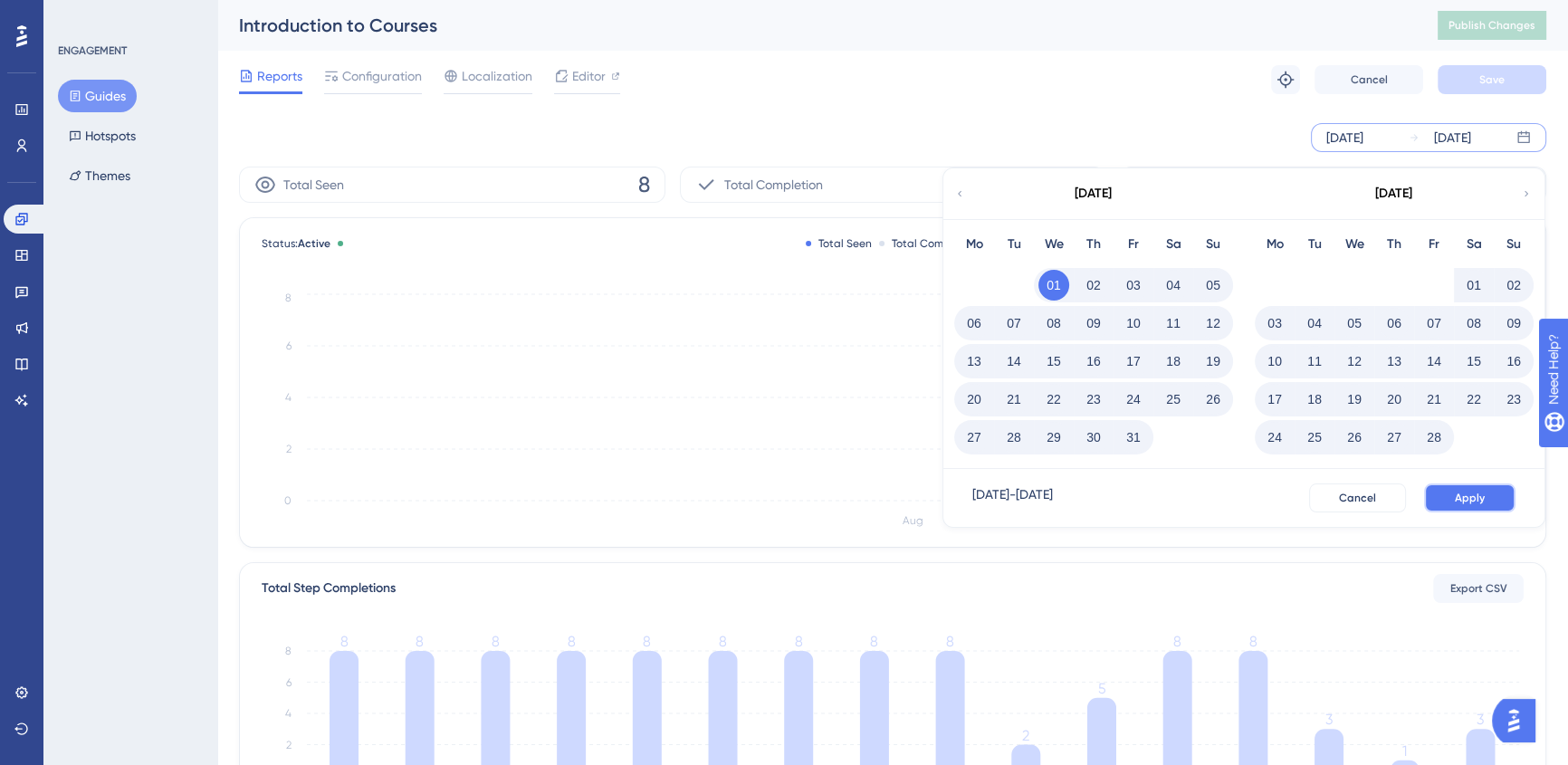
click at [1476, 506] on button "Apply" at bounding box center [1470, 498] width 92 height 29
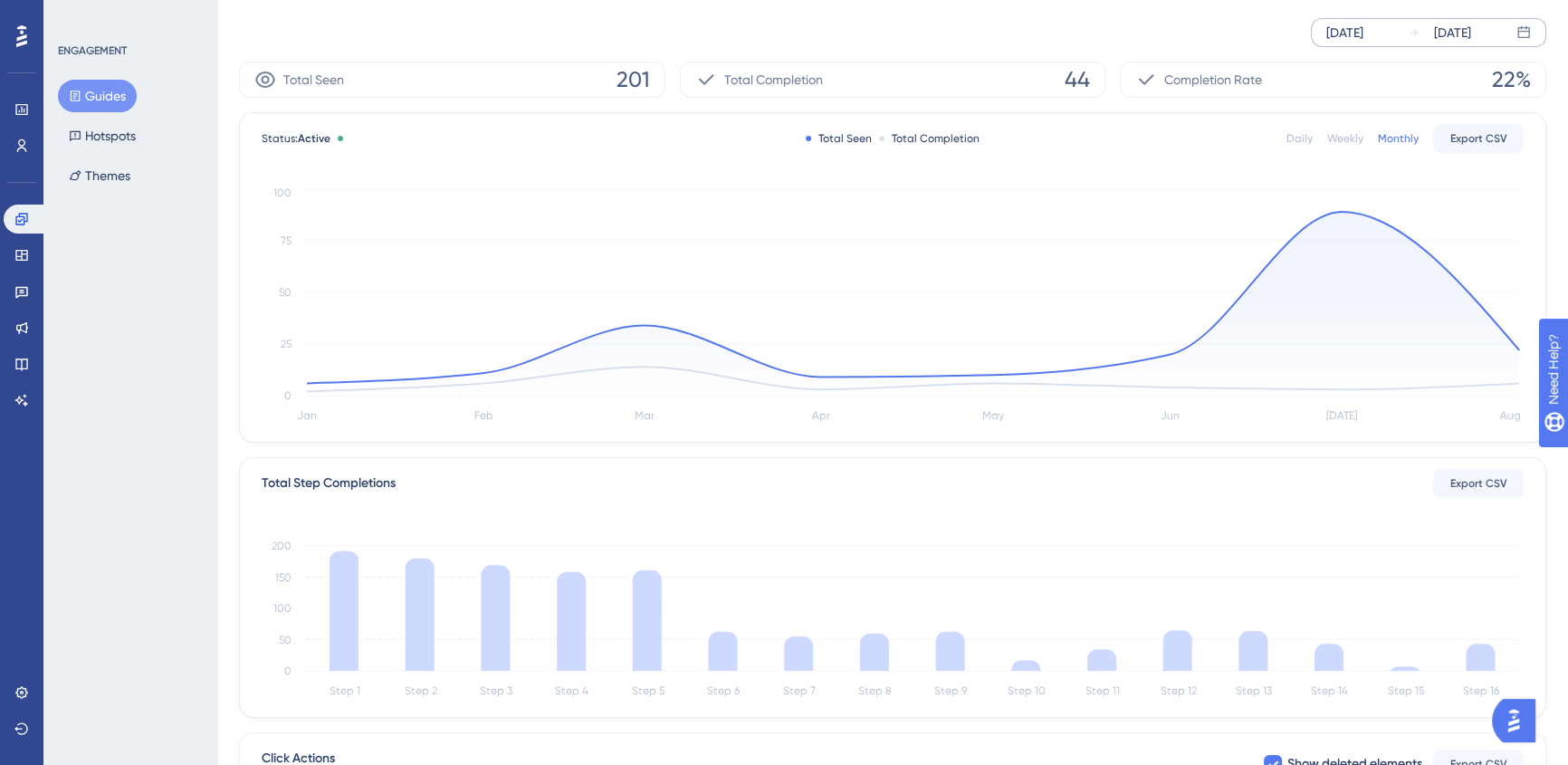
scroll to position [329, 0]
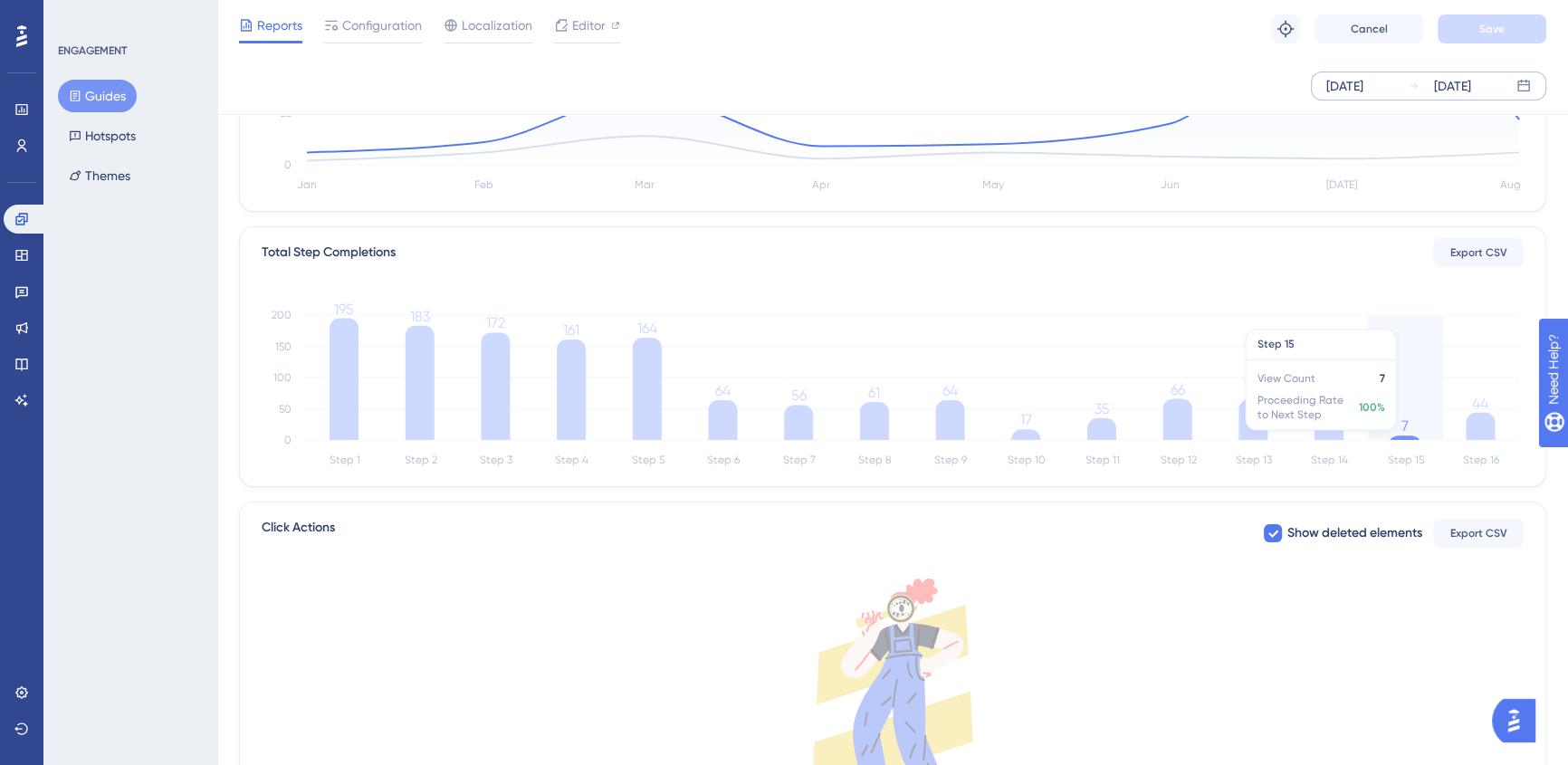
click at [1403, 438] on icon at bounding box center [1405, 437] width 29 height 5
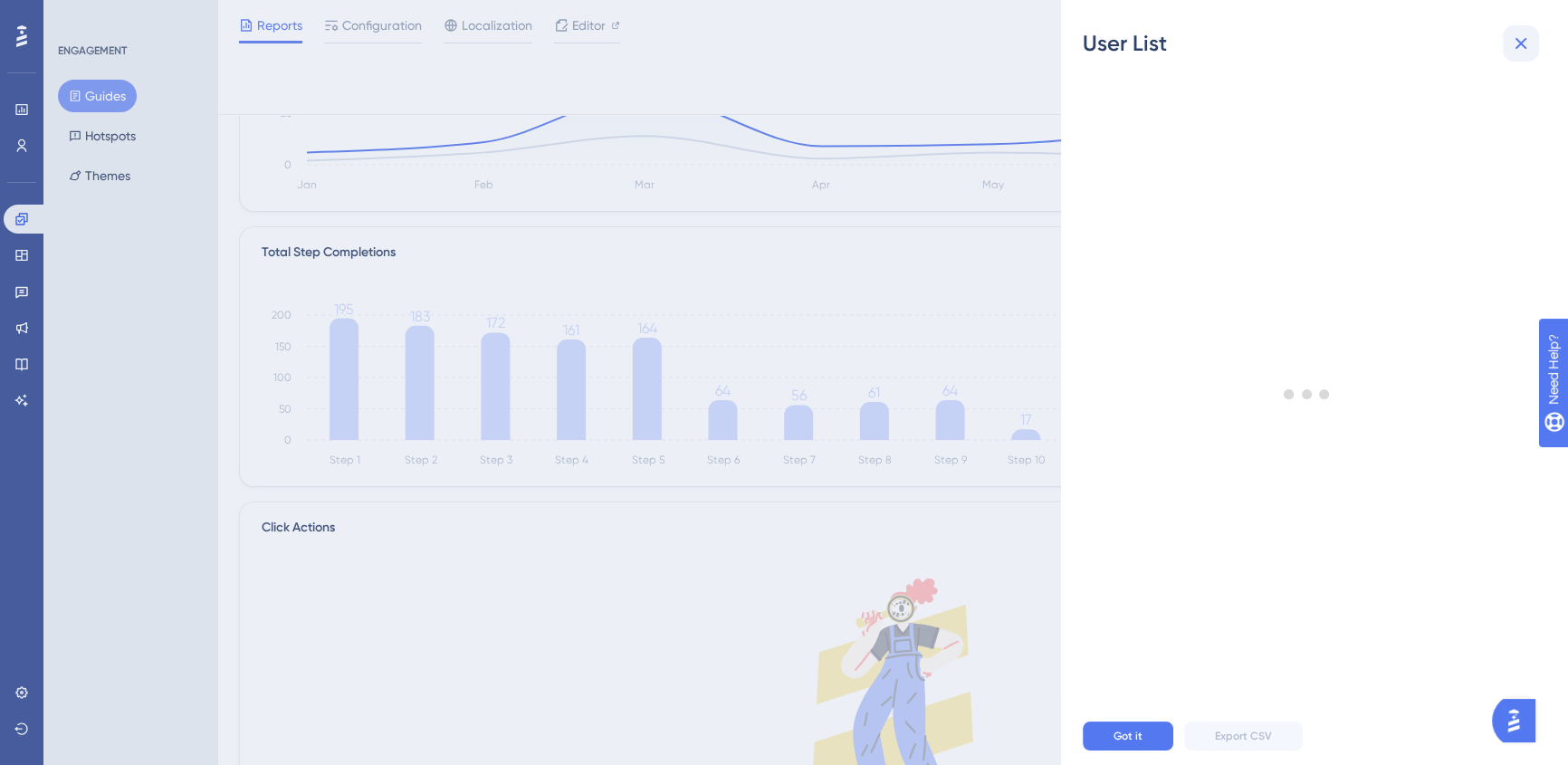
click at [1516, 52] on icon at bounding box center [1520, 43] width 22 height 22
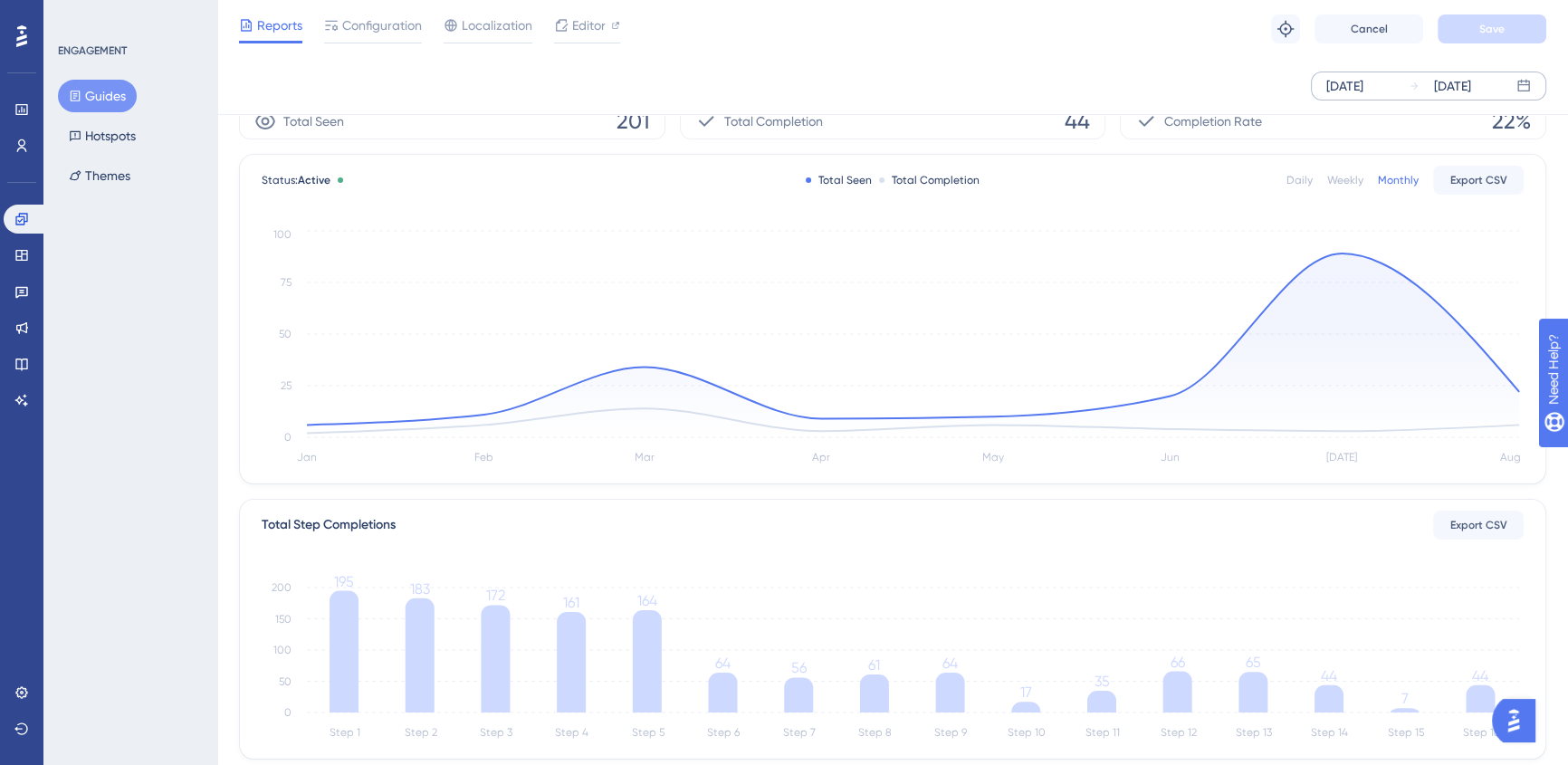
scroll to position [0, 0]
